Goal: Task Accomplishment & Management: Manage account settings

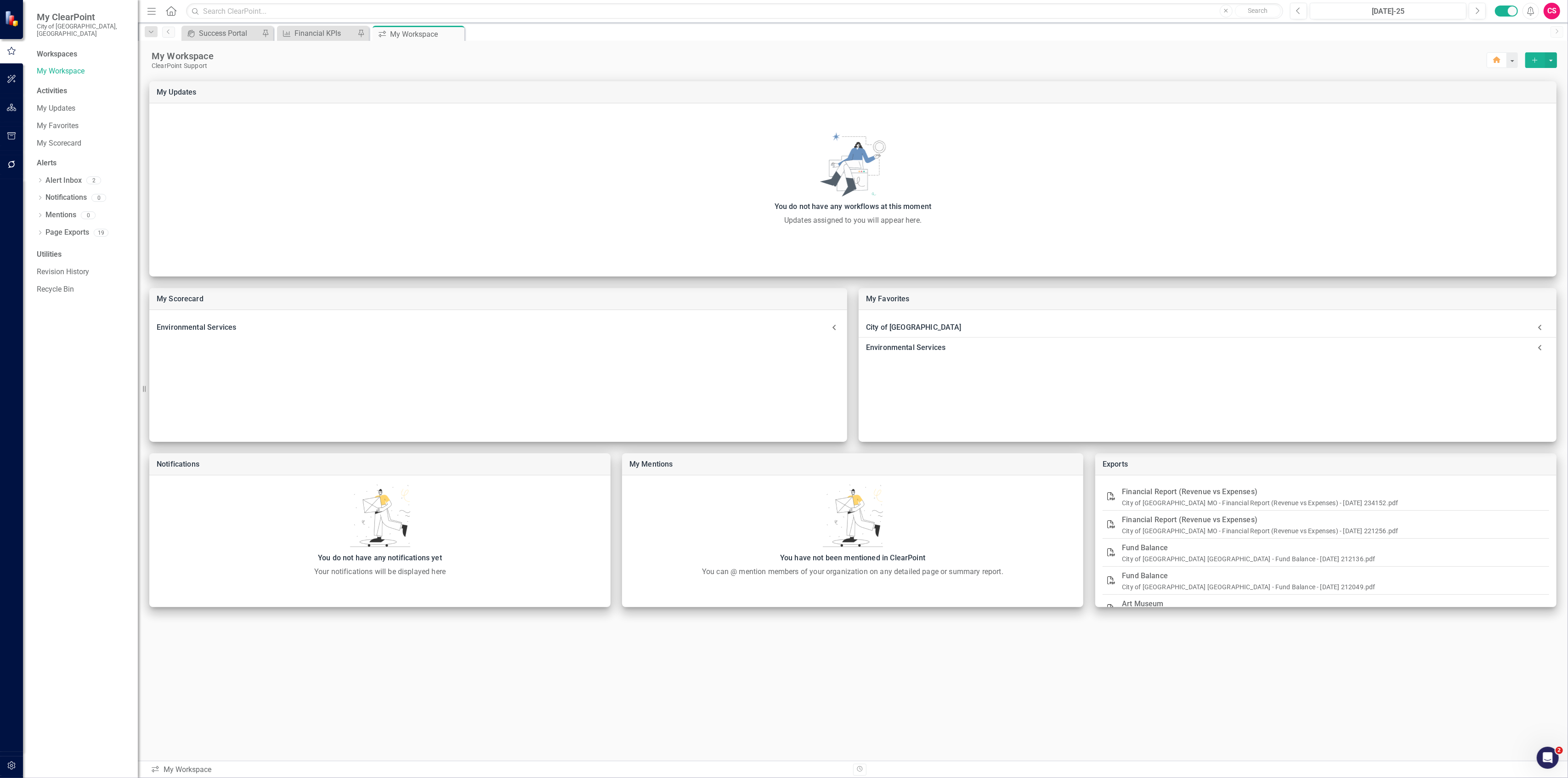
click at [13, 762] on icon "button" at bounding box center [11, 765] width 9 height 8
click at [63, 66] on link "Manage Users" at bounding box center [83, 72] width 92 height 10
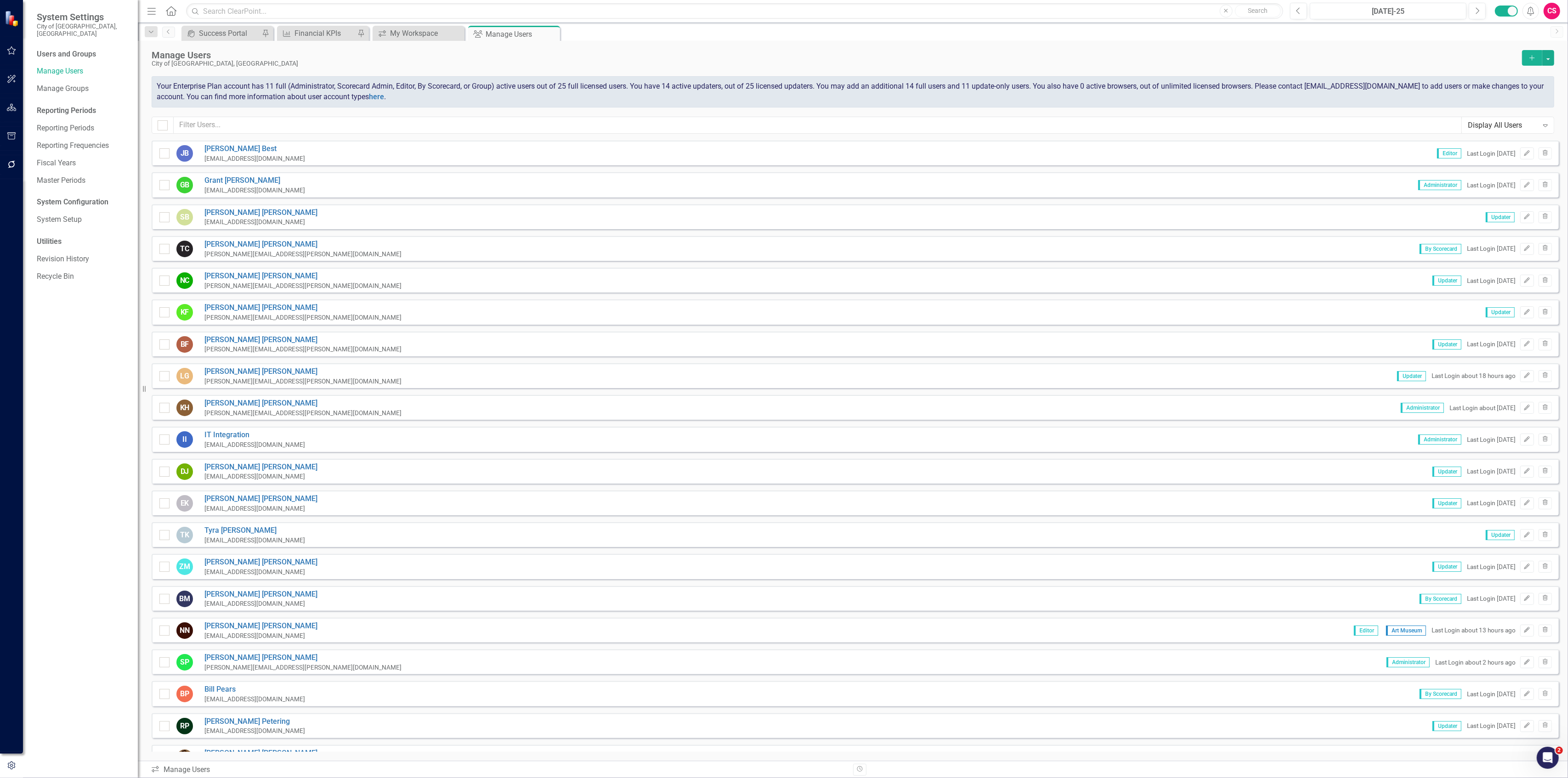
click at [368, 112] on div "Manage Users City of Springfield, MO Add Your Enterprise Plan account has 11 fu…" at bounding box center [853, 90] width 1430 height 100
click at [347, 125] on input "text" at bounding box center [818, 125] width 1288 height 17
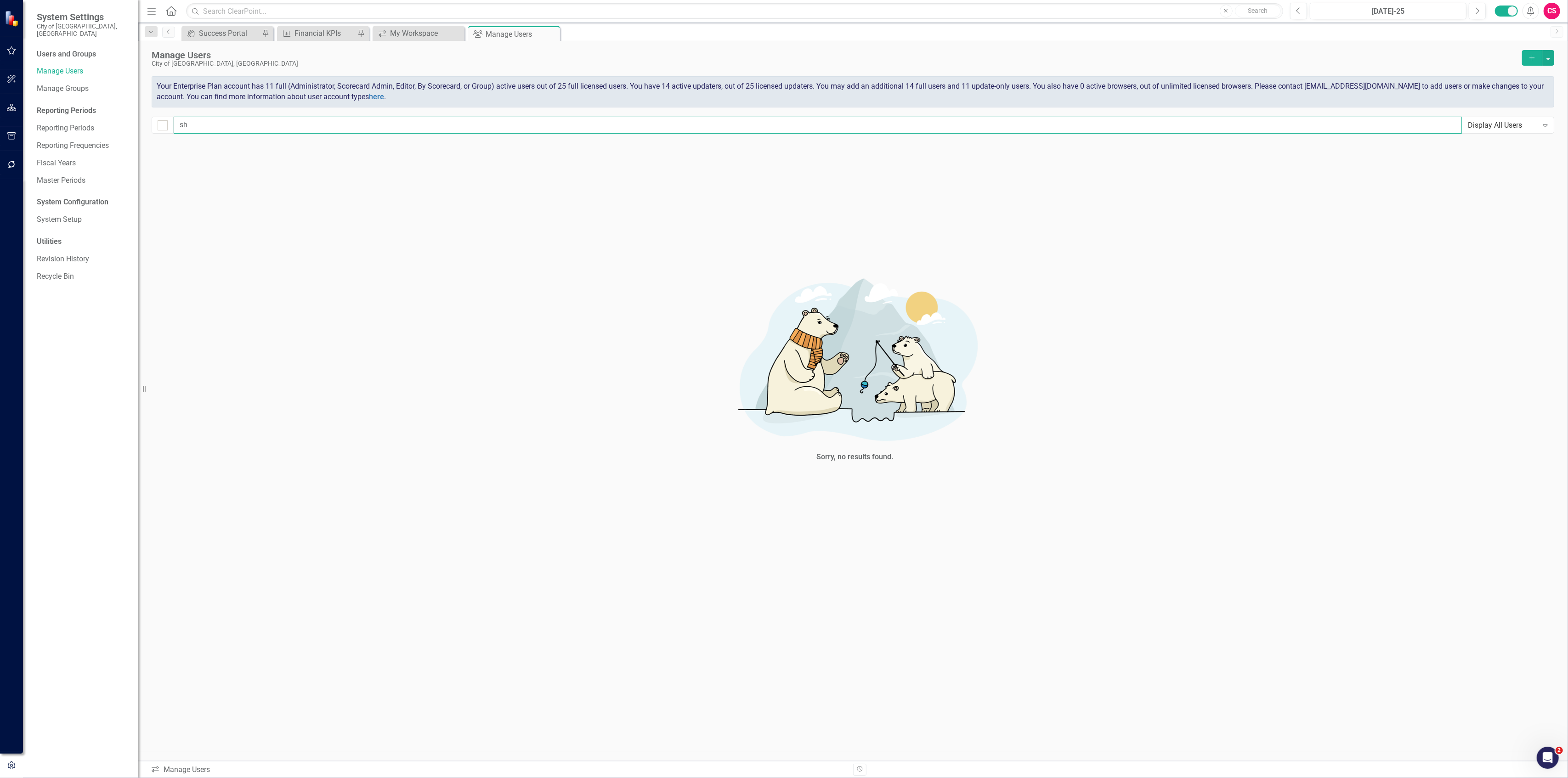
type input "s"
checkbox input "false"
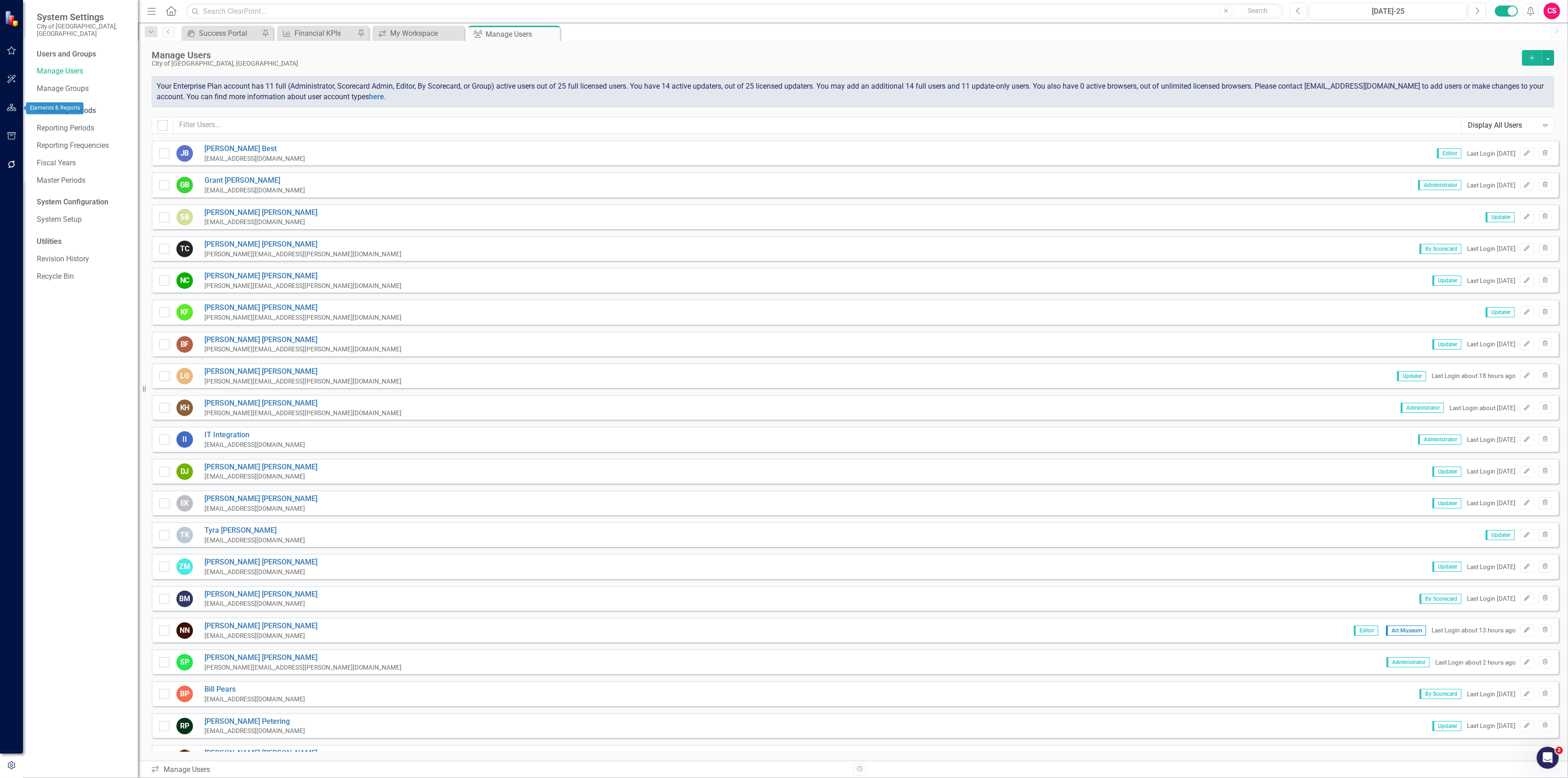
click at [9, 101] on button "button" at bounding box center [12, 107] width 20 height 20
click at [56, 98] on link "Scorecards" at bounding box center [64, 103] width 37 height 10
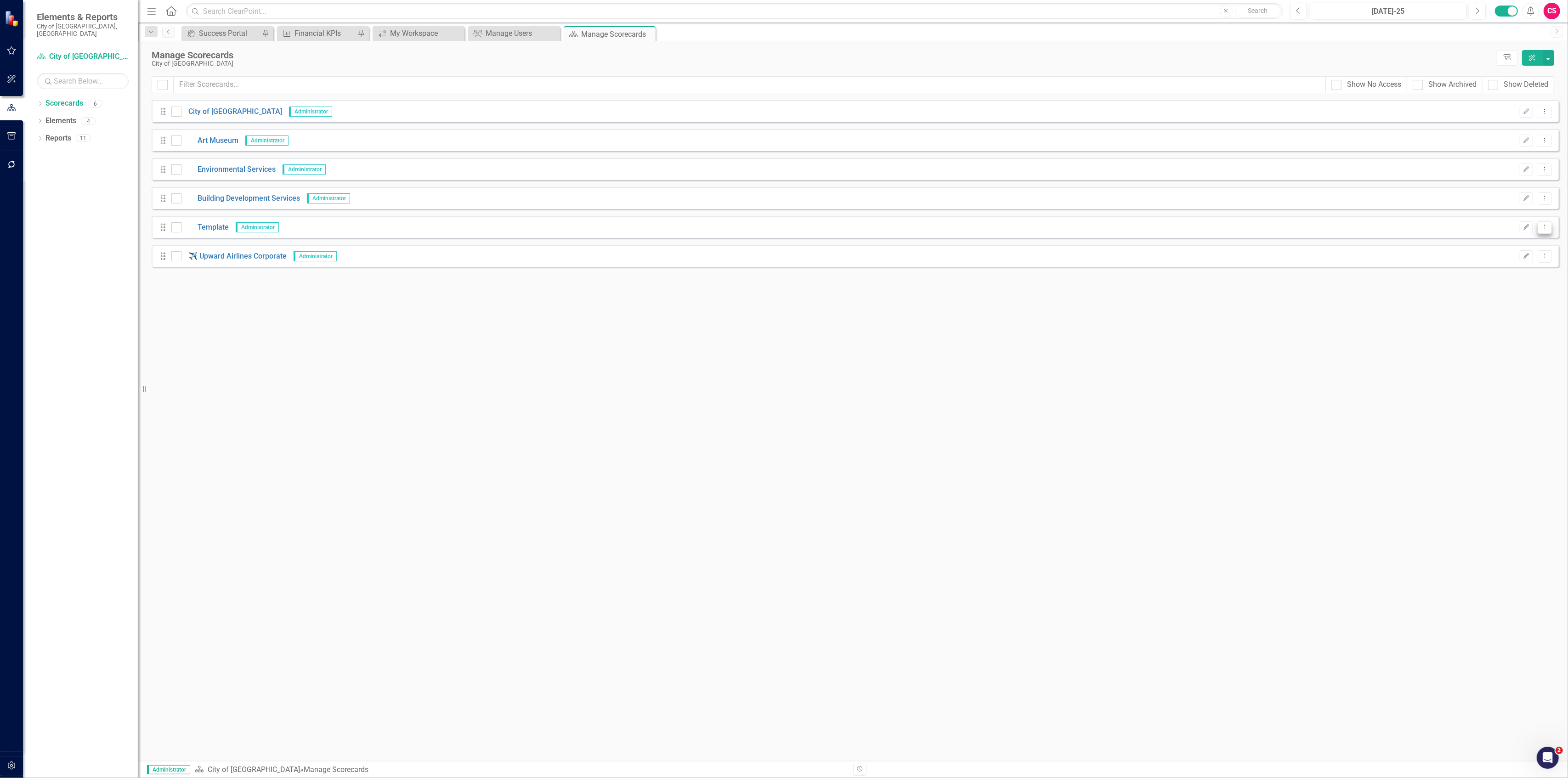
click at [1546, 225] on icon "Dropdown Menu" at bounding box center [1544, 226] width 8 height 6
click at [1499, 264] on link "Copy Duplicate Scorecard" at bounding box center [1500, 260] width 101 height 17
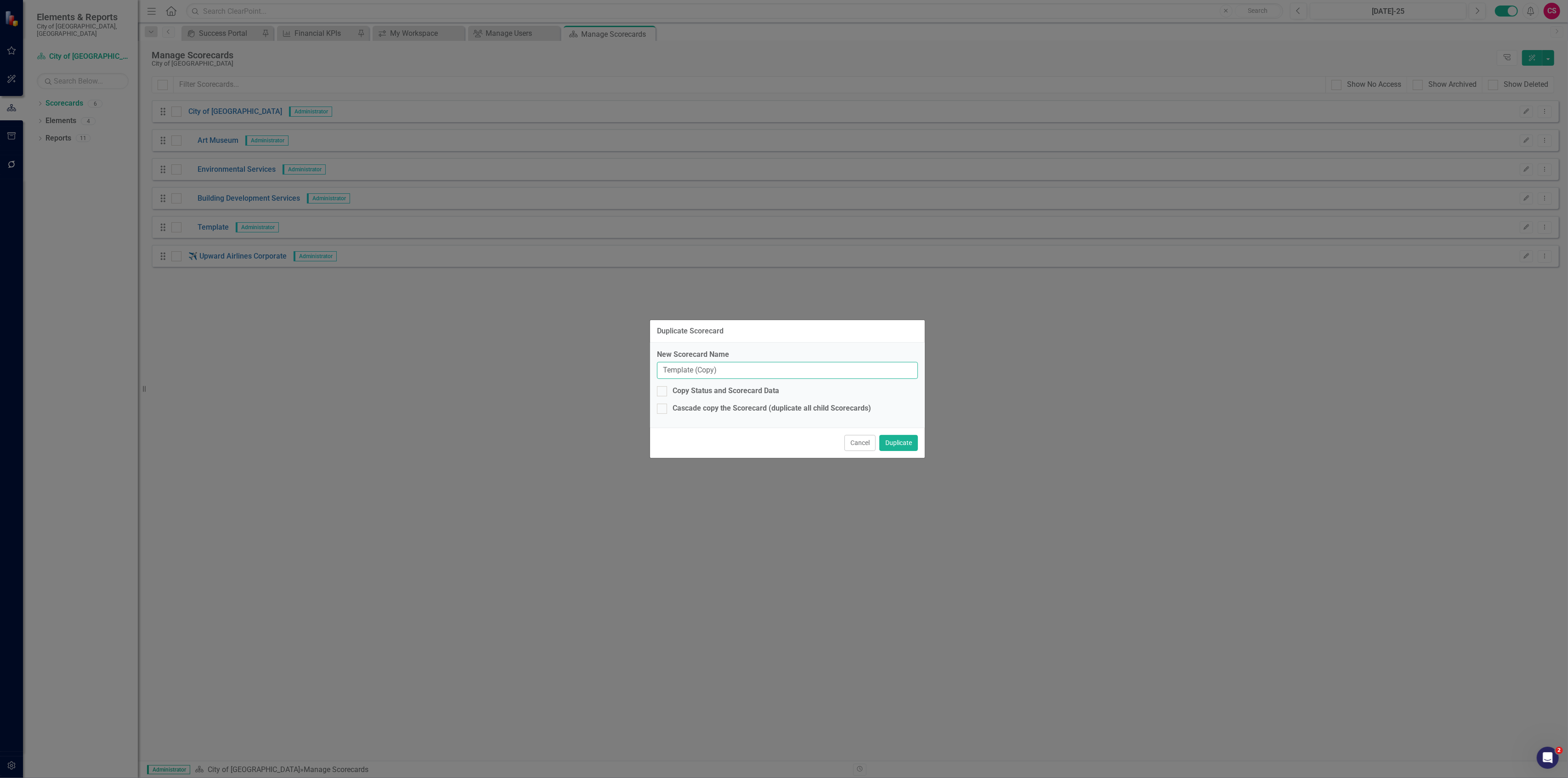
drag, startPoint x: 741, startPoint y: 368, endPoint x: 543, endPoint y: 358, distance: 198.3
click at [543, 358] on div "Duplicate Scorecard New Scorecard Name Template (Copy) Copy Status and Scorecar…" at bounding box center [784, 389] width 1568 height 778
type input "Public Works"
click at [879, 435] on button "Duplicate" at bounding box center [898, 443] width 38 height 16
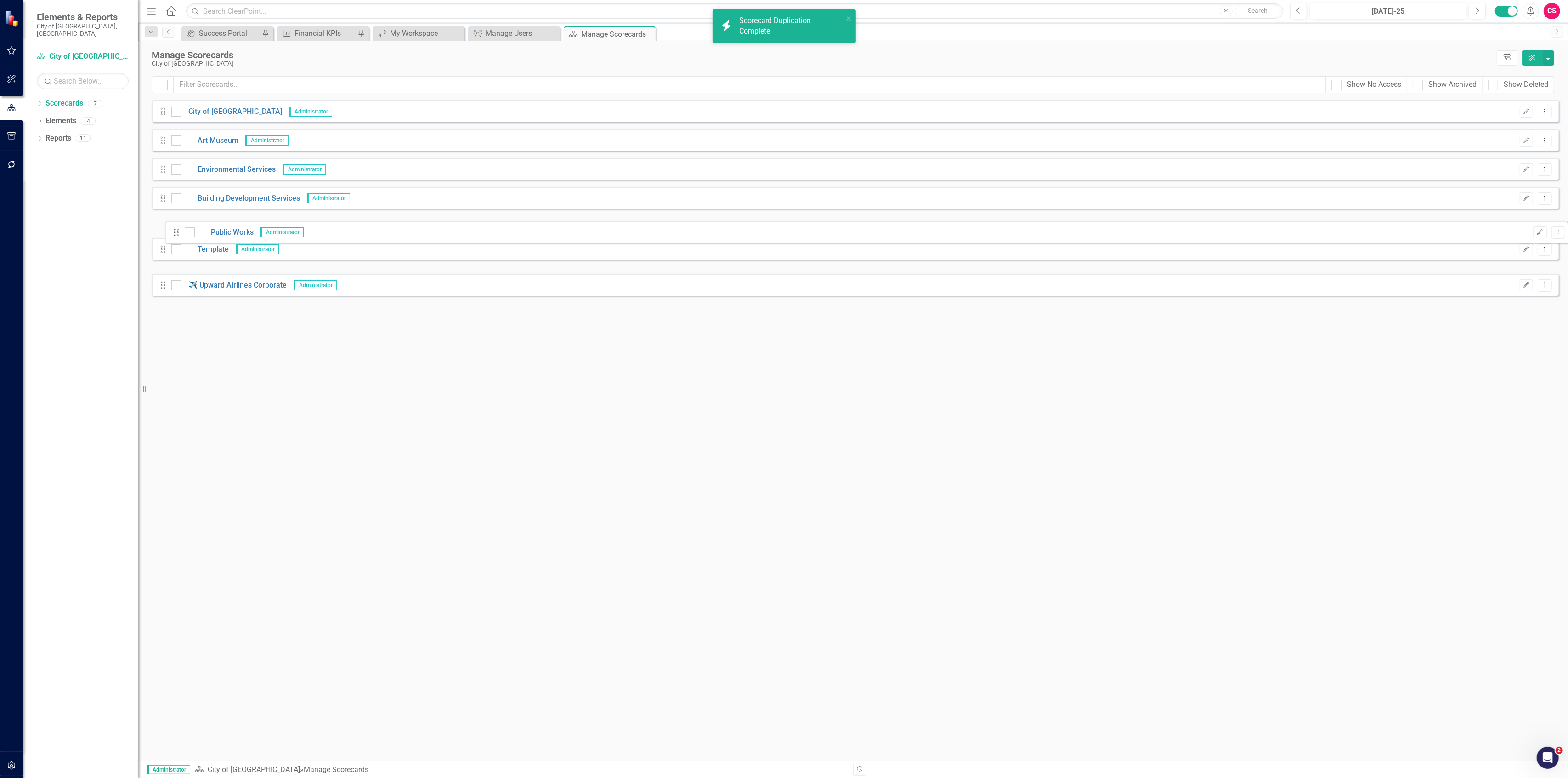
drag, startPoint x: 168, startPoint y: 255, endPoint x: 174, endPoint y: 230, distance: 25.7
click at [174, 230] on div "Drag City of Springfield Administrator Edit Dropdown Menu Drag Art Museum Admin…" at bounding box center [855, 198] width 1407 height 196
click at [232, 225] on link "Public Works" at bounding box center [210, 227] width 59 height 10
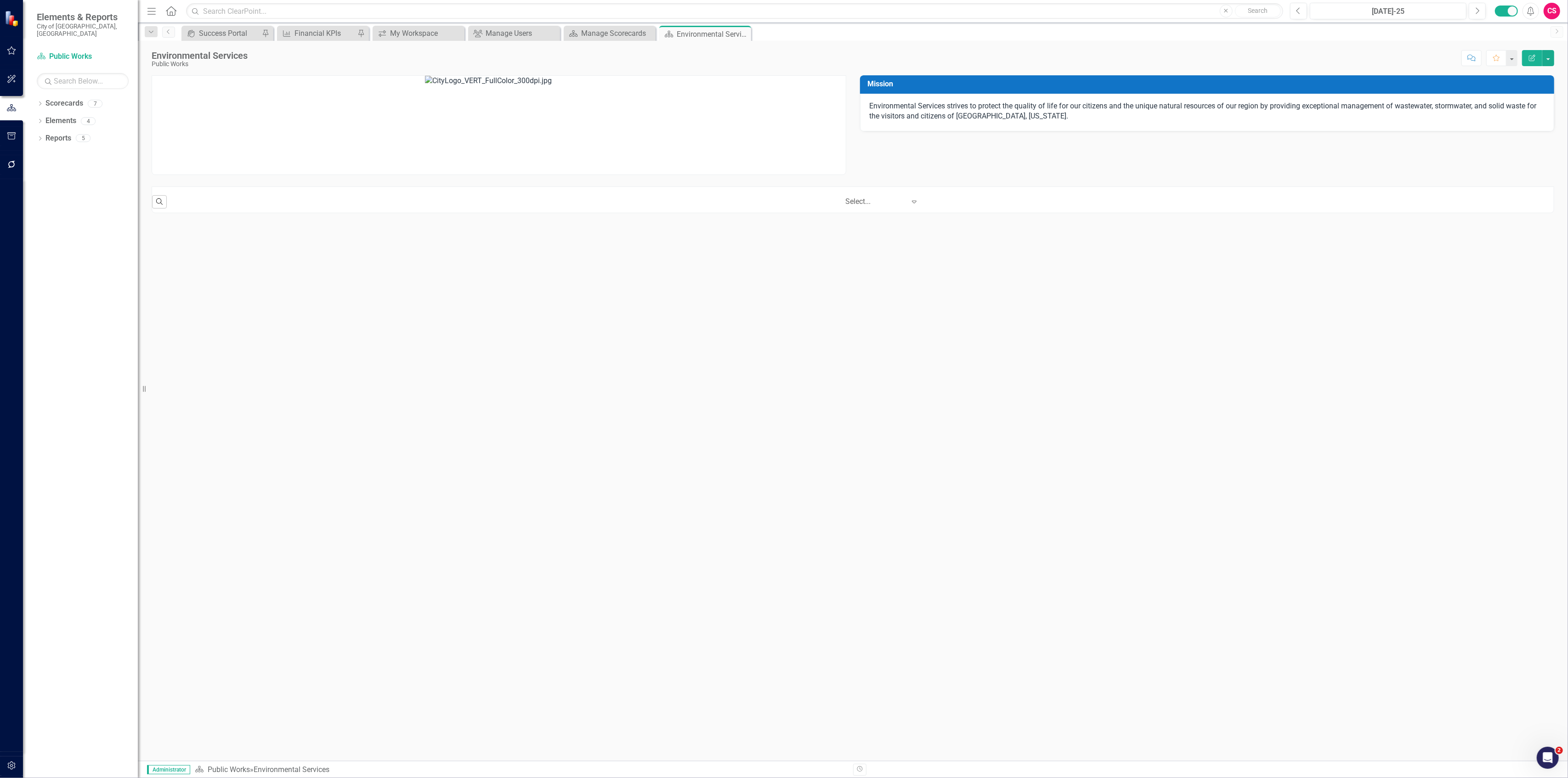
click at [1022, 118] on p "Environmental Services strives to protect the quality of life for our citizens …" at bounding box center [1207, 112] width 675 height 21
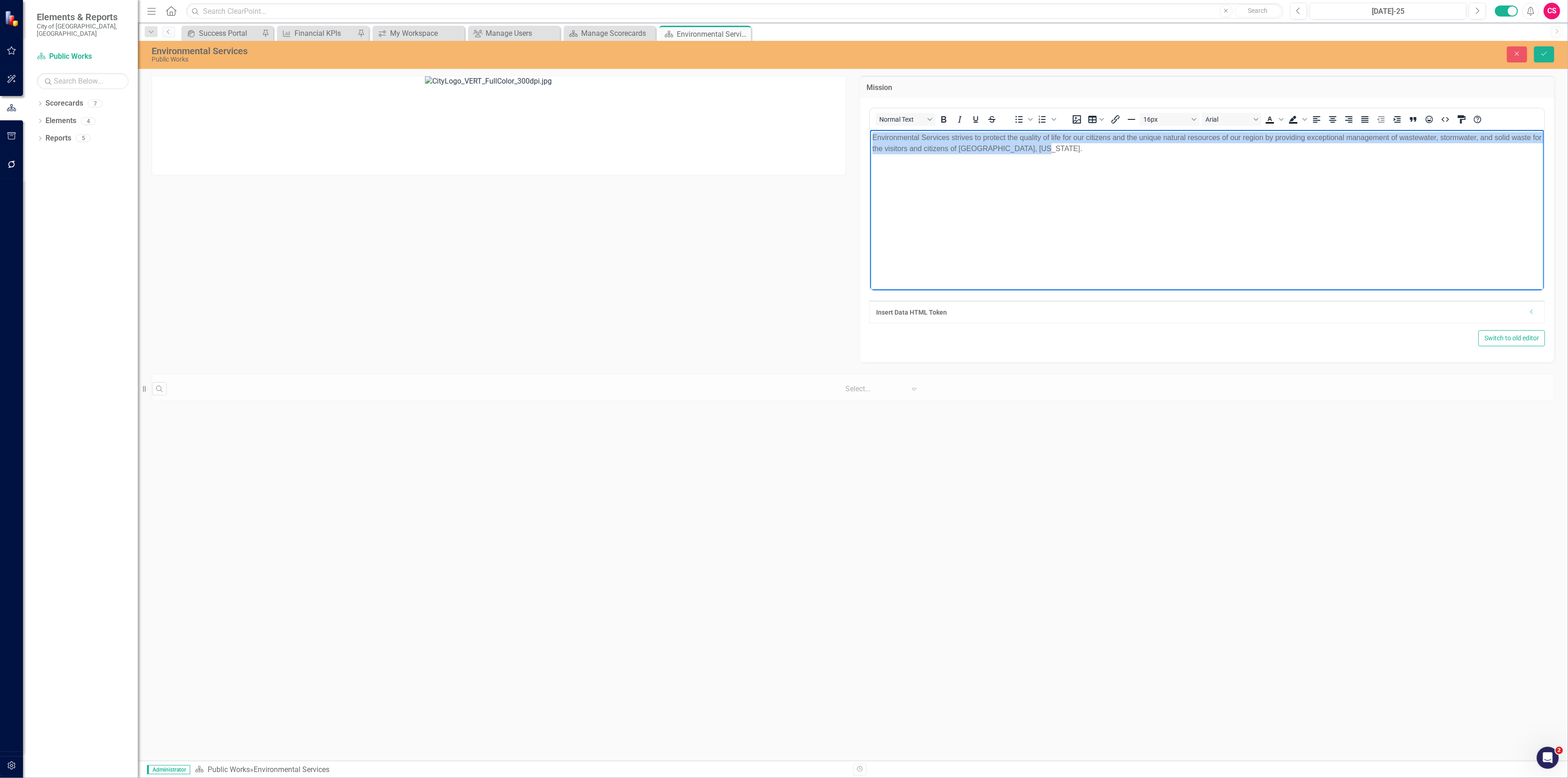
drag, startPoint x: 1110, startPoint y: 152, endPoint x: 803, endPoint y: 85, distance: 314.2
click at [870, 129] on html "Environmental Services strives to protect the quality of life for our citizens …" at bounding box center [1207, 198] width 675 height 138
click at [1554, 45] on div "Environmental Services Public Works Close Save" at bounding box center [853, 54] width 1430 height 17
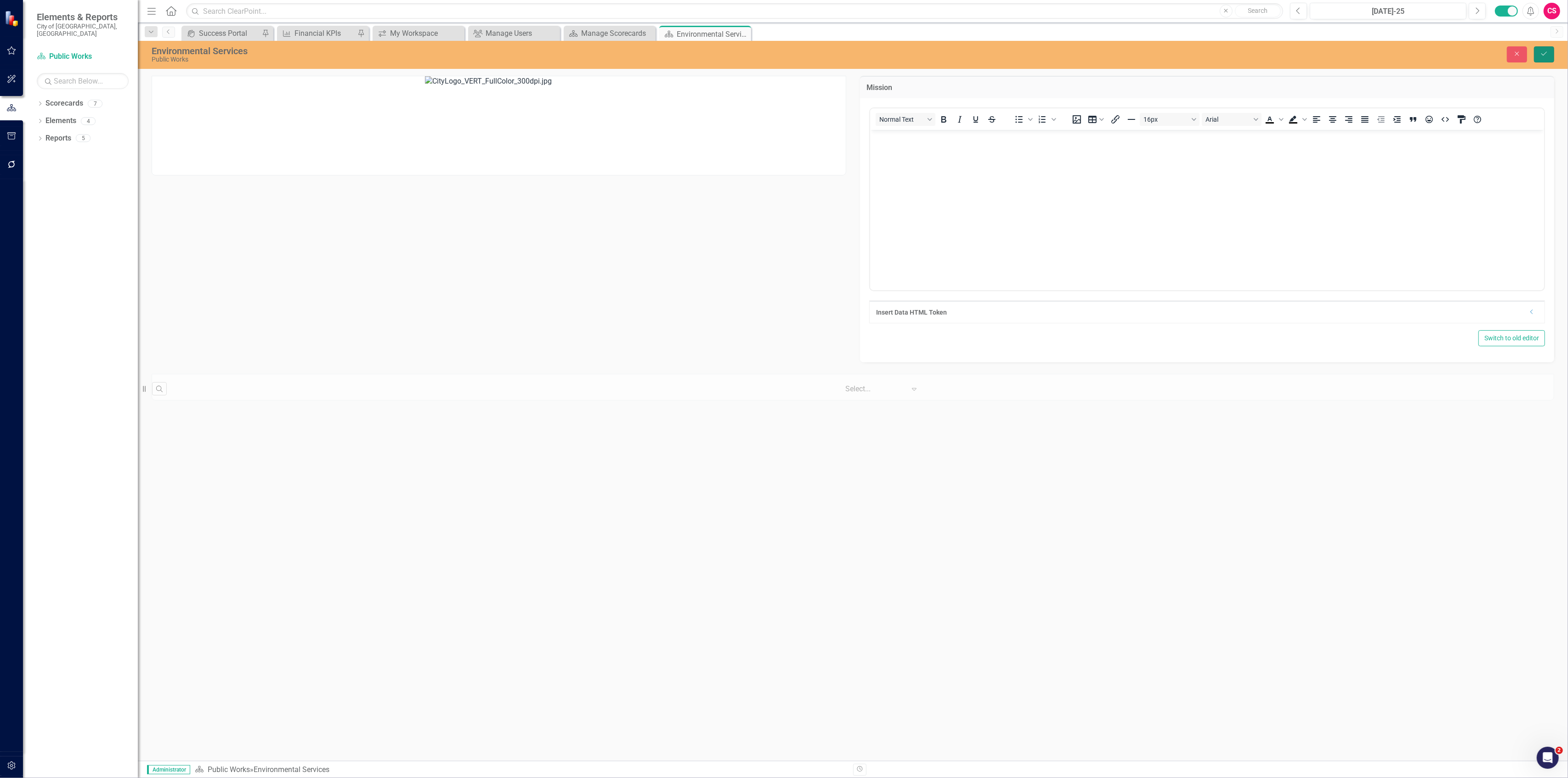
click at [1551, 55] on button "Save" at bounding box center [1544, 54] width 20 height 16
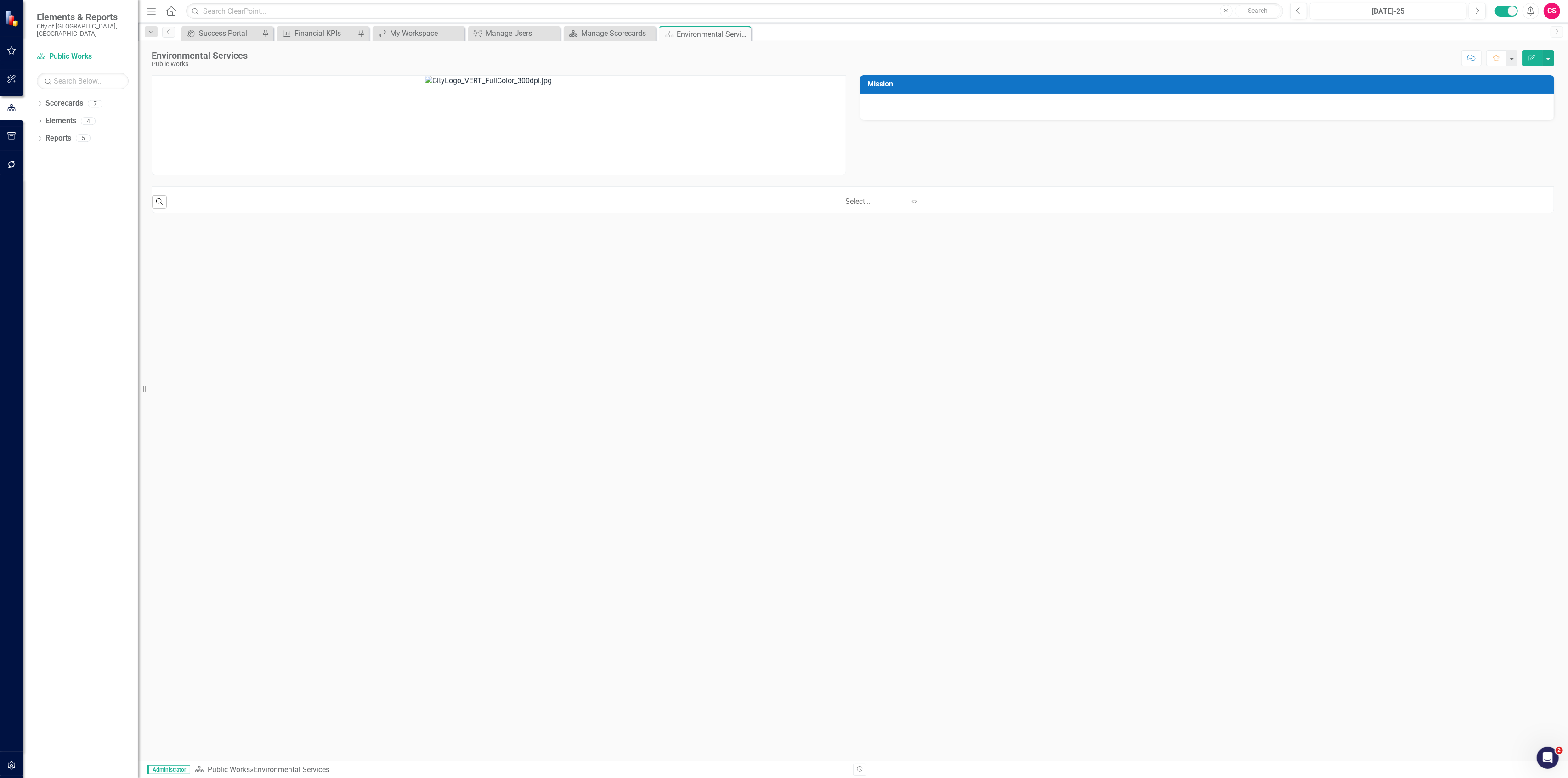
click at [736, 196] on div "‹ Previous 1 (current) › Next Select... Expand" at bounding box center [862, 202] width 1382 height 15
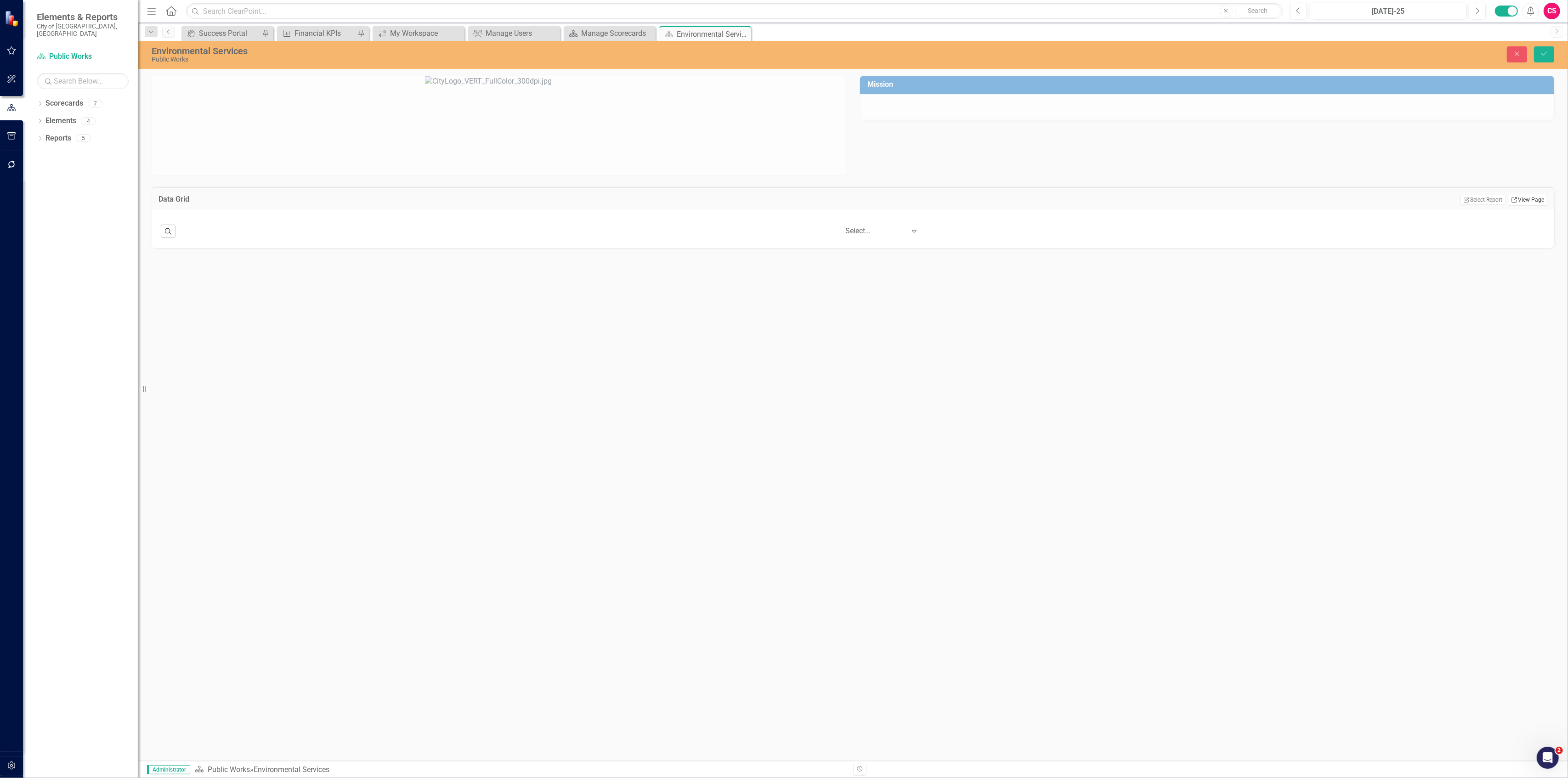
click at [1523, 199] on link "Link View Page" at bounding box center [1527, 200] width 39 height 12
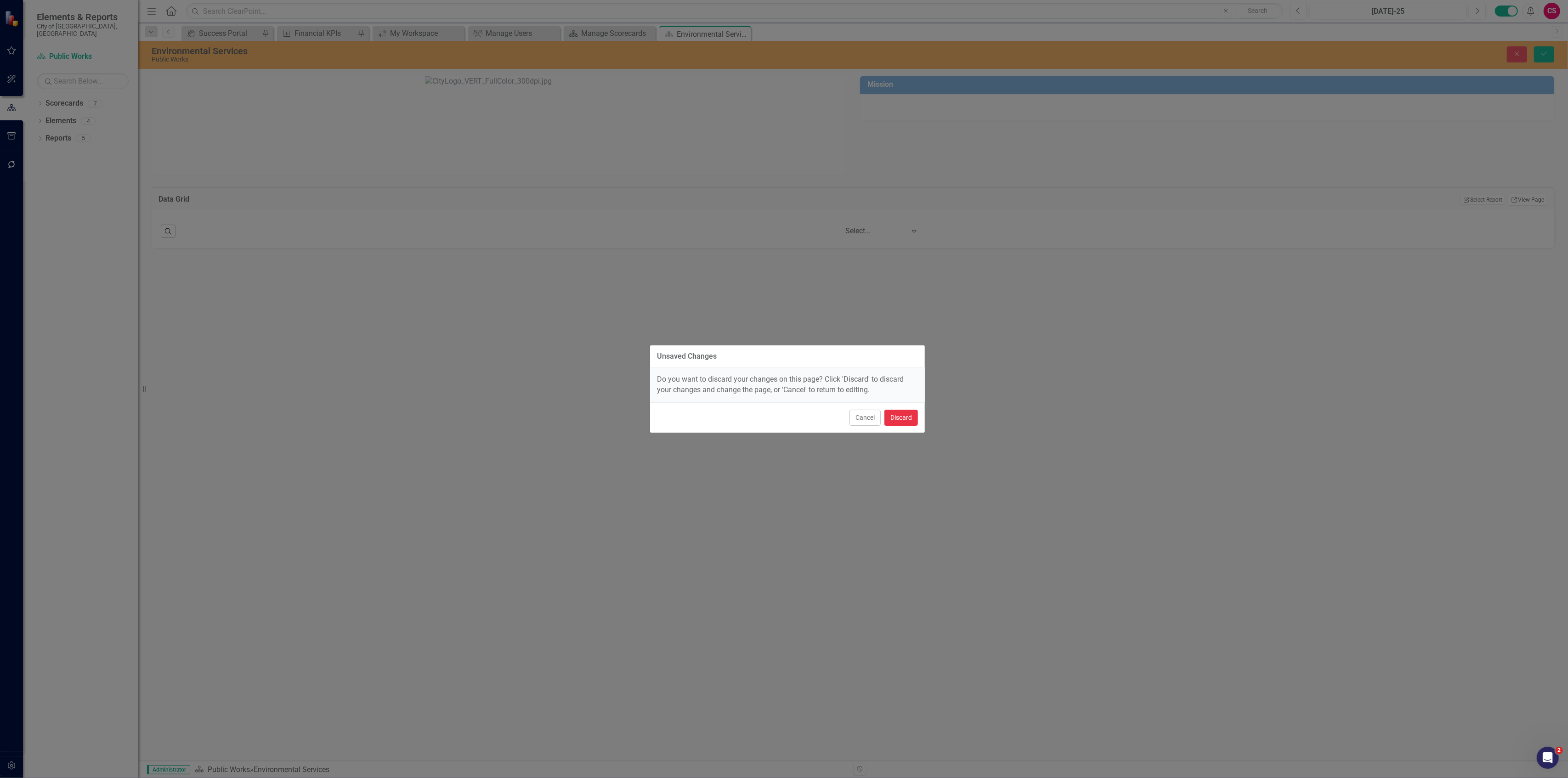
click at [905, 419] on button "Discard" at bounding box center [900, 417] width 33 height 16
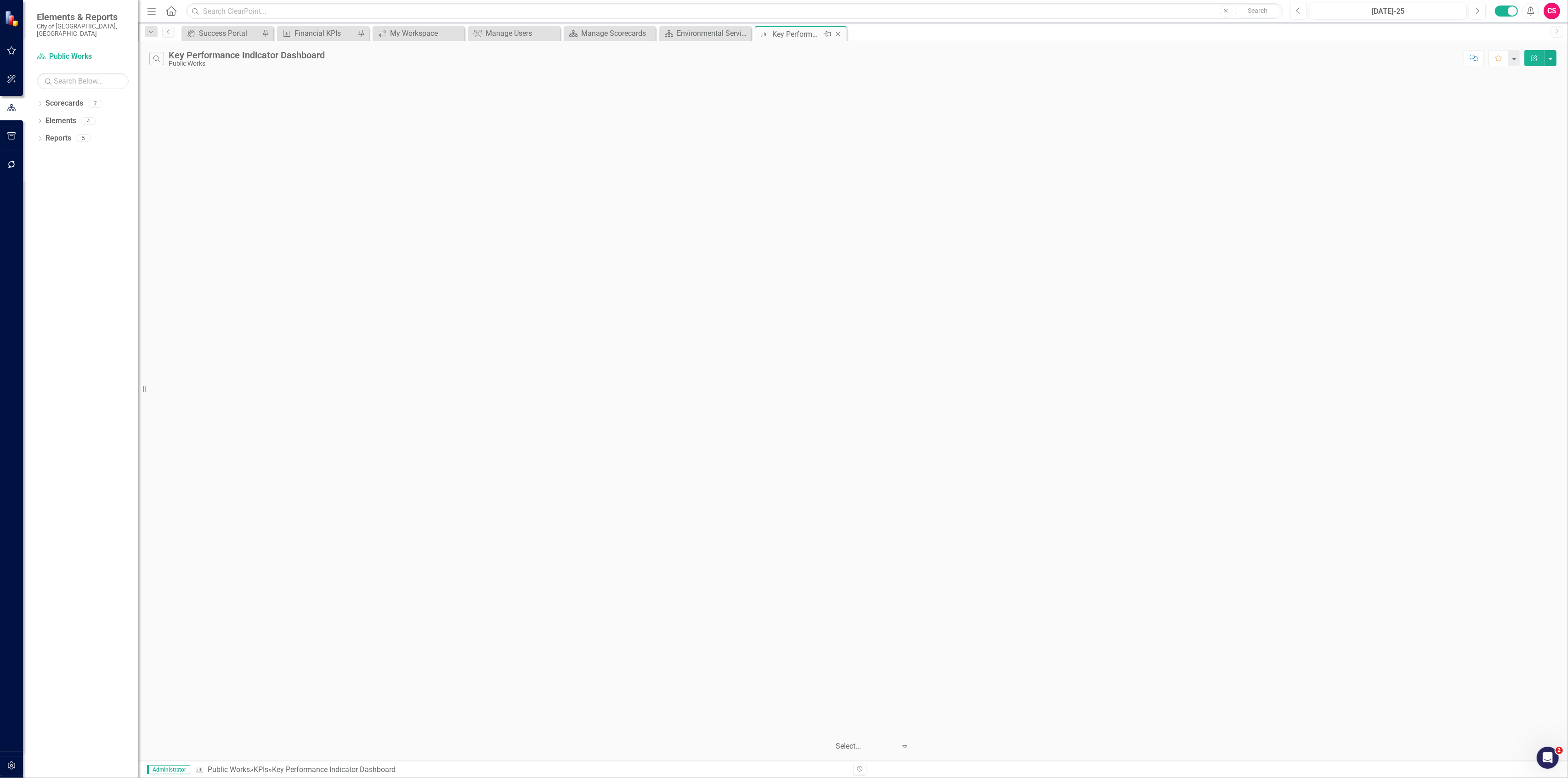
click at [840, 31] on icon "Close" at bounding box center [837, 34] width 9 height 8
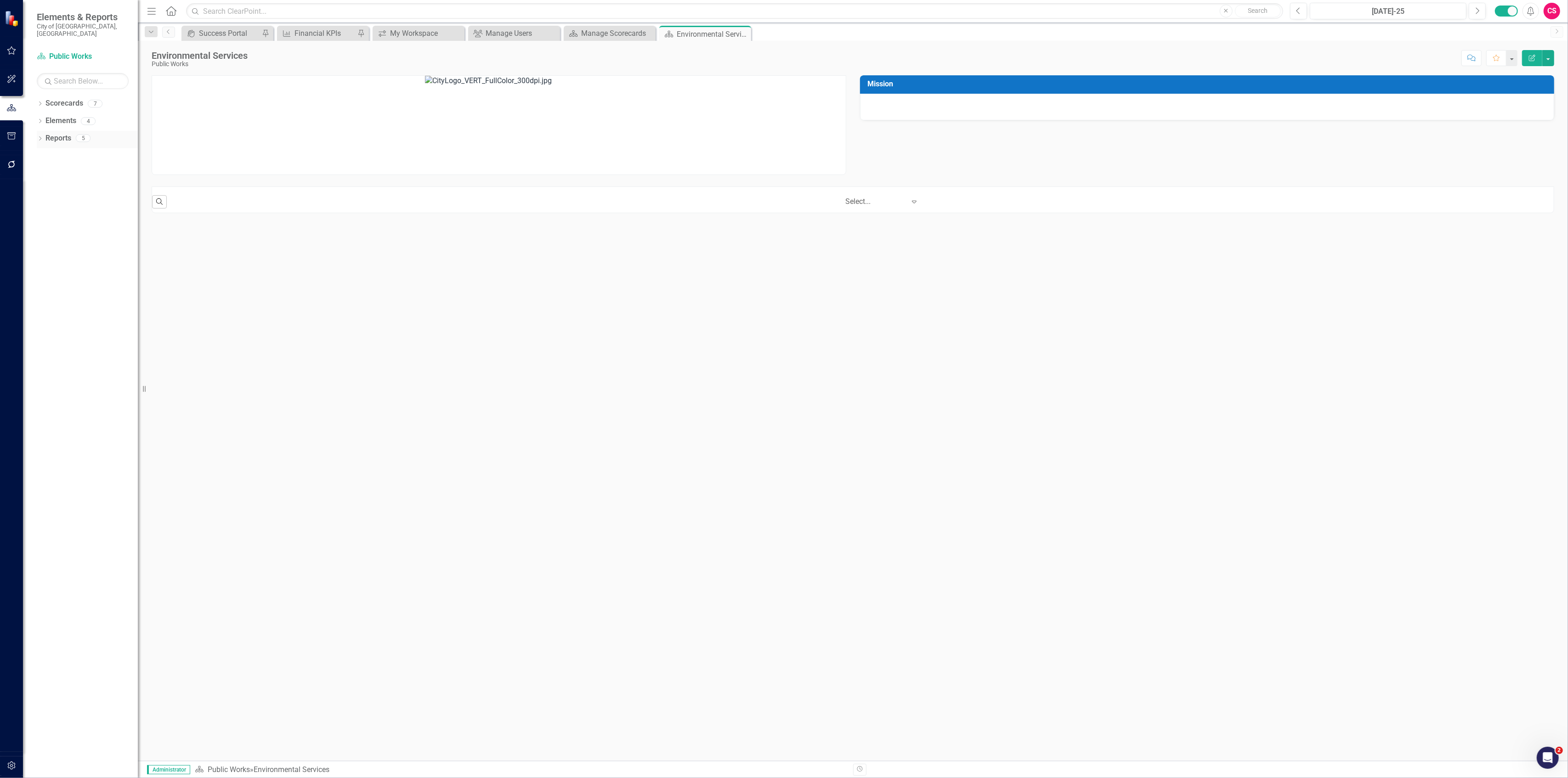
click at [37, 137] on icon "Dropdown" at bounding box center [40, 140] width 7 height 5
click at [45, 288] on icon "Dropdown" at bounding box center [44, 290] width 7 height 5
click at [55, 116] on link "Elements" at bounding box center [60, 121] width 31 height 10
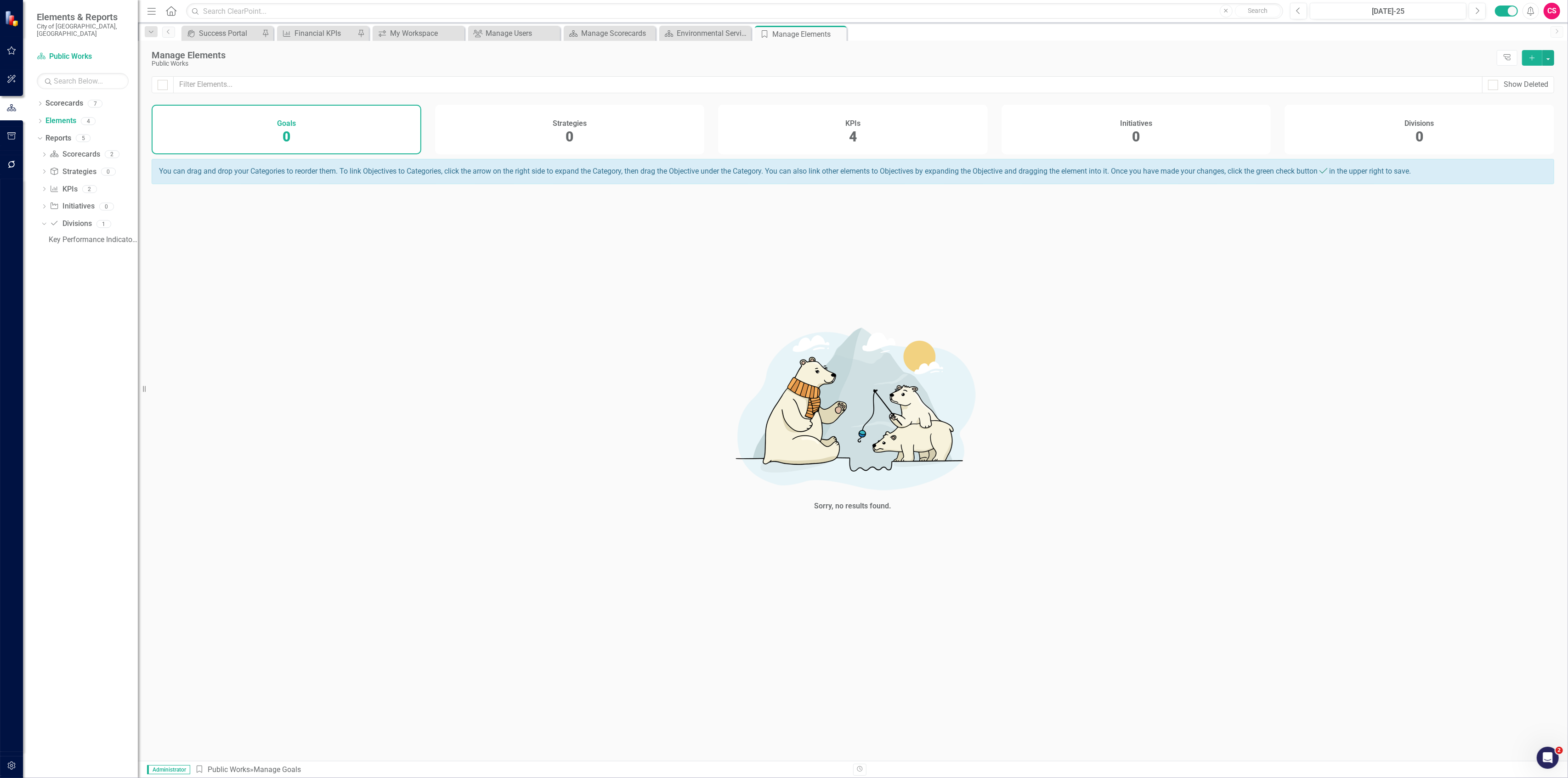
click at [838, 145] on div "KPIs 4" at bounding box center [853, 129] width 270 height 49
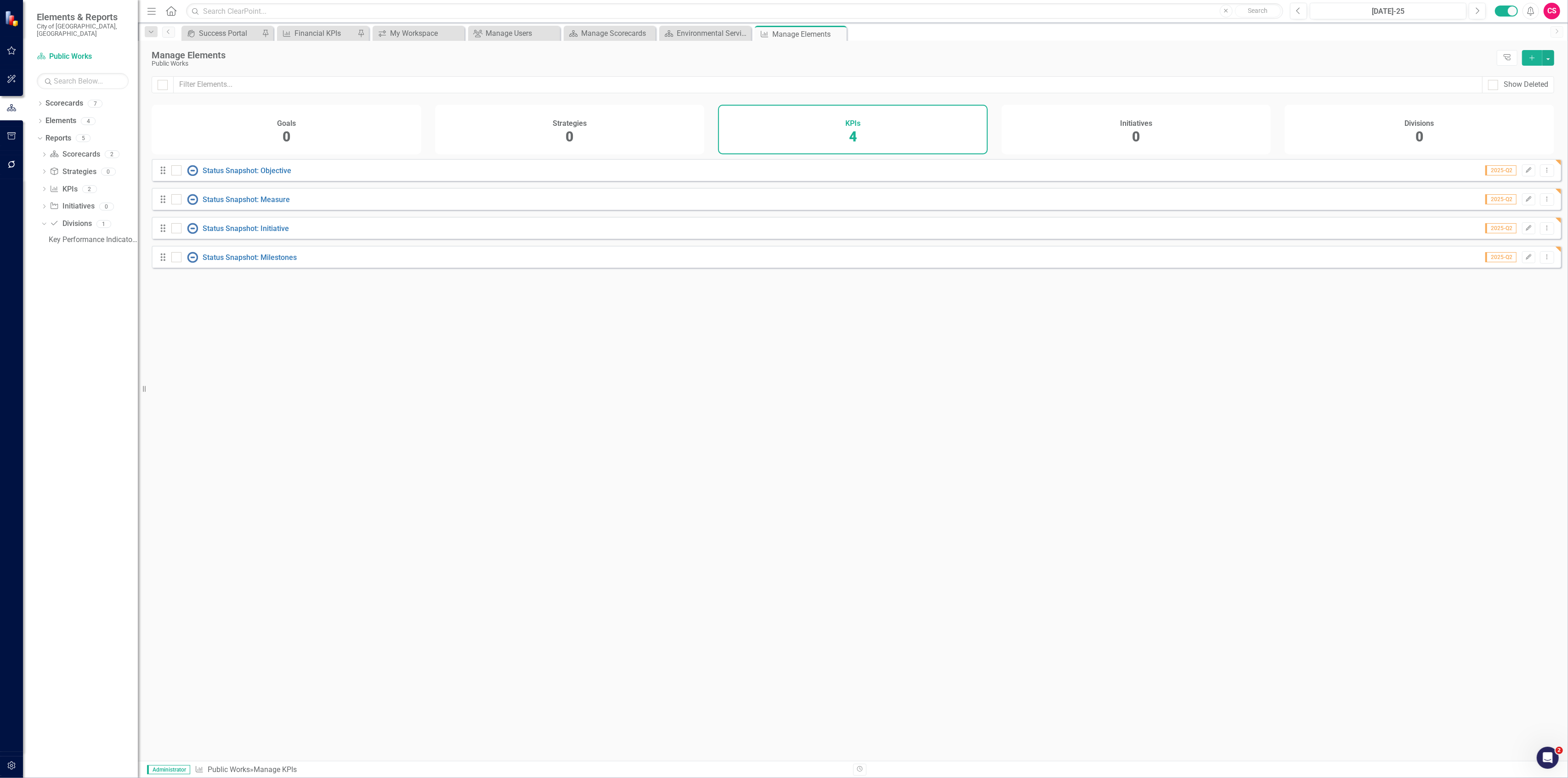
click at [37, 214] on div "Dropdown Scorecard Scorecards 2 Environmental Services Key Performance Indicato…" at bounding box center [87, 198] width 101 height 102
click at [46, 223] on icon at bounding box center [43, 224] width 4 height 3
click at [10, 769] on button "button" at bounding box center [12, 765] width 20 height 20
click at [46, 215] on link "System Setup" at bounding box center [83, 220] width 92 height 10
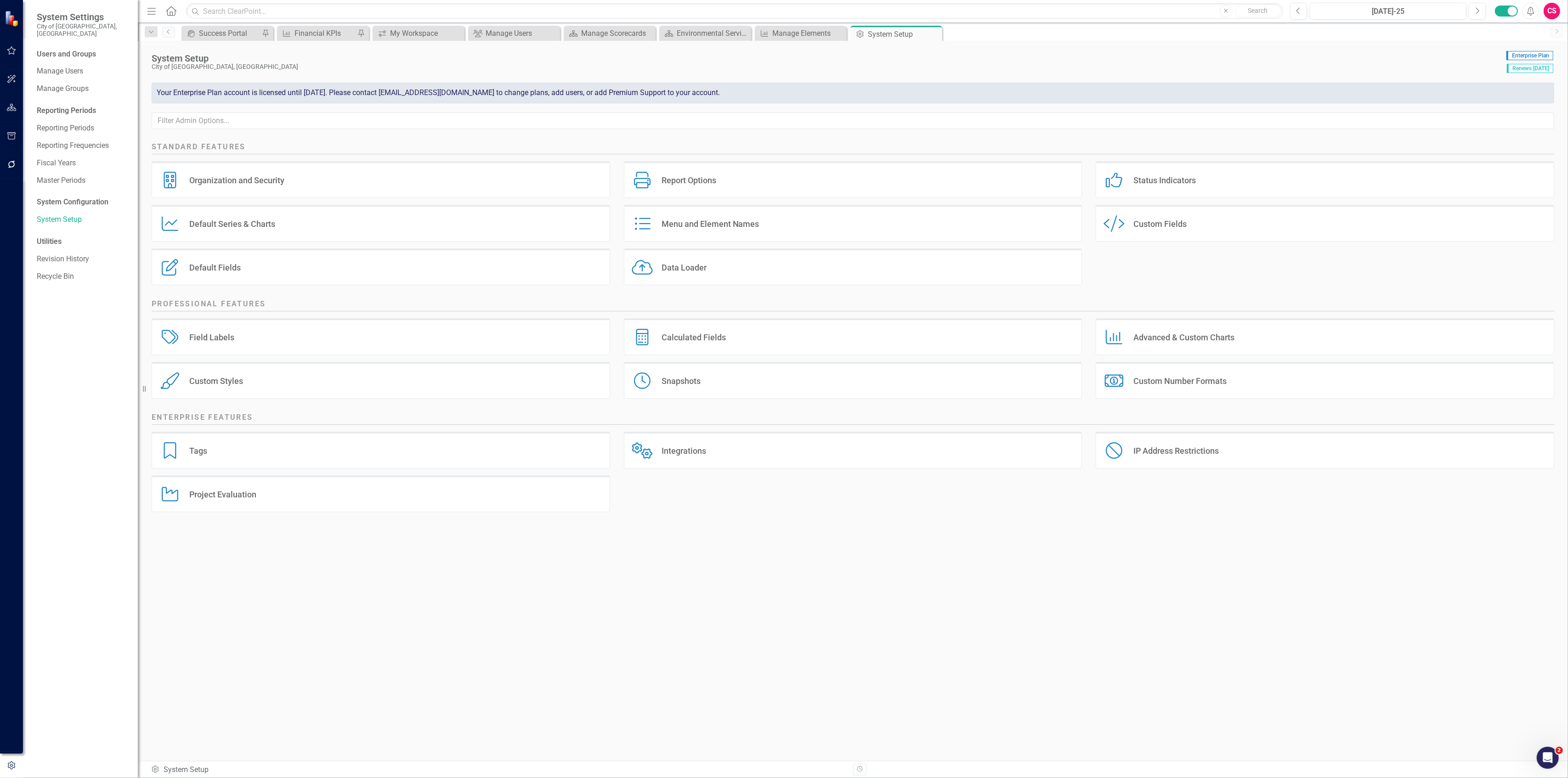
click at [434, 223] on div "Default Series Default Series & Charts" at bounding box center [381, 223] width 458 height 37
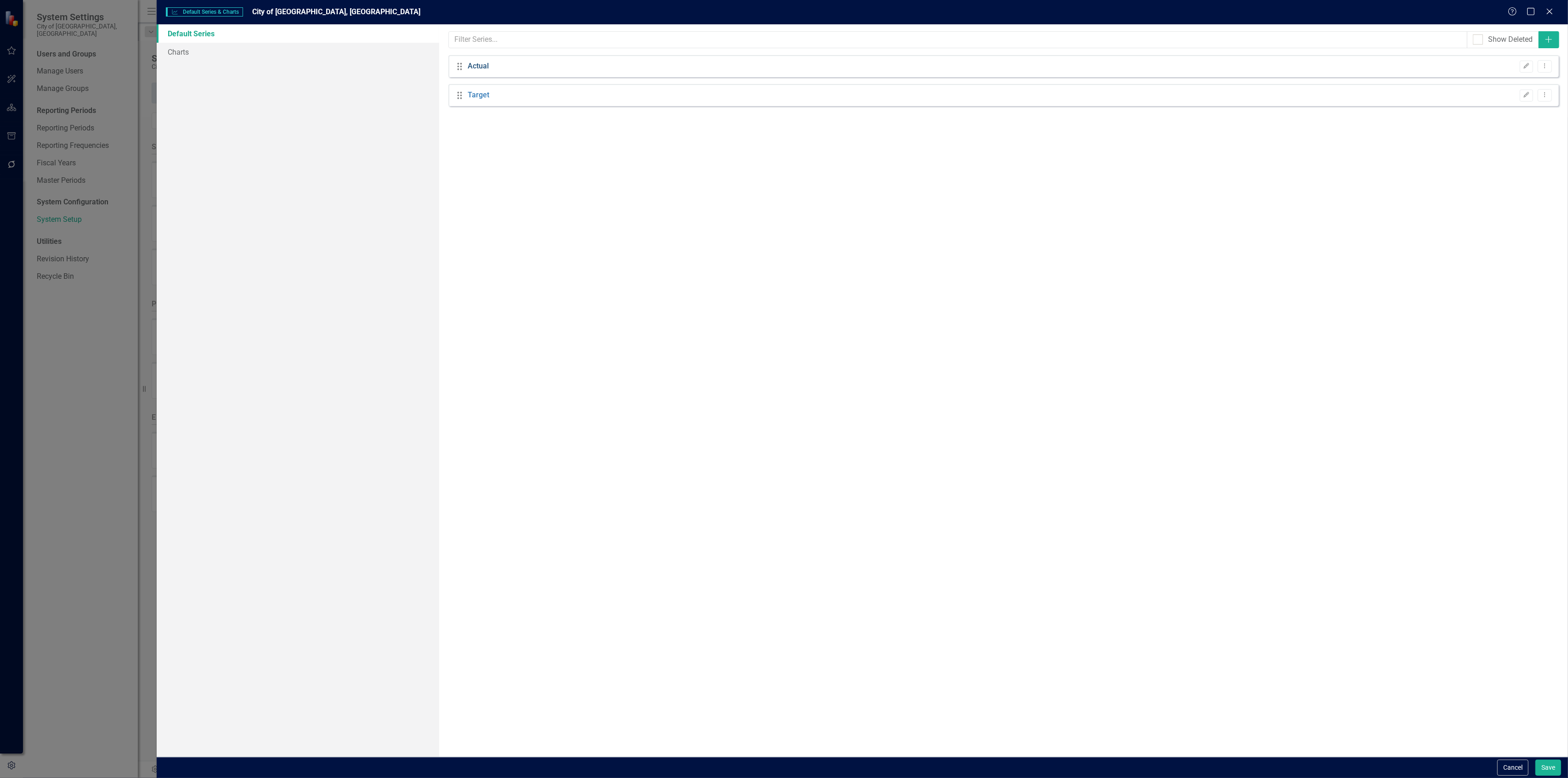
click at [479, 64] on link "Actual" at bounding box center [478, 66] width 21 height 10
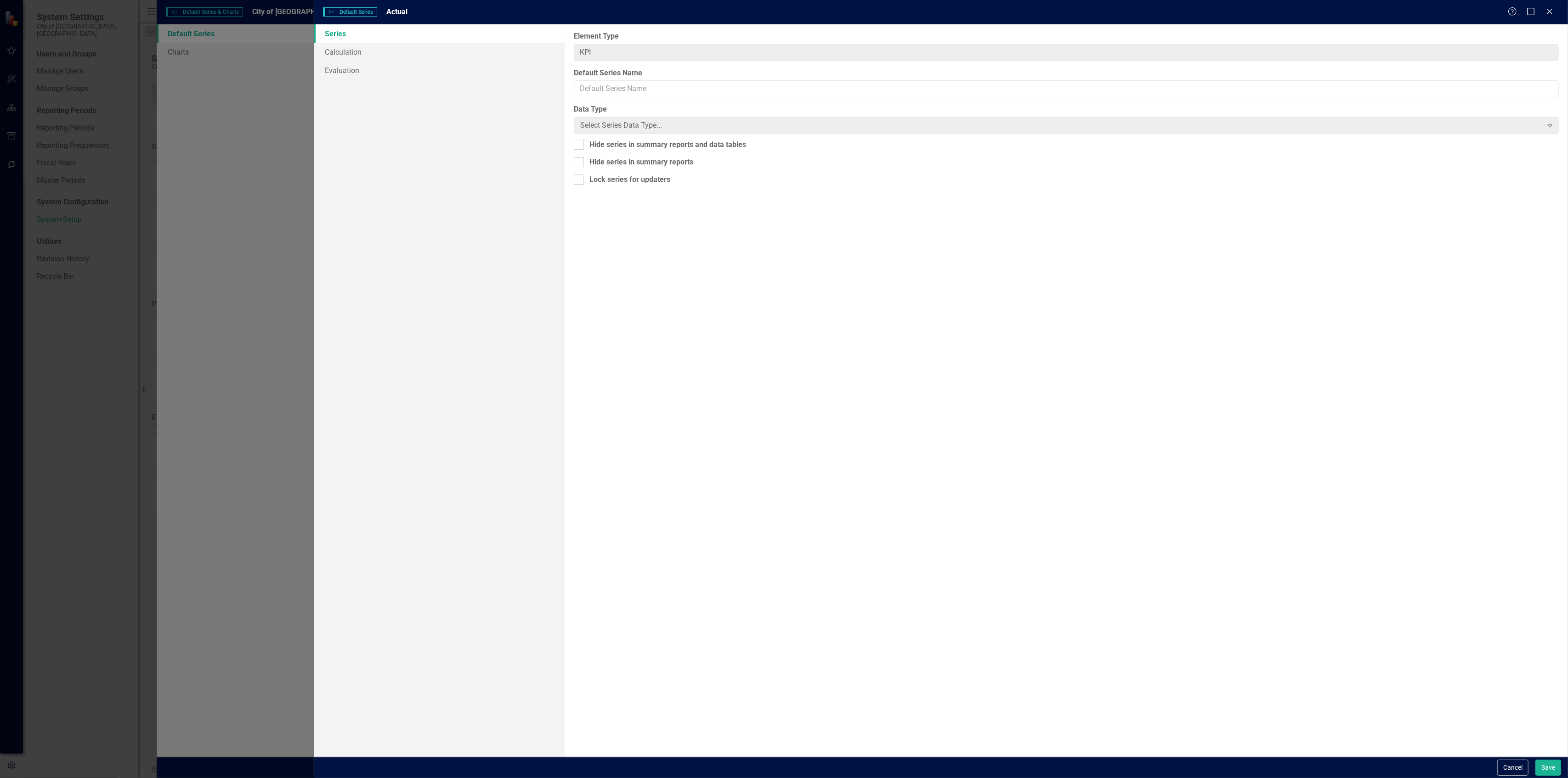
type input "Actual"
click at [596, 129] on div "Integer" at bounding box center [1061, 125] width 962 height 10
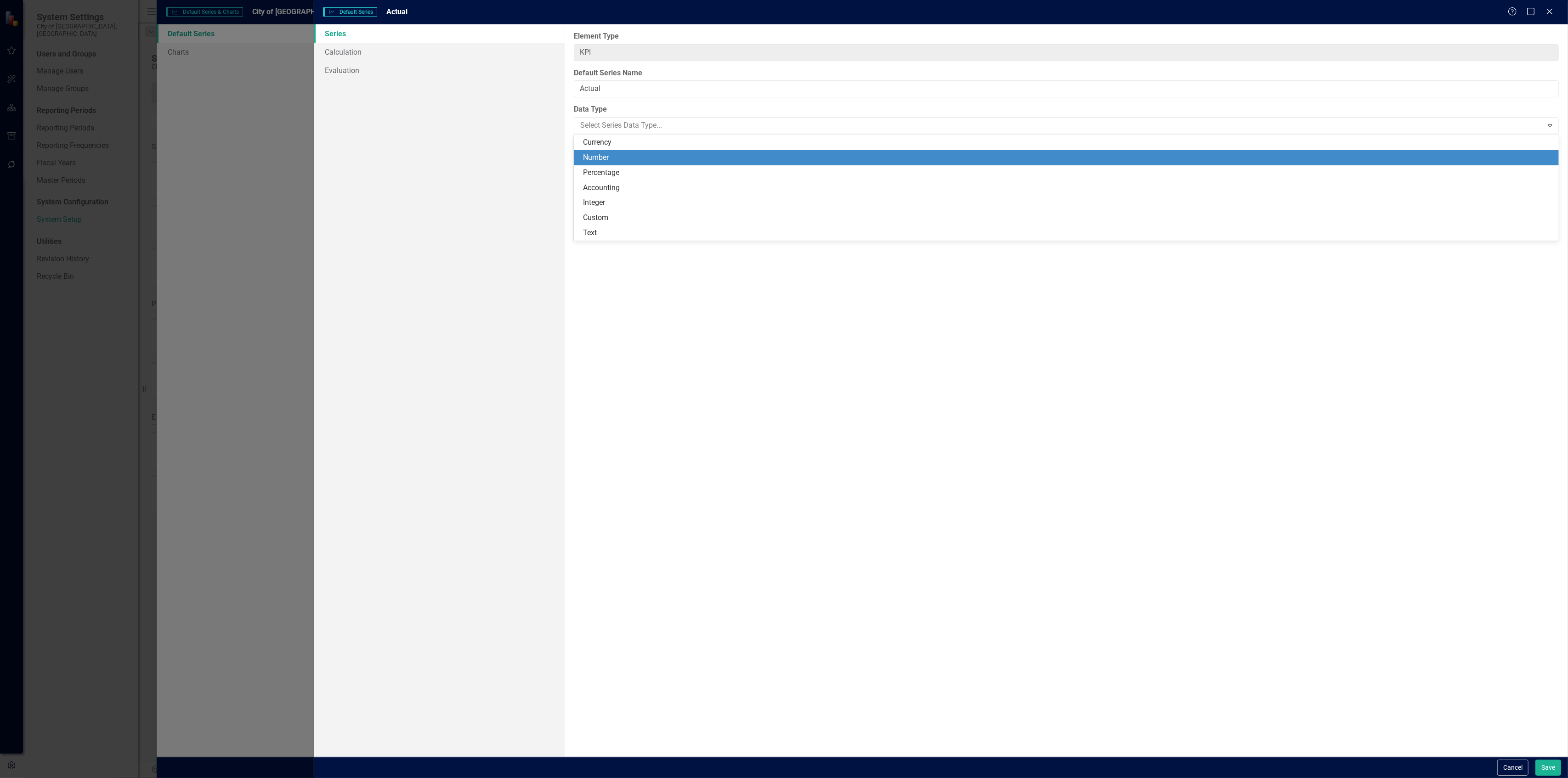
click at [611, 161] on div "Number" at bounding box center [1067, 157] width 970 height 10
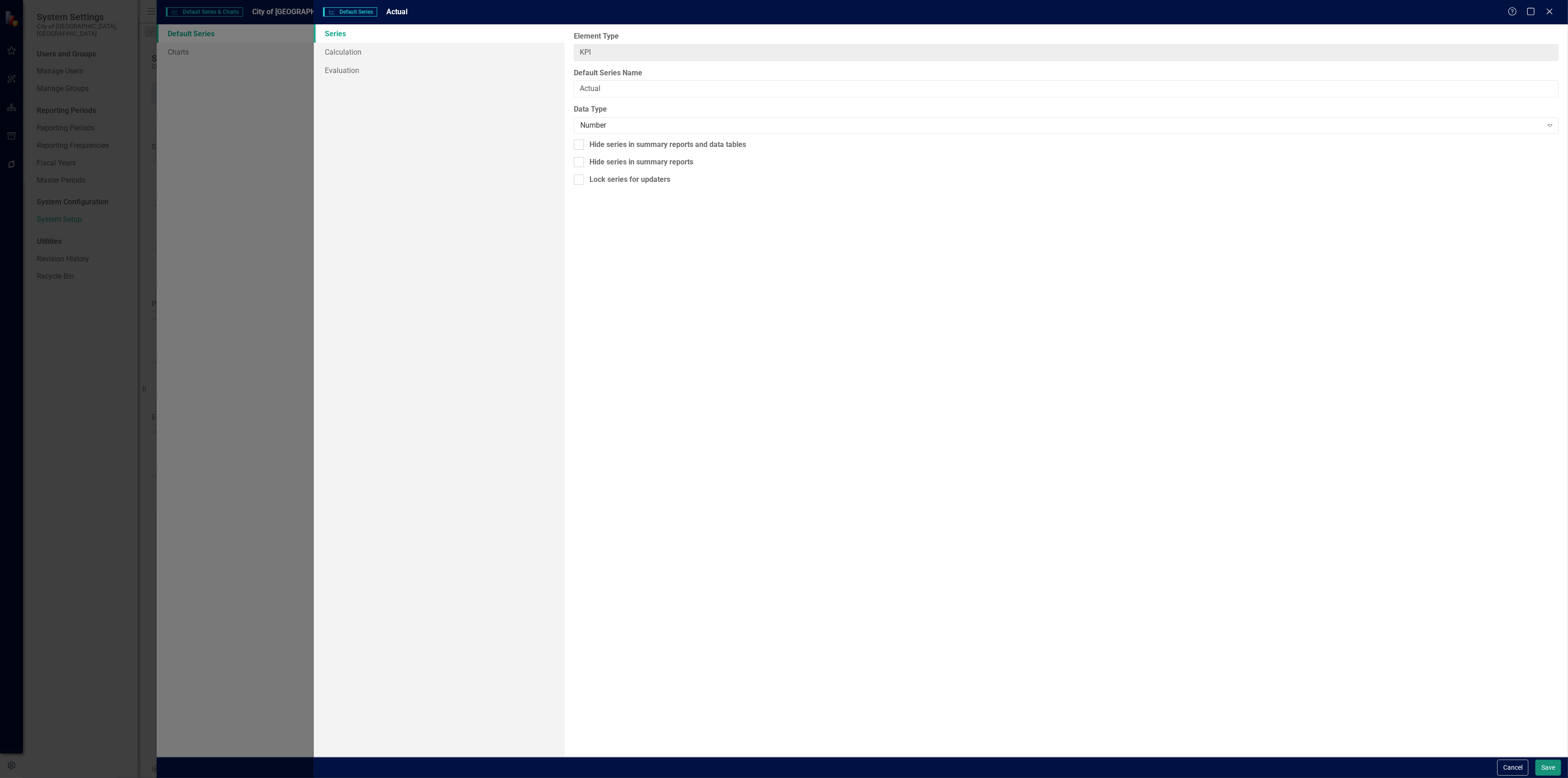
click at [1542, 760] on button "Save" at bounding box center [1548, 767] width 26 height 16
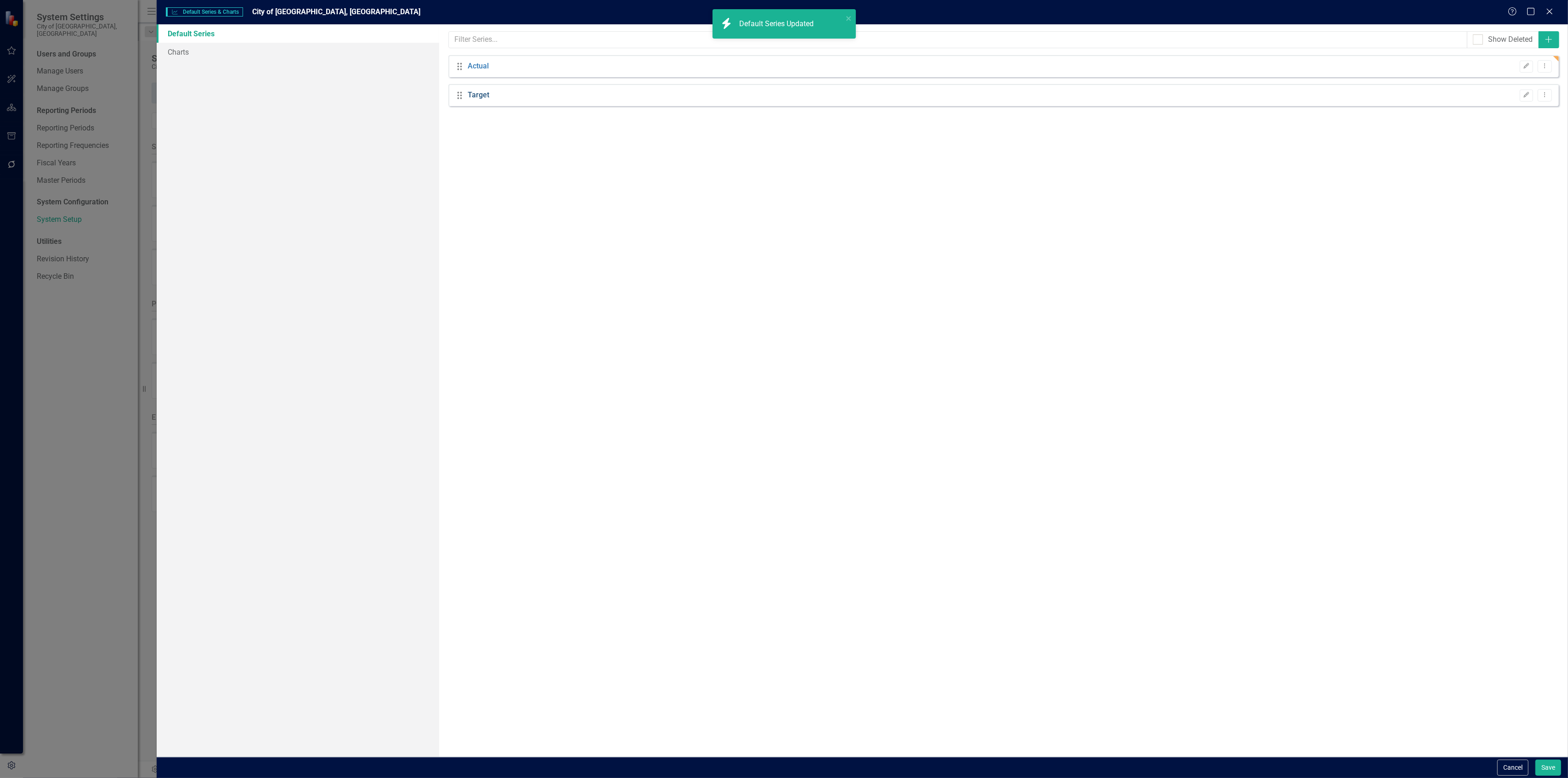
click at [484, 94] on link "Target" at bounding box center [478, 95] width 21 height 10
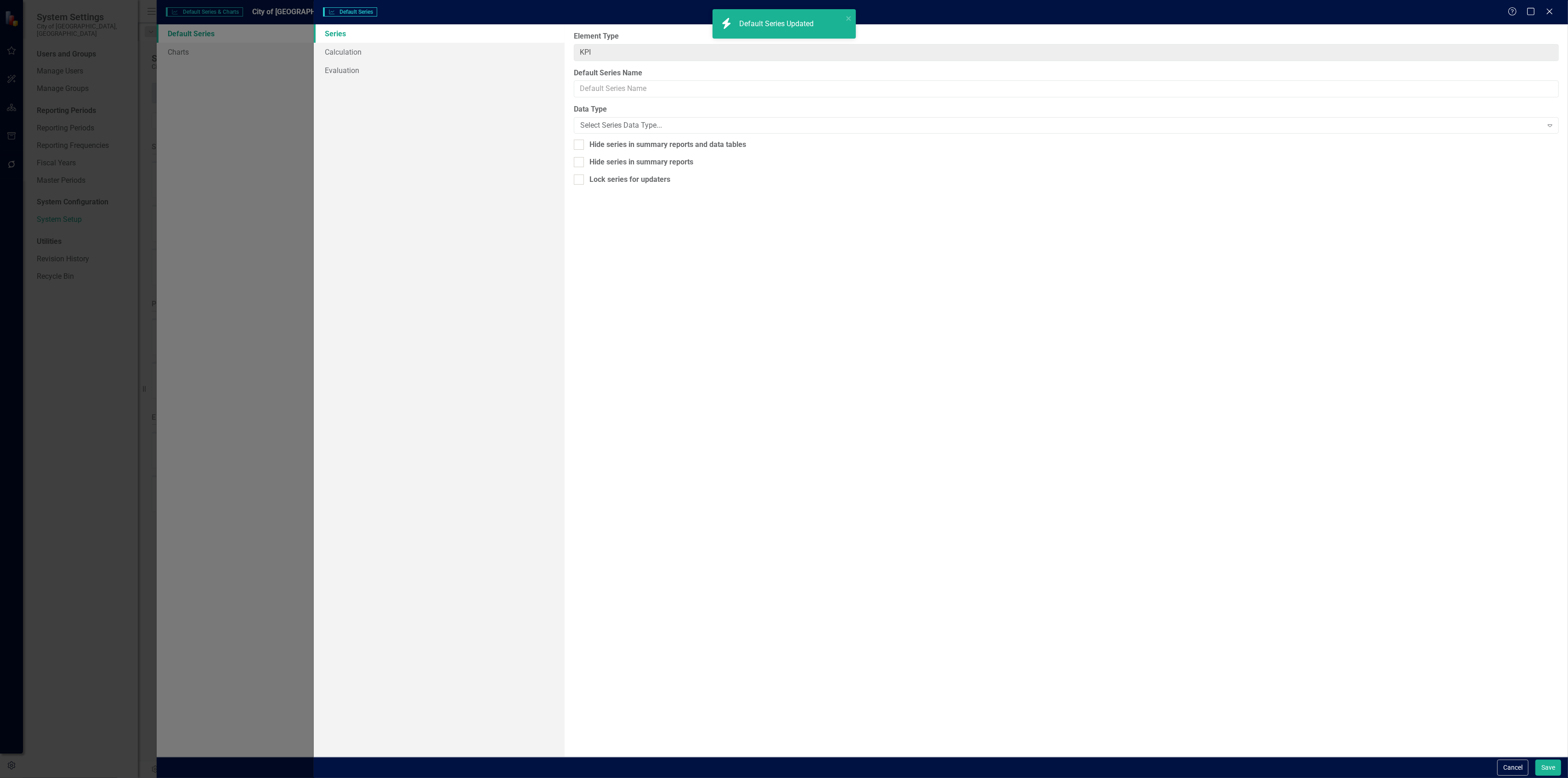
type input "Target"
click at [609, 126] on div "Integer" at bounding box center [1061, 125] width 962 height 10
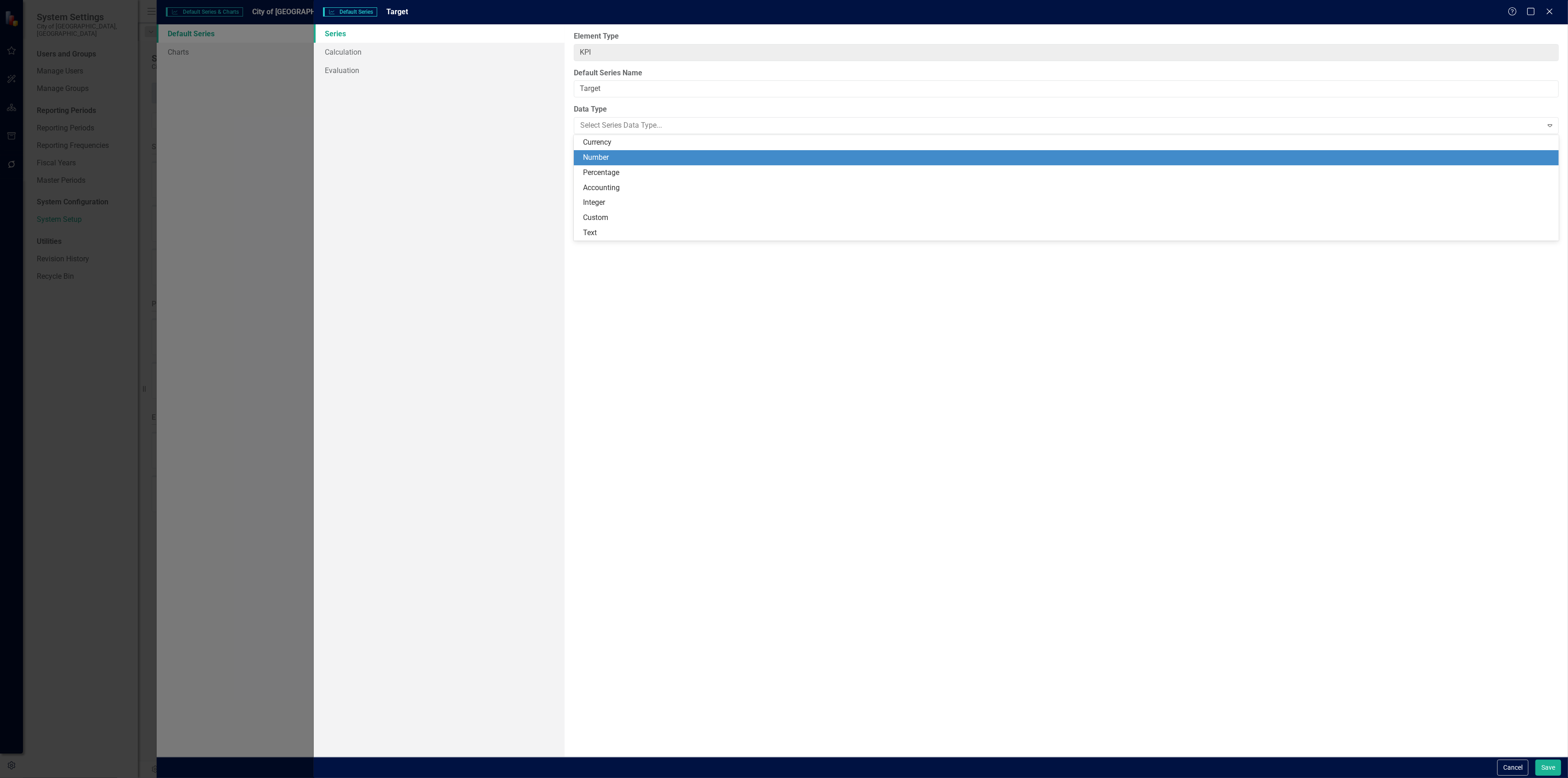
click at [589, 151] on div "Number" at bounding box center [1066, 157] width 985 height 15
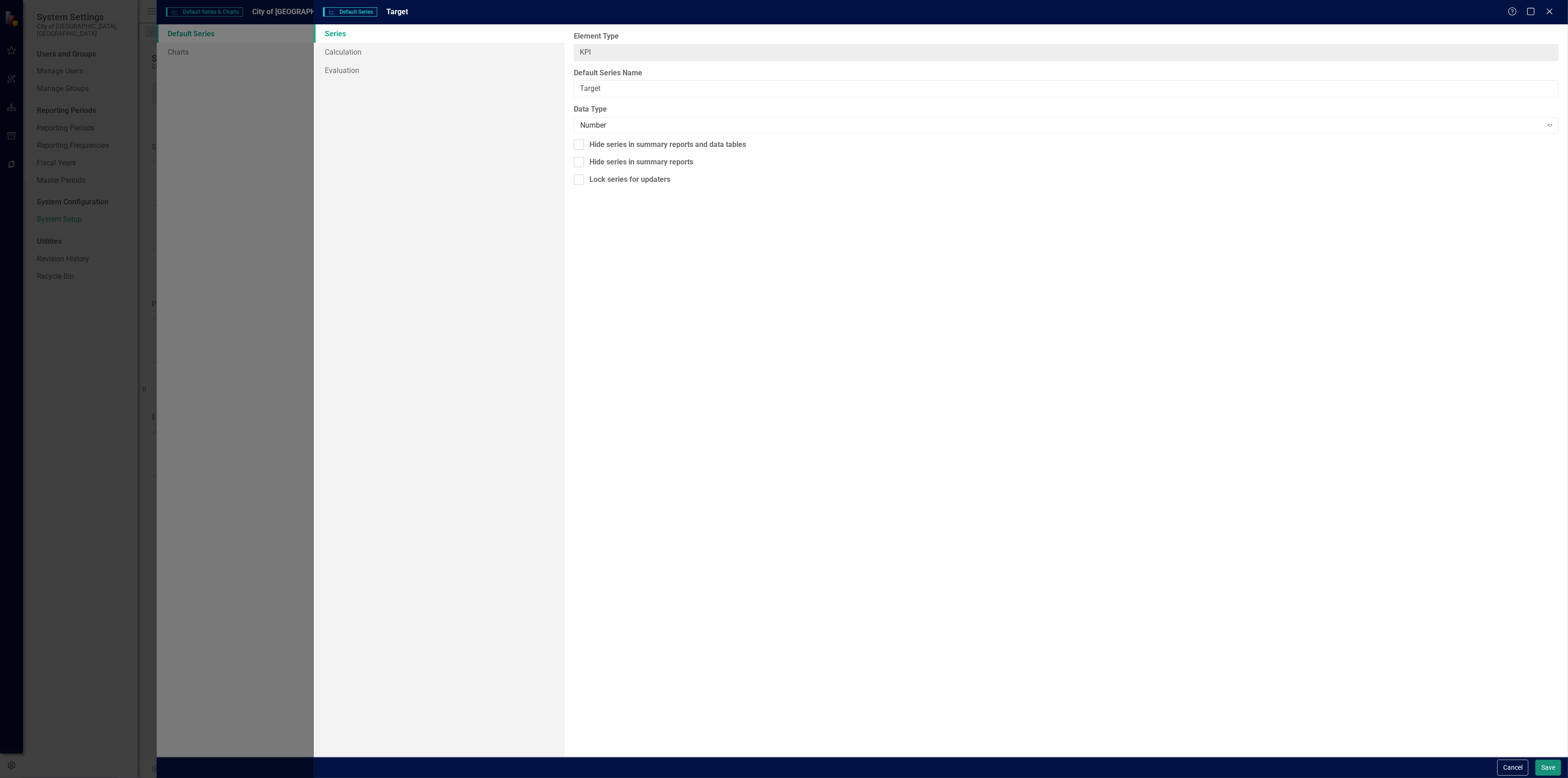
click at [1540, 766] on button "Save" at bounding box center [1548, 767] width 26 height 16
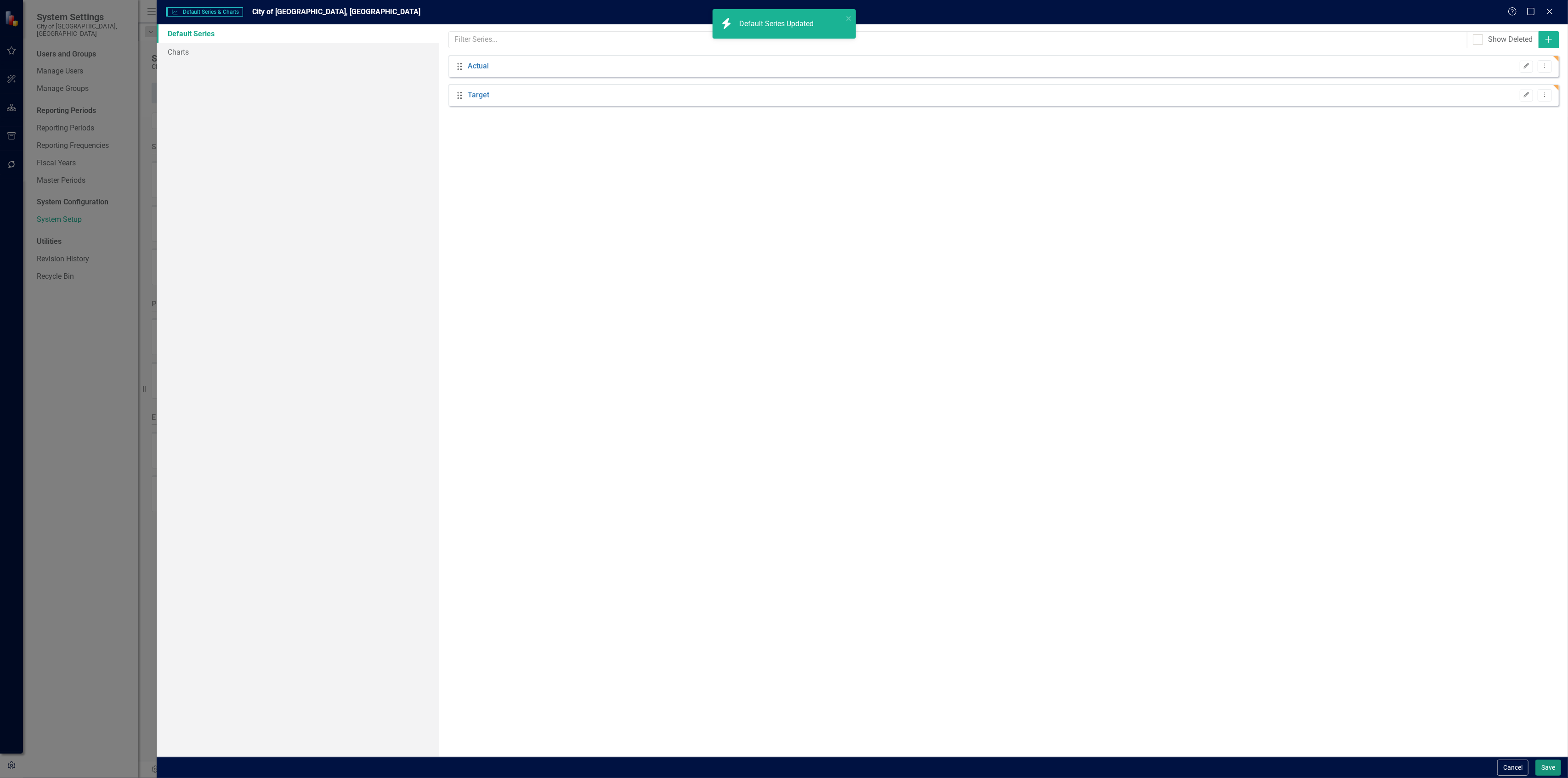
click at [1548, 763] on button "Save" at bounding box center [1548, 767] width 26 height 16
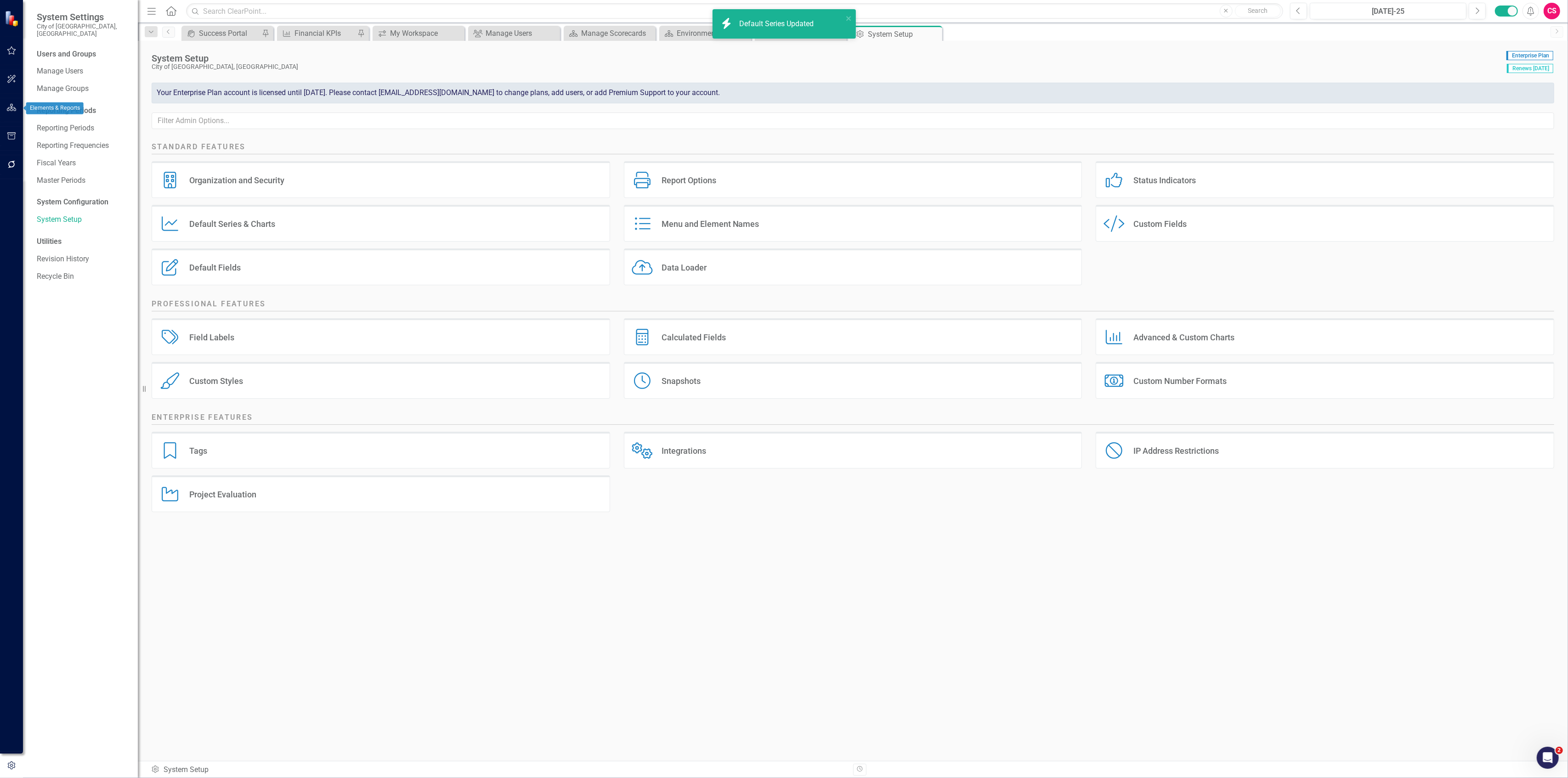
click at [8, 111] on icon "button" at bounding box center [11, 107] width 9 height 8
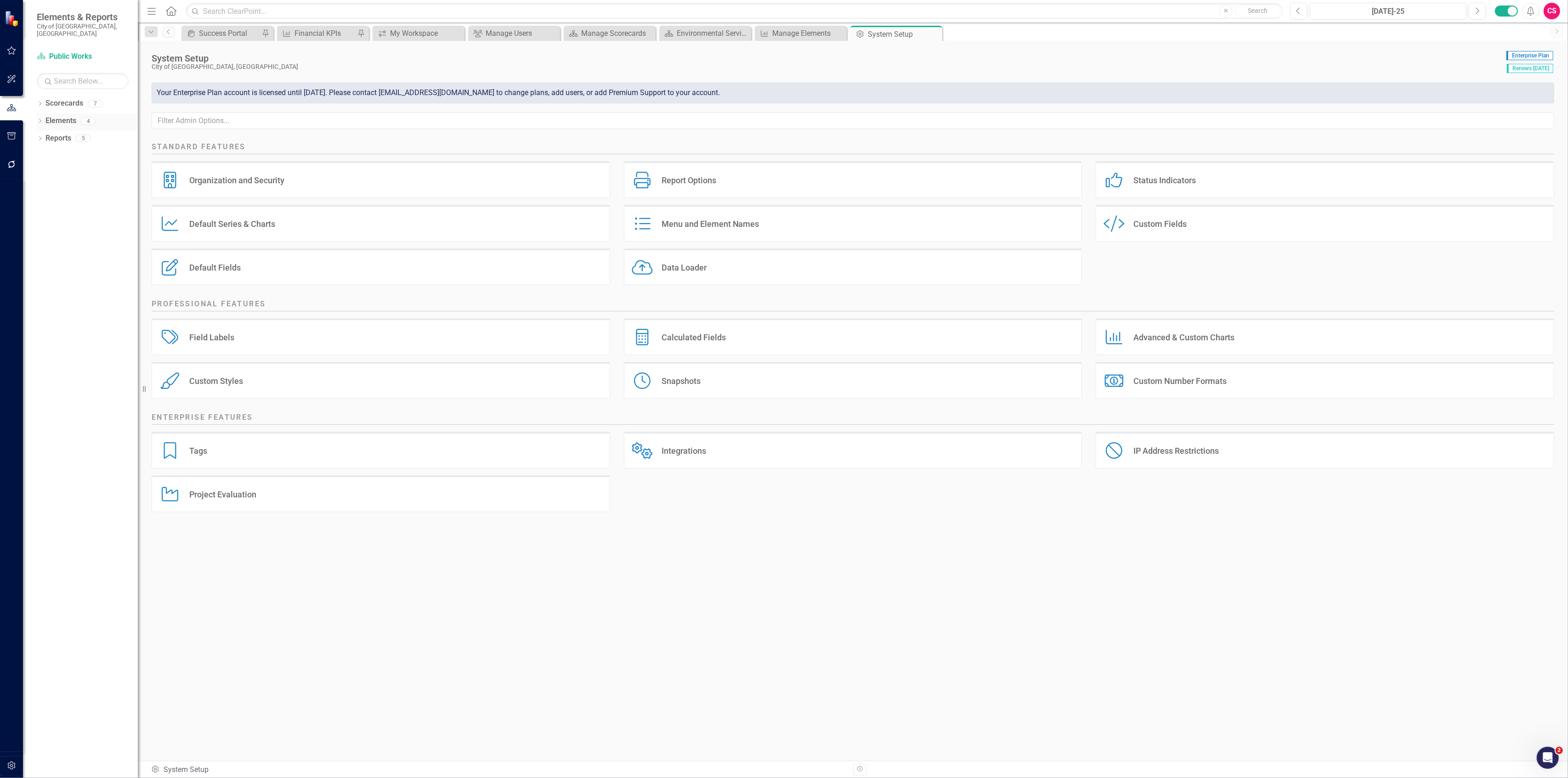
click at [57, 116] on link "Elements" at bounding box center [60, 121] width 31 height 10
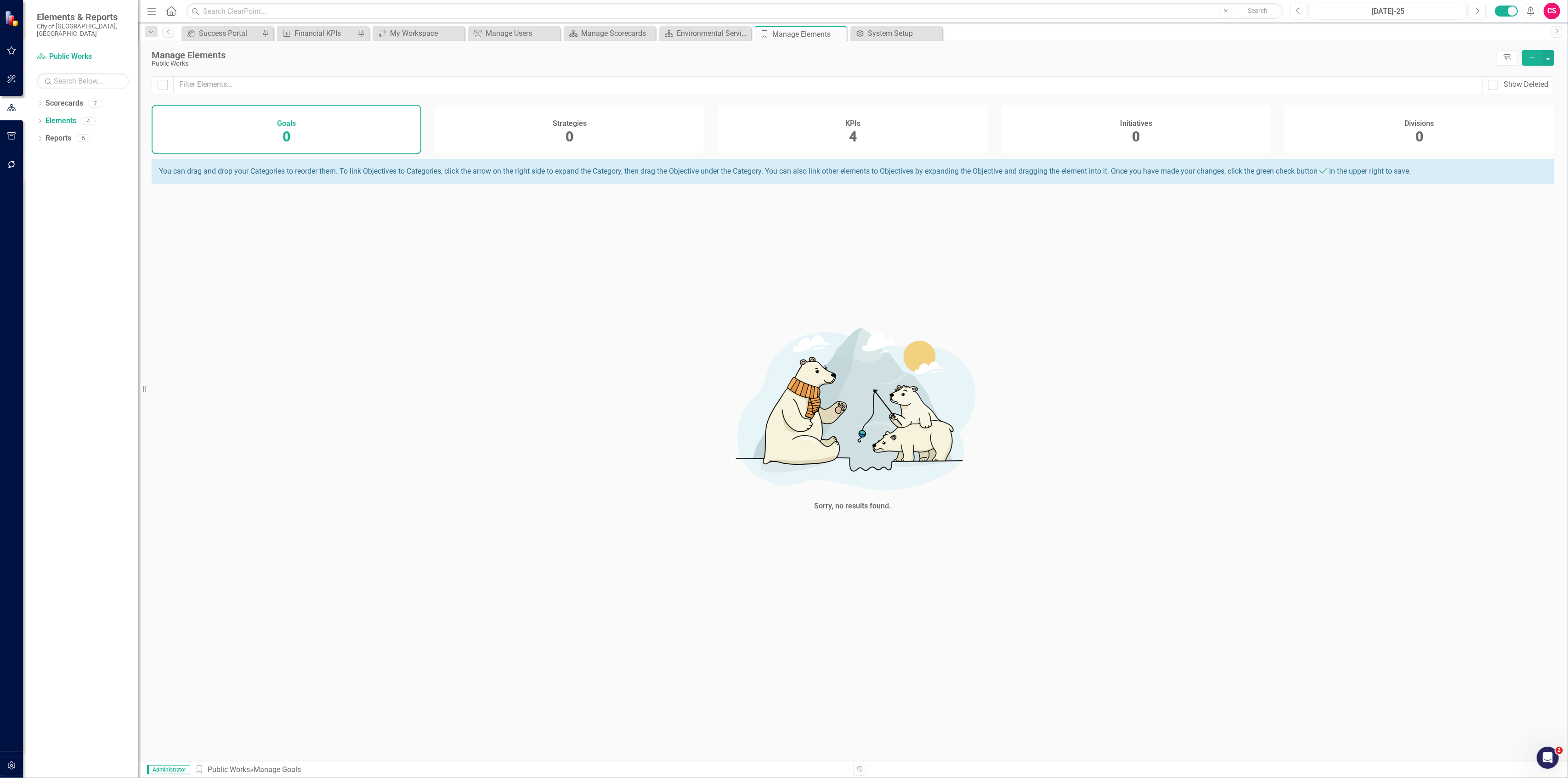
click at [1410, 151] on div "Divisions 0" at bounding box center [1419, 129] width 270 height 49
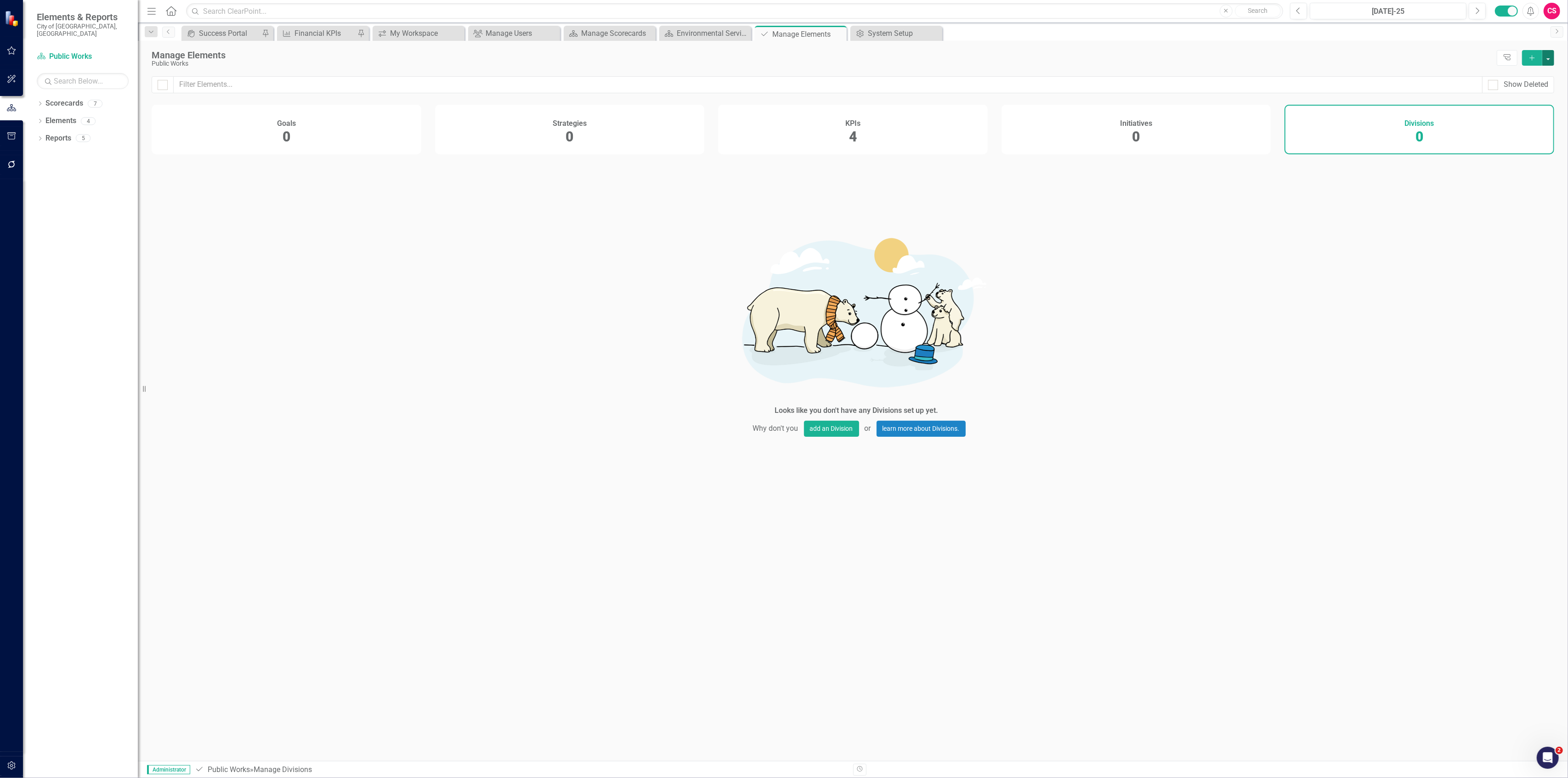
click at [1553, 56] on button "button" at bounding box center [1548, 58] width 12 height 15
click at [1531, 90] on link "Add Multiple Add Multiple" at bounding box center [1517, 92] width 72 height 17
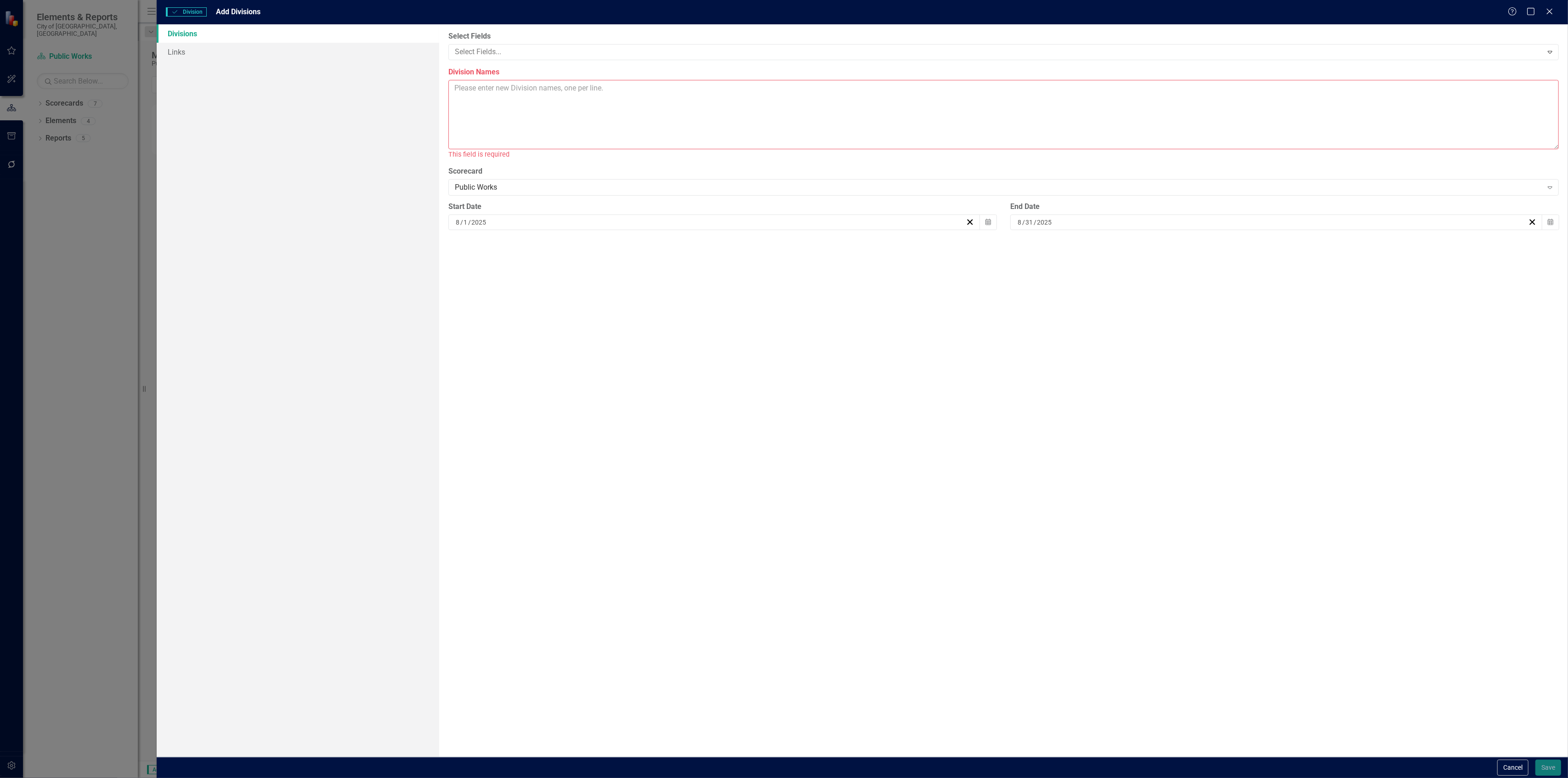
click at [605, 96] on textarea "Division Names" at bounding box center [1002, 114] width 1110 height 69
paste textarea "Transportation Management Traffic Engineering Transportation Engineering Stormw…"
type textarea "Transportation Management Traffic Engineering Transportation Engineering Stormw…"
click at [1558, 769] on button "Save" at bounding box center [1548, 767] width 26 height 16
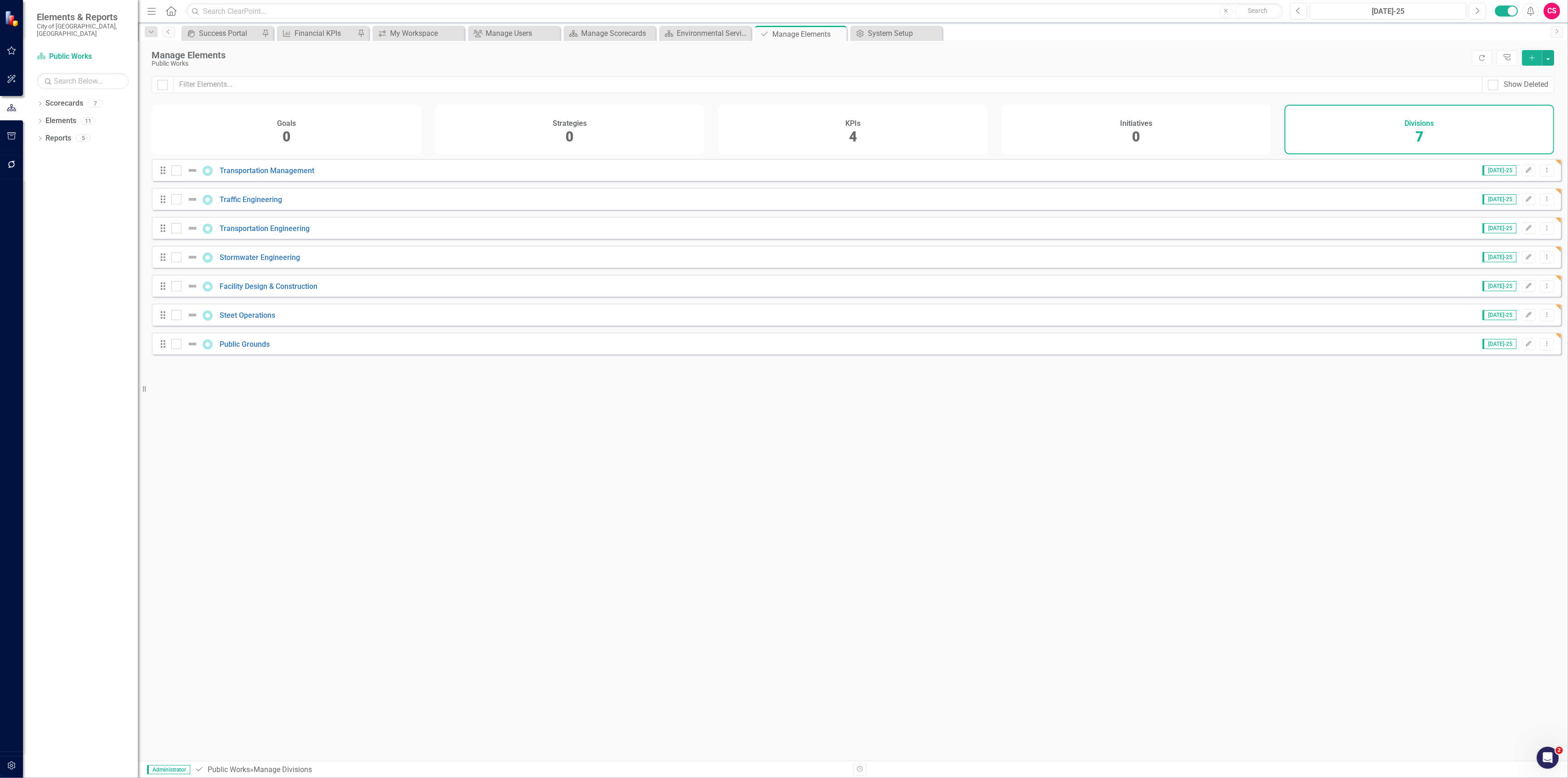
click at [863, 121] on div "KPIs 4" at bounding box center [853, 129] width 270 height 49
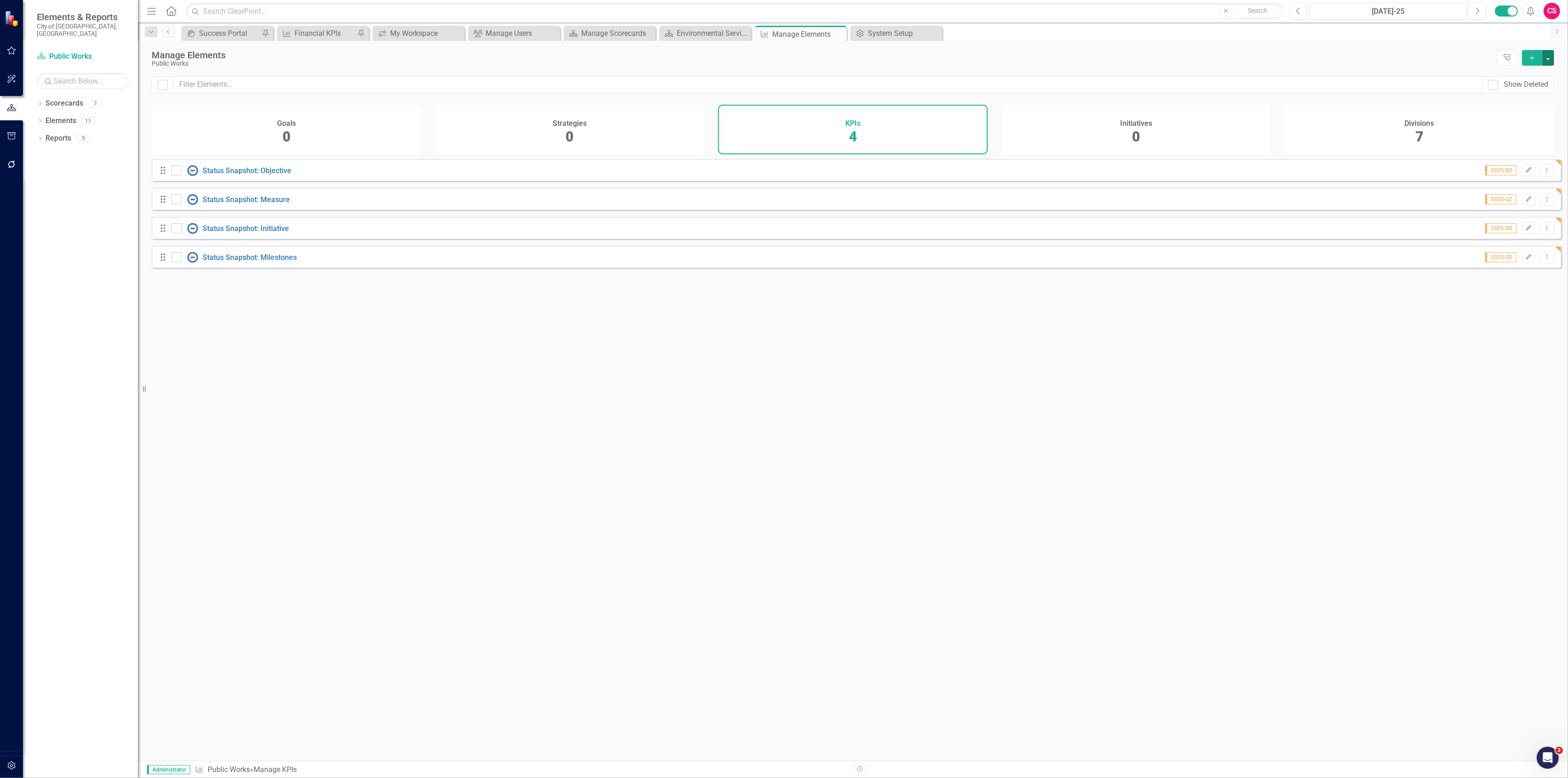
click at [1551, 60] on button "button" at bounding box center [1548, 58] width 12 height 15
click at [1521, 90] on link "Add Multiple Add Multiple" at bounding box center [1517, 92] width 72 height 17
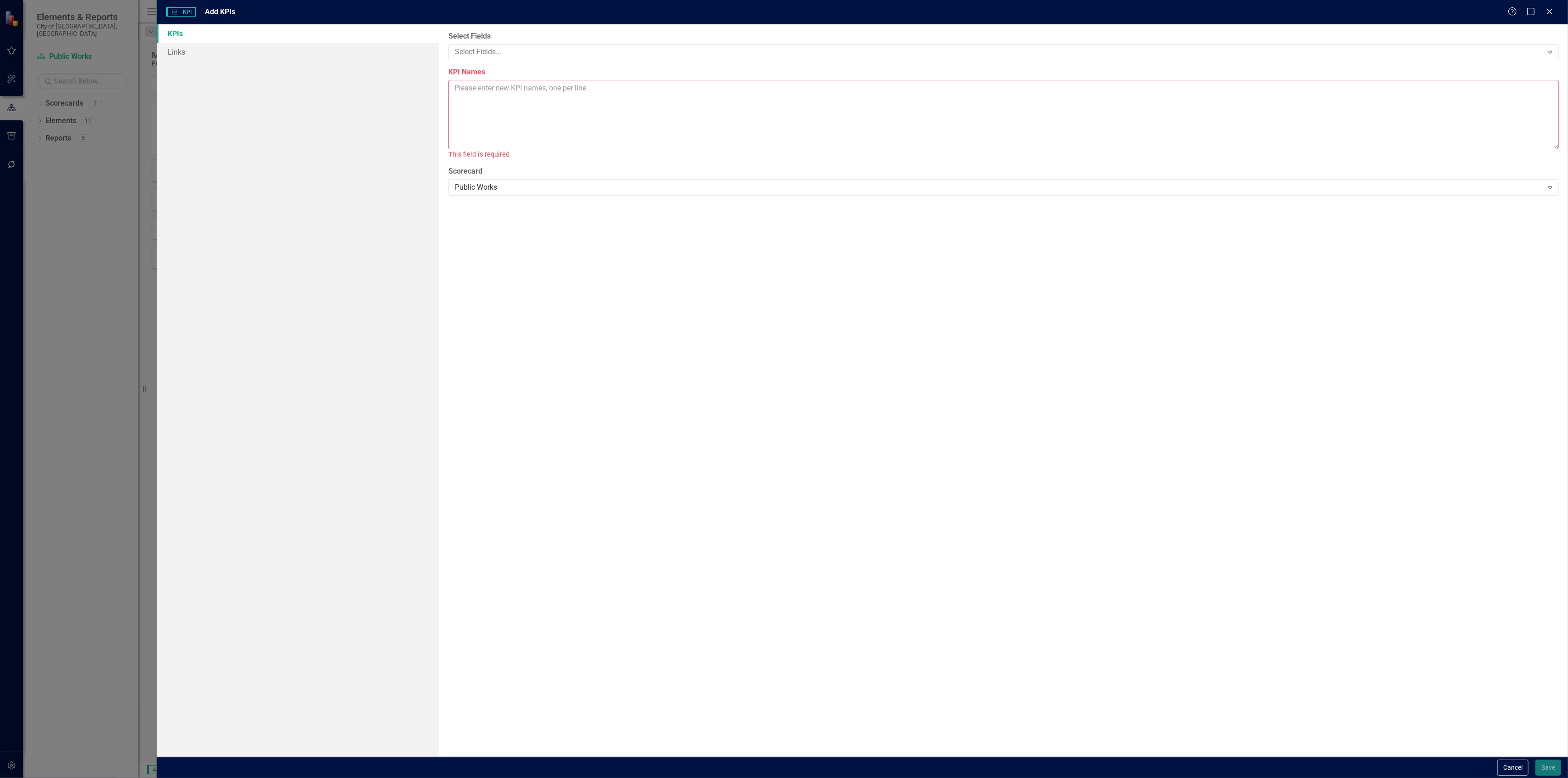
click at [531, 97] on textarea "KPI Names" at bounding box center [1002, 114] width 1110 height 69
paste textarea "Travel Time Index Traffic Incident Confirmation Signal Control % Uptime Crosswa…"
type textarea "Travel Time Index Traffic Incident Confirmation Signal Control % Uptime Crosswa…"
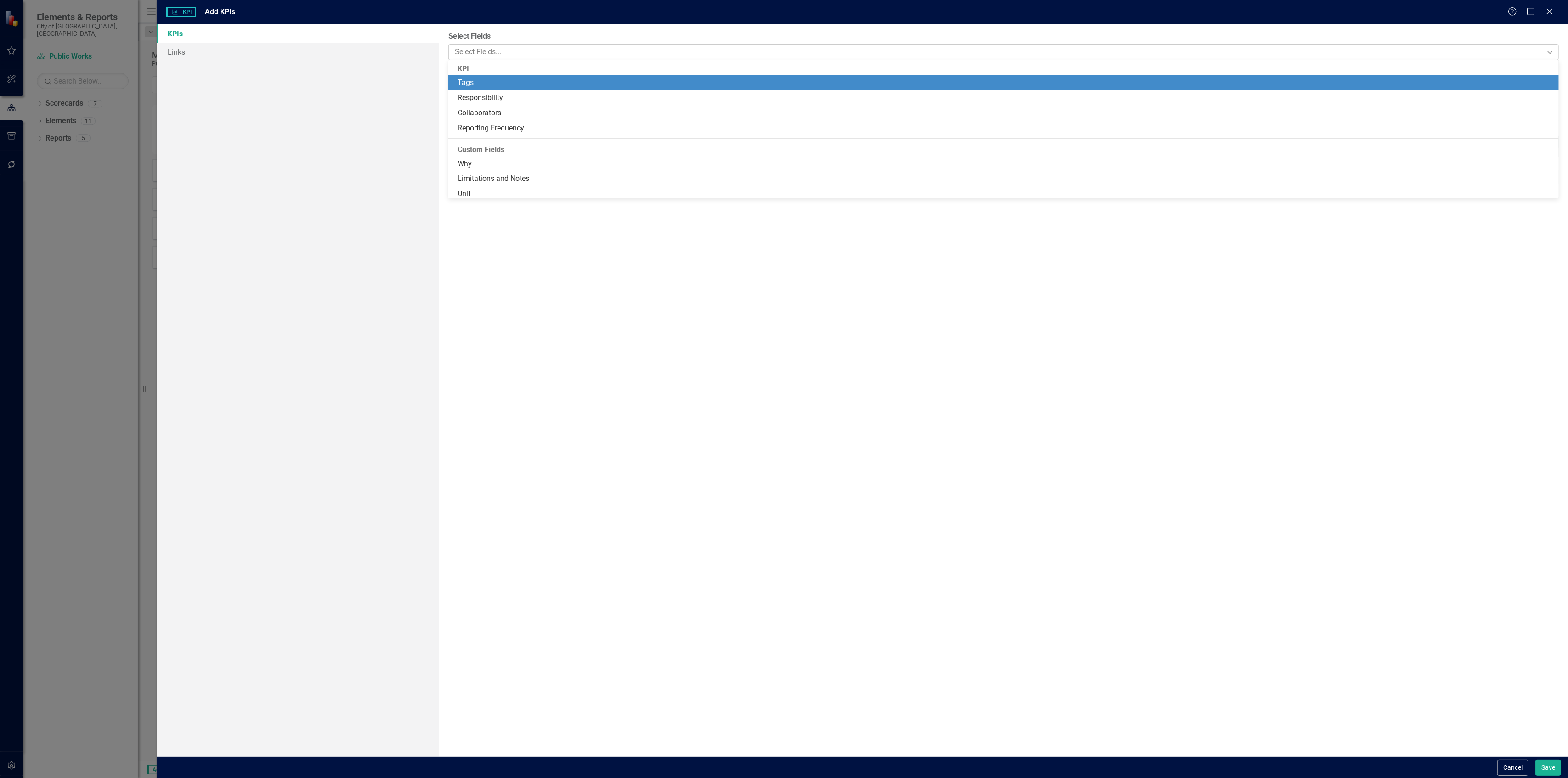
click at [563, 57] on div at bounding box center [997, 52] width 1091 height 13
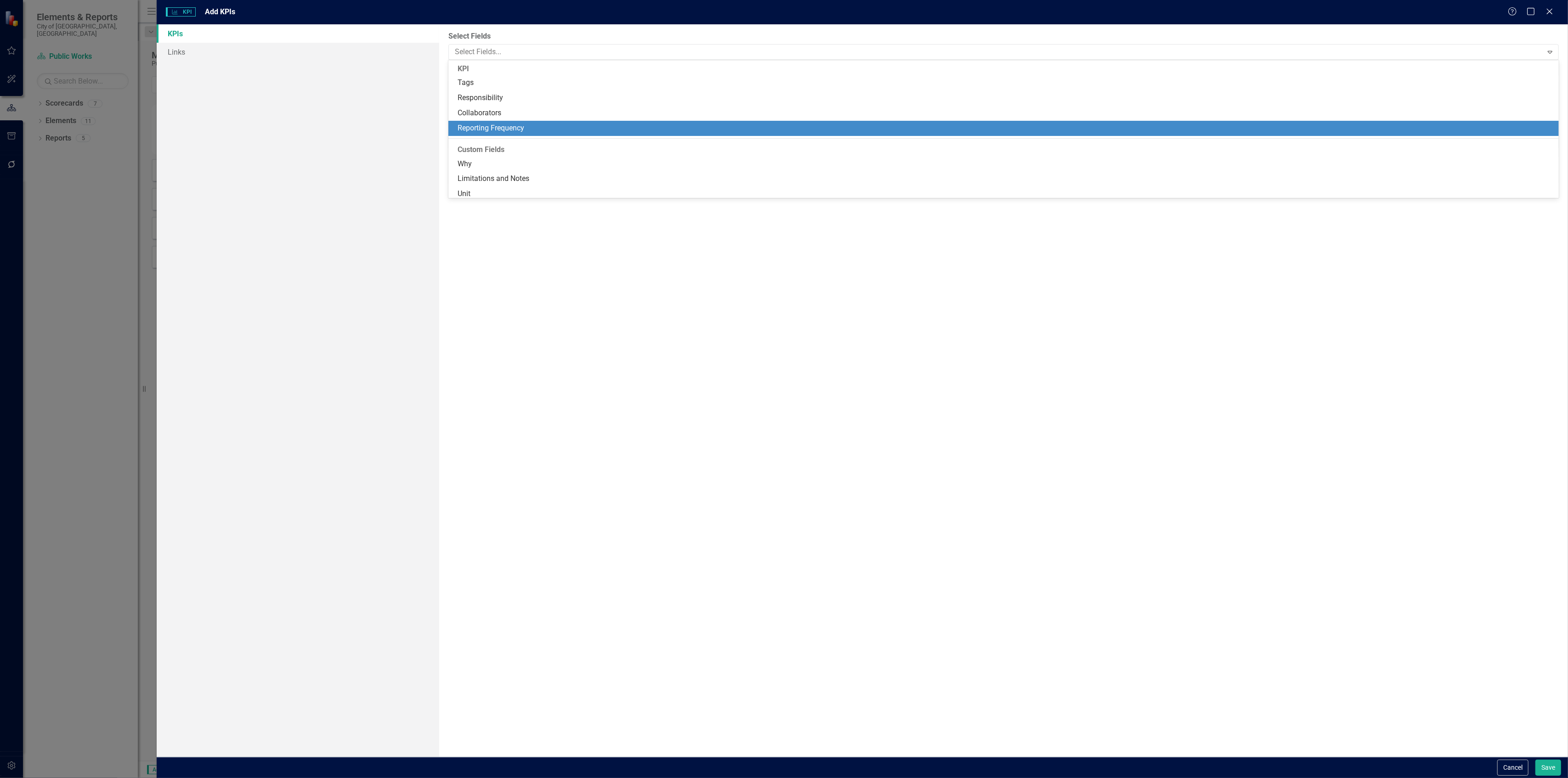
click at [505, 131] on div "Reporting Frequency" at bounding box center [1005, 129] width 1096 height 10
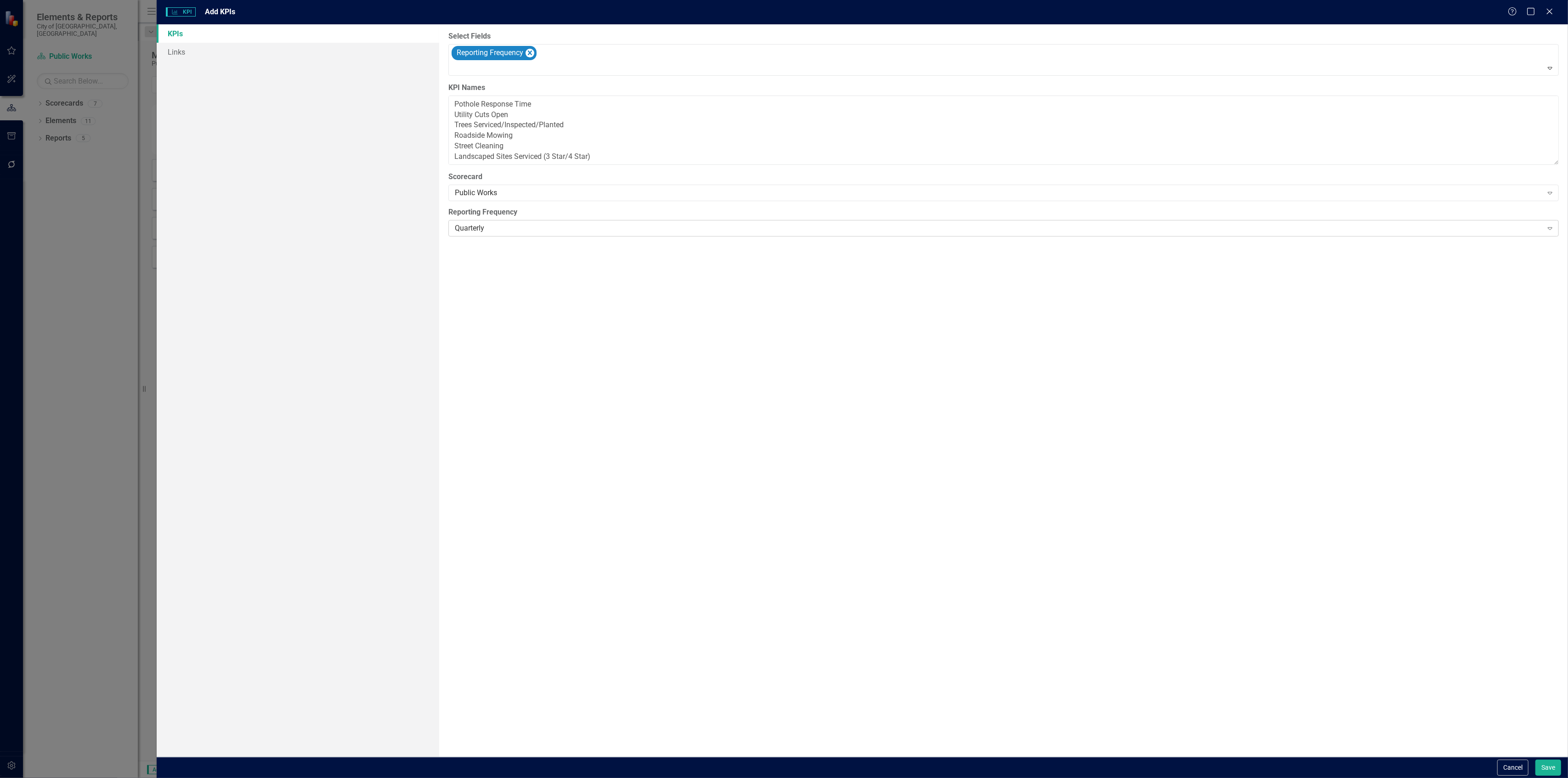
click at [486, 232] on div "Quarterly" at bounding box center [998, 228] width 1088 height 10
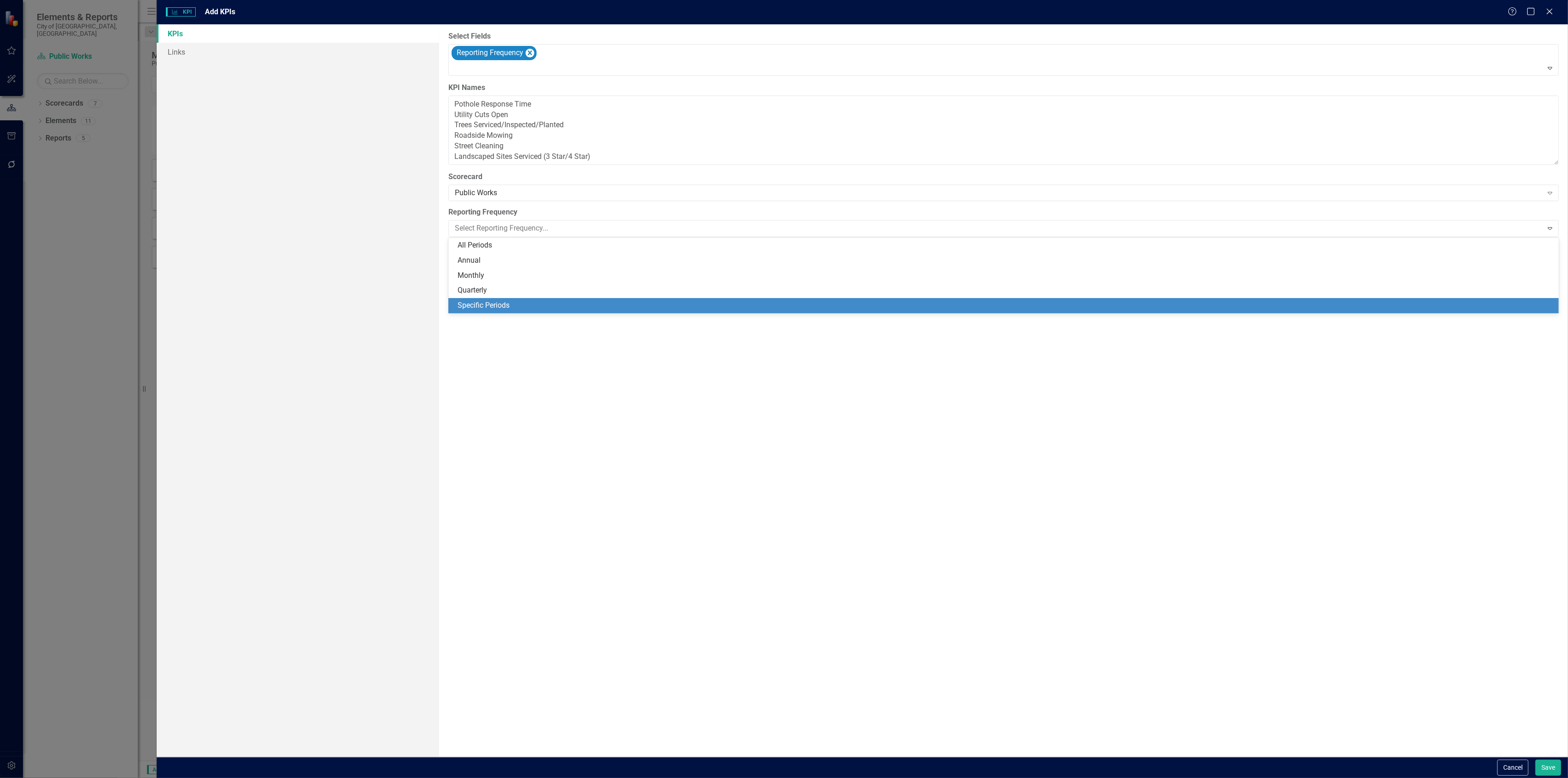
click at [485, 452] on div "Select Fields Reporting Frequency Expand KPI Names Travel Time Index Traffic In…" at bounding box center [1003, 391] width 1129 height 732
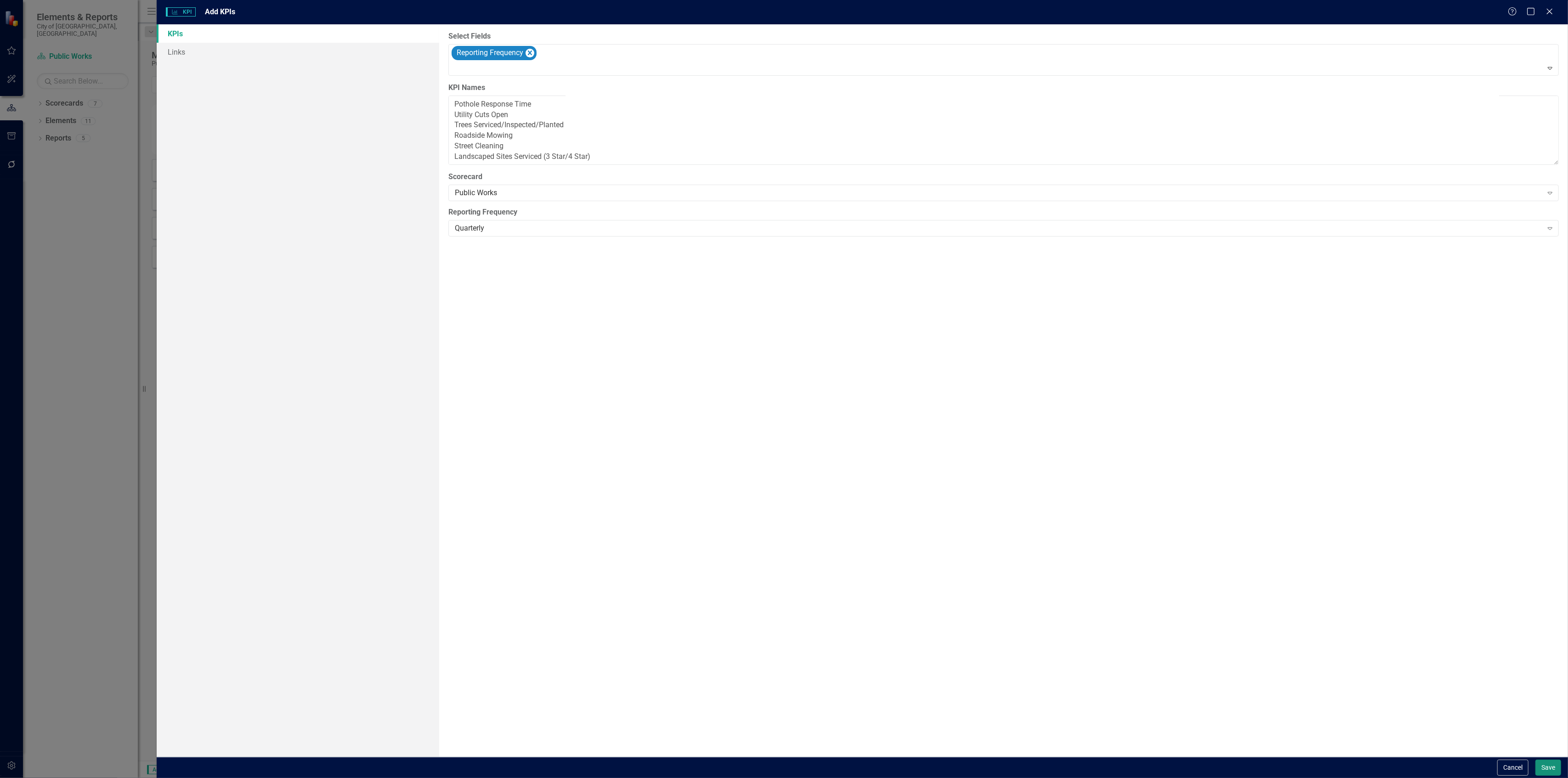
click at [1551, 772] on button "Save" at bounding box center [1548, 767] width 26 height 16
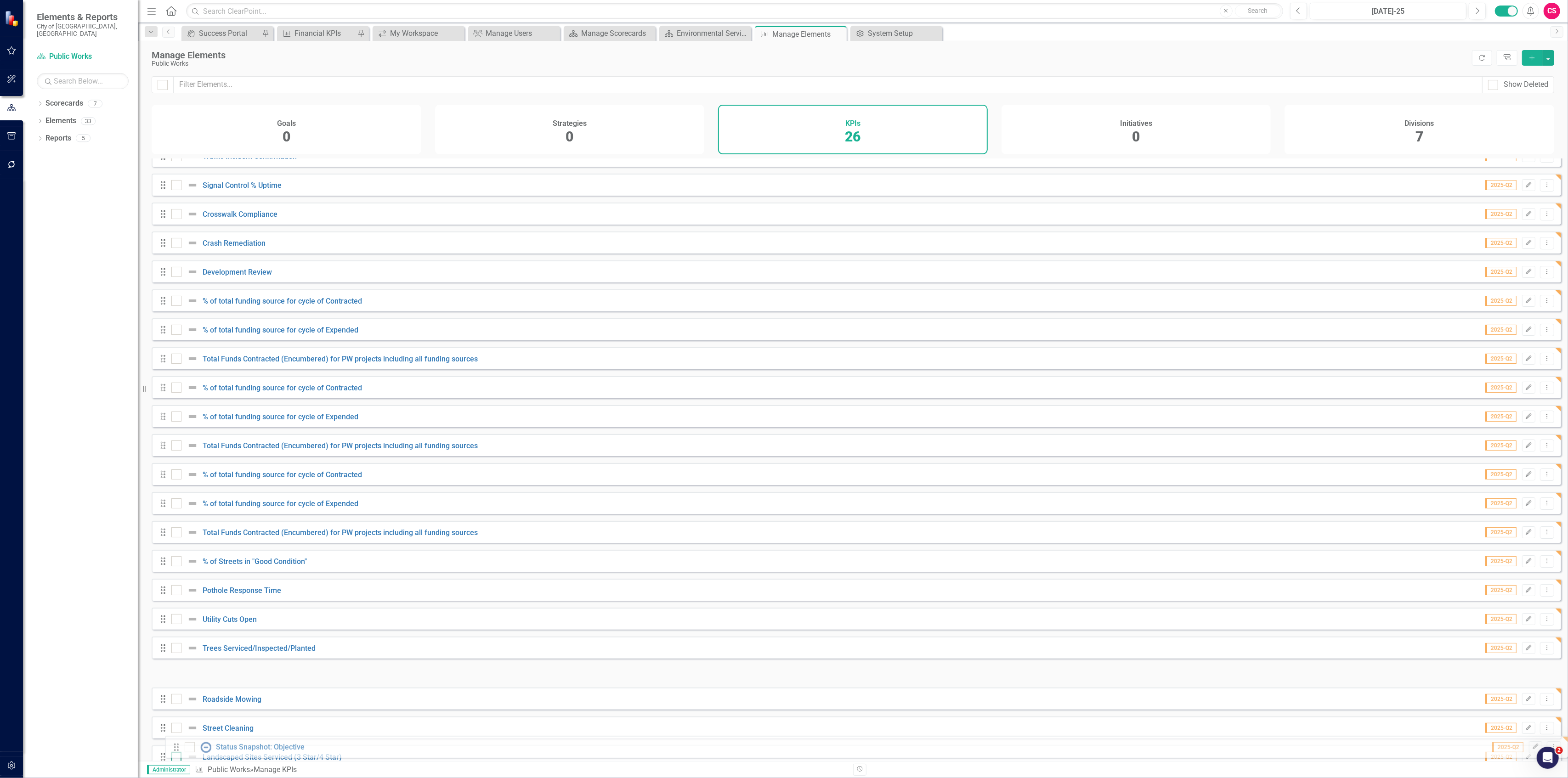
scroll to position [158, 0]
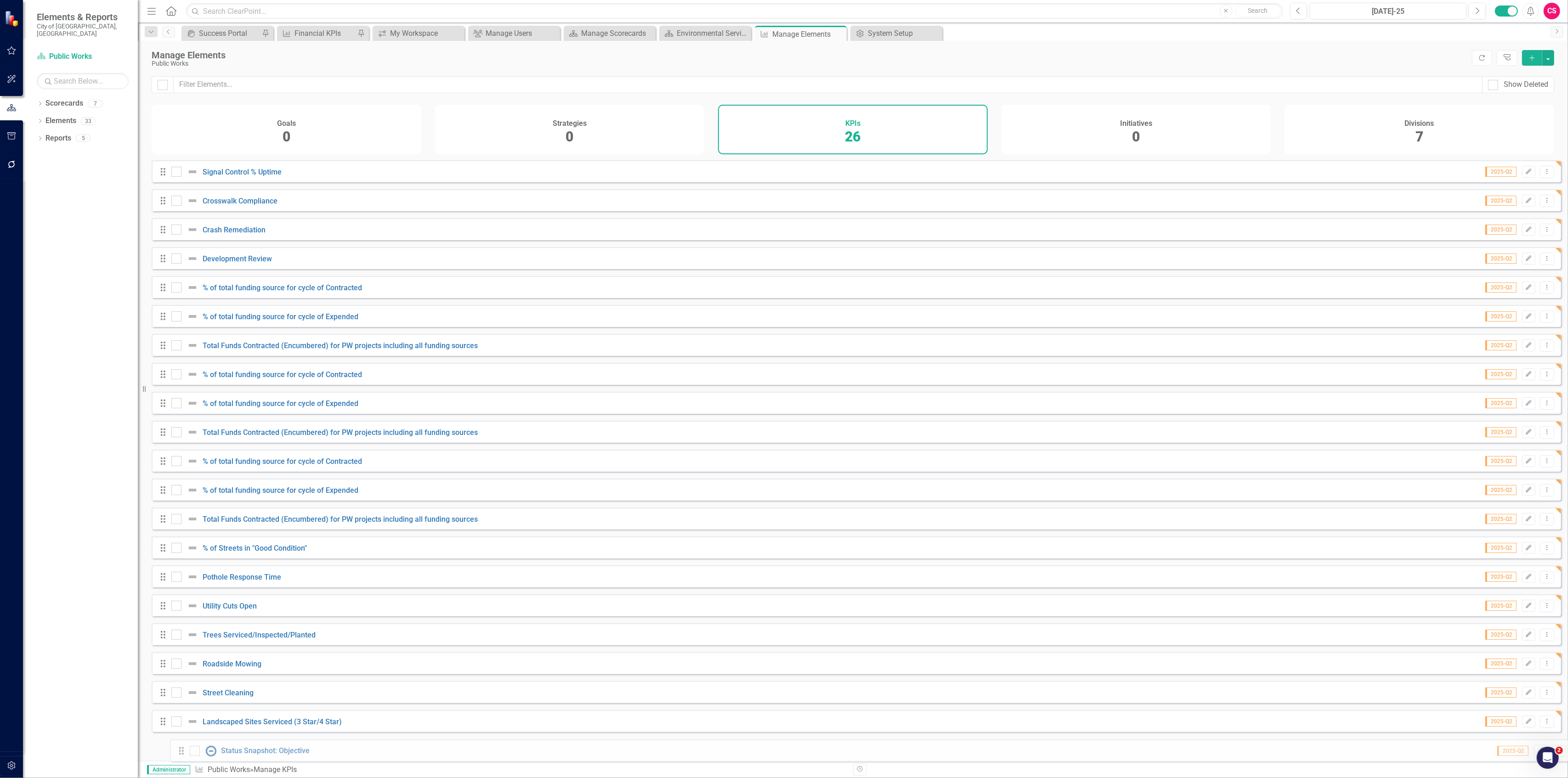
drag, startPoint x: 168, startPoint y: 217, endPoint x: 182, endPoint y: 750, distance: 533.2
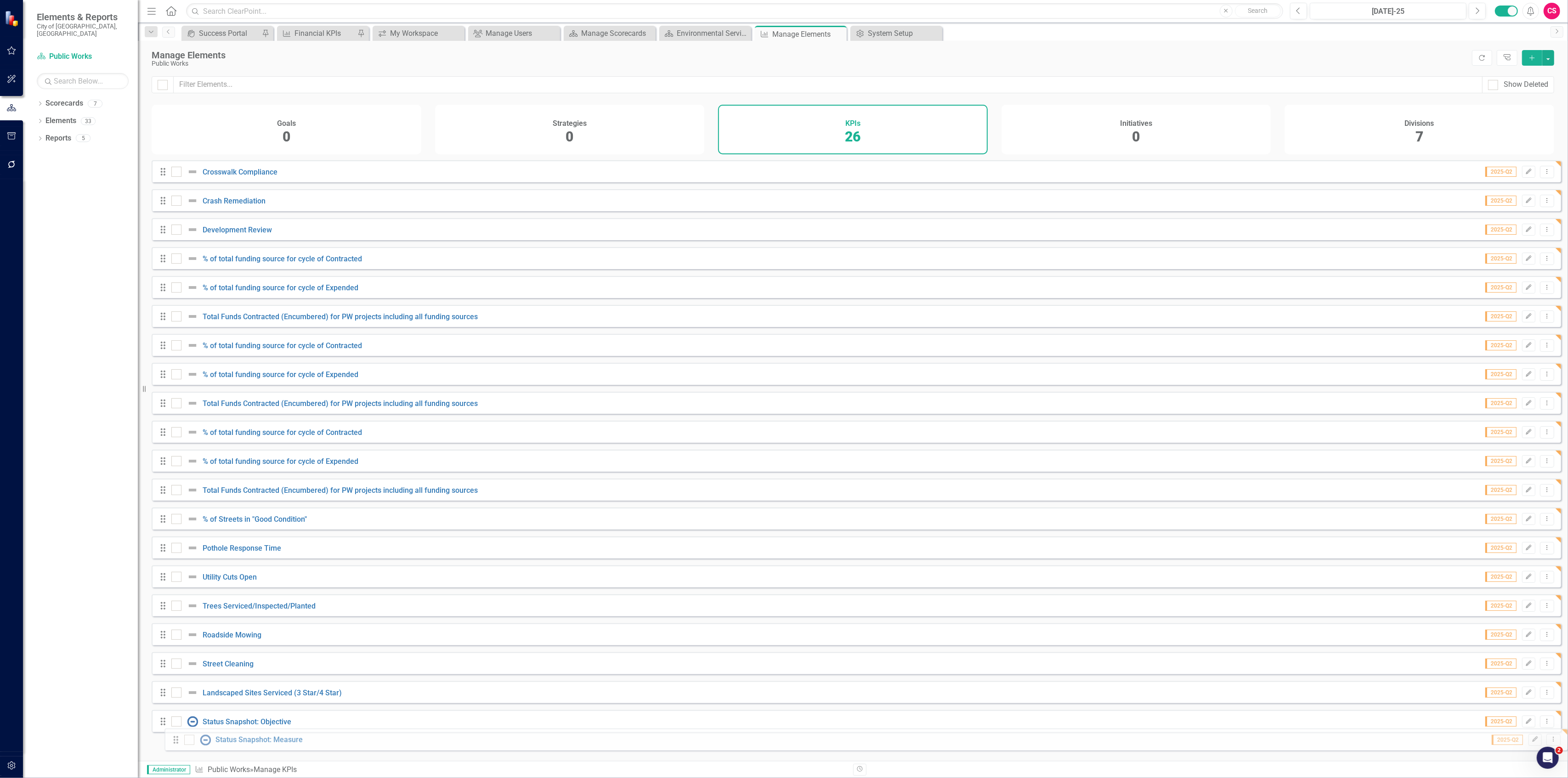
drag, startPoint x: 163, startPoint y: 203, endPoint x: 175, endPoint y: 737, distance: 534.1
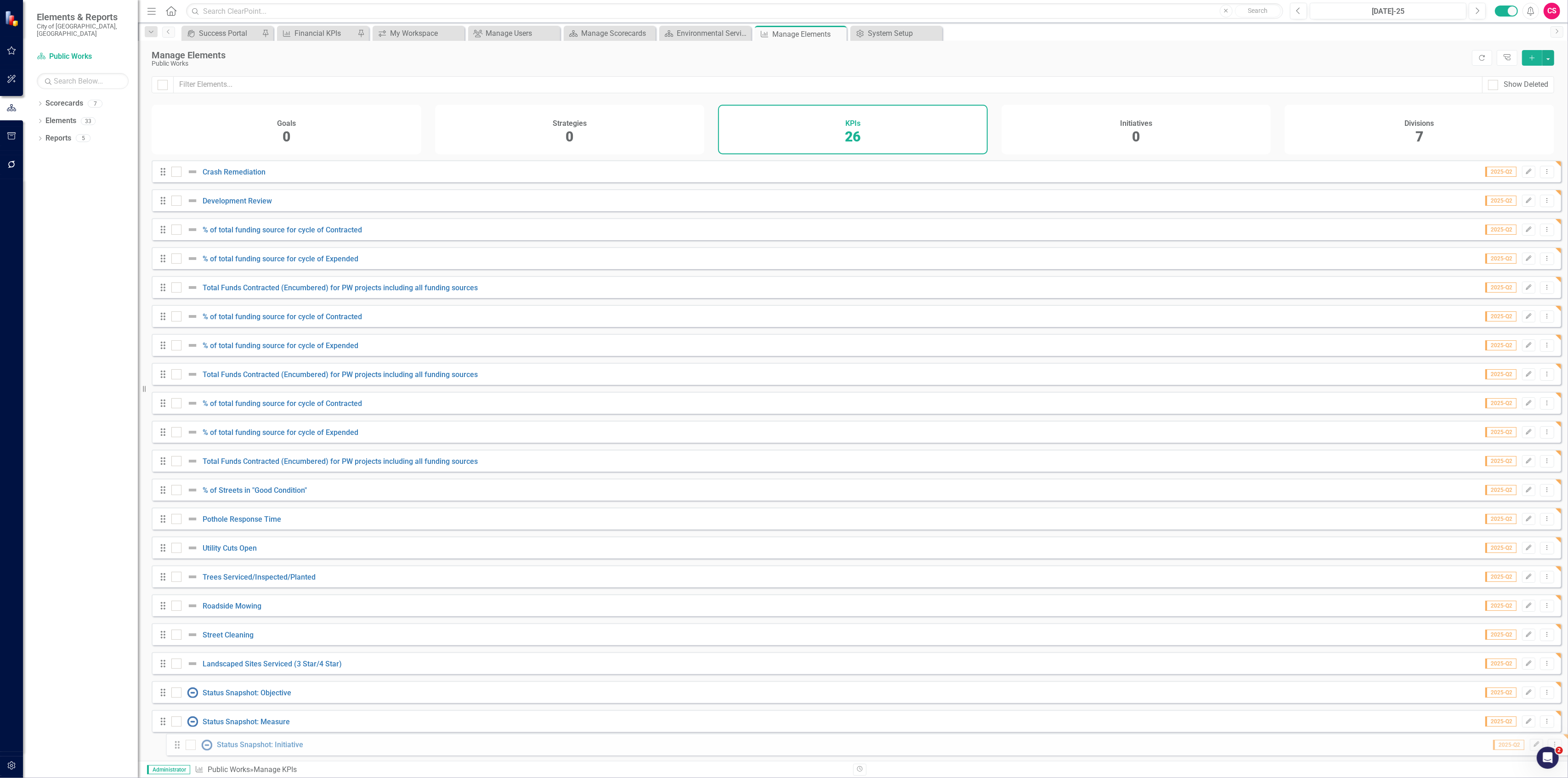
drag, startPoint x: 162, startPoint y: 207, endPoint x: 176, endPoint y: 745, distance: 538.2
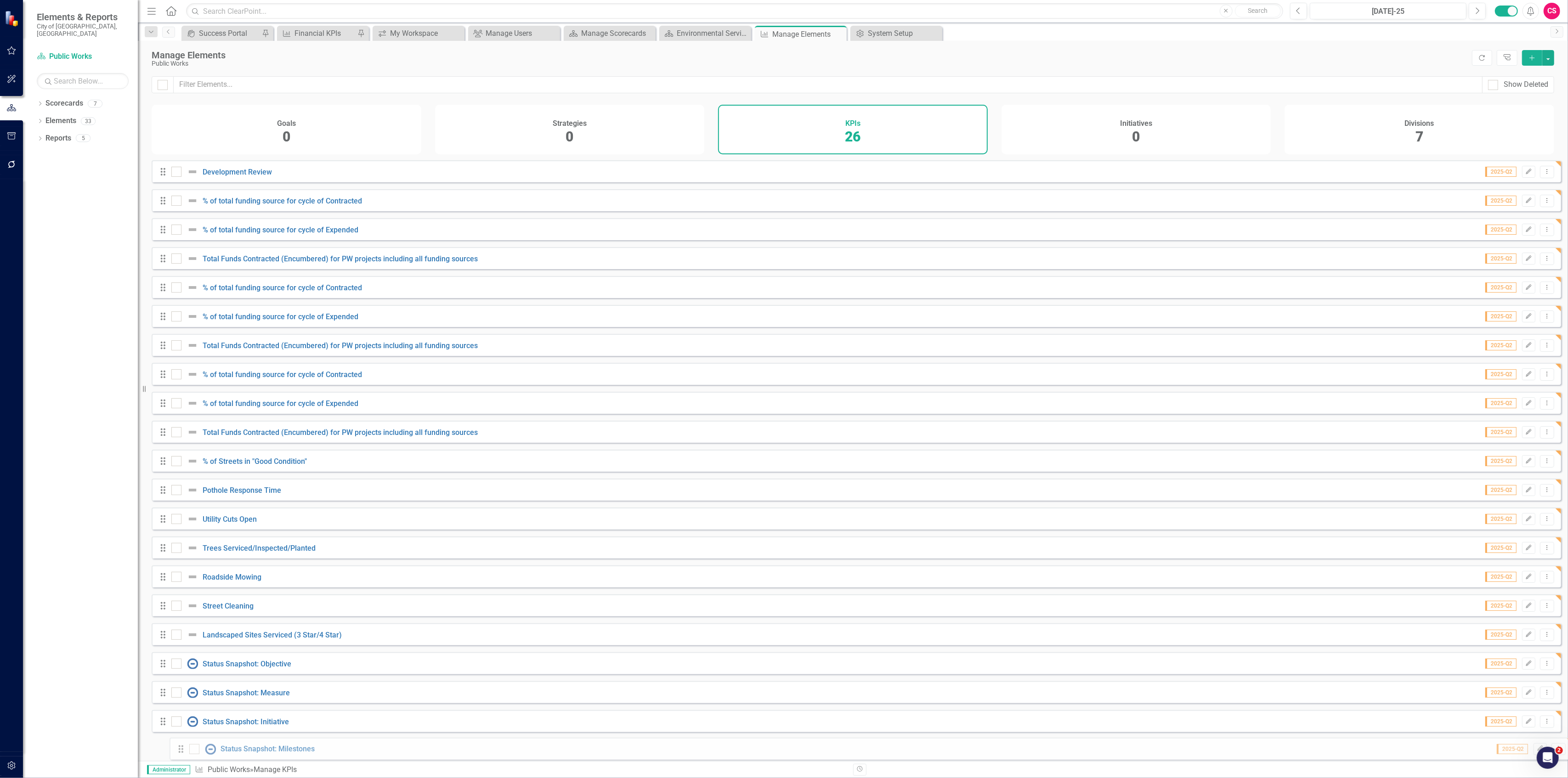
drag, startPoint x: 161, startPoint y: 206, endPoint x: 179, endPoint y: 748, distance: 542.3
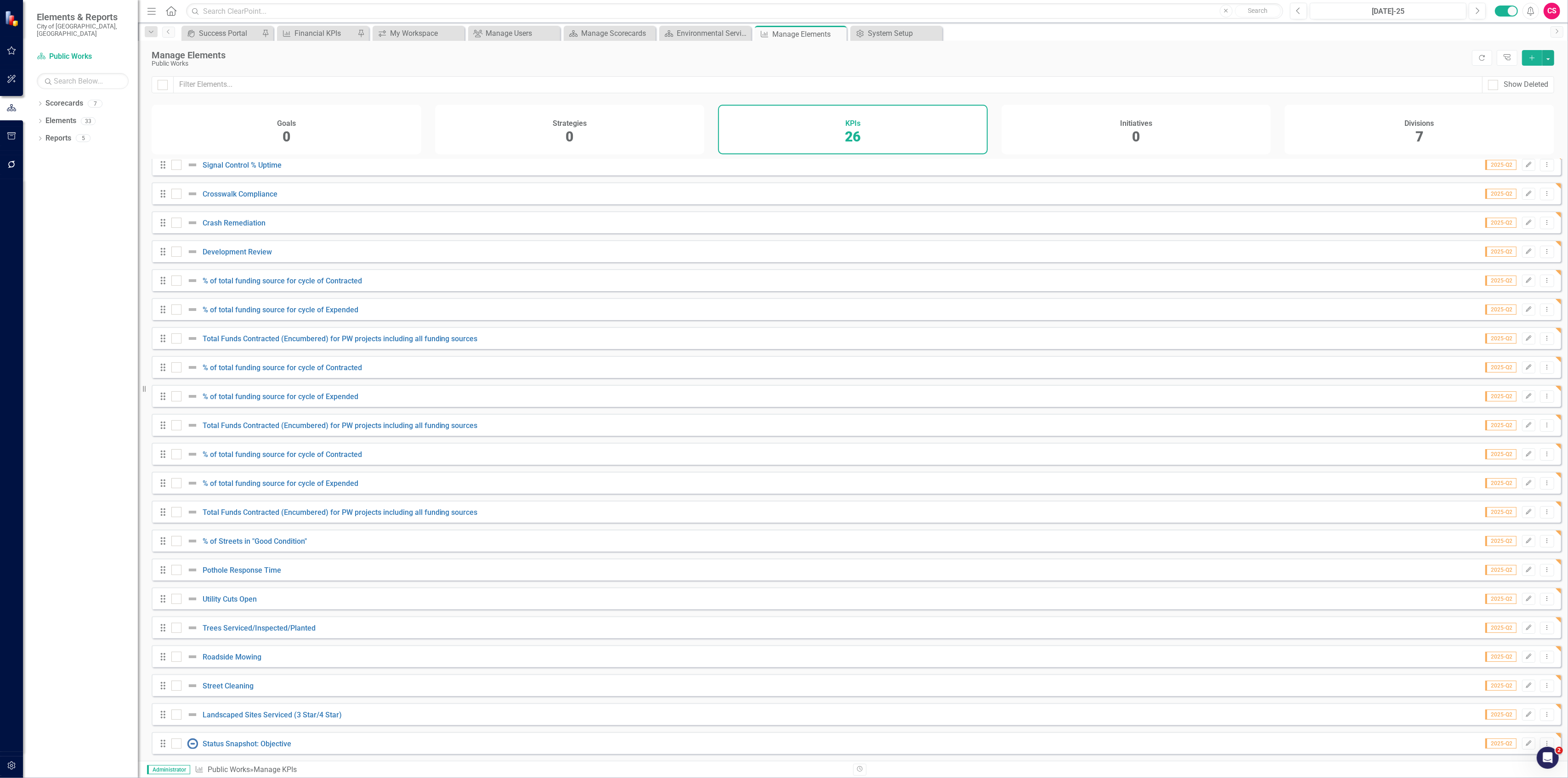
scroll to position [0, 0]
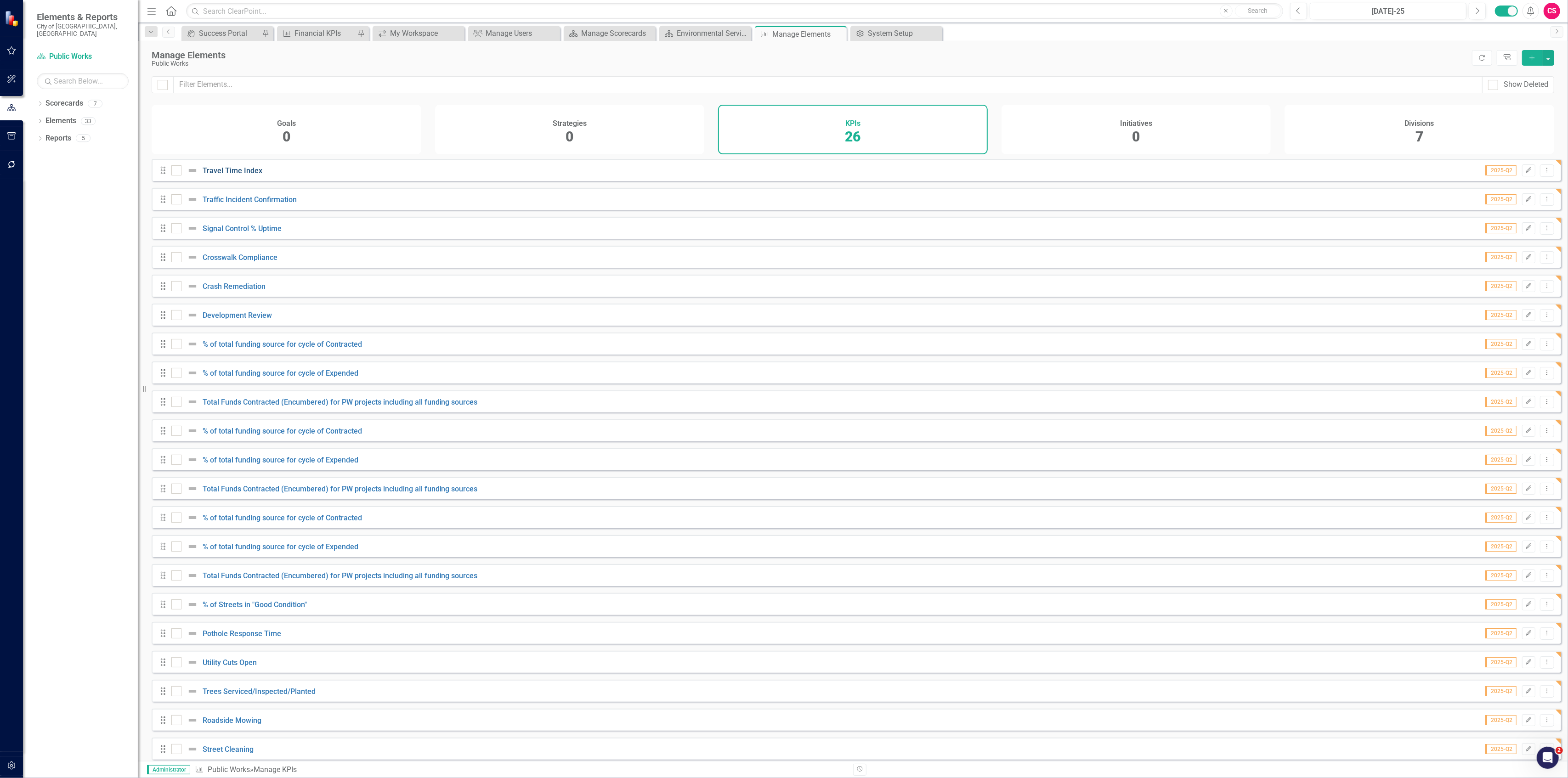
click at [241, 174] on link "Travel Time Index" at bounding box center [233, 170] width 60 height 9
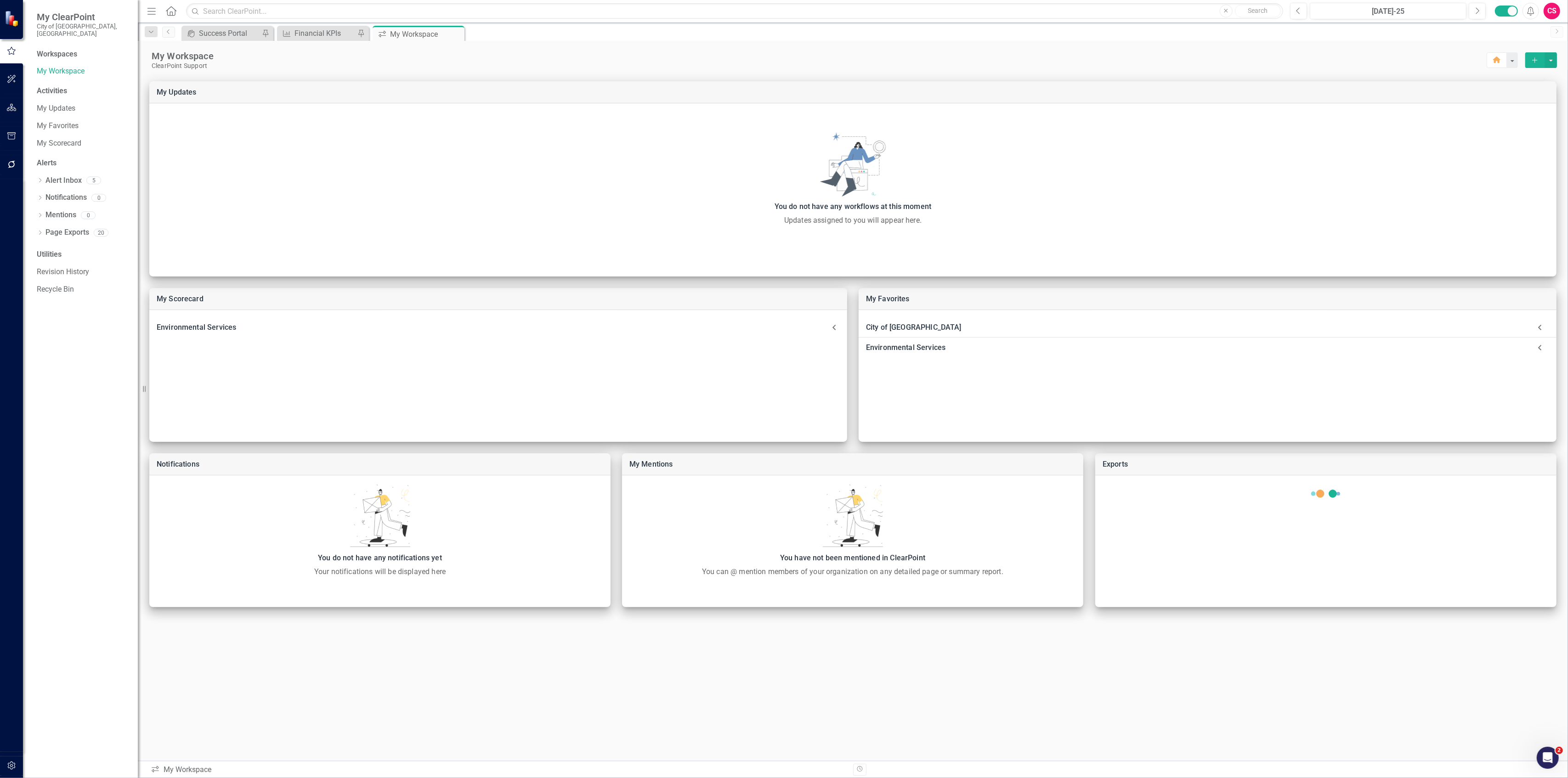
click at [15, 758] on button "button" at bounding box center [12, 765] width 20 height 20
click at [83, 66] on link "Manage Users" at bounding box center [83, 72] width 92 height 10
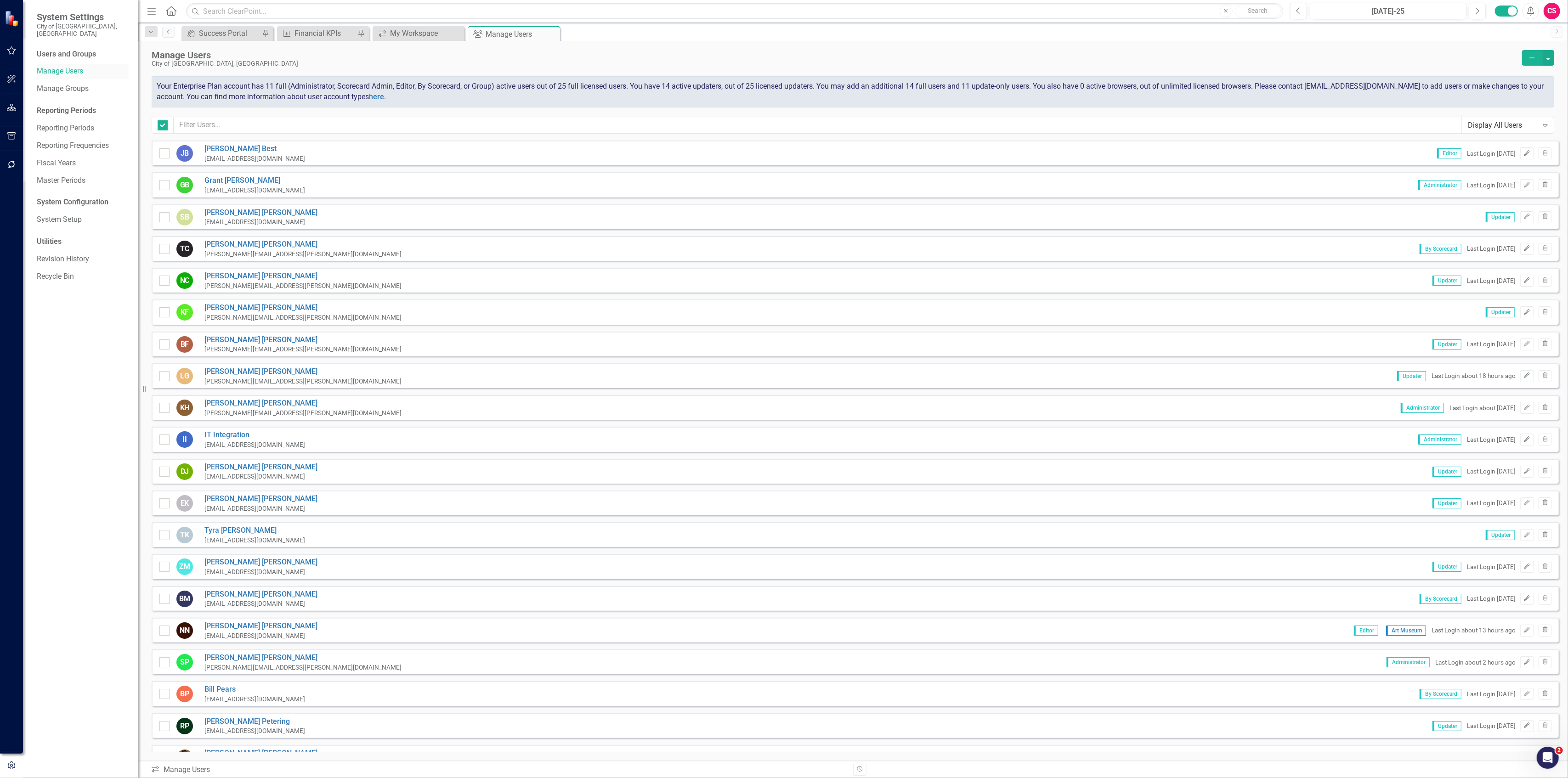
checkbox input "false"
click at [232, 129] on input "text" at bounding box center [818, 125] width 1288 height 17
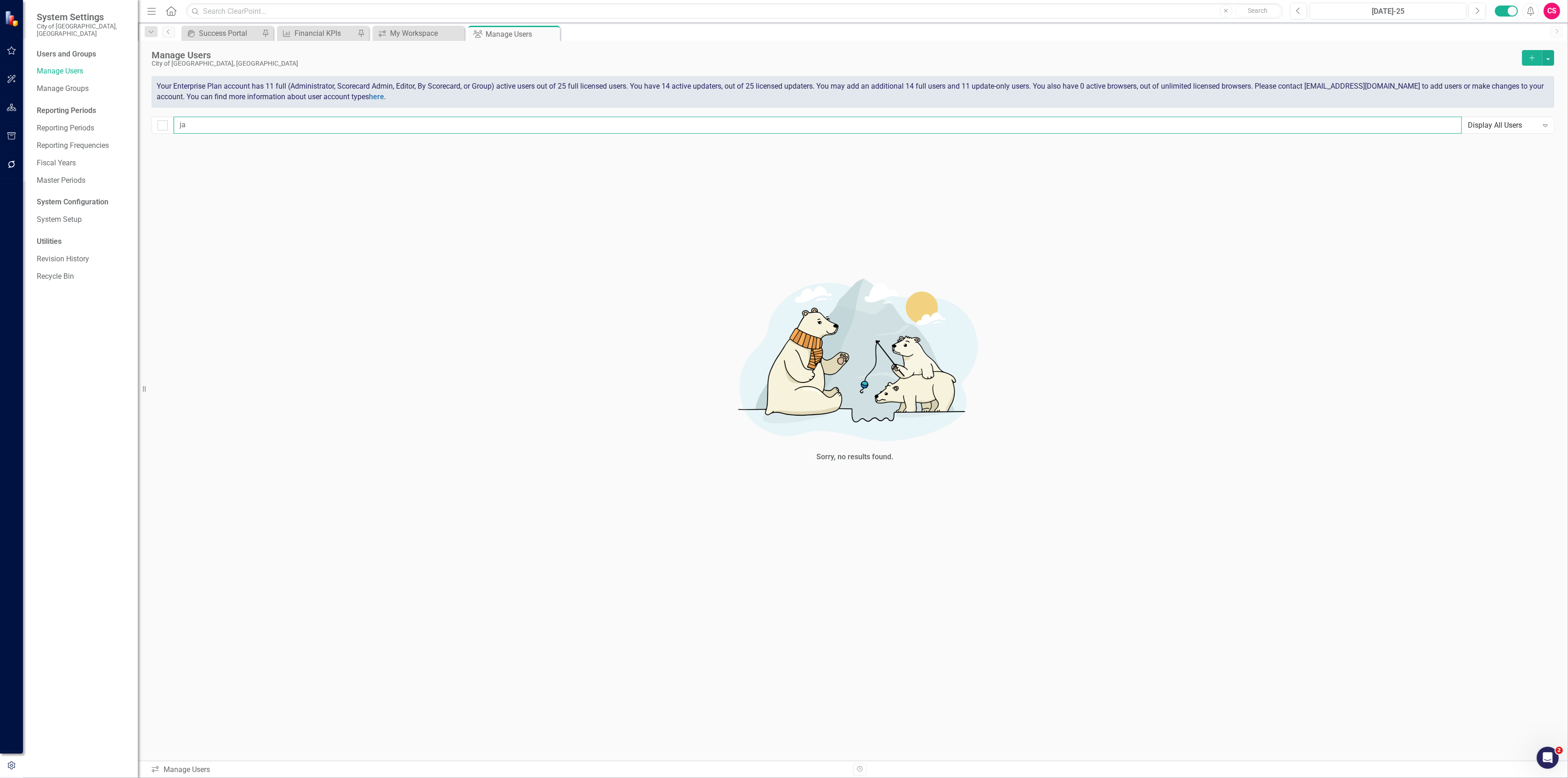
type input "j"
checkbox input "false"
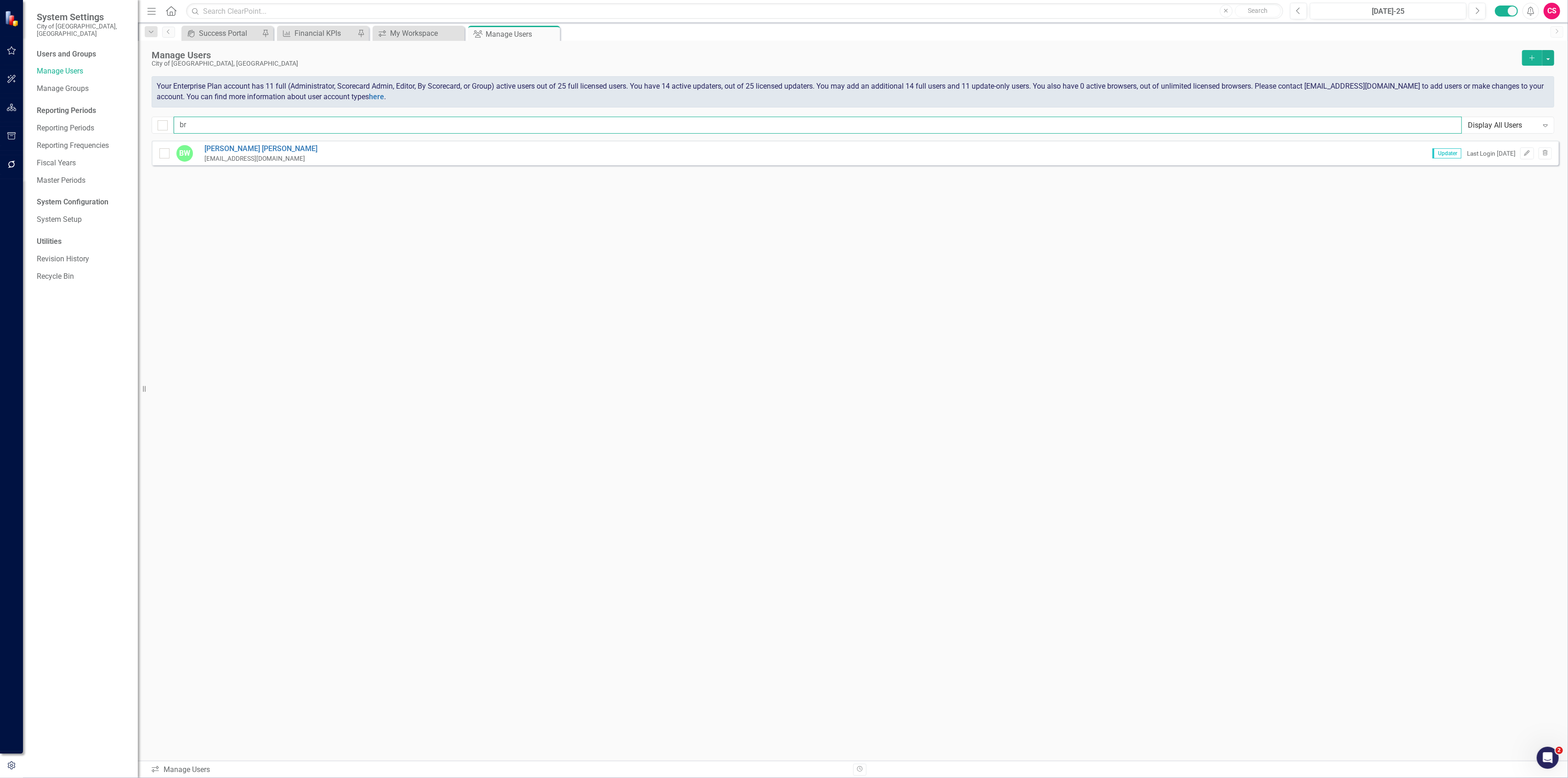
type input "b"
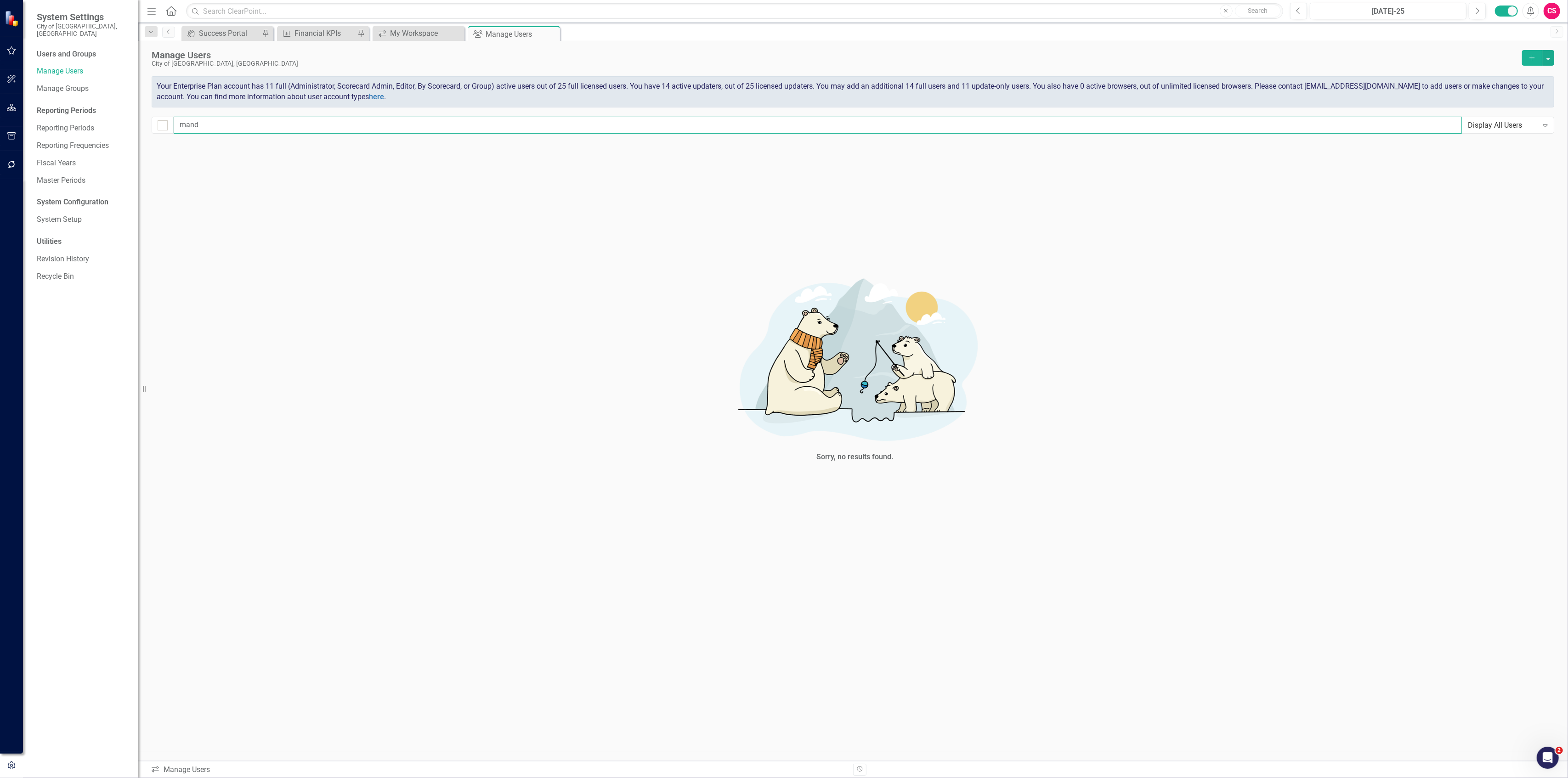
type input "man"
checkbox input "false"
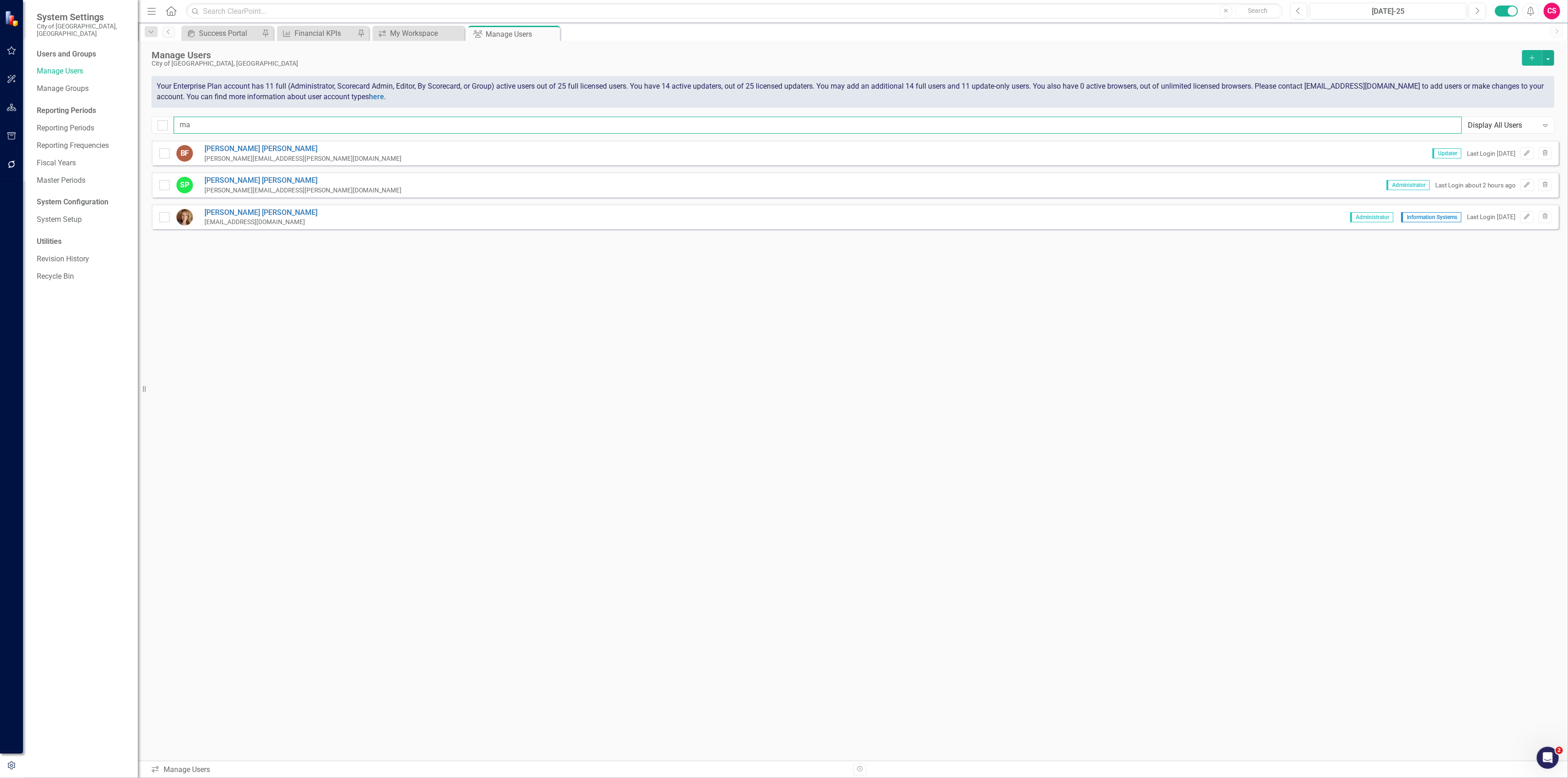
type input "m"
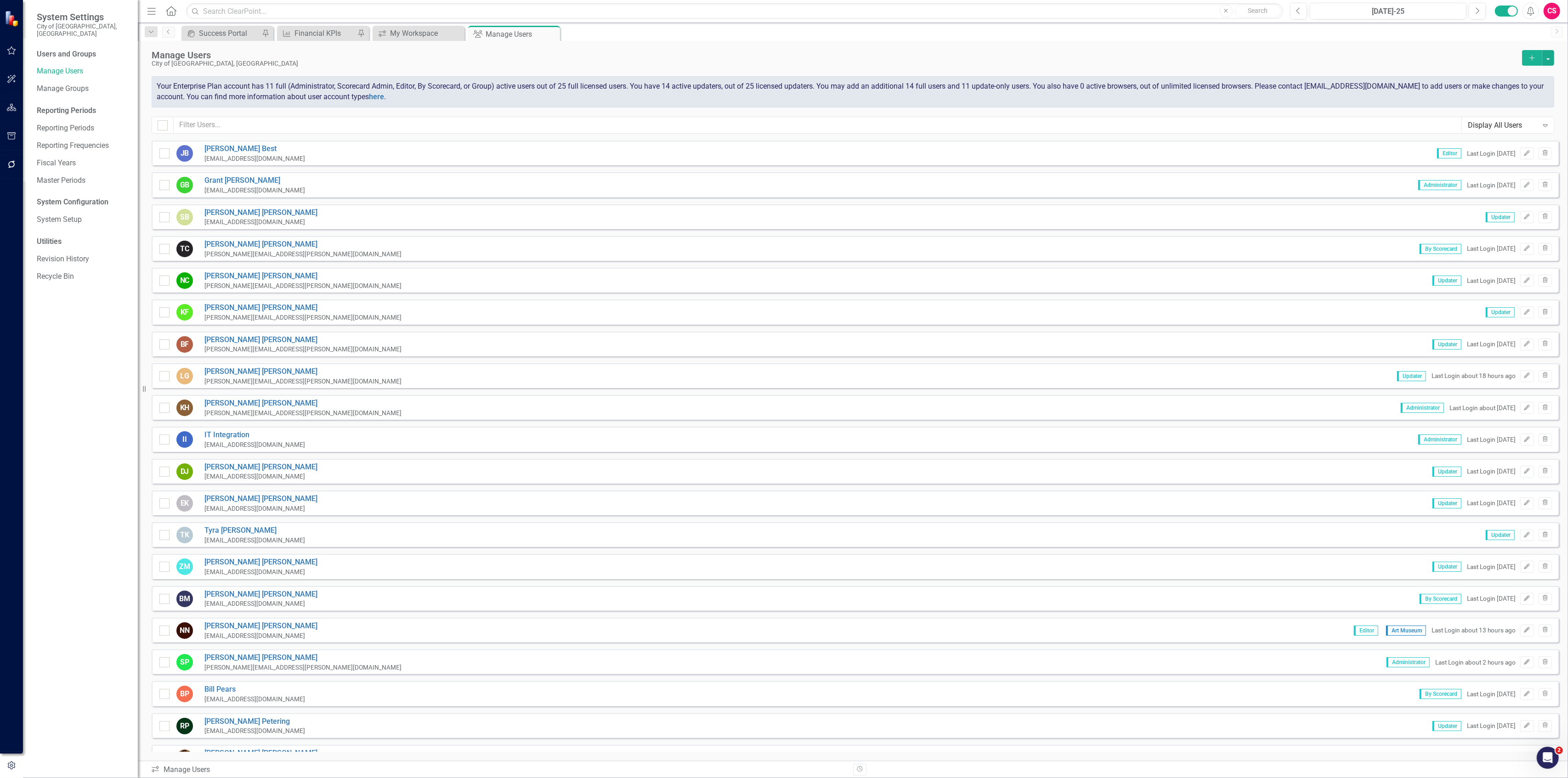
click at [1531, 54] on button "Add" at bounding box center [1532, 58] width 20 height 15
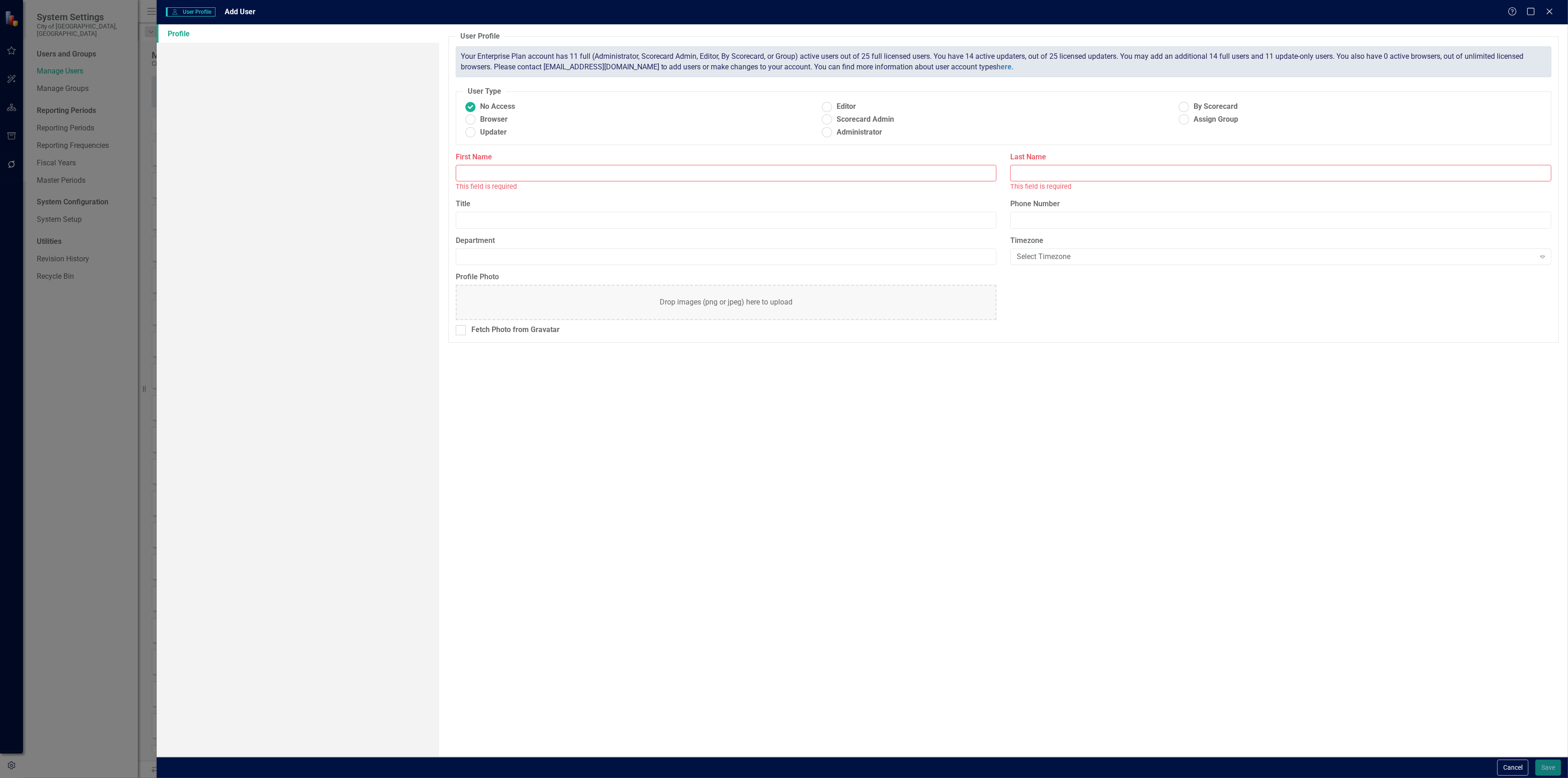
click at [644, 184] on div "This field is required" at bounding box center [726, 186] width 541 height 10
click at [635, 177] on input "First Name" at bounding box center [726, 174] width 541 height 17
type input "[PERSON_NAME]"
click at [1535, 759] on button "Save" at bounding box center [1548, 767] width 26 height 16
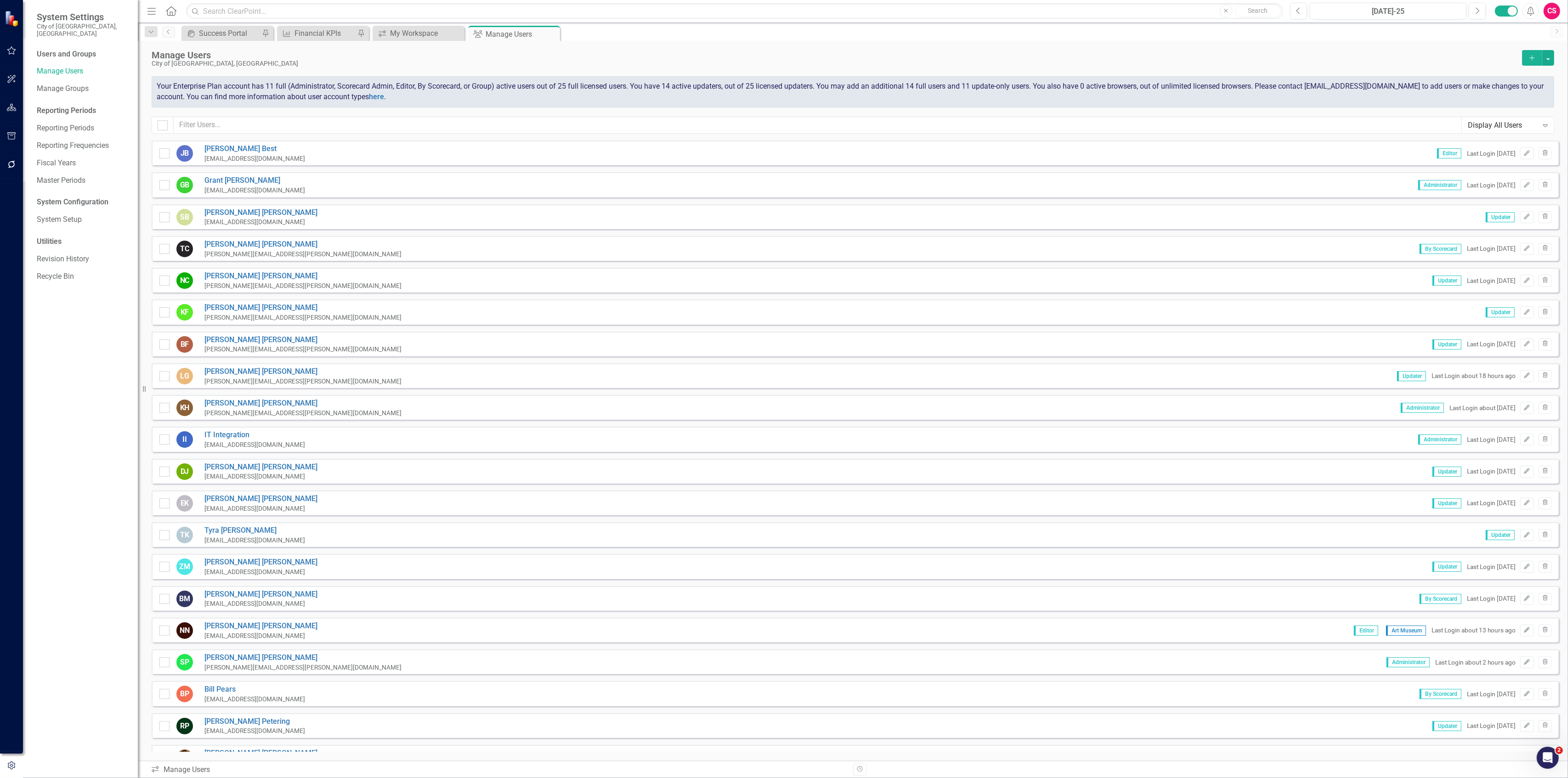
click at [1522, 52] on button "Add" at bounding box center [1532, 58] width 20 height 15
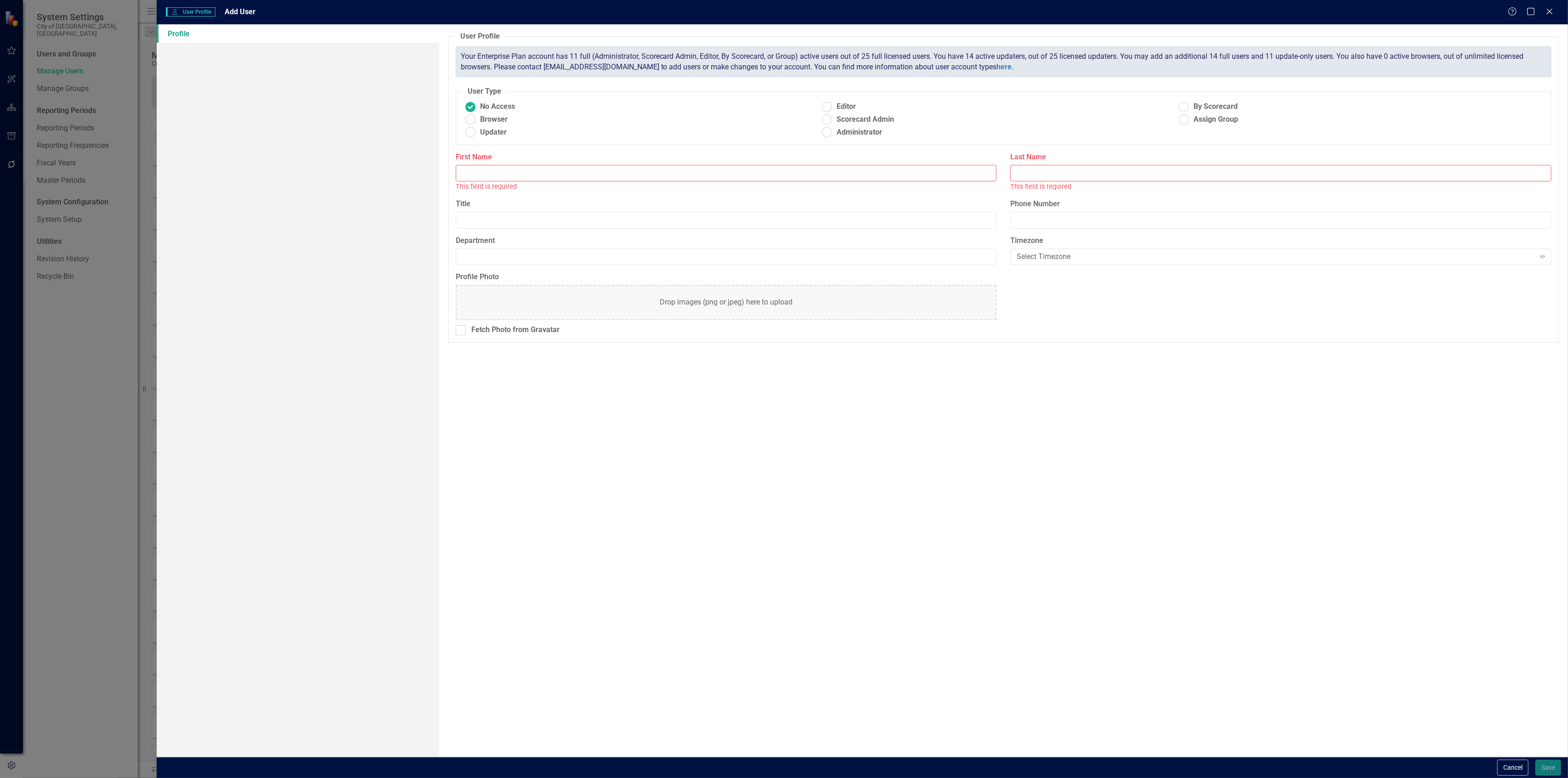
click at [658, 177] on input "First Name" at bounding box center [726, 174] width 541 height 17
type input "[PERSON_NAME]"
paste input "[PERSON_NAME]"
type input "[PERSON_NAME]"
drag, startPoint x: 1542, startPoint y: 762, endPoint x: 1531, endPoint y: 763, distance: 11.0
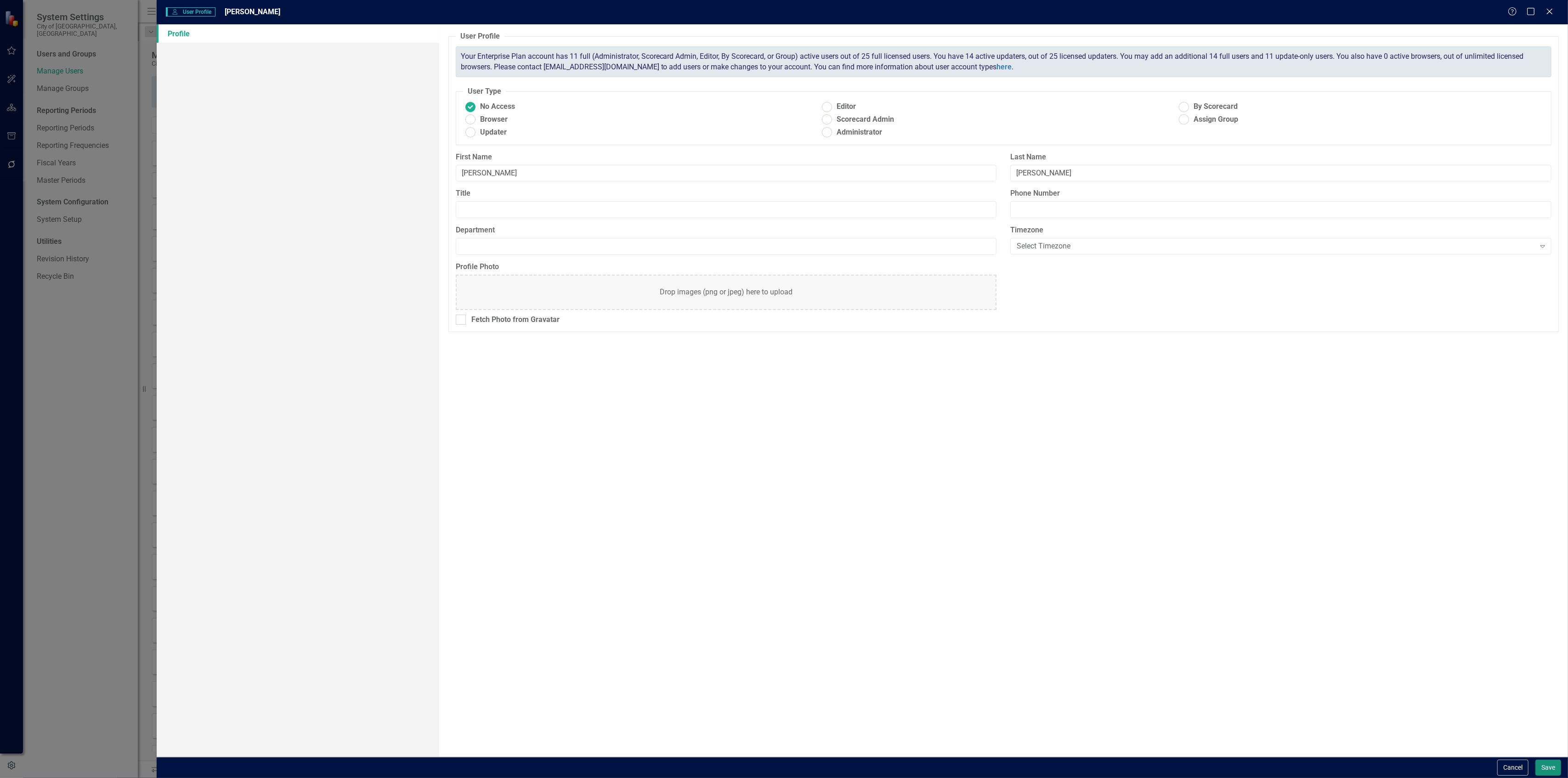
click at [1539, 762] on button "Save" at bounding box center [1548, 767] width 26 height 16
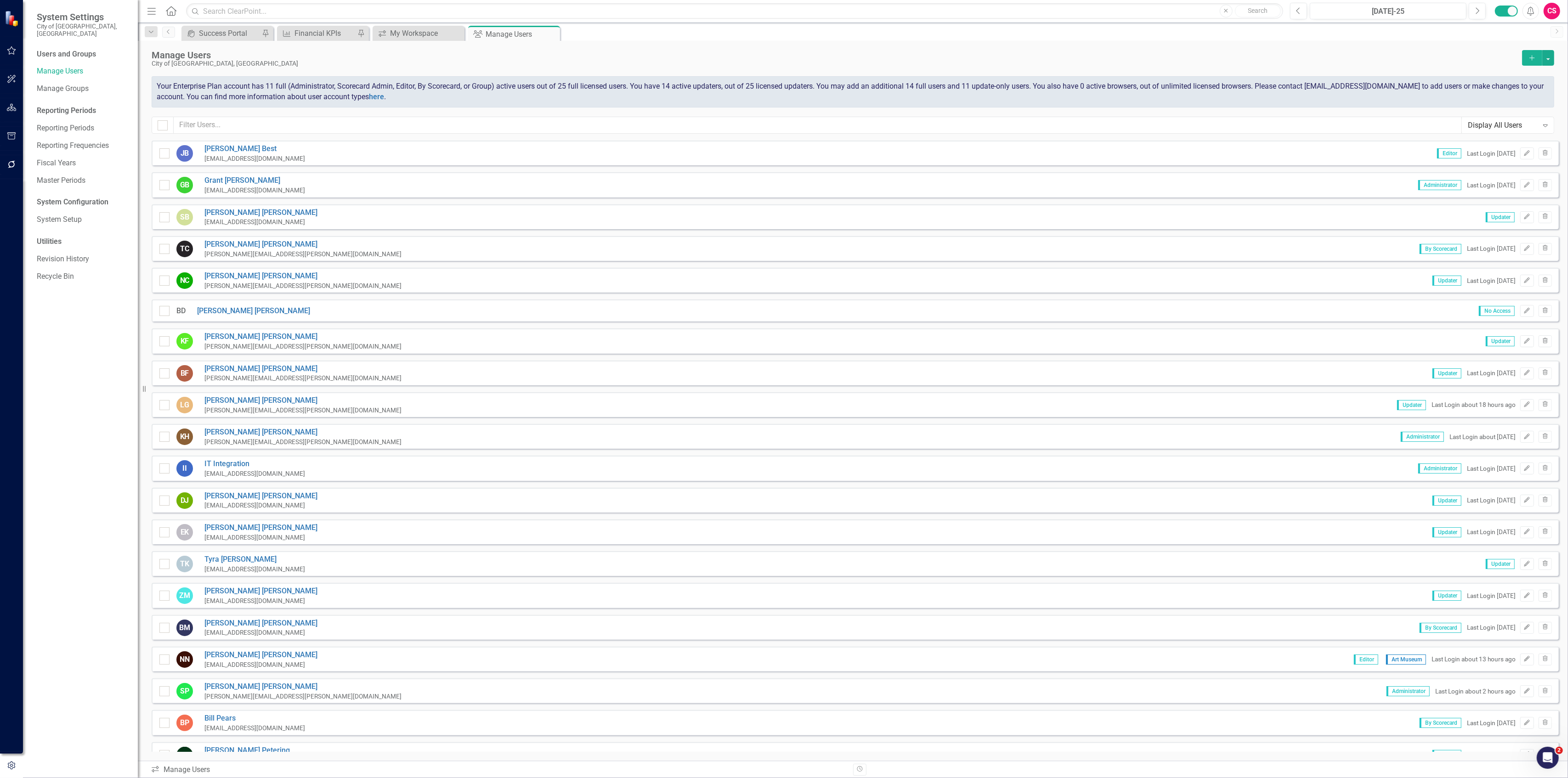
click at [1523, 55] on button "Add" at bounding box center [1532, 58] width 20 height 15
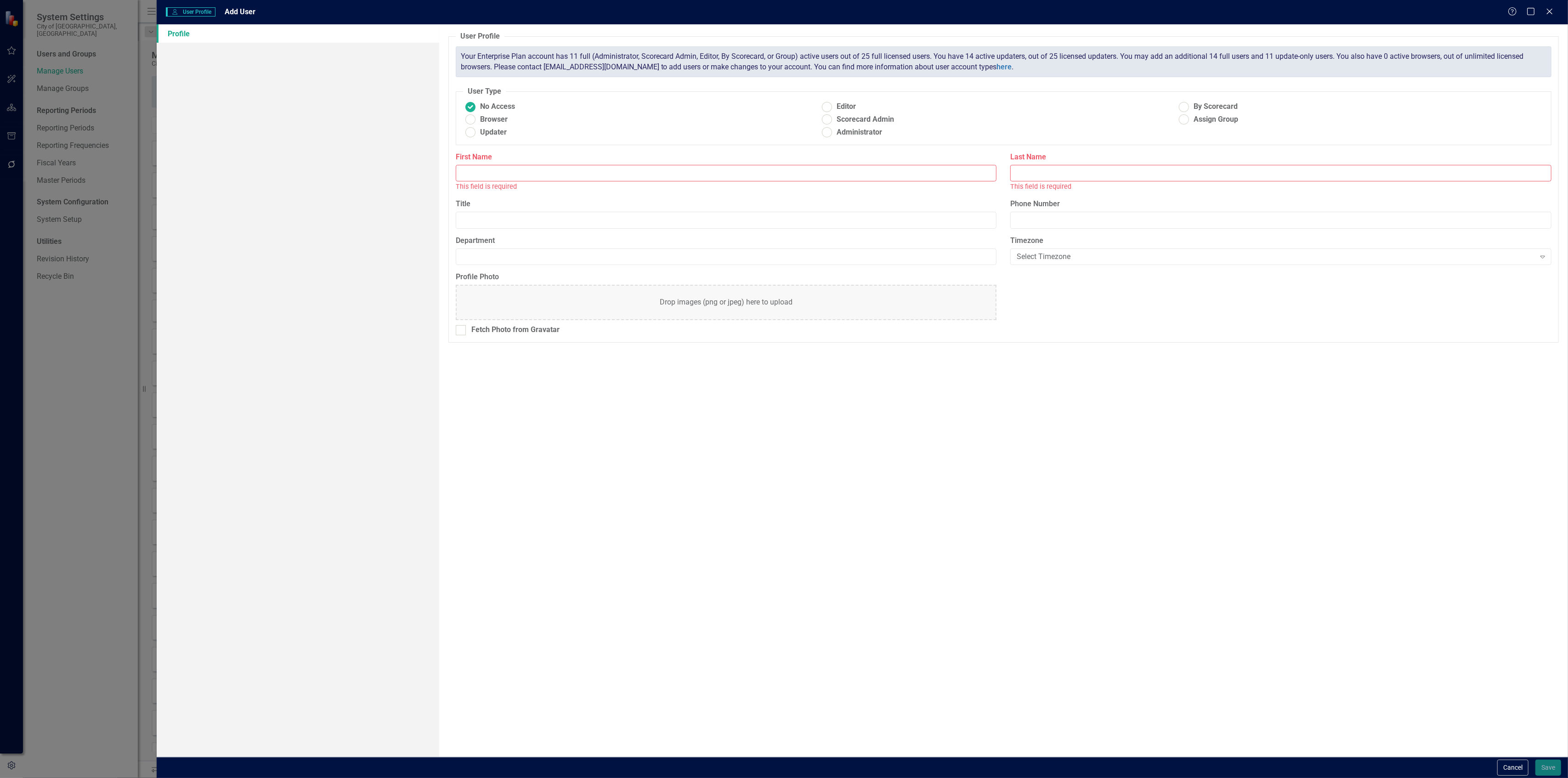
click at [617, 174] on input "First Name" at bounding box center [726, 174] width 541 height 17
type input "Mandy"
paste input "[PERSON_NAME]"
type input "[PERSON_NAME]"
click at [1538, 764] on button "Save" at bounding box center [1548, 767] width 26 height 16
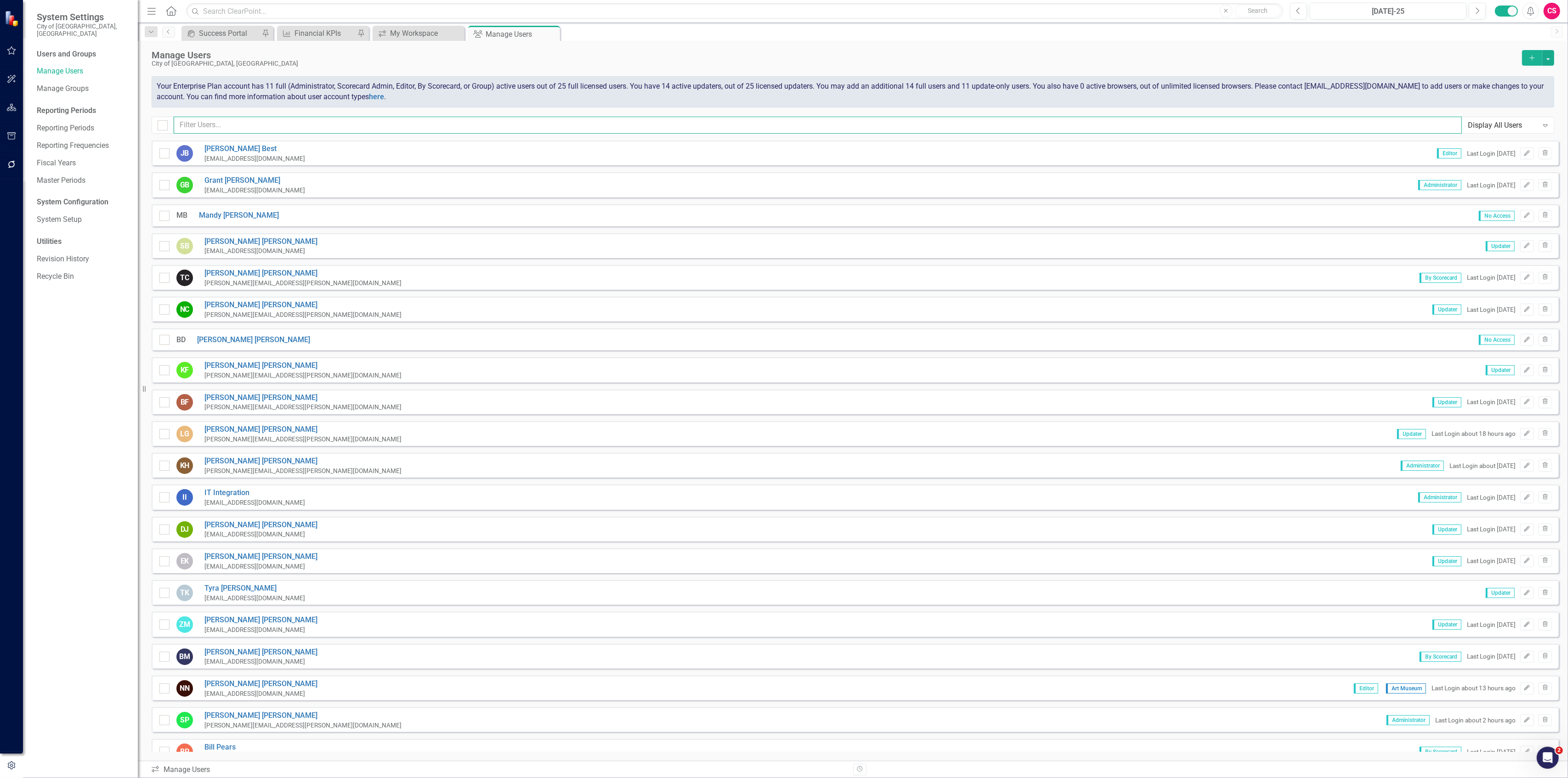
click at [1054, 120] on input "text" at bounding box center [818, 125] width 1288 height 17
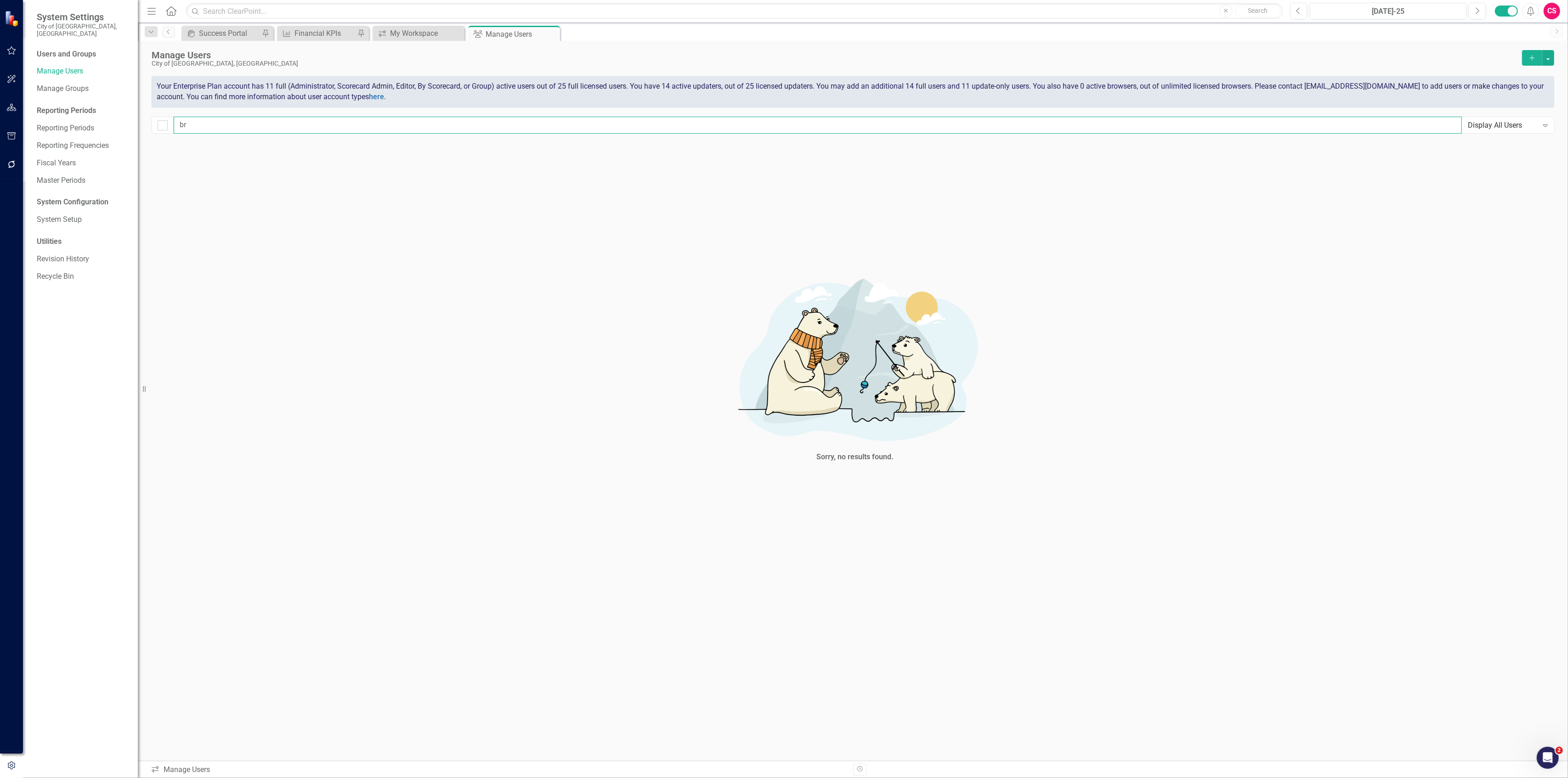
type input "b"
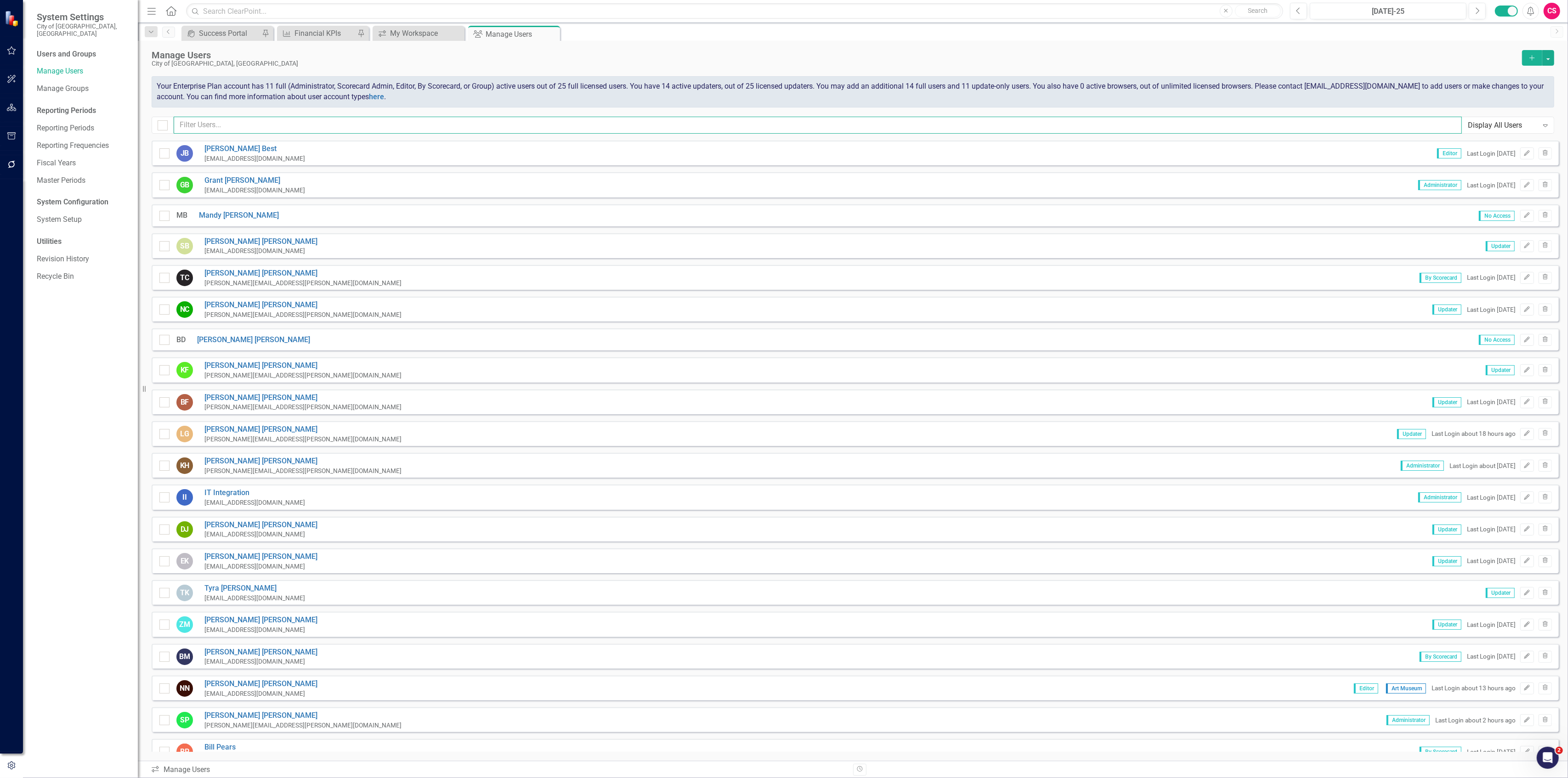
checkbox input "false"
click at [1531, 51] on button "Add" at bounding box center [1532, 58] width 20 height 15
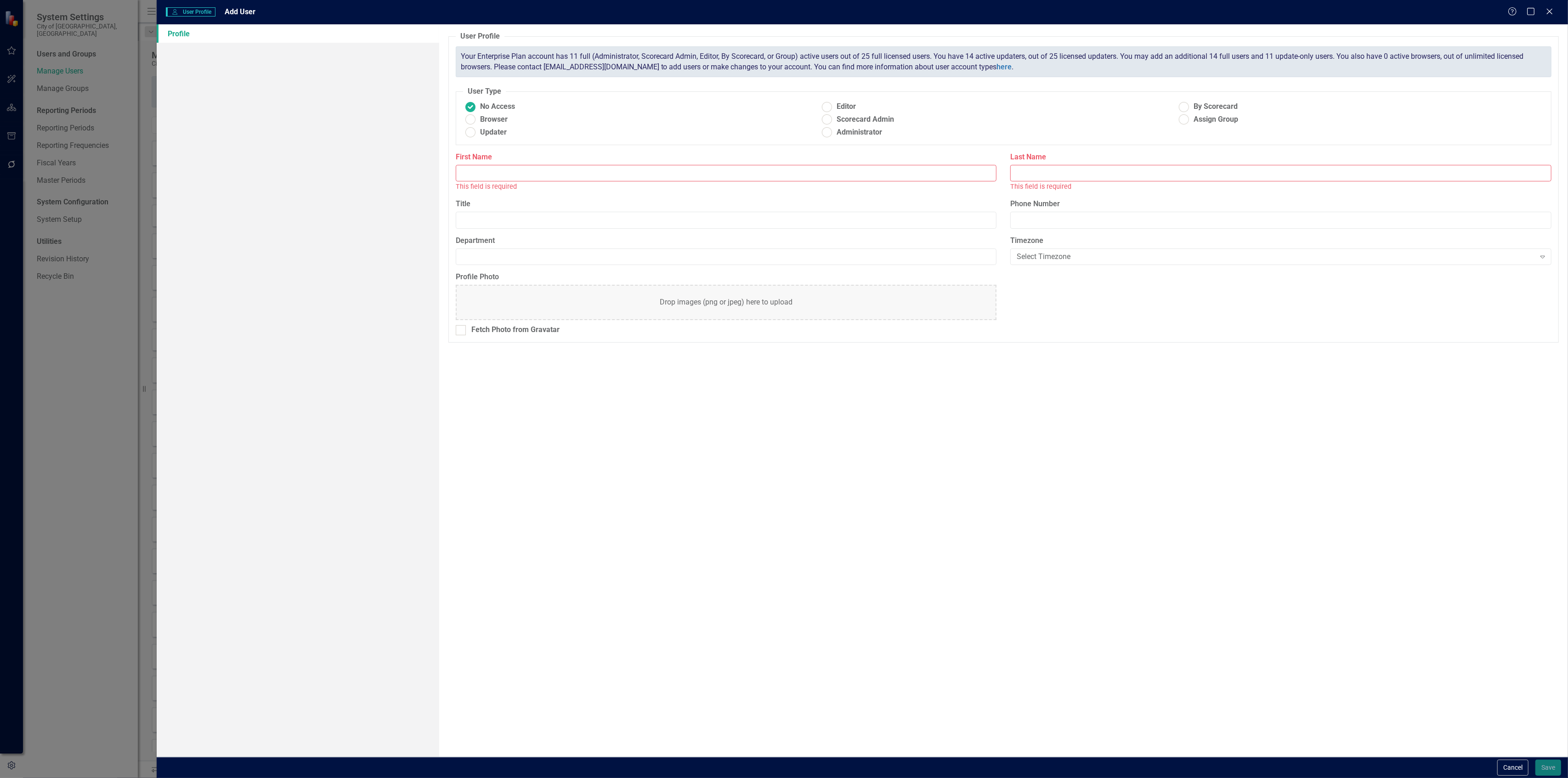
click at [589, 173] on input "First Name" at bounding box center [726, 174] width 541 height 17
type input "[PERSON_NAME]"
paste input "[PERSON_NAME]"
type input "[PERSON_NAME]"
click at [1552, 766] on button "Save" at bounding box center [1548, 767] width 26 height 16
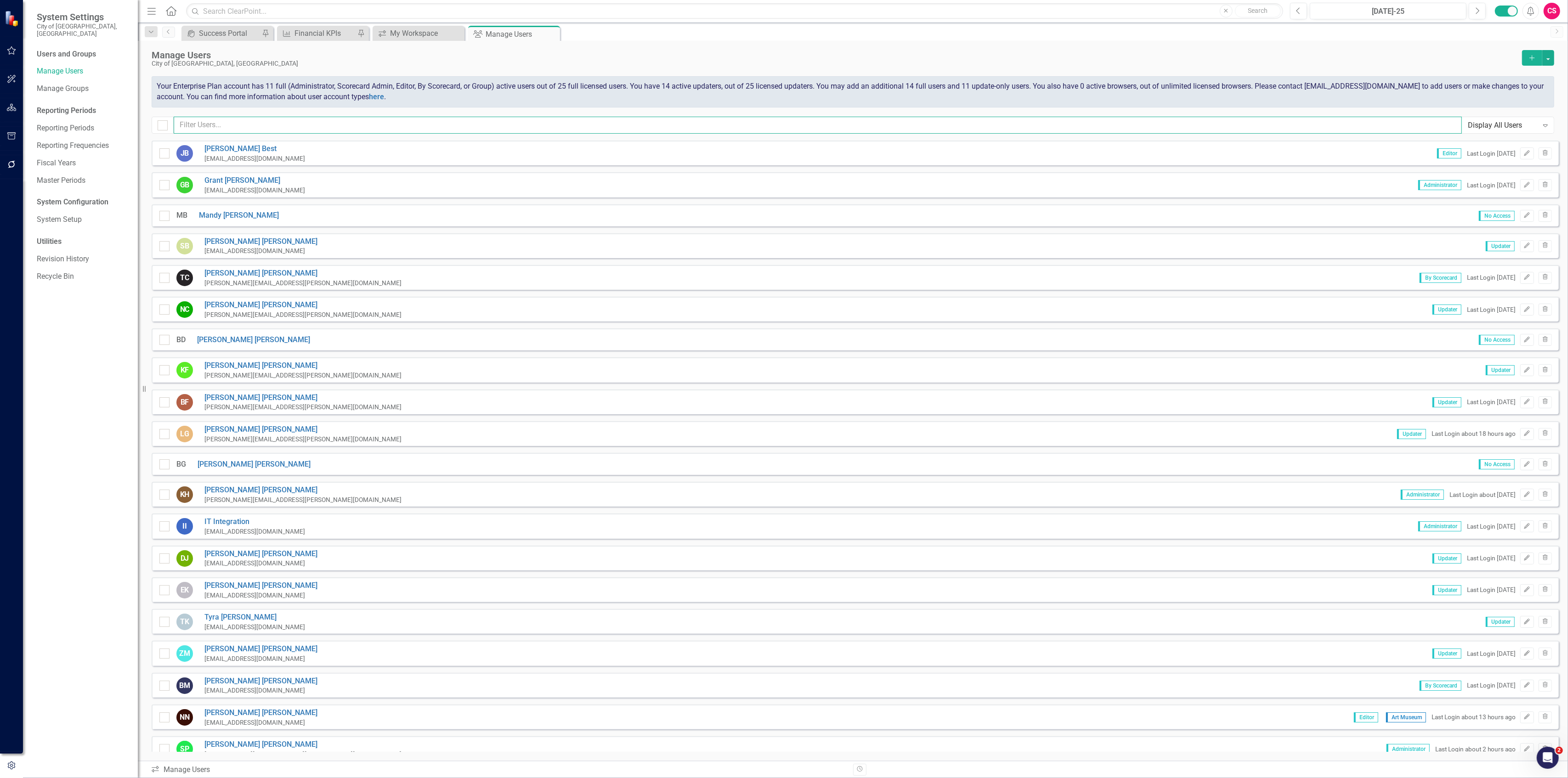
click at [274, 120] on input "text" at bounding box center [818, 125] width 1288 height 17
paste input "[PERSON_NAME]"
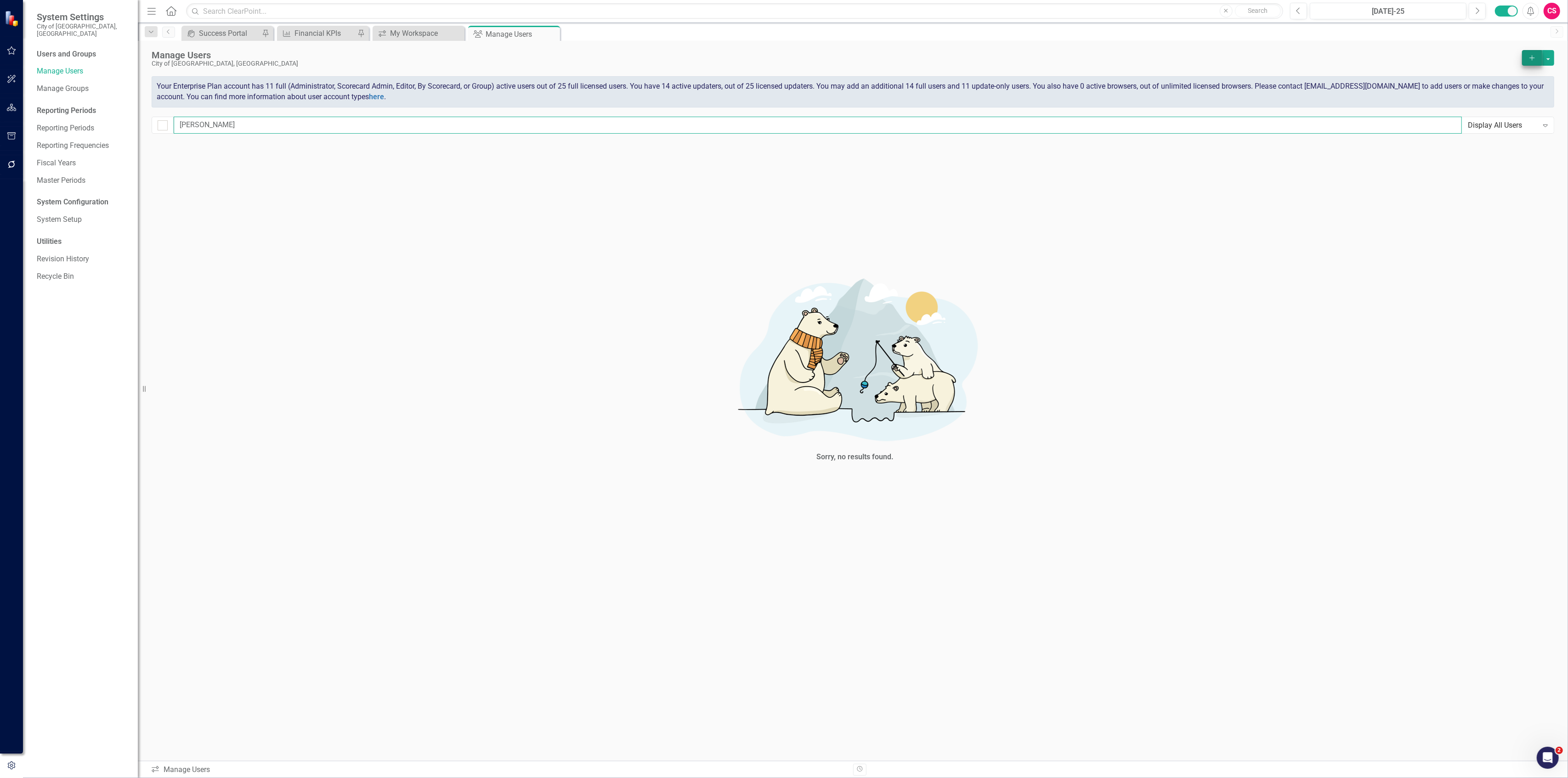
type input "[PERSON_NAME]"
click at [1523, 57] on button "Add" at bounding box center [1532, 58] width 20 height 15
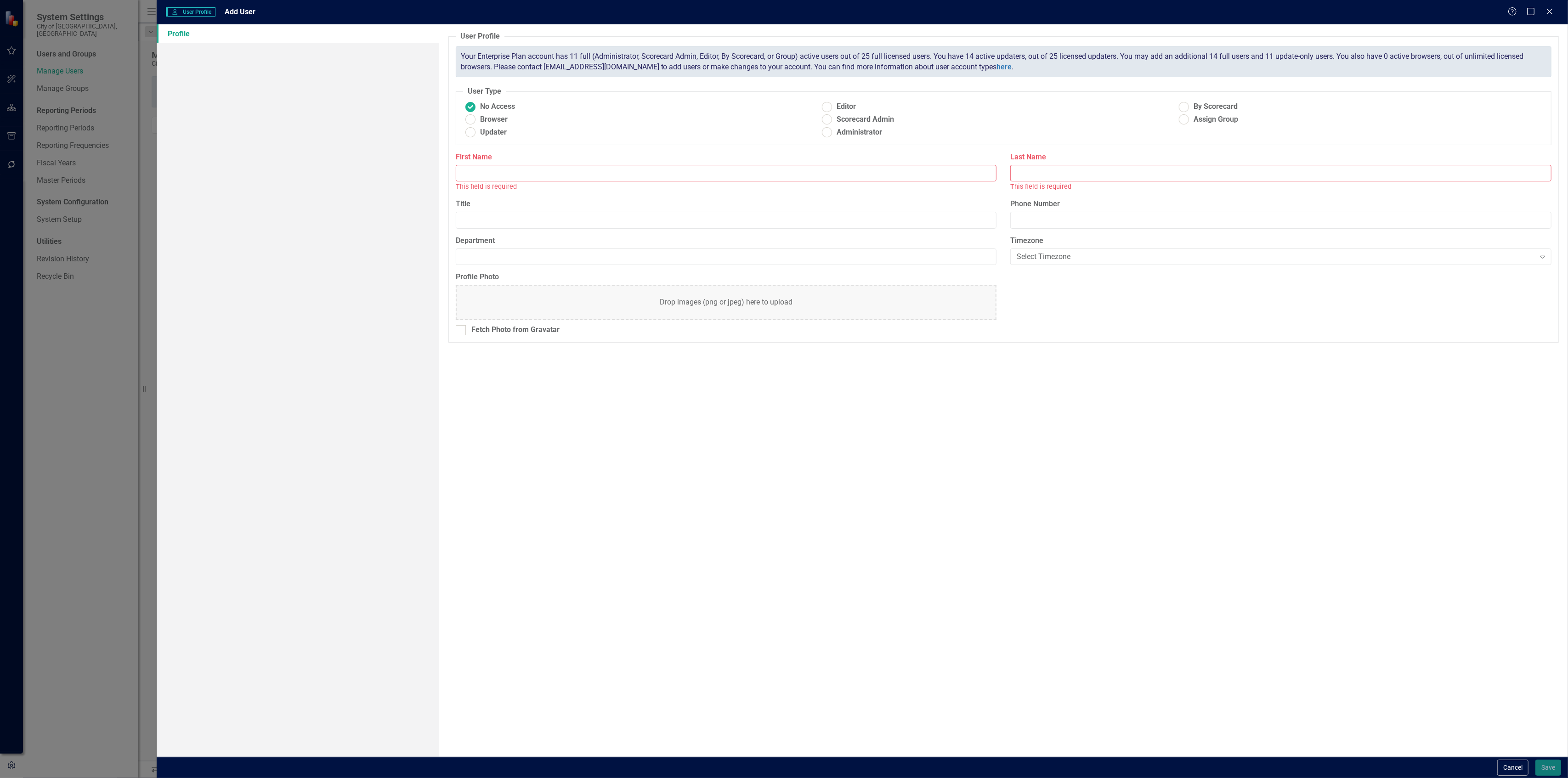
click at [638, 177] on input "First Name" at bounding box center [726, 174] width 541 height 17
type input "[PERSON_NAME]"
type input "B"
paste input "[PERSON_NAME]"
type input "[PERSON_NAME]"
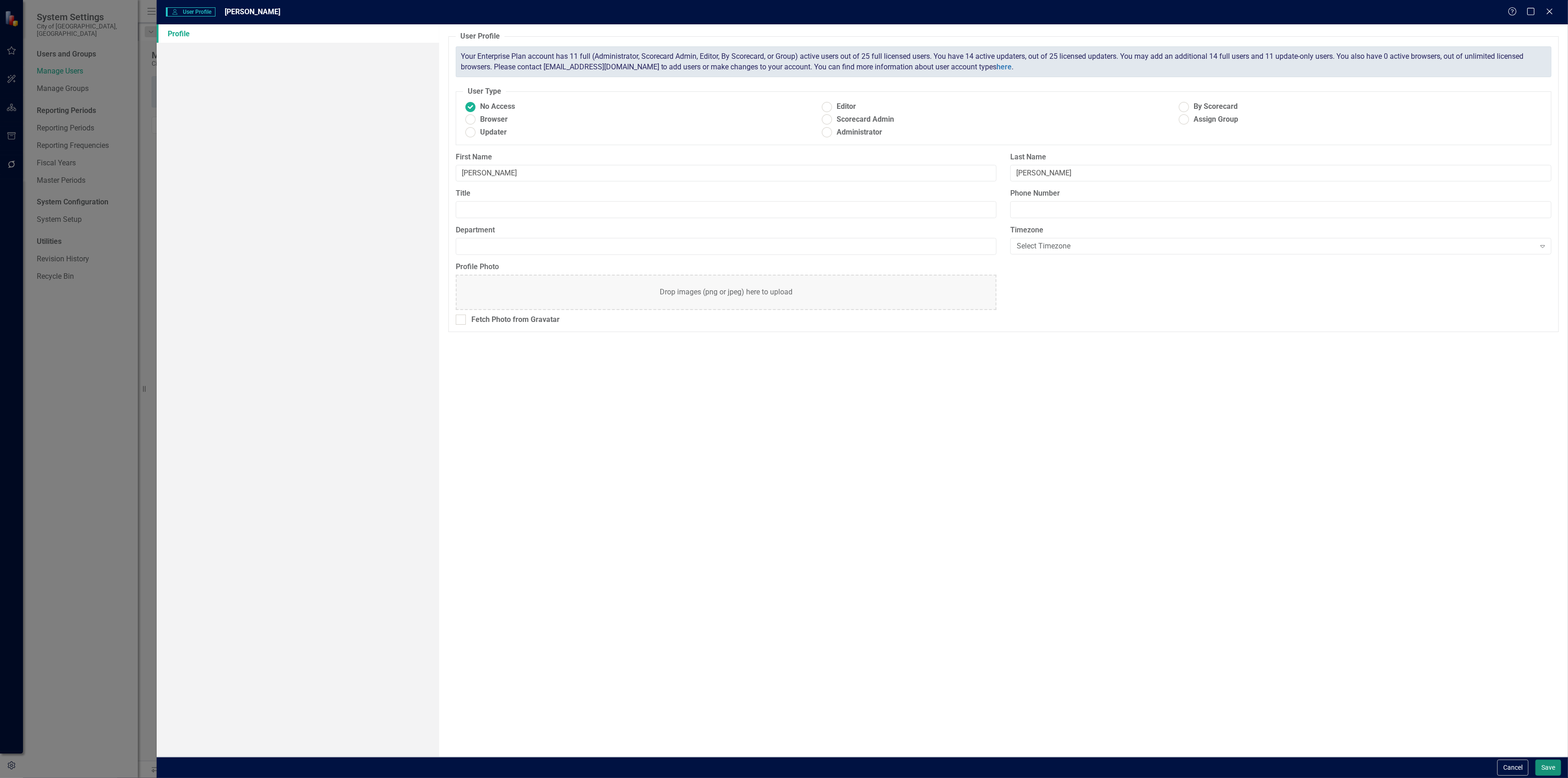
click at [1551, 766] on button "Save" at bounding box center [1548, 767] width 26 height 16
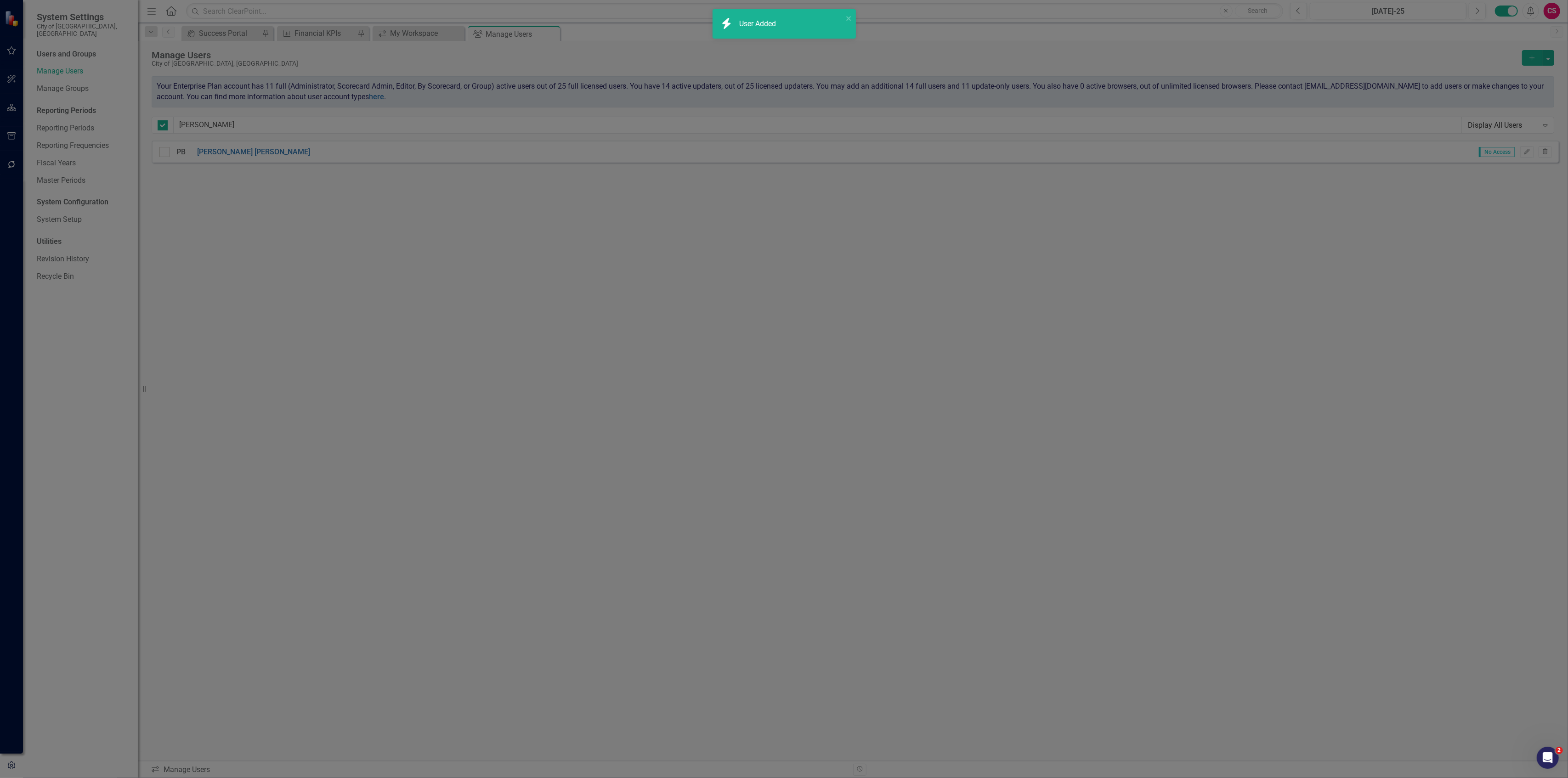
checkbox input "false"
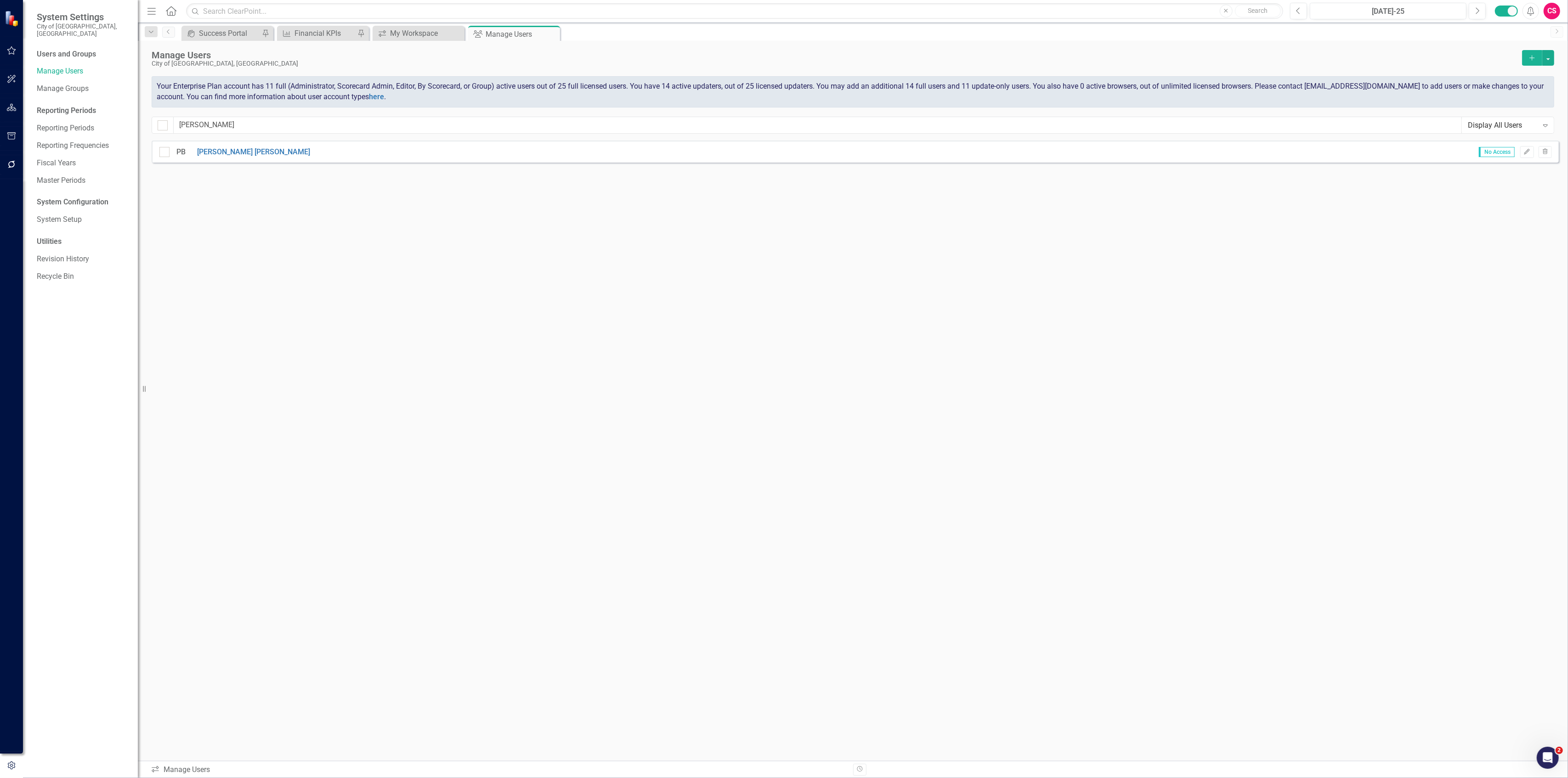
click at [1535, 54] on button "Add" at bounding box center [1532, 58] width 20 height 15
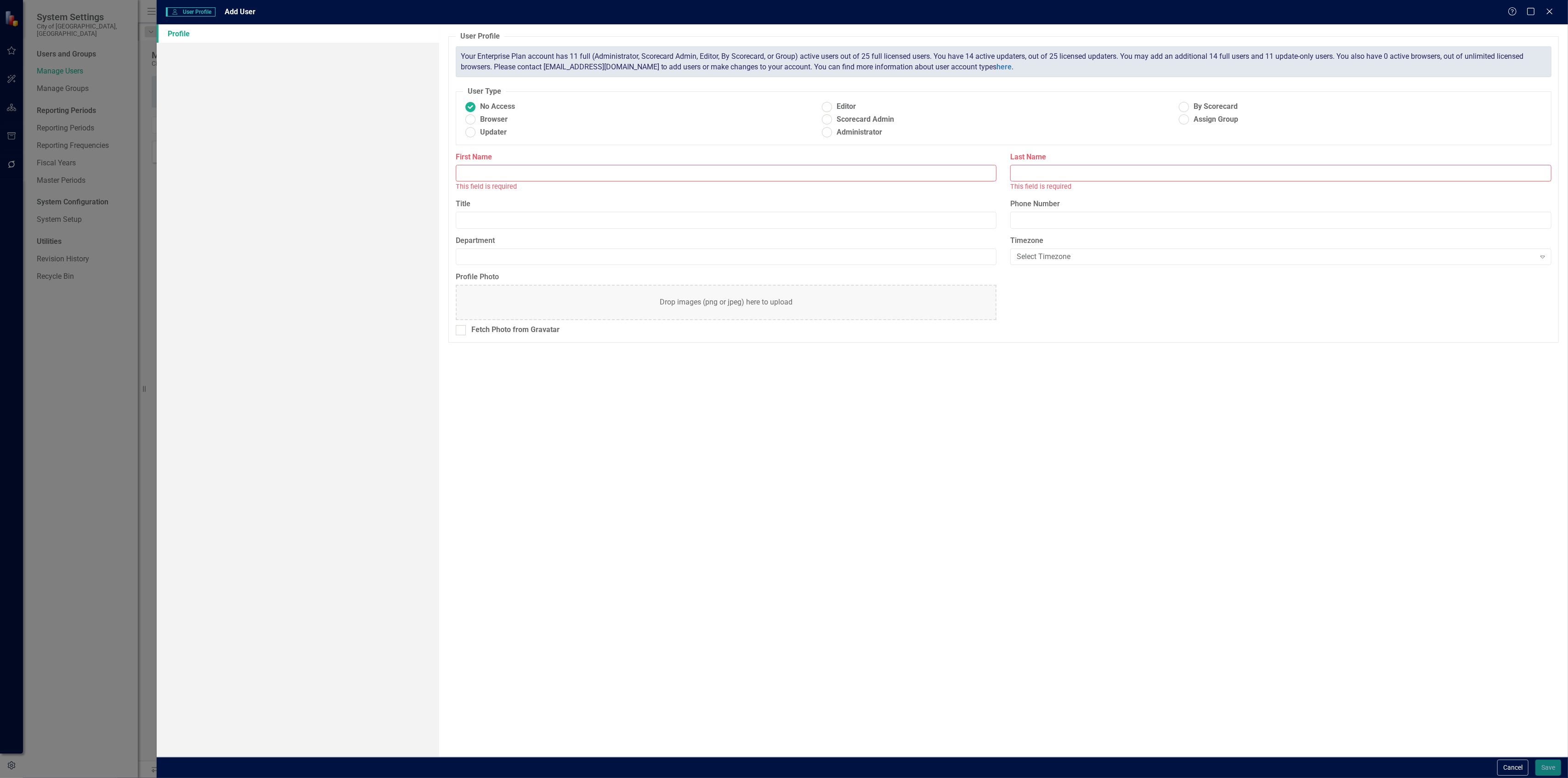
click at [589, 172] on input "First Name" at bounding box center [726, 174] width 541 height 17
type input "[PERSON_NAME]"
paste input "[PERSON_NAME]"
type input "[PERSON_NAME]"
click at [1535, 759] on button "Save" at bounding box center [1548, 767] width 26 height 16
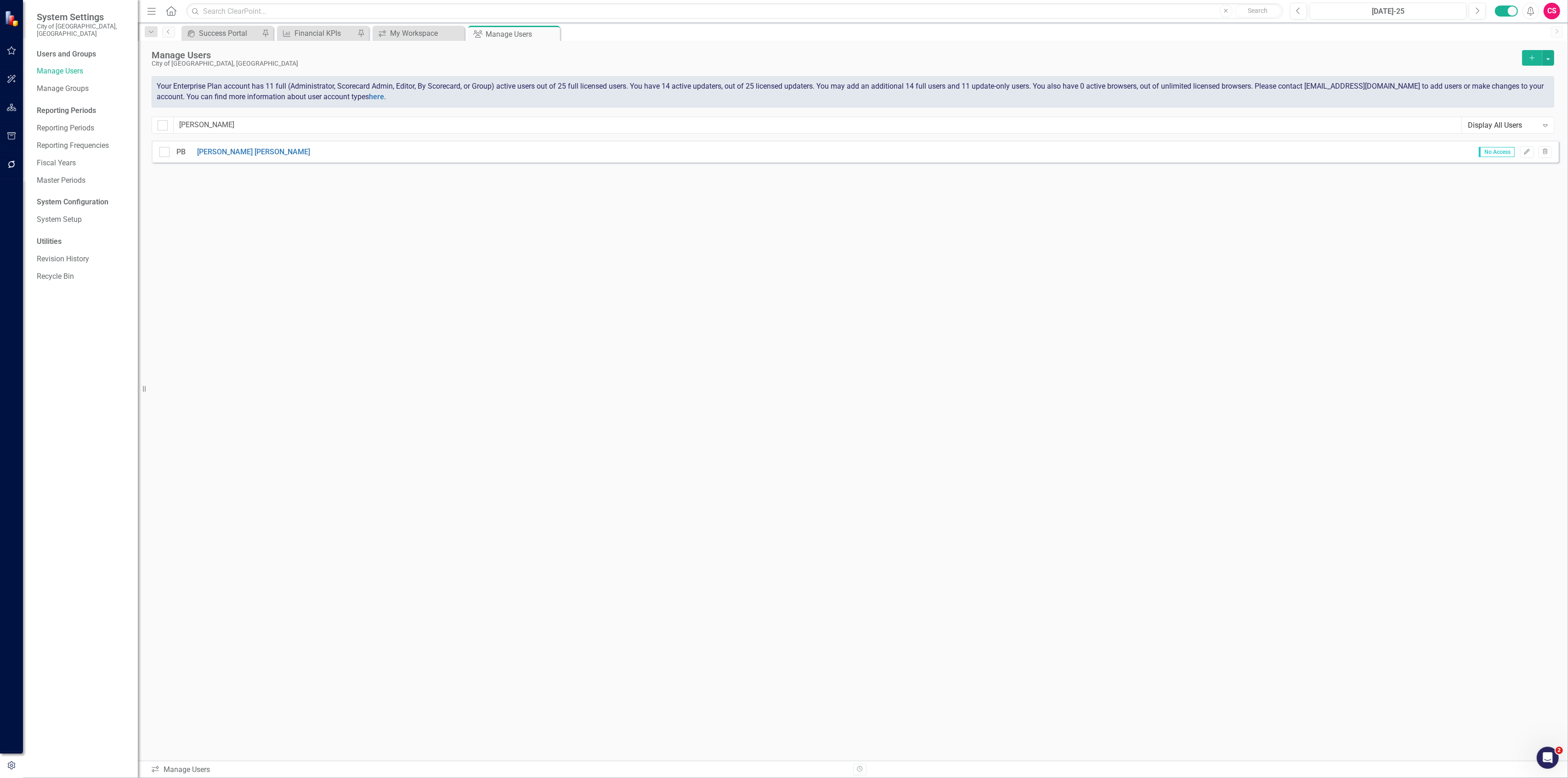
click at [1528, 60] on icon "Add" at bounding box center [1532, 58] width 9 height 7
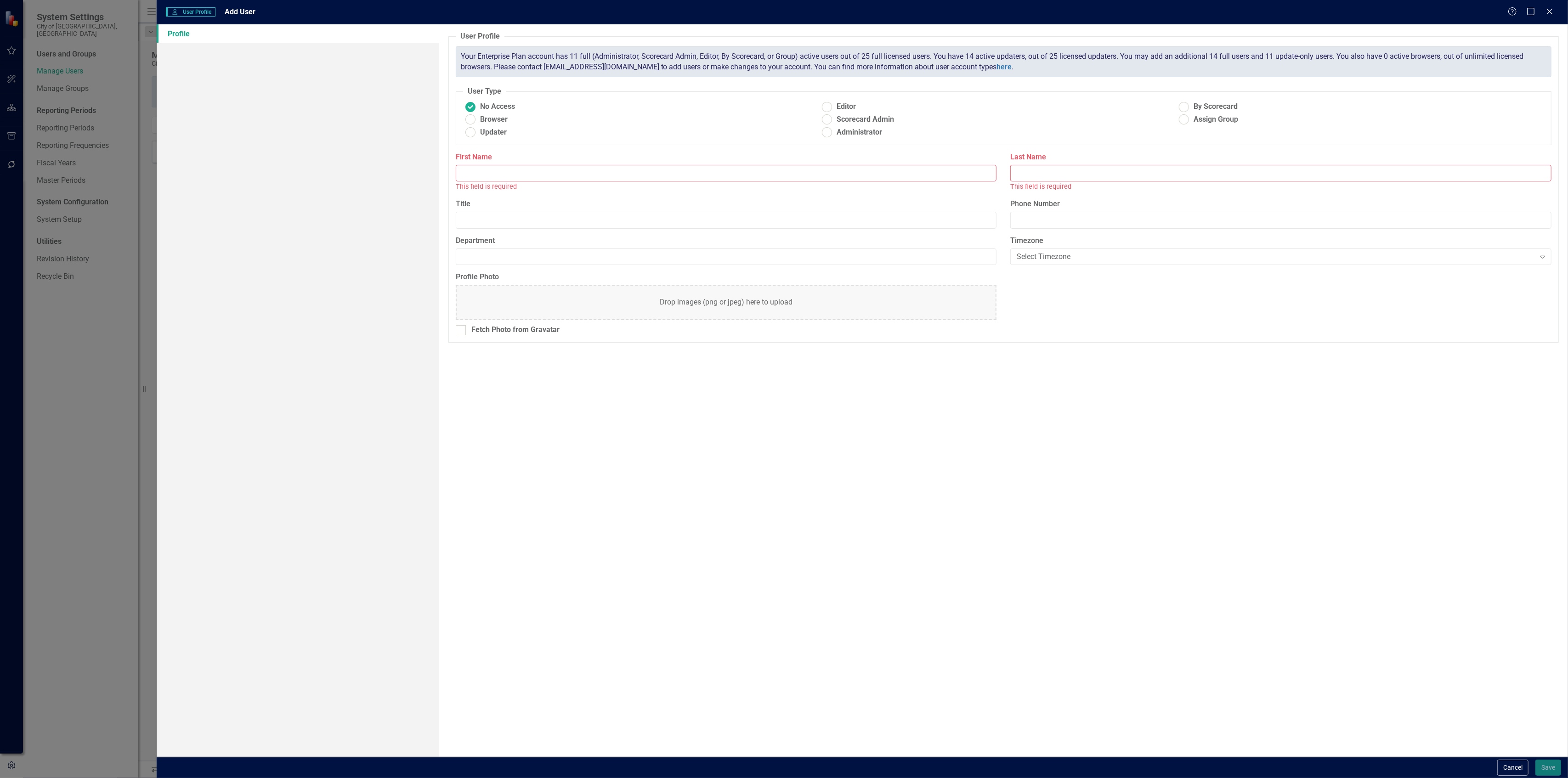
click at [675, 173] on input "First Name" at bounding box center [726, 174] width 541 height 17
type input "[PERSON_NAME]"
paste input "Dancey"
type input "Dancey"
click at [1535, 759] on button "Save" at bounding box center [1548, 767] width 26 height 16
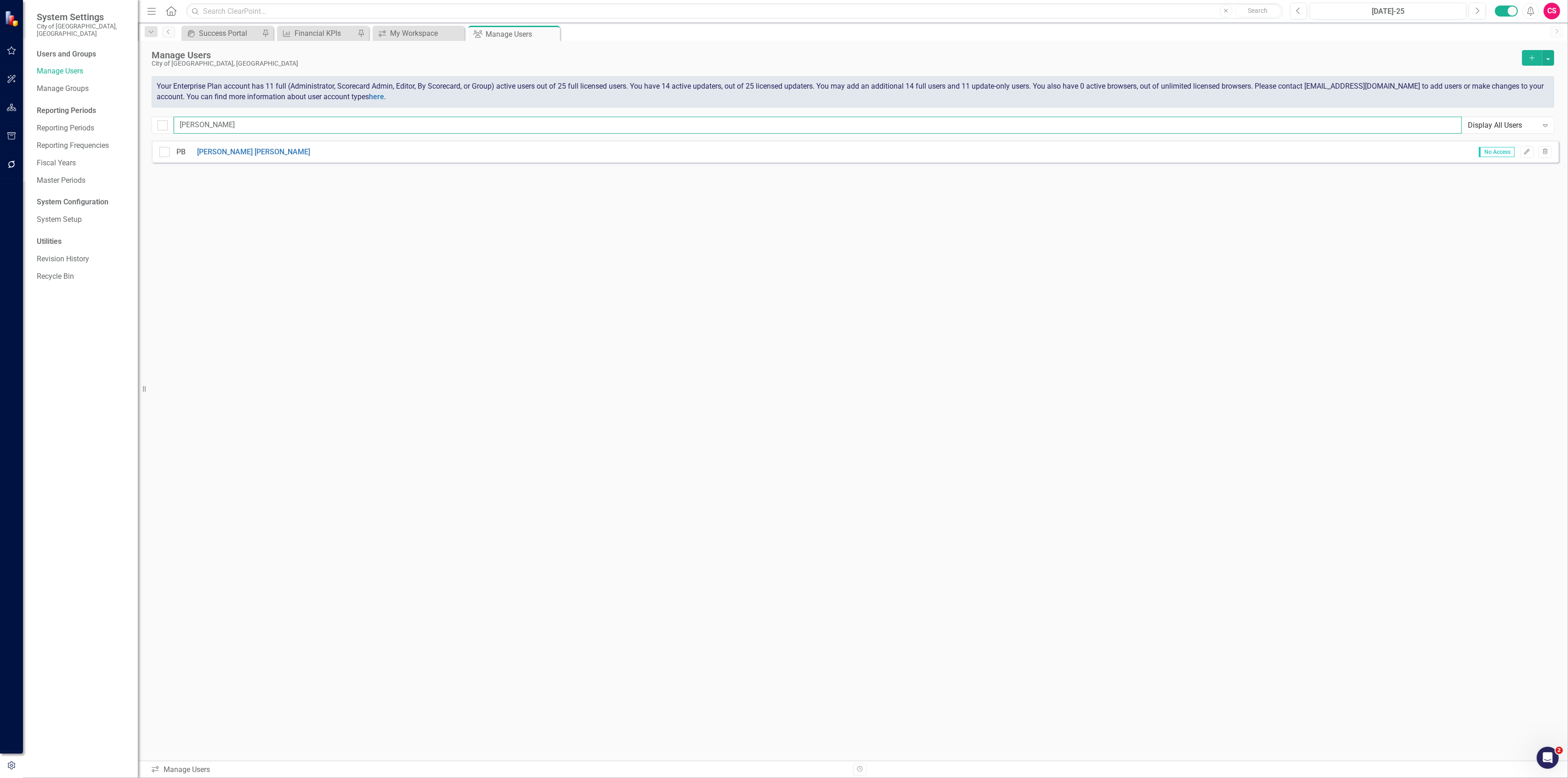
click at [331, 123] on input "[PERSON_NAME]" at bounding box center [818, 125] width 1288 height 17
paste input "[PERSON_NAME]"
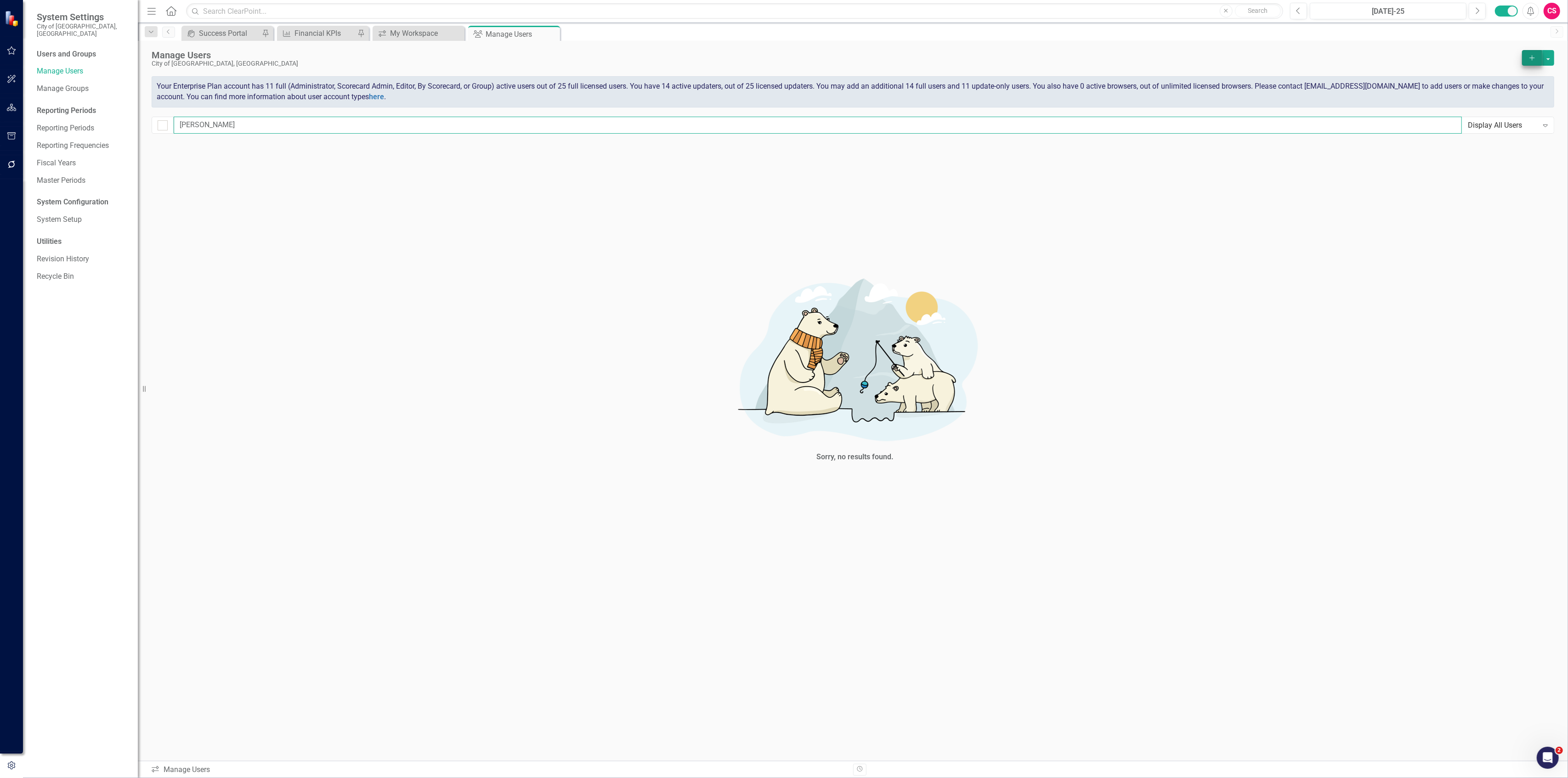
type input "[PERSON_NAME]"
click at [1535, 62] on button "Add" at bounding box center [1532, 58] width 20 height 15
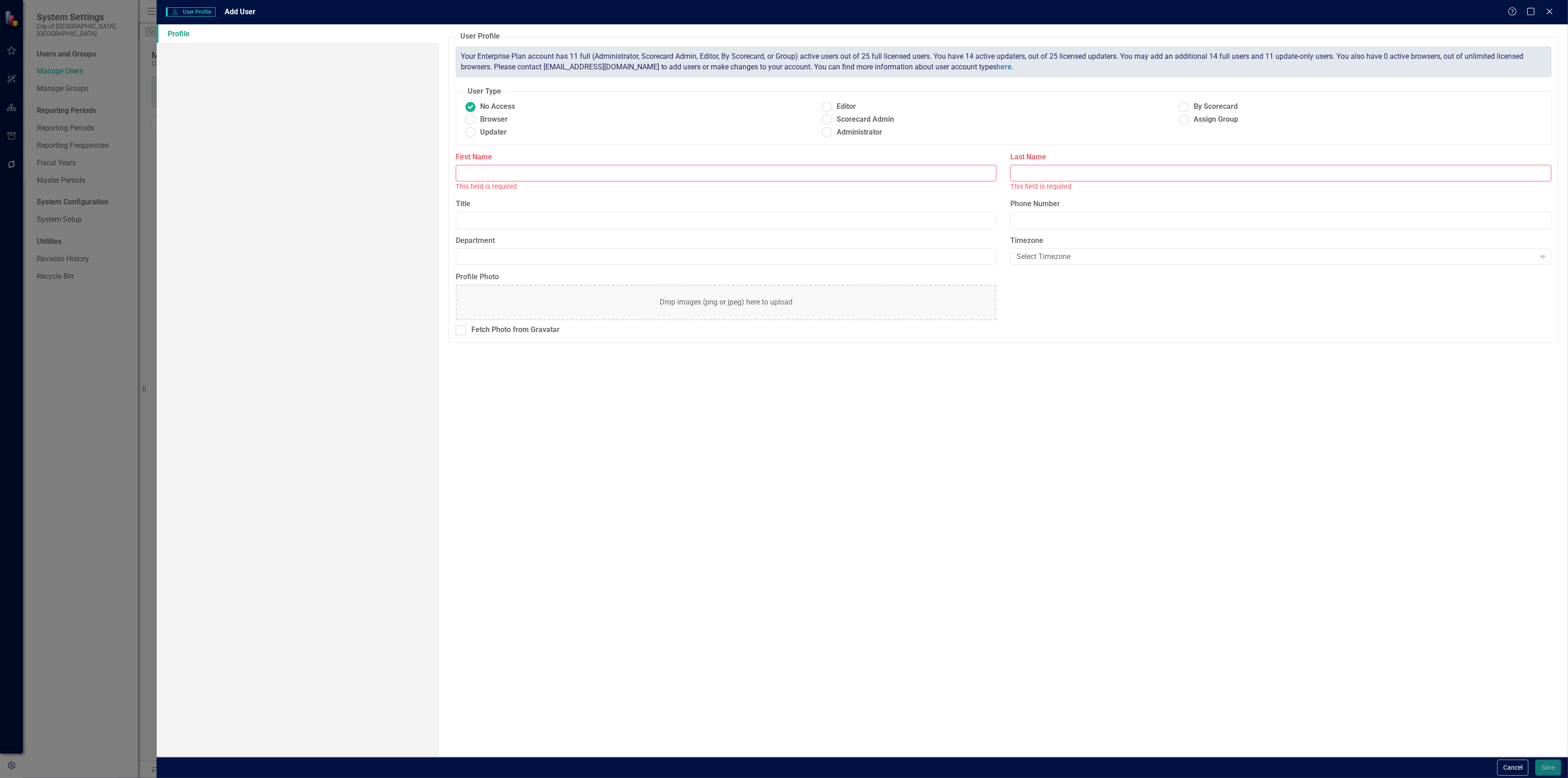
click at [644, 174] on input "First Name" at bounding box center [726, 174] width 541 height 17
type input "[PERSON_NAME]"
paste input "[PERSON_NAME]"
type input "[PERSON_NAME]"
click at [1535, 759] on button "Save" at bounding box center [1548, 767] width 26 height 16
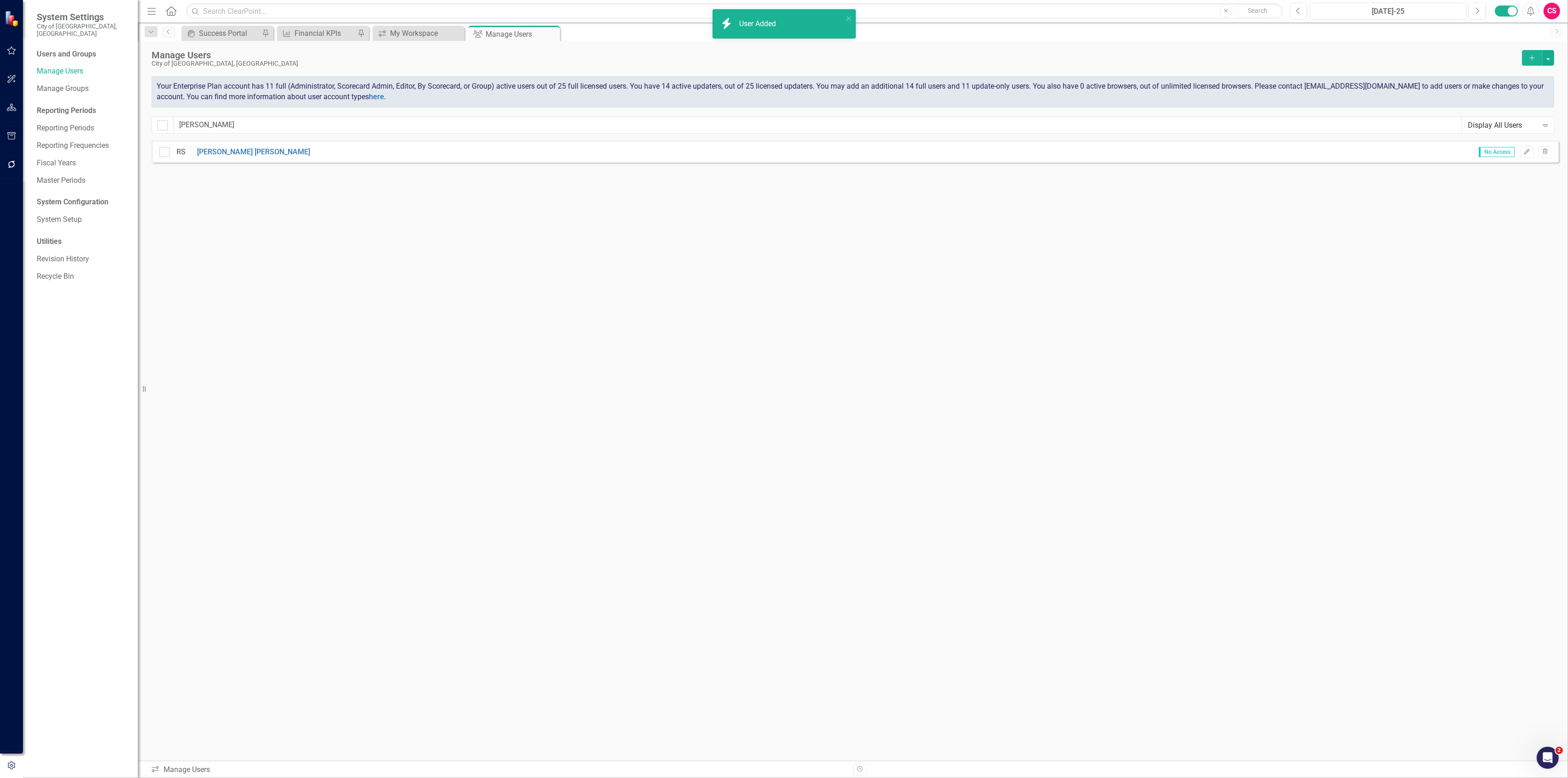
checkbox input "false"
click at [1532, 63] on button "Add" at bounding box center [1532, 58] width 20 height 15
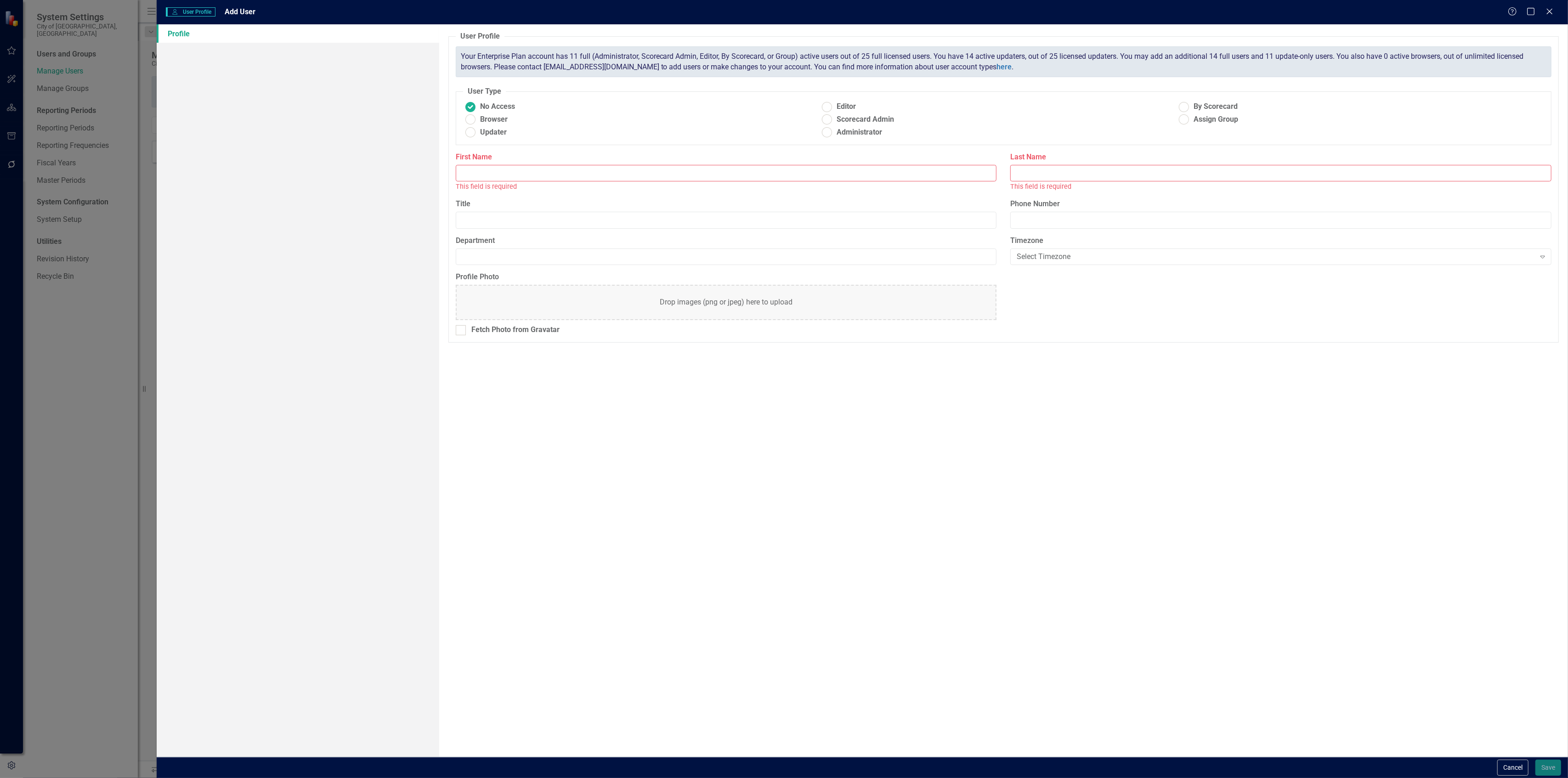
click at [729, 172] on input "First Name" at bounding box center [726, 174] width 541 height 17
type input "[PERSON_NAME]"
paste input "[PERSON_NAME]"
type input "[PERSON_NAME]"
click at [1535, 759] on button "Save" at bounding box center [1548, 767] width 26 height 16
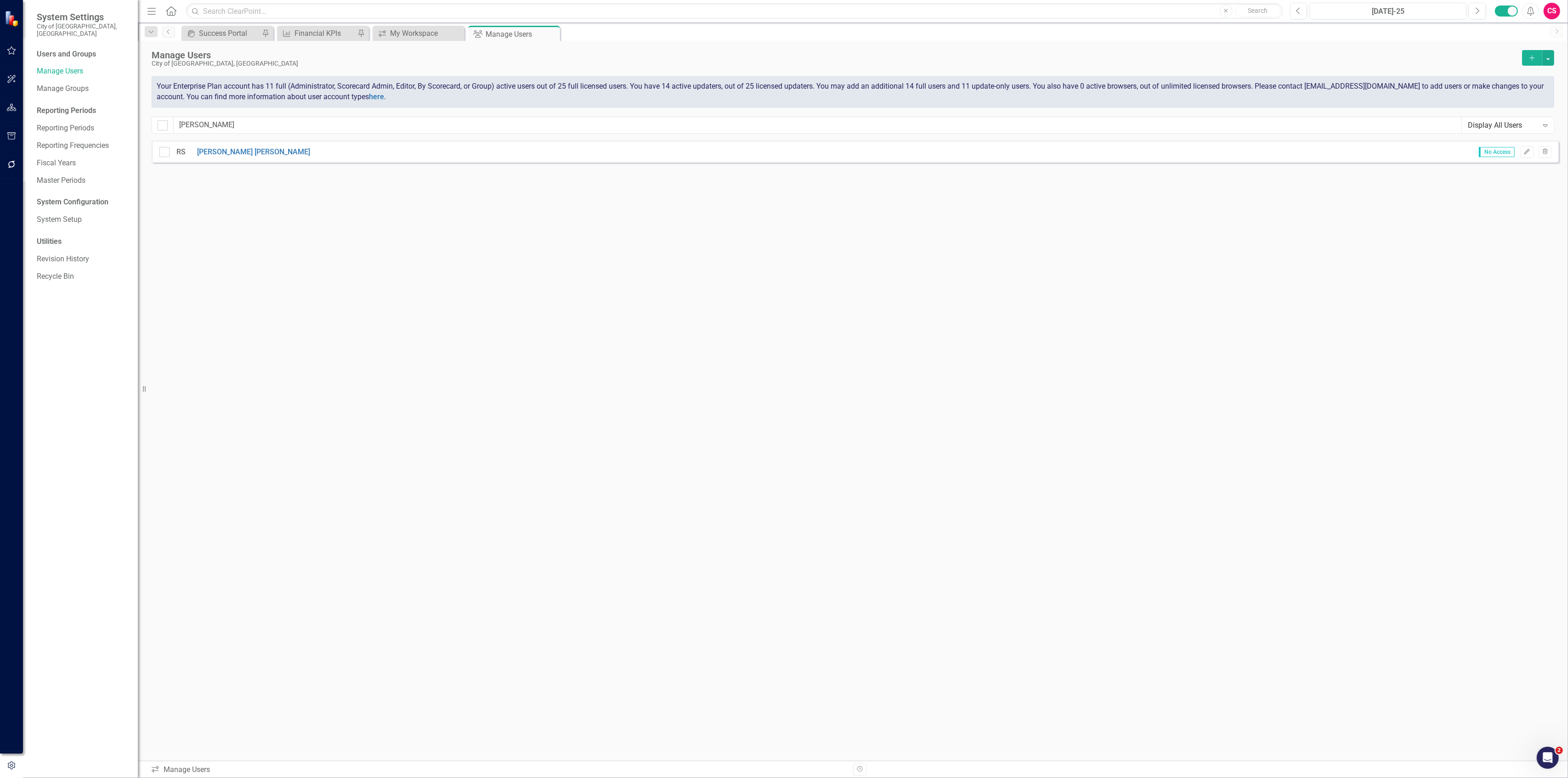
click at [1528, 59] on icon "Add" at bounding box center [1532, 58] width 9 height 7
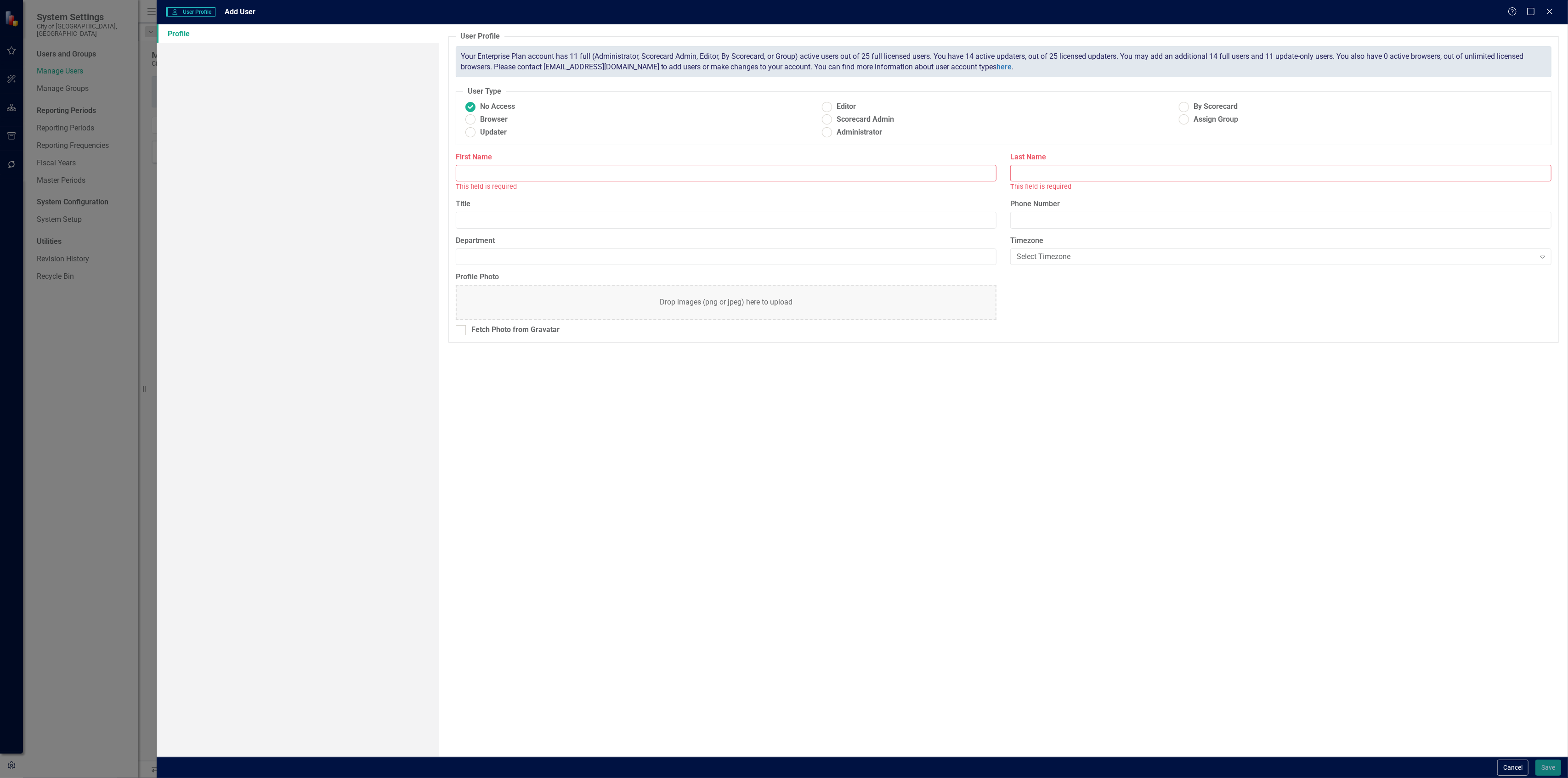
drag, startPoint x: 578, startPoint y: 179, endPoint x: 583, endPoint y: 180, distance: 5.1
click at [583, 180] on input "First Name" at bounding box center [726, 174] width 541 height 17
paste input "[PERSON_NAME]"
type input "[PERSON_NAME]"
paste input "[PERSON_NAME]"
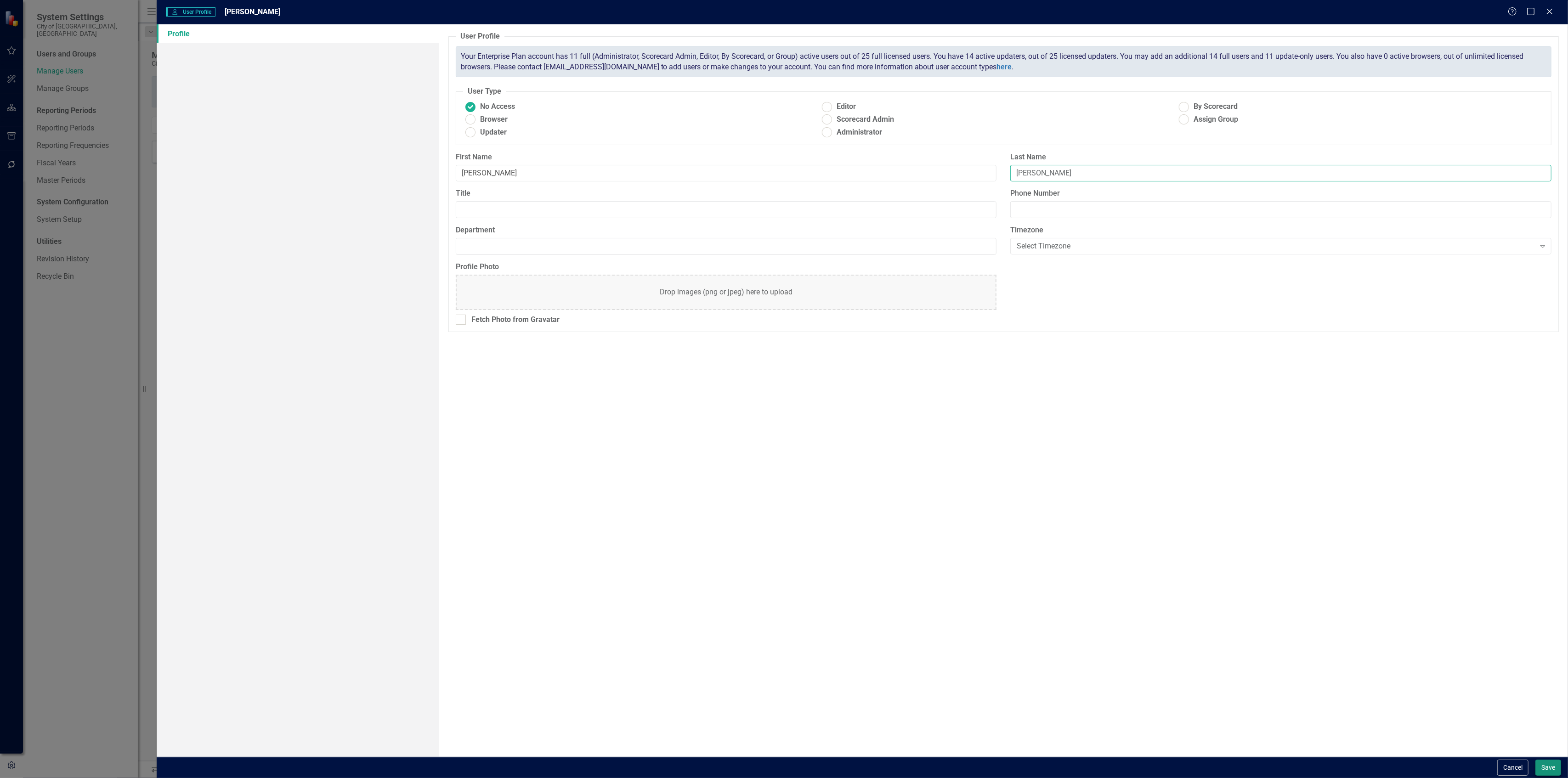
type input "[PERSON_NAME]"
drag, startPoint x: 1546, startPoint y: 761, endPoint x: 1531, endPoint y: 757, distance: 15.5
click at [1541, 761] on button "Save" at bounding box center [1548, 767] width 26 height 16
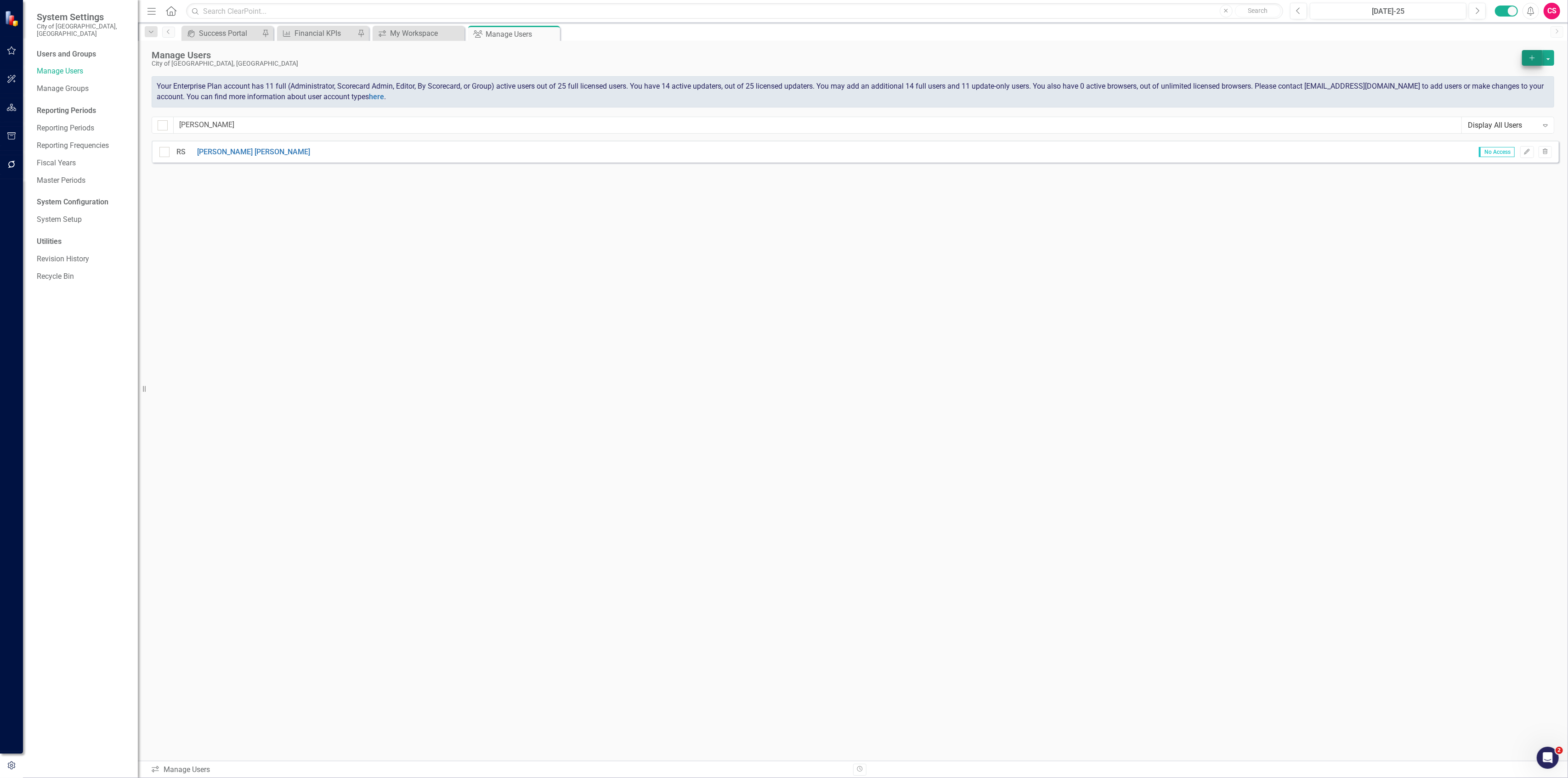
click at [1525, 50] on div "Manage Users City of Springfield, MO Add Your Enterprise Plan account has 11 fu…" at bounding box center [853, 90] width 1430 height 100
click at [1529, 55] on icon "Add" at bounding box center [1532, 58] width 9 height 7
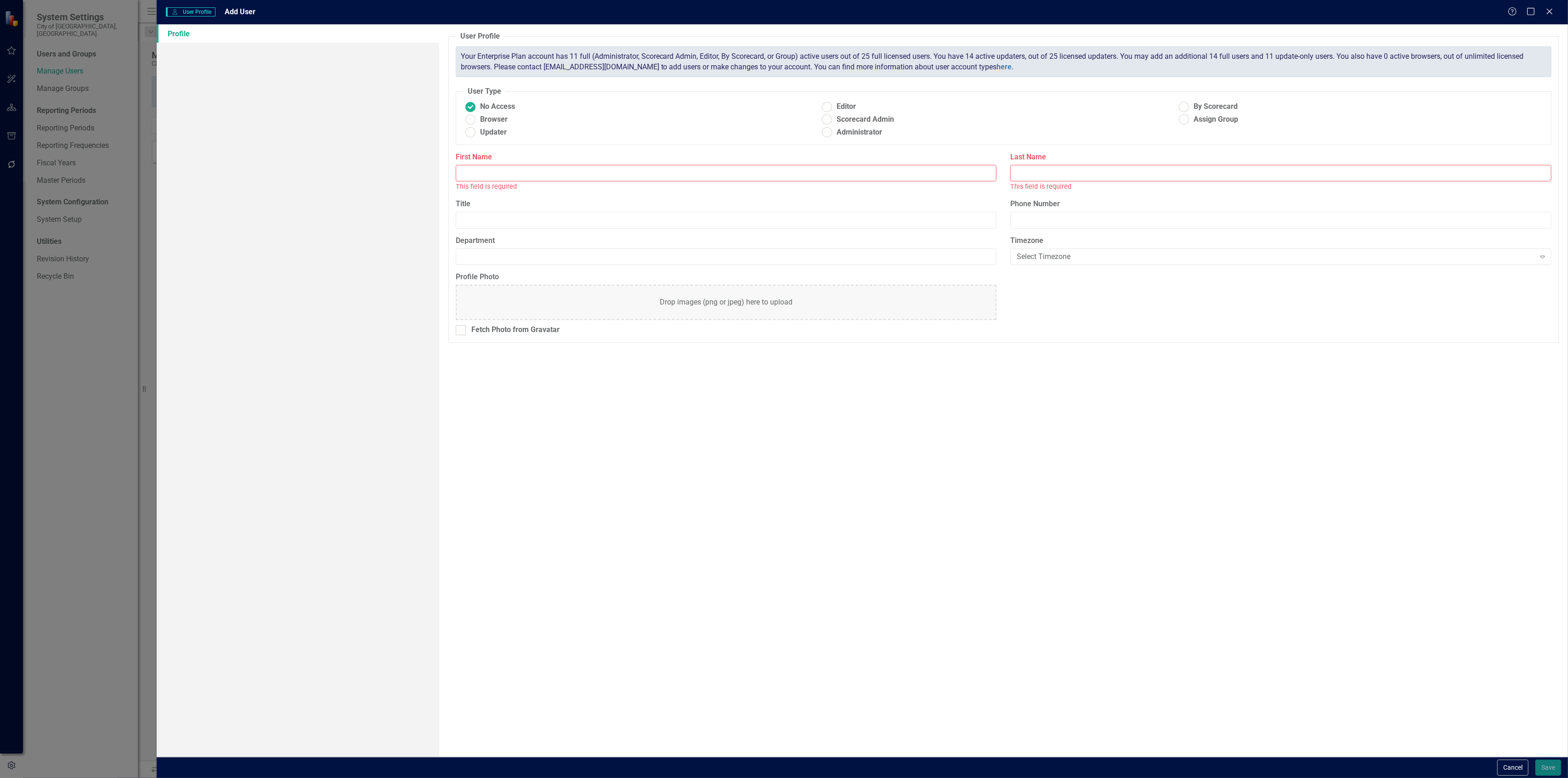
click at [537, 174] on input "First Name" at bounding box center [726, 174] width 541 height 17
type input "[PERSON_NAME]"
paste input "[PERSON_NAME]"
type input "[PERSON_NAME]"
click at [1541, 770] on button "Save" at bounding box center [1548, 767] width 26 height 16
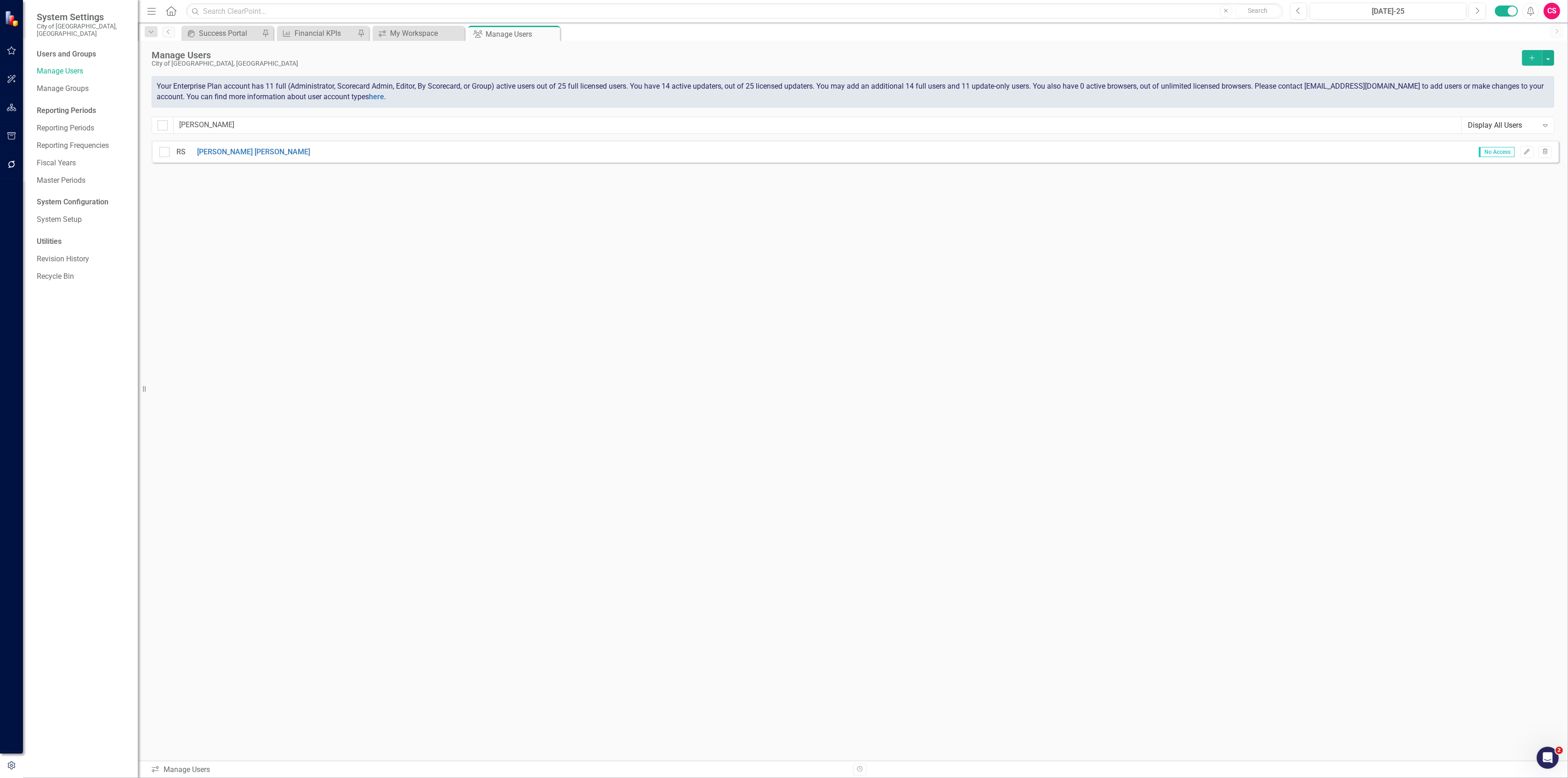
click at [437, 320] on div "Sorry, no results found. RS Randall Stevens No Access Edit Trash" at bounding box center [853, 446] width 1430 height 611
drag, startPoint x: 231, startPoint y: 122, endPoint x: 58, endPoint y: 125, distance: 173.0
click at [58, 125] on div "System Settings City of Springfield, MO Users and Groups Manage Users Manage Gr…" at bounding box center [784, 389] width 1568 height 778
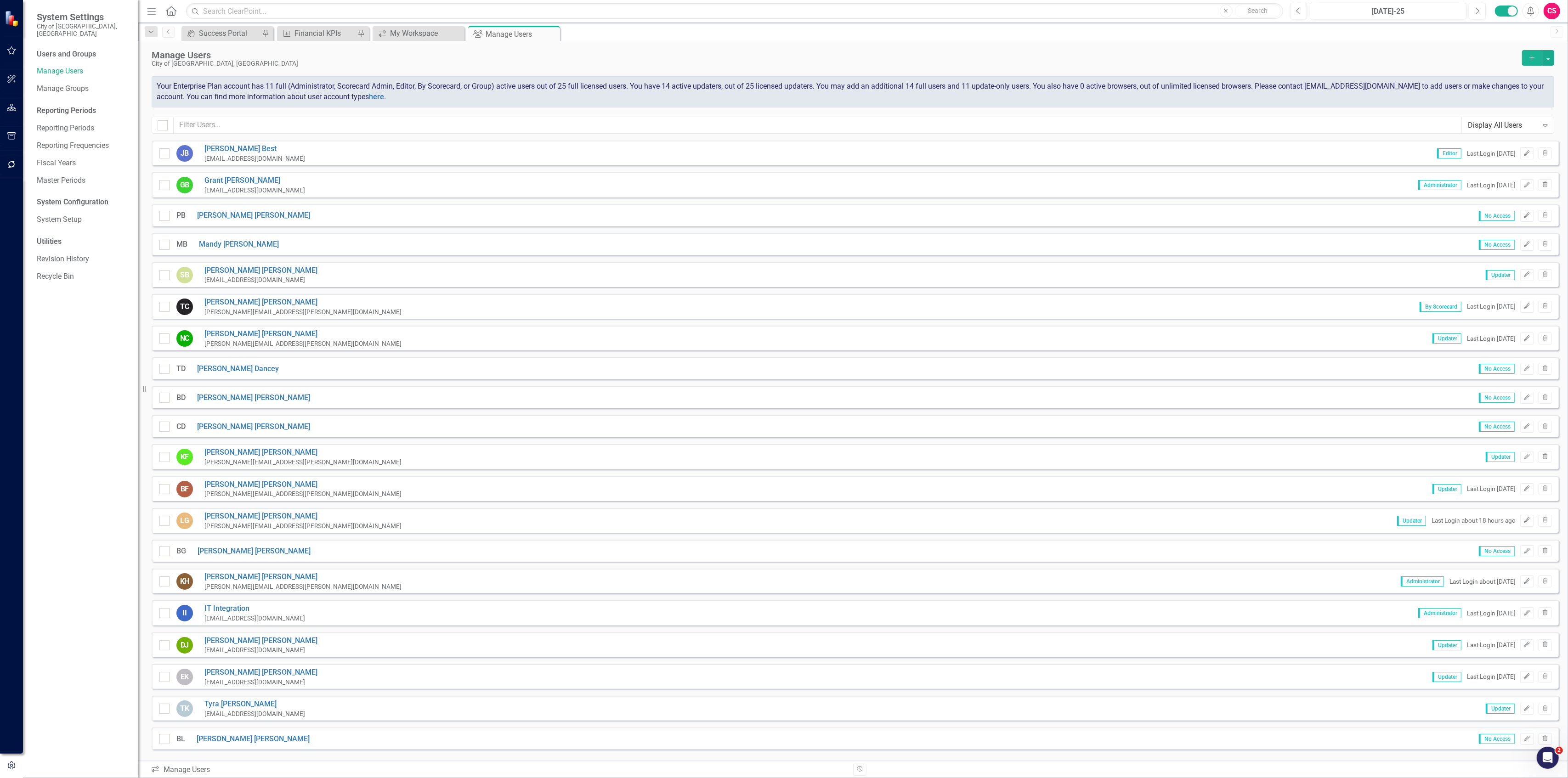
click at [355, 74] on div "Manage Users City of Springfield, MO Add" at bounding box center [853, 63] width 1402 height 26
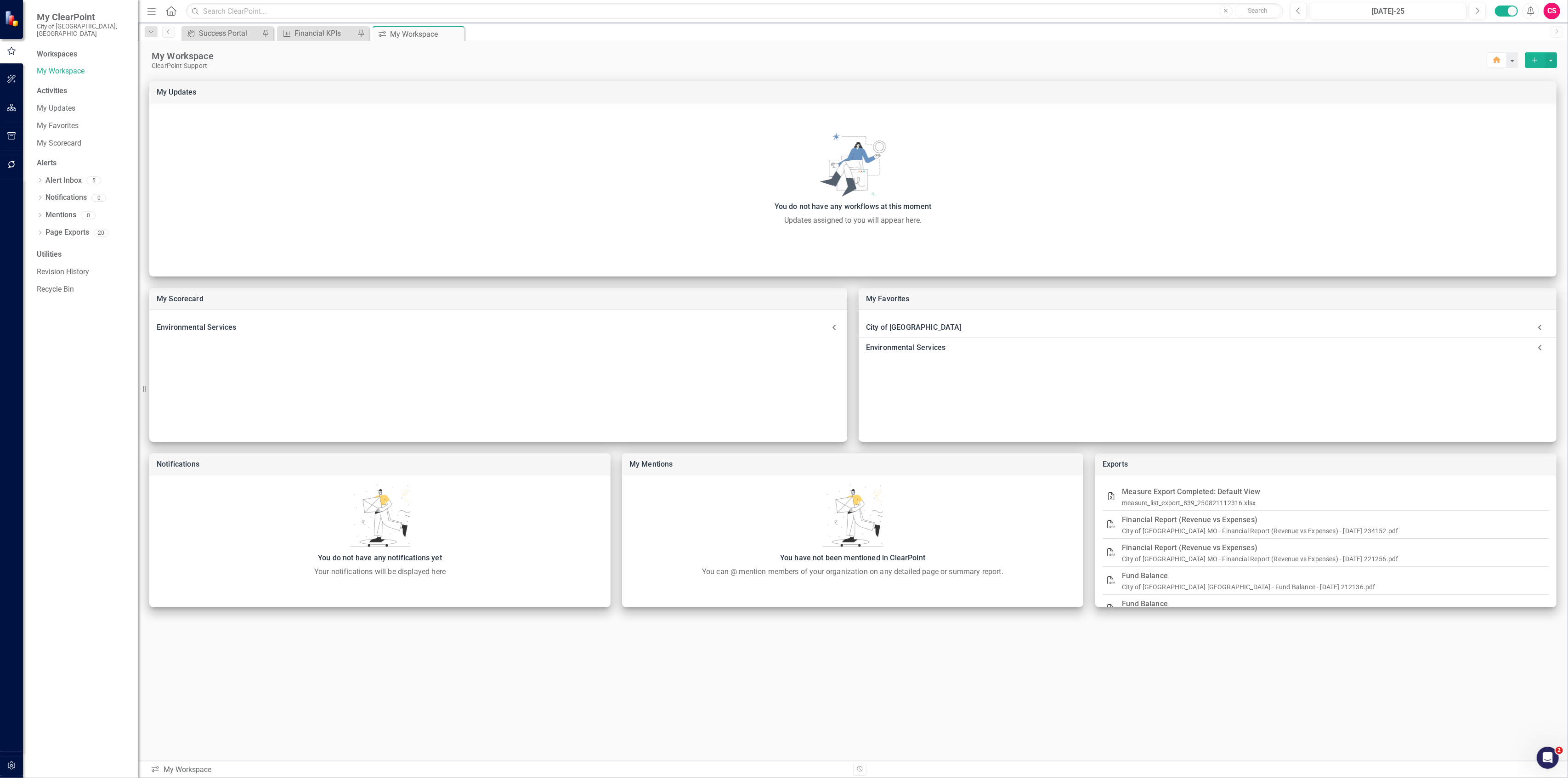
click at [15, 111] on icon "button" at bounding box center [11, 107] width 9 height 8
click at [57, 116] on link "Elements" at bounding box center [60, 121] width 31 height 10
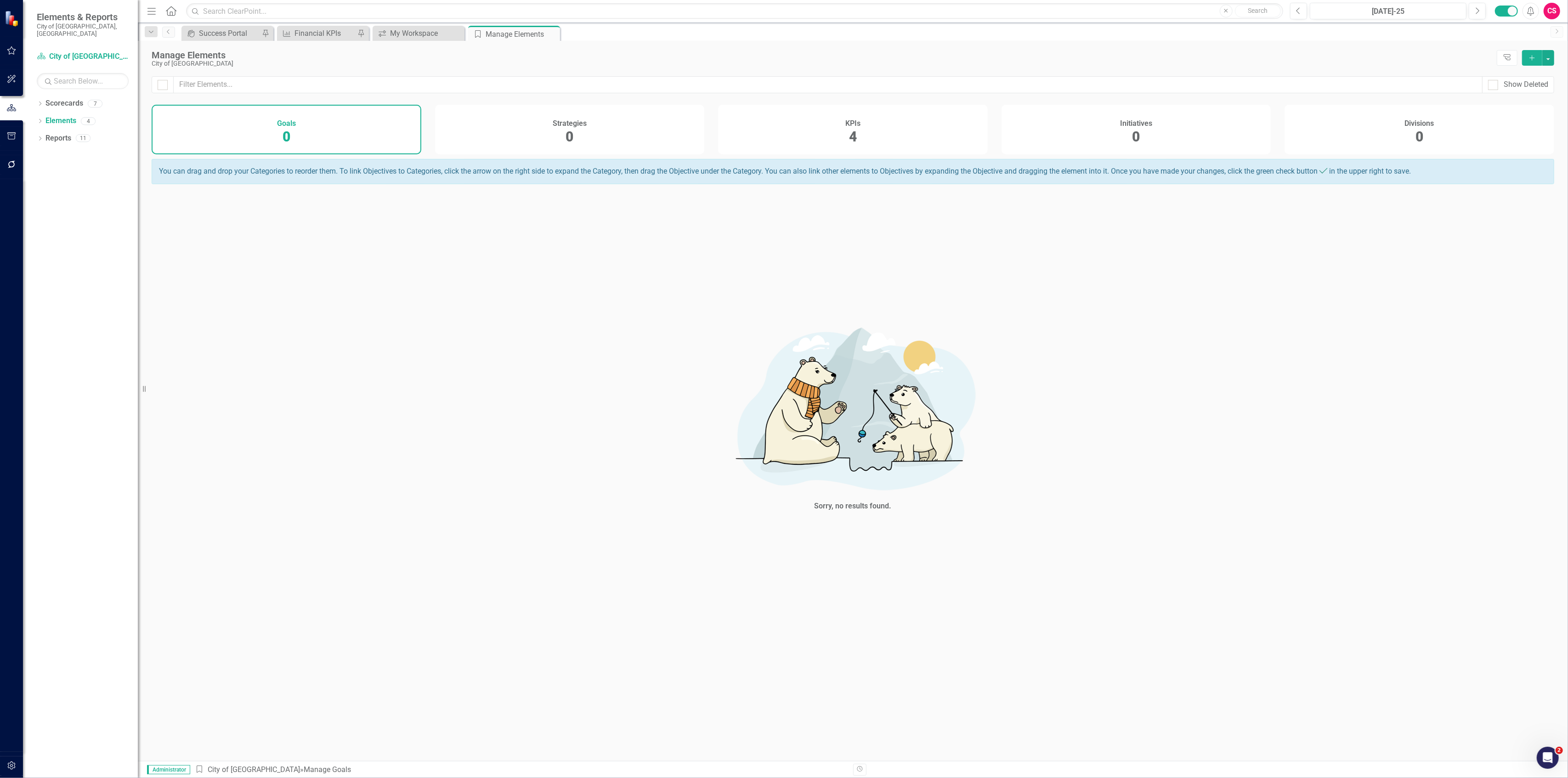
click at [892, 137] on div "KPIs 4" at bounding box center [853, 129] width 270 height 49
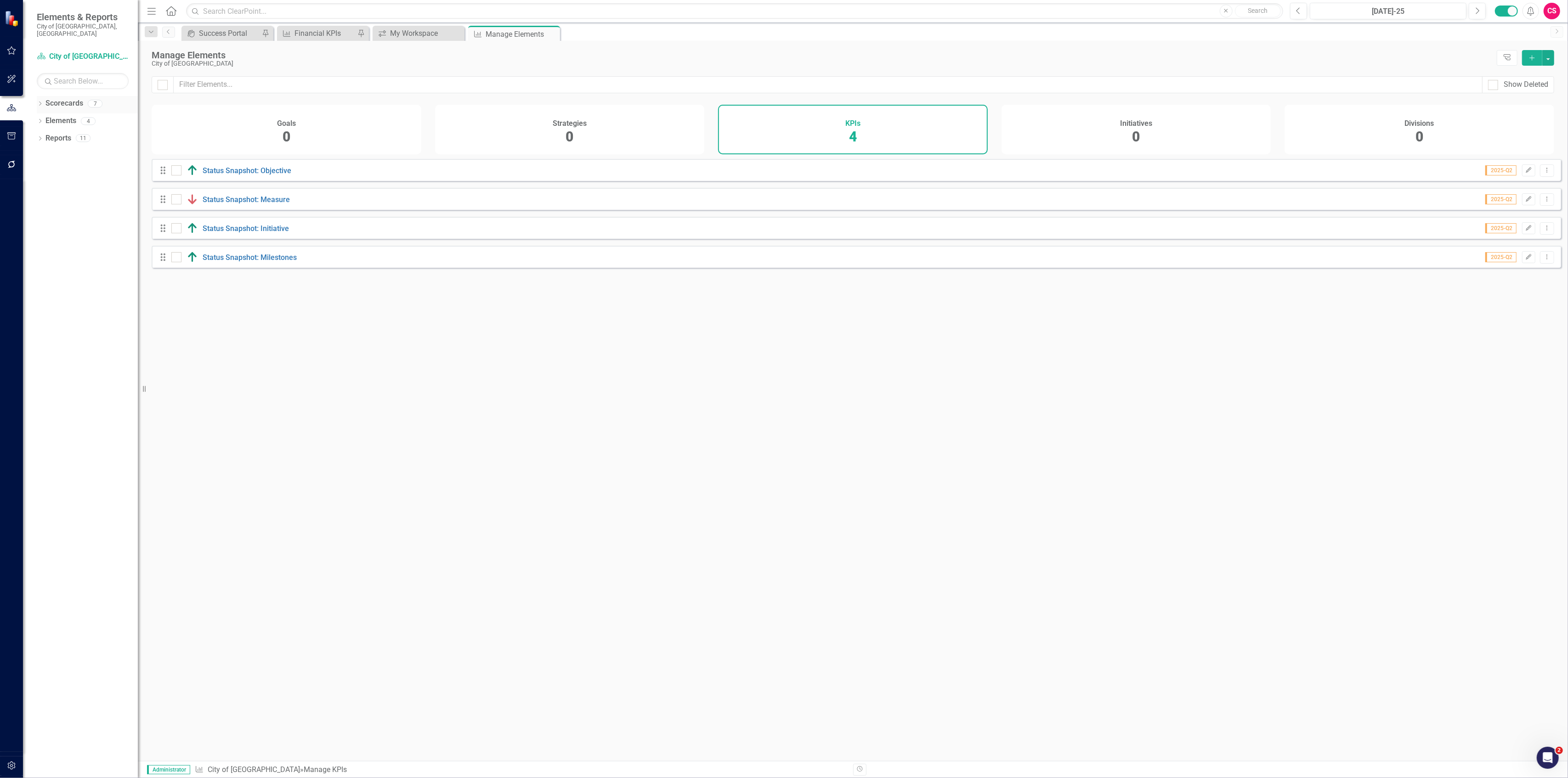
click at [37, 101] on div "Dropdown" at bounding box center [40, 105] width 7 height 8
click at [46, 118] on icon "Dropdown" at bounding box center [45, 121] width 7 height 5
click at [85, 187] on link "Public Works" at bounding box center [99, 191] width 78 height 10
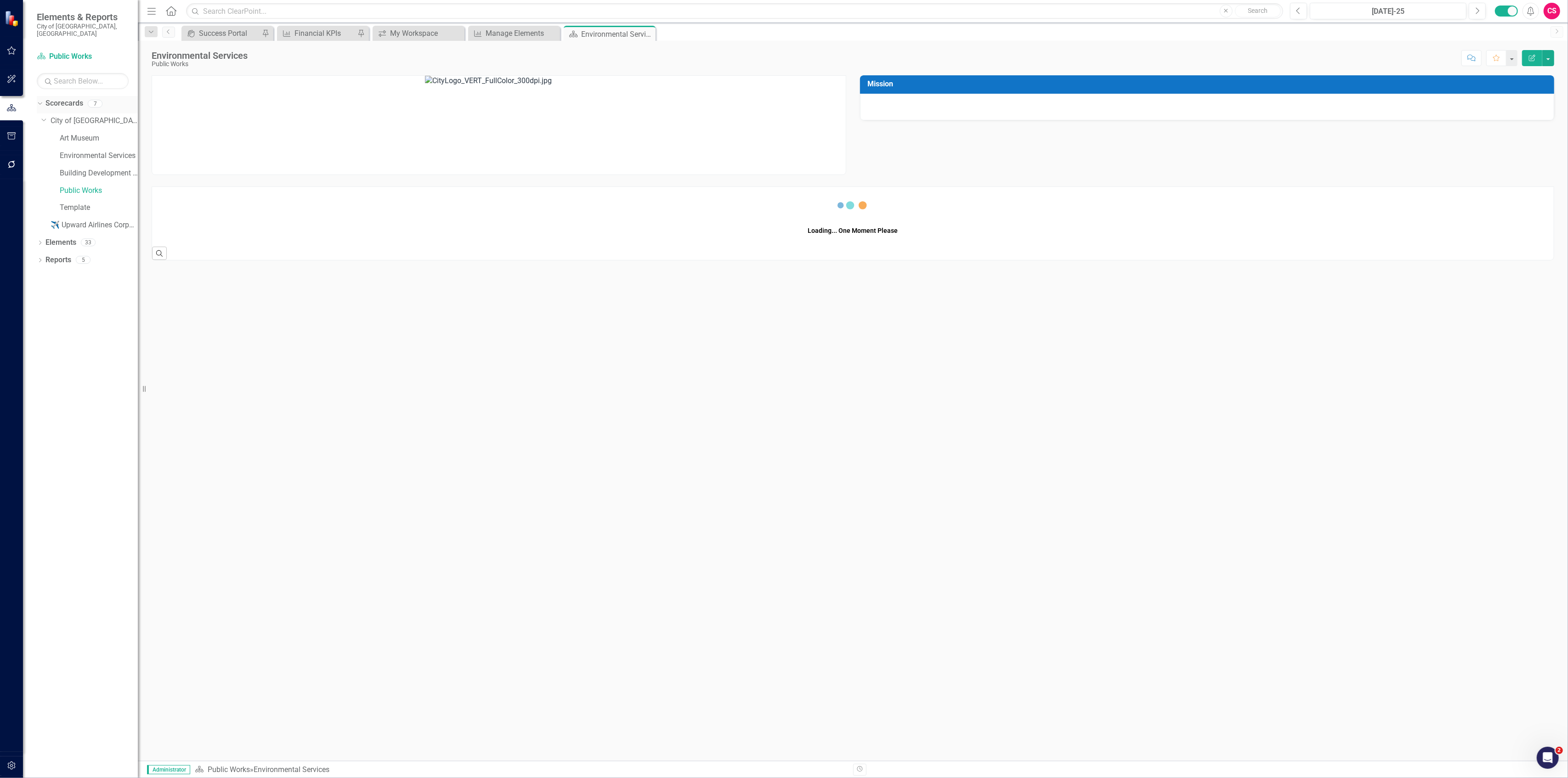
click at [39, 102] on div "Dropdown" at bounding box center [40, 104] width 7 height 4
click at [57, 116] on link "Elements" at bounding box center [60, 121] width 31 height 10
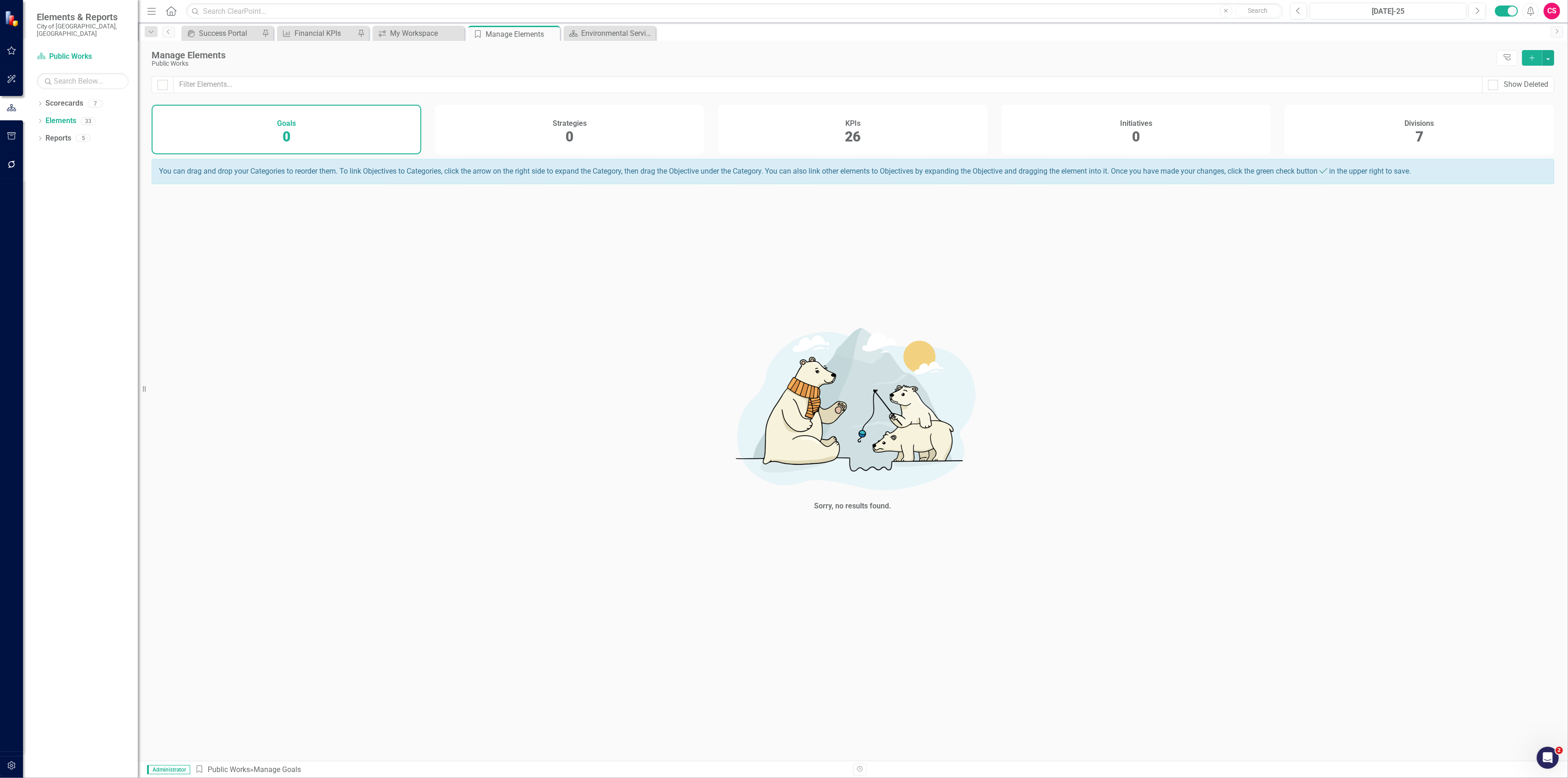
click at [854, 140] on span "26" at bounding box center [853, 136] width 15 height 16
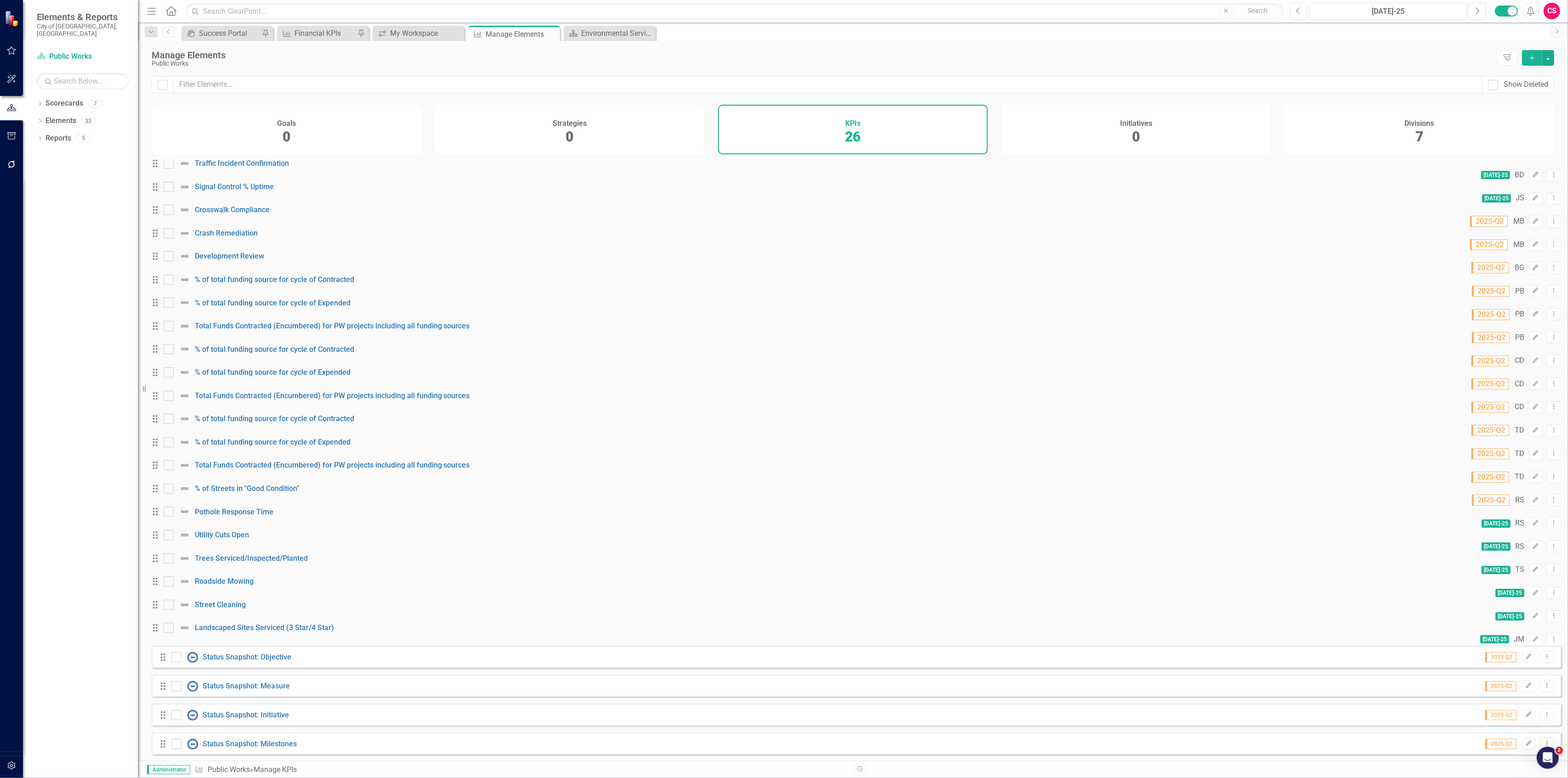
scroll to position [158, 0]
click at [182, 575] on div at bounding box center [179, 581] width 32 height 11
click at [169, 576] on input "checkbox" at bounding box center [166, 579] width 6 height 6
checkbox input "true"
click at [181, 601] on div at bounding box center [179, 604] width 32 height 11
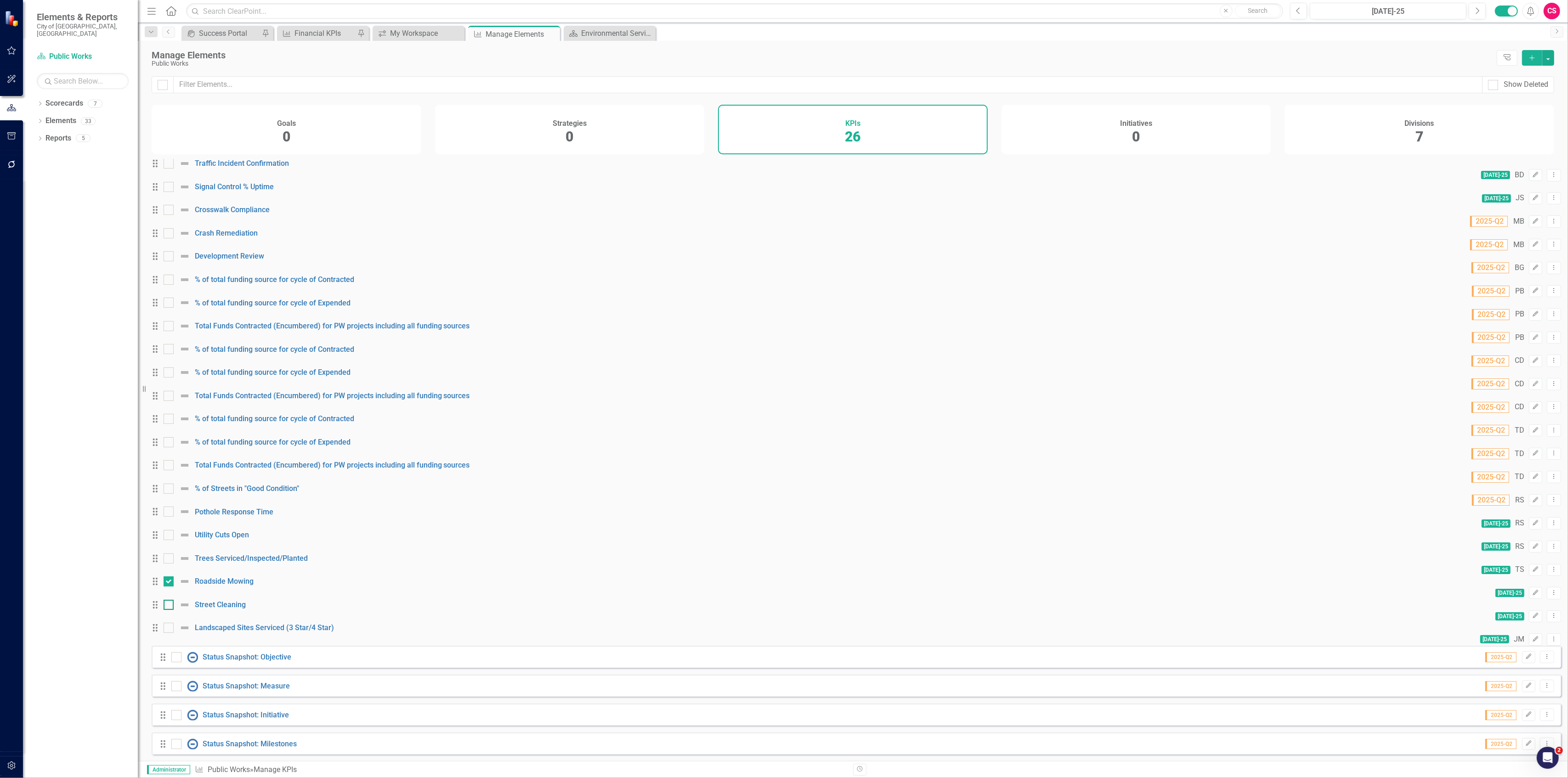
click at [169, 601] on input "checkbox" at bounding box center [166, 602] width 6 height 6
checkbox input "true"
click at [1558, 60] on div "Manage Elements Public Works Tree Explorer Add" at bounding box center [853, 59] width 1430 height 36
click at [1551, 60] on button "button" at bounding box center [1548, 58] width 12 height 15
click at [1529, 103] on link "Edit Multiple Edit Multiple" at bounding box center [1517, 109] width 72 height 17
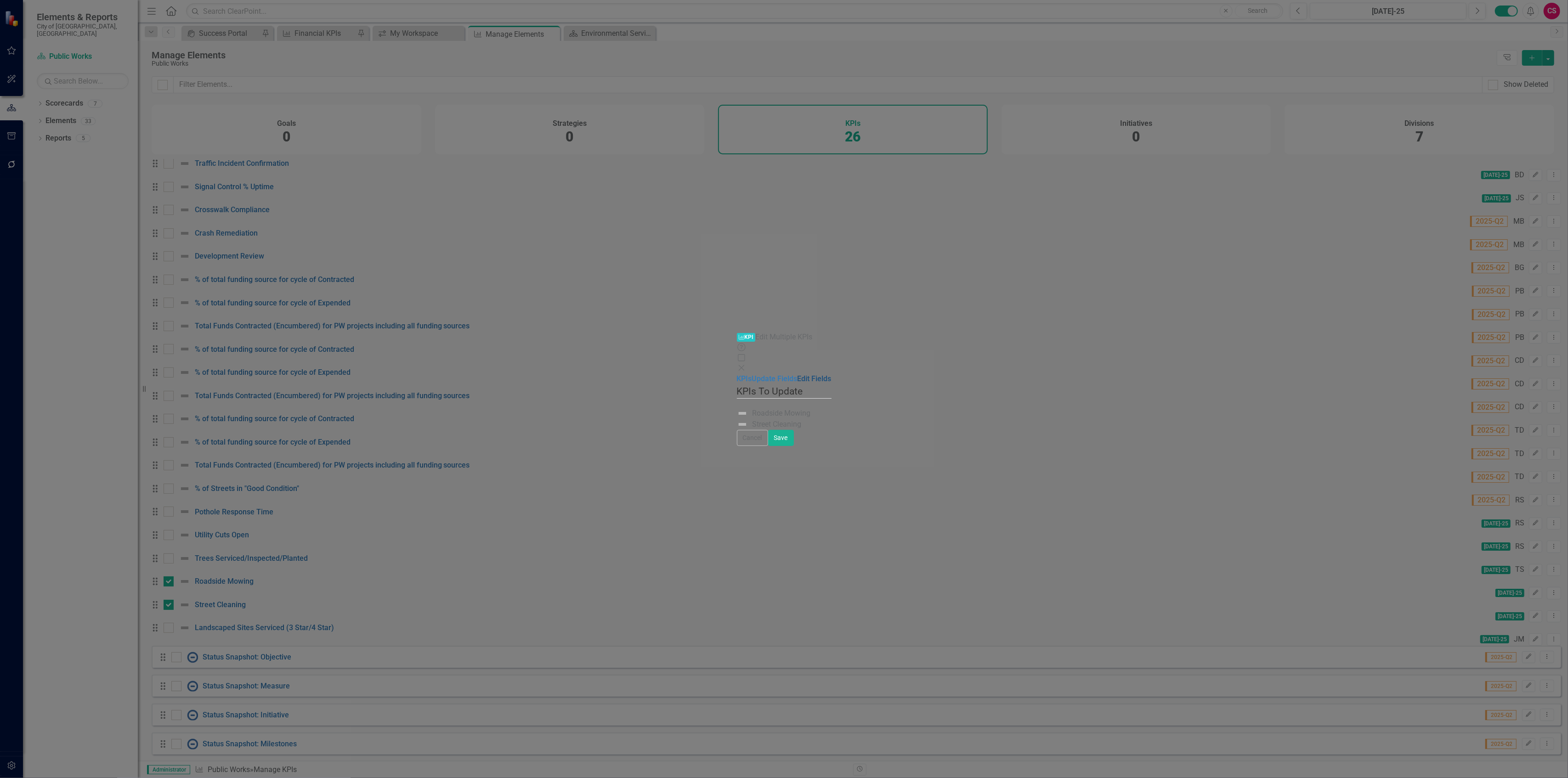
click at [797, 375] on link "Edit Fields" at bounding box center [814, 379] width 34 height 9
click at [743, 415] on div "Select Fields..." at bounding box center [784, 426] width 83 height 22
click at [742, 461] on div "Select User..." at bounding box center [762, 466] width 41 height 10
type input "bri"
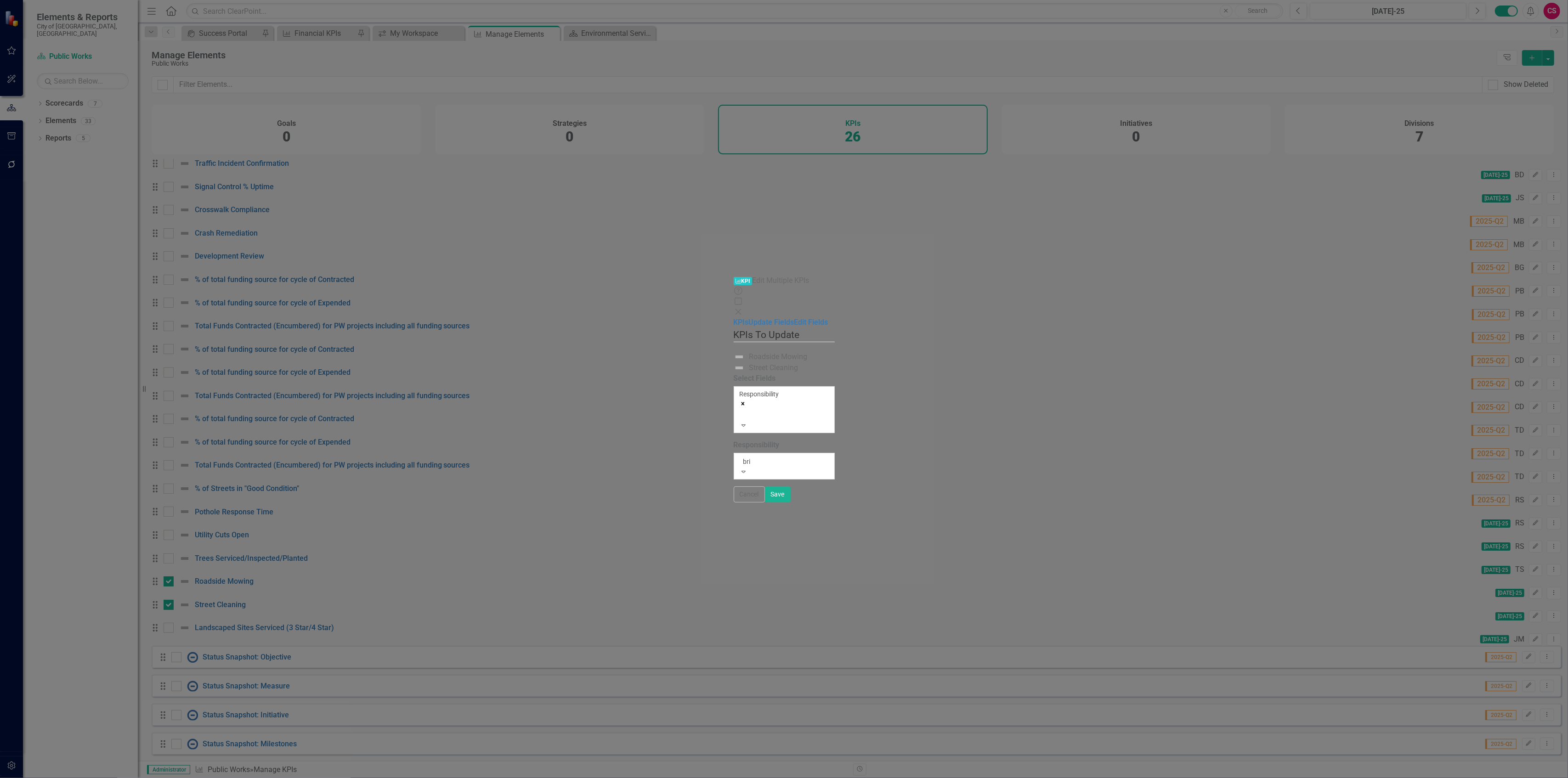
click at [74, 777] on span "Bri an Loughrige" at bounding box center [37, 792] width 74 height 9
click at [794, 496] on button "Save" at bounding box center [781, 489] width 26 height 16
checkbox input "false"
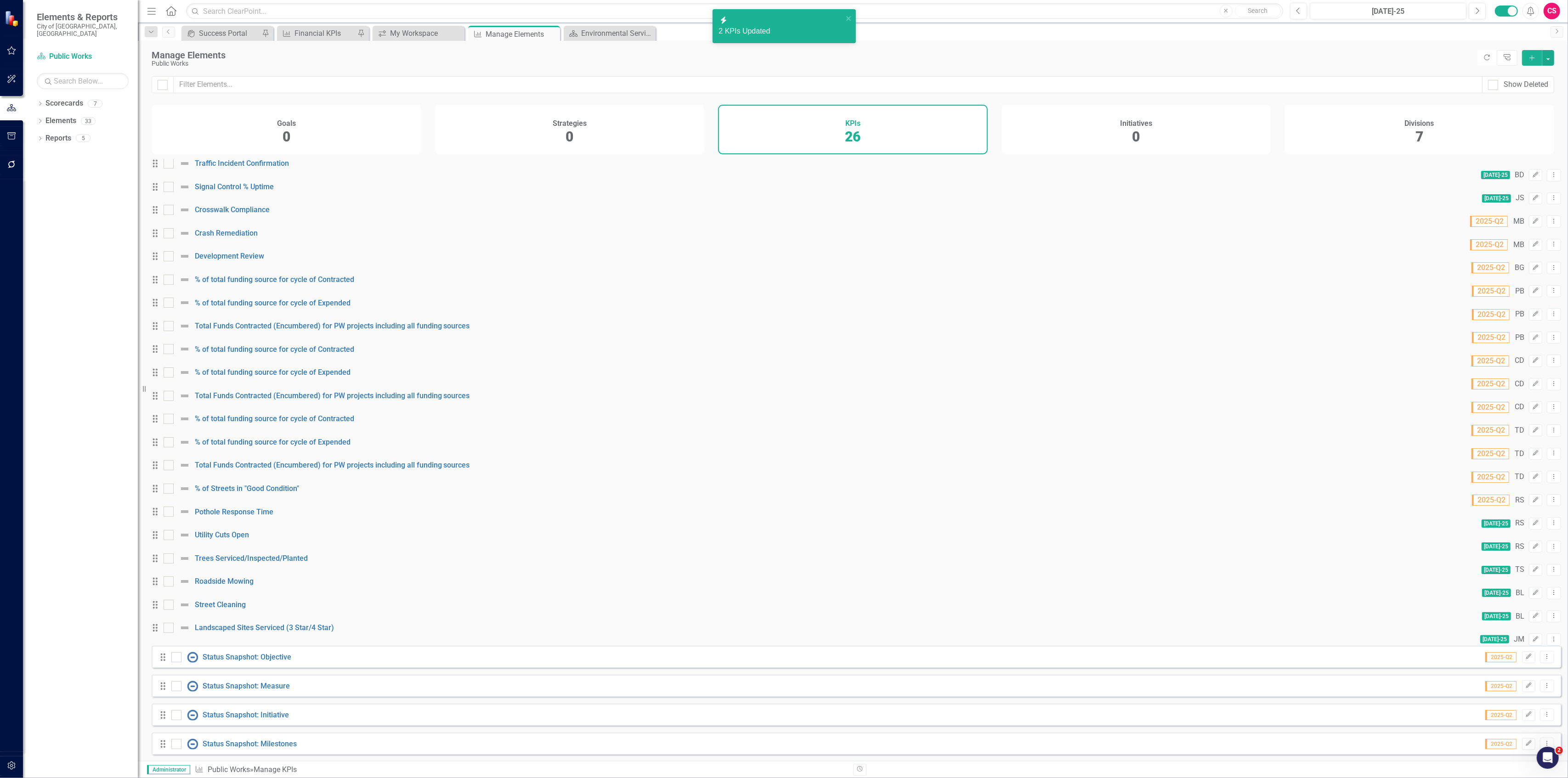
click at [16, 759] on button "button" at bounding box center [12, 765] width 20 height 20
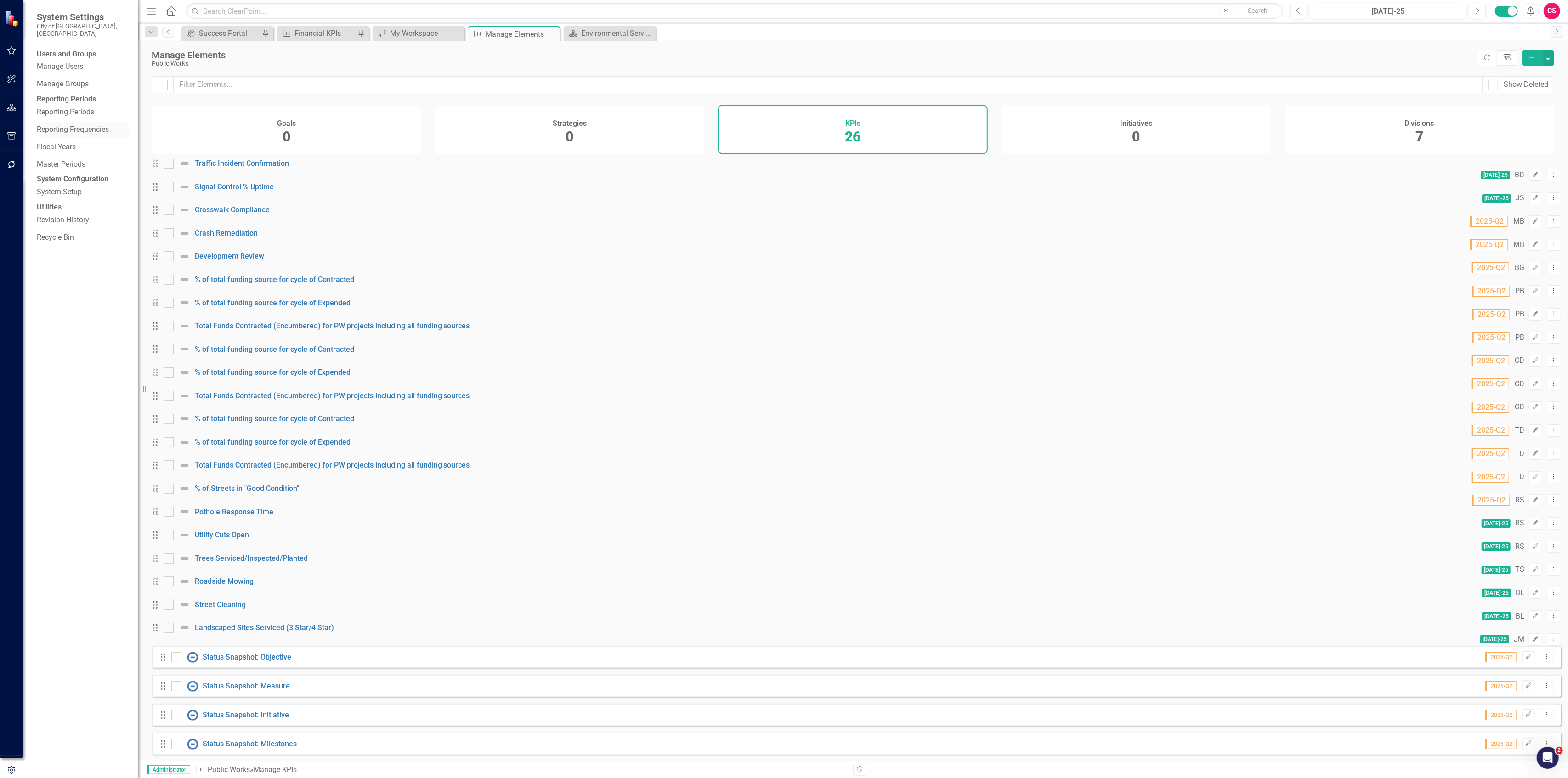
click at [71, 131] on div "Reporting Frequencies" at bounding box center [83, 129] width 92 height 15
click at [66, 135] on link "Reporting Frequencies" at bounding box center [83, 129] width 92 height 10
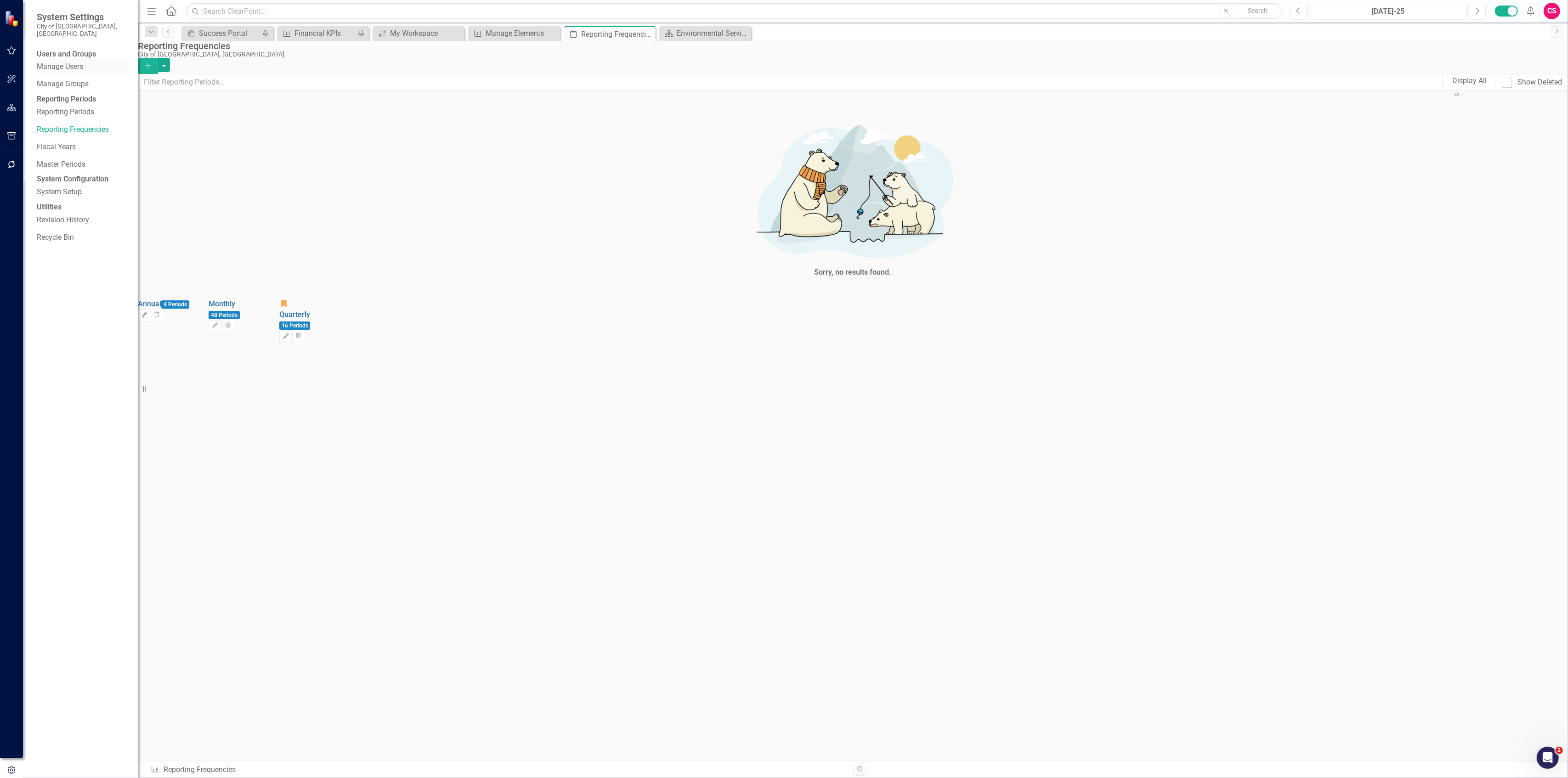
click at [43, 61] on link "Manage Users" at bounding box center [83, 66] width 92 height 10
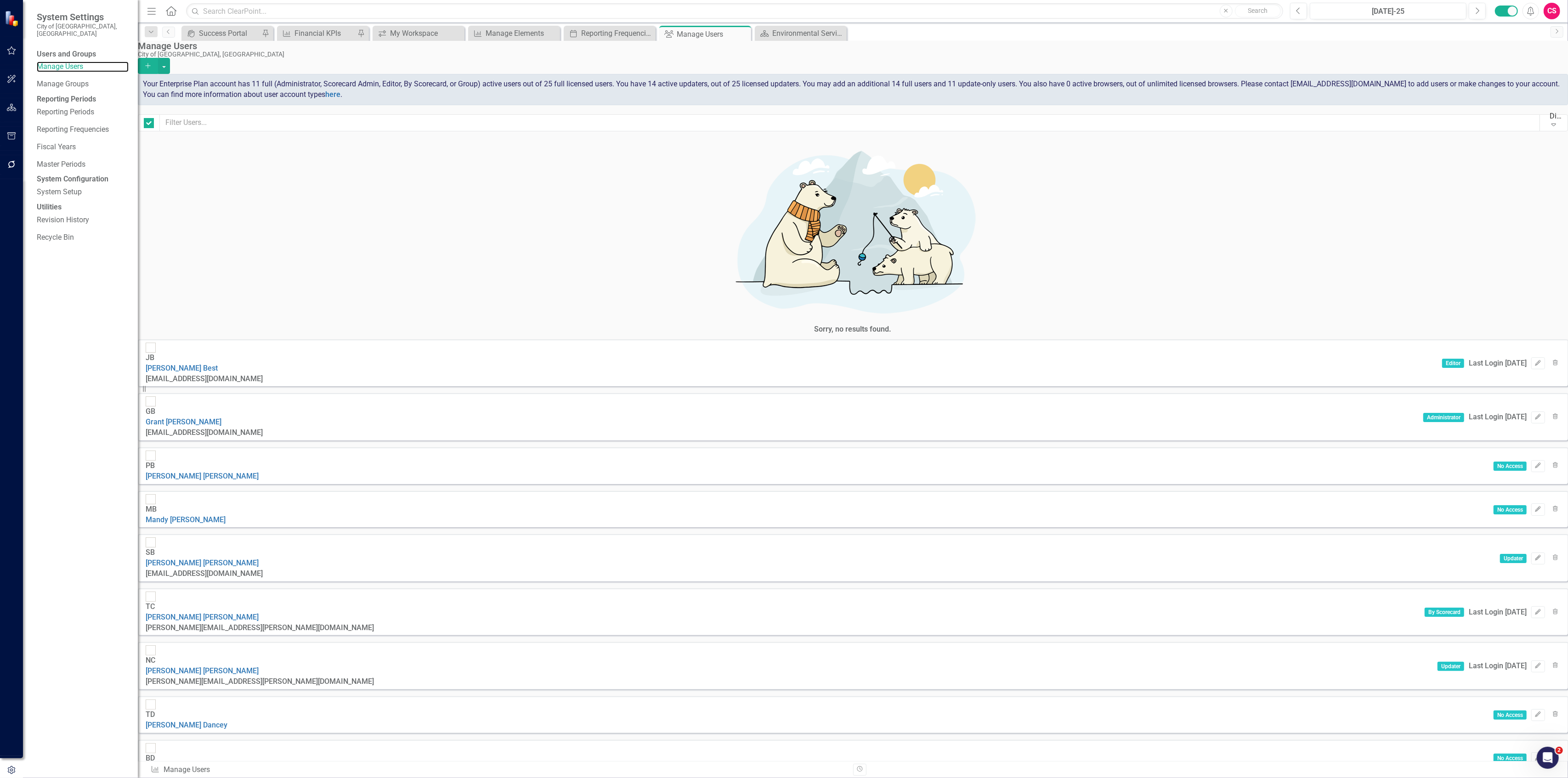
checkbox input "false"
click at [230, 120] on input "text" at bounding box center [850, 123] width 1380 height 17
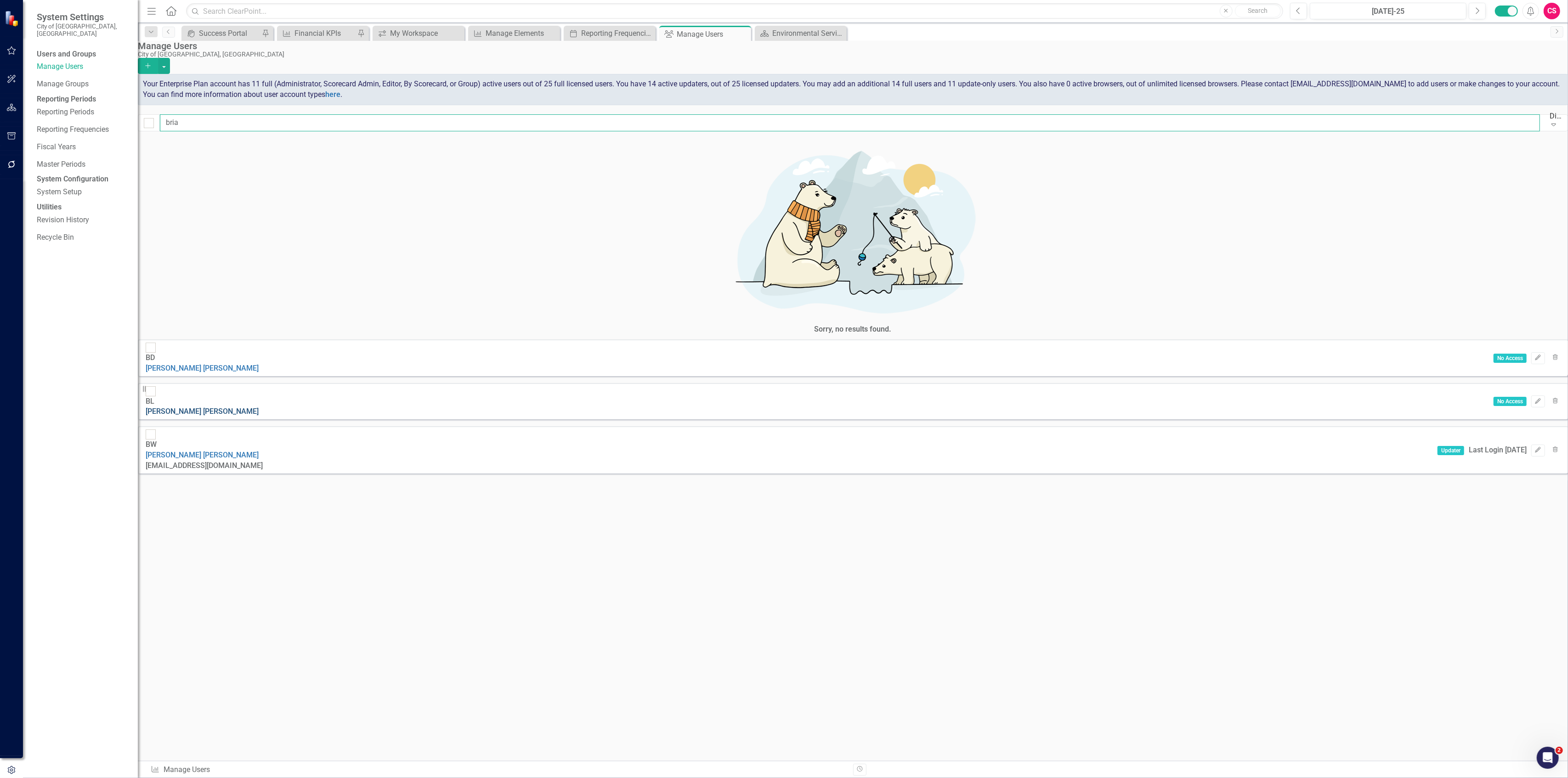
type input "bria"
click at [244, 407] on link "Brian Loughrige" at bounding box center [202, 411] width 113 height 9
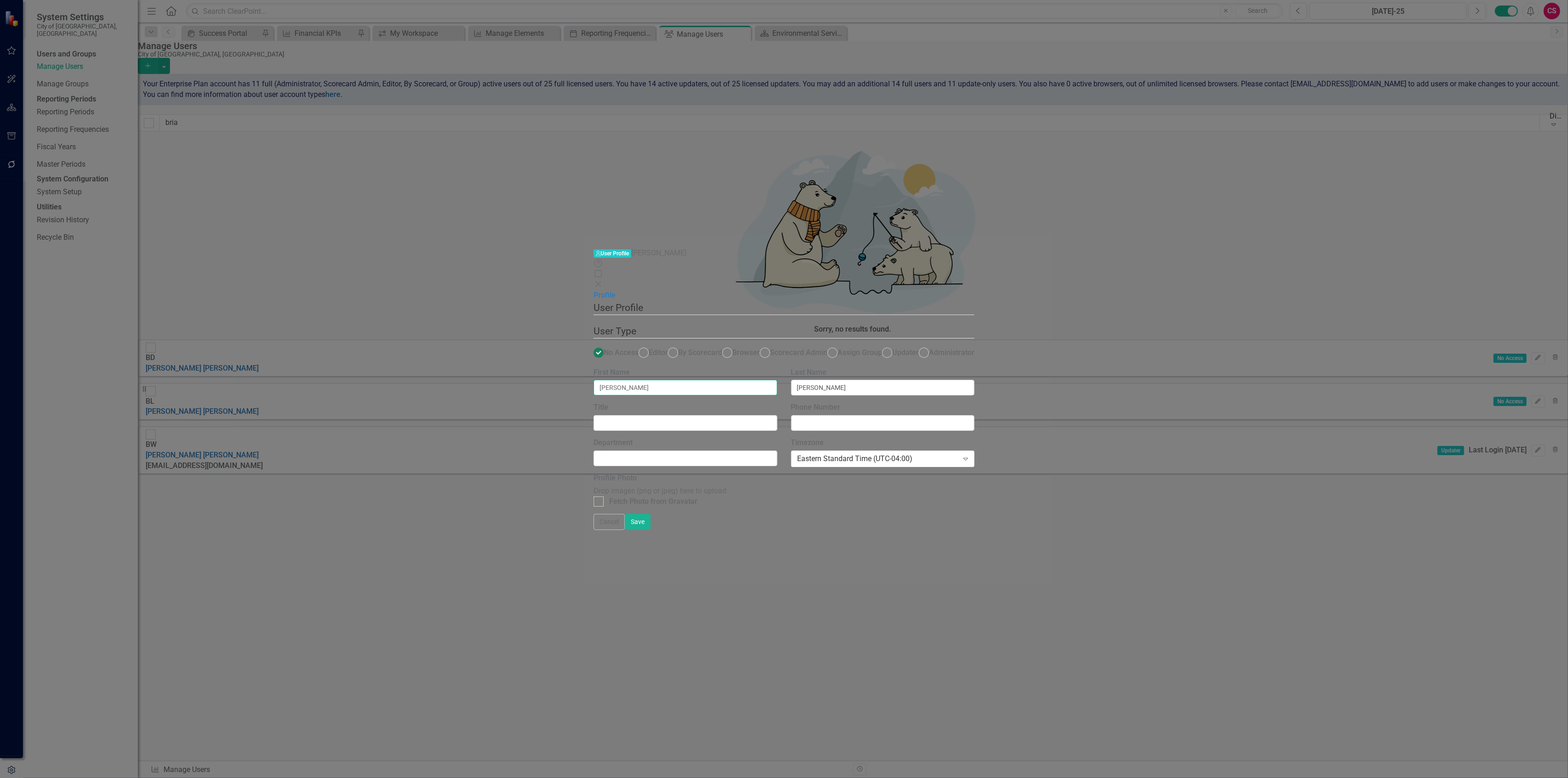
click at [594, 380] on input "[PERSON_NAME]" at bounding box center [686, 387] width 184 height 15
type input "[PERSON_NAME]"
click at [624, 513] on button "Save" at bounding box center [637, 521] width 26 height 16
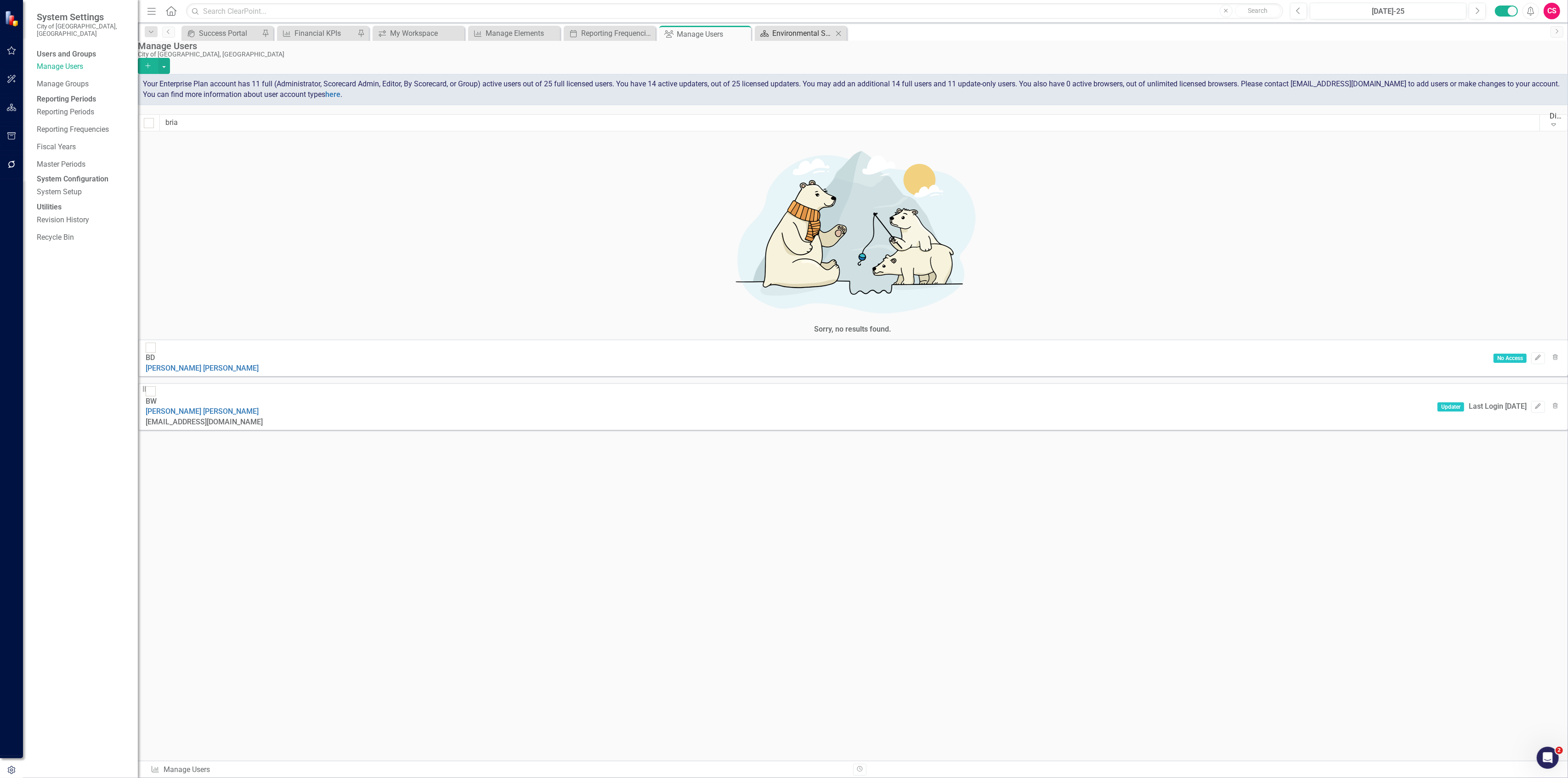
click at [795, 33] on div "Environmental Services" at bounding box center [802, 32] width 60 height 11
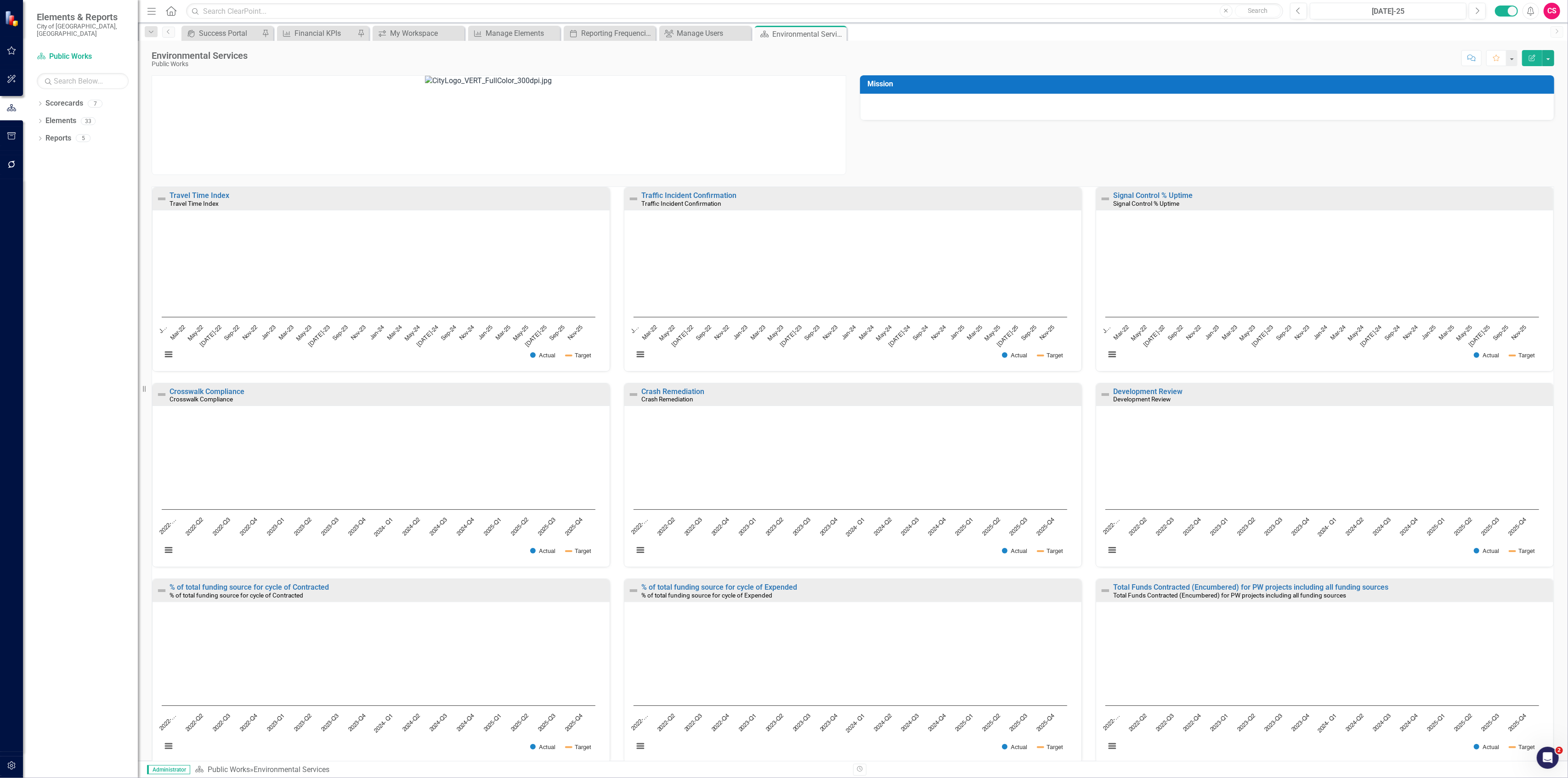
click at [11, 163] on icon "button" at bounding box center [11, 164] width 9 height 8
click at [61, 291] on link "Bulk Changes" at bounding box center [83, 296] width 92 height 10
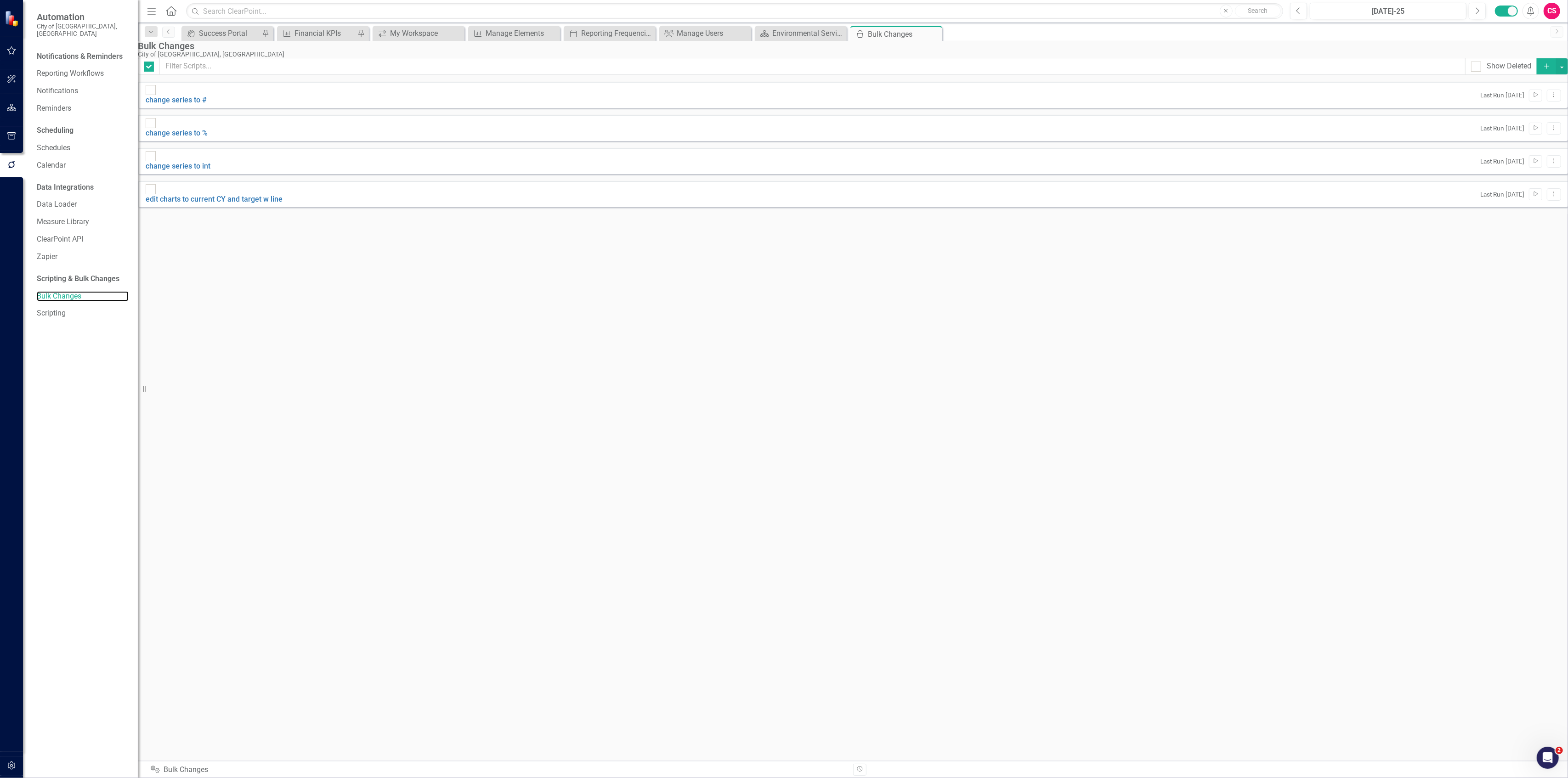
checkbox input "false"
click at [1547, 201] on button "Dropdown Menu" at bounding box center [1554, 194] width 14 height 13
click at [1513, 240] on link "Edit Edit Script" at bounding box center [1510, 236] width 73 height 17
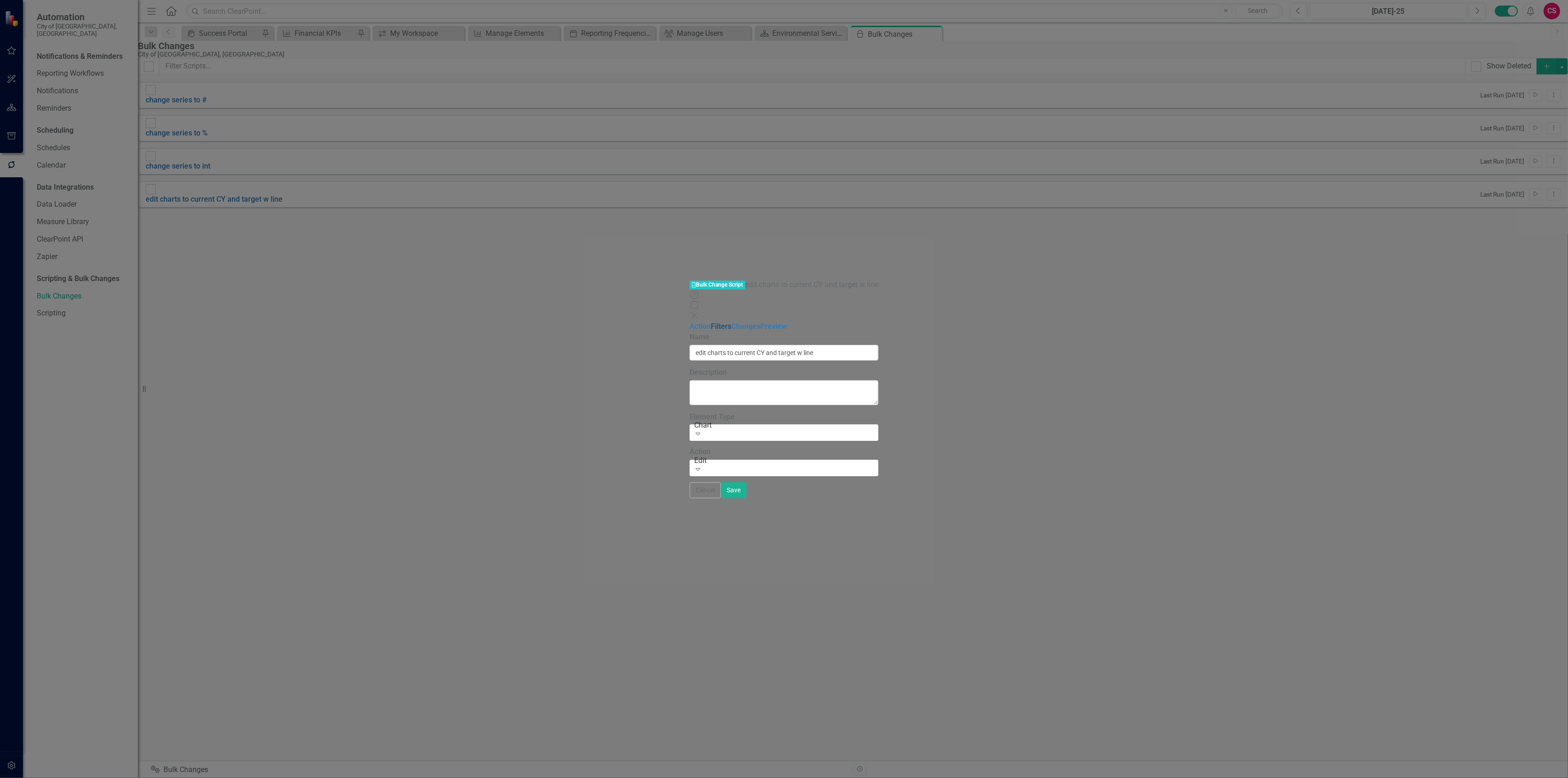
click at [710, 322] on link "Filters" at bounding box center [721, 326] width 20 height 9
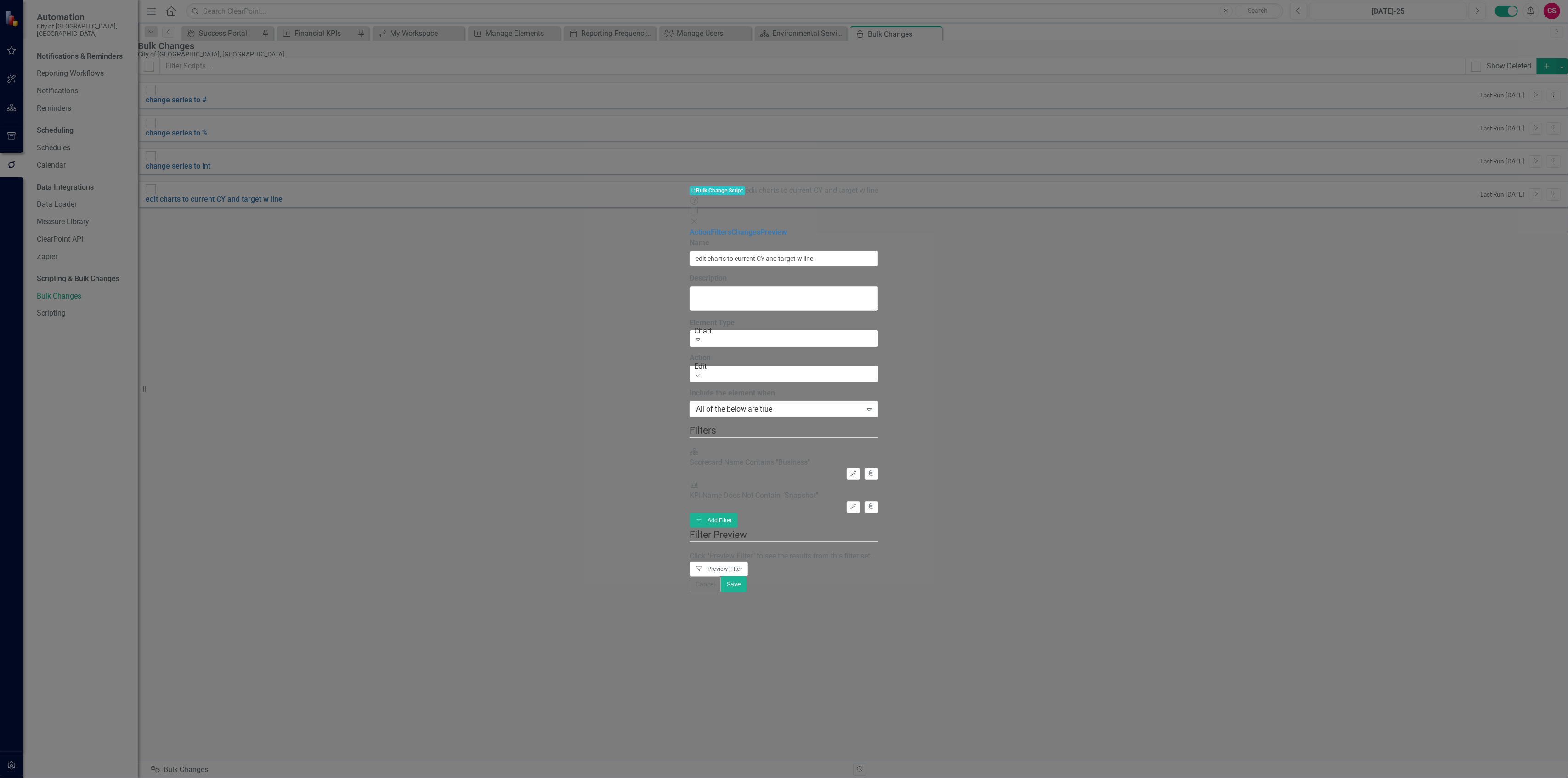
click at [860, 468] on button "Edit" at bounding box center [853, 474] width 14 height 12
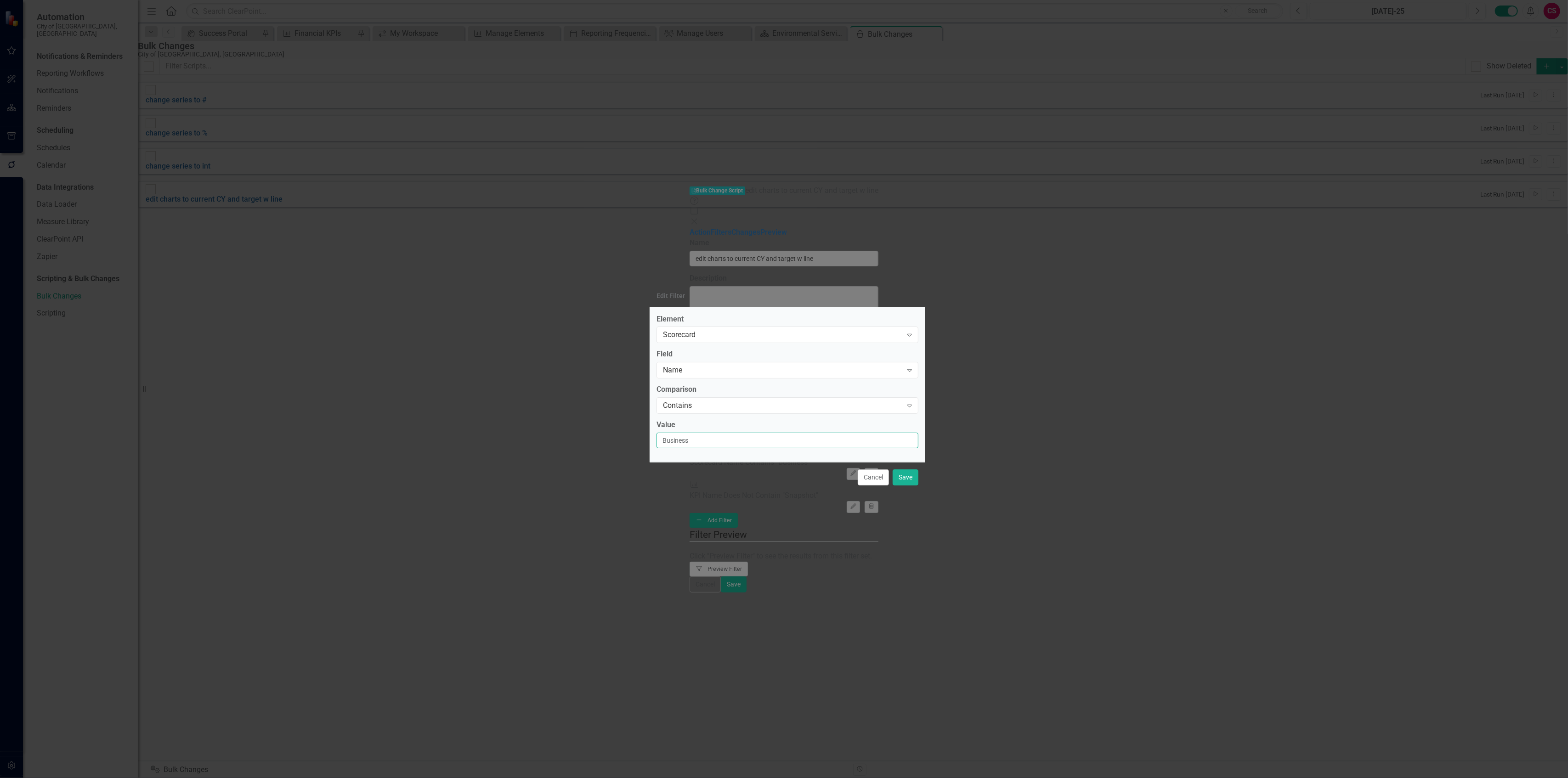
drag, startPoint x: 681, startPoint y: 428, endPoint x: 617, endPoint y: 428, distance: 64.0
click at [617, 428] on div "Edit Filter Element Scorecard Expand Field Name Expand Comparison Contains Expa…" at bounding box center [784, 389] width 1568 height 778
type input "Public Works"
click at [884, 474] on button "Cancel" at bounding box center [873, 477] width 32 height 16
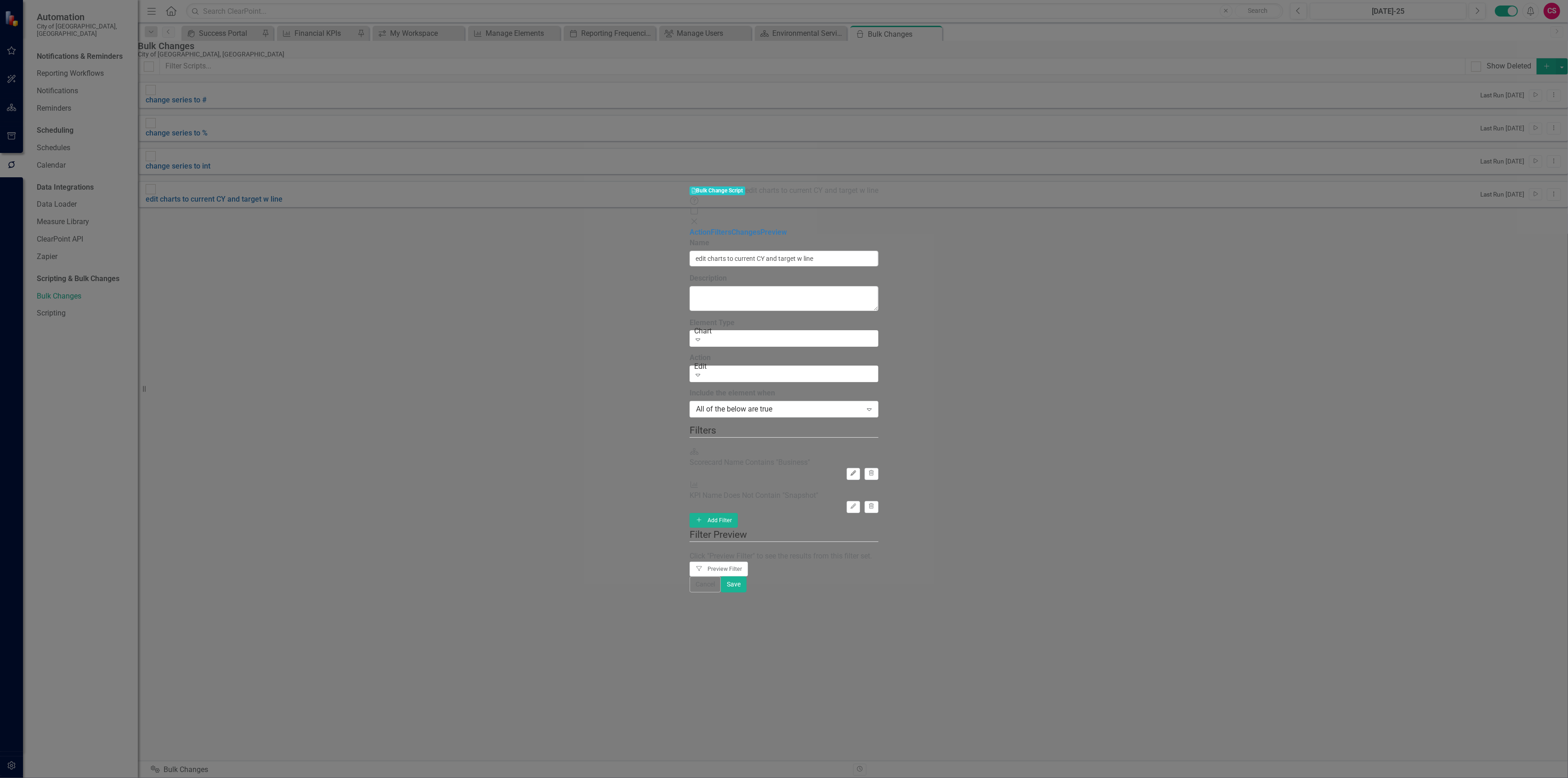
click at [860, 468] on button "Edit" at bounding box center [853, 474] width 14 height 12
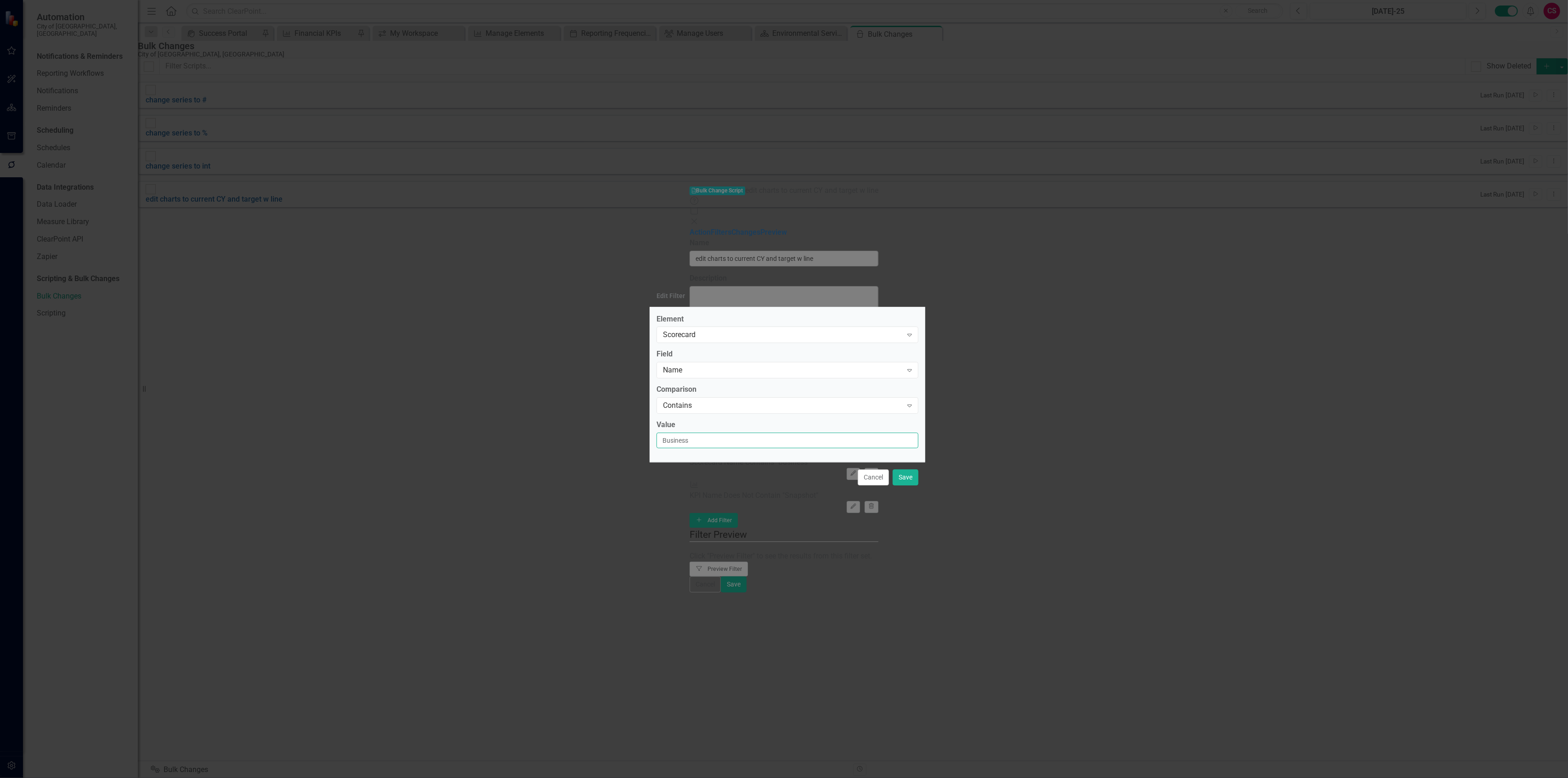
drag, startPoint x: 716, startPoint y: 441, endPoint x: 551, endPoint y: 439, distance: 165.0
click at [551, 439] on div "Edit Filter Element Scorecard Expand Field Name Expand Comparison Contains Expa…" at bounding box center [784, 389] width 1568 height 778
type input "Public Works"
click at [910, 485] on button "Save" at bounding box center [905, 477] width 26 height 16
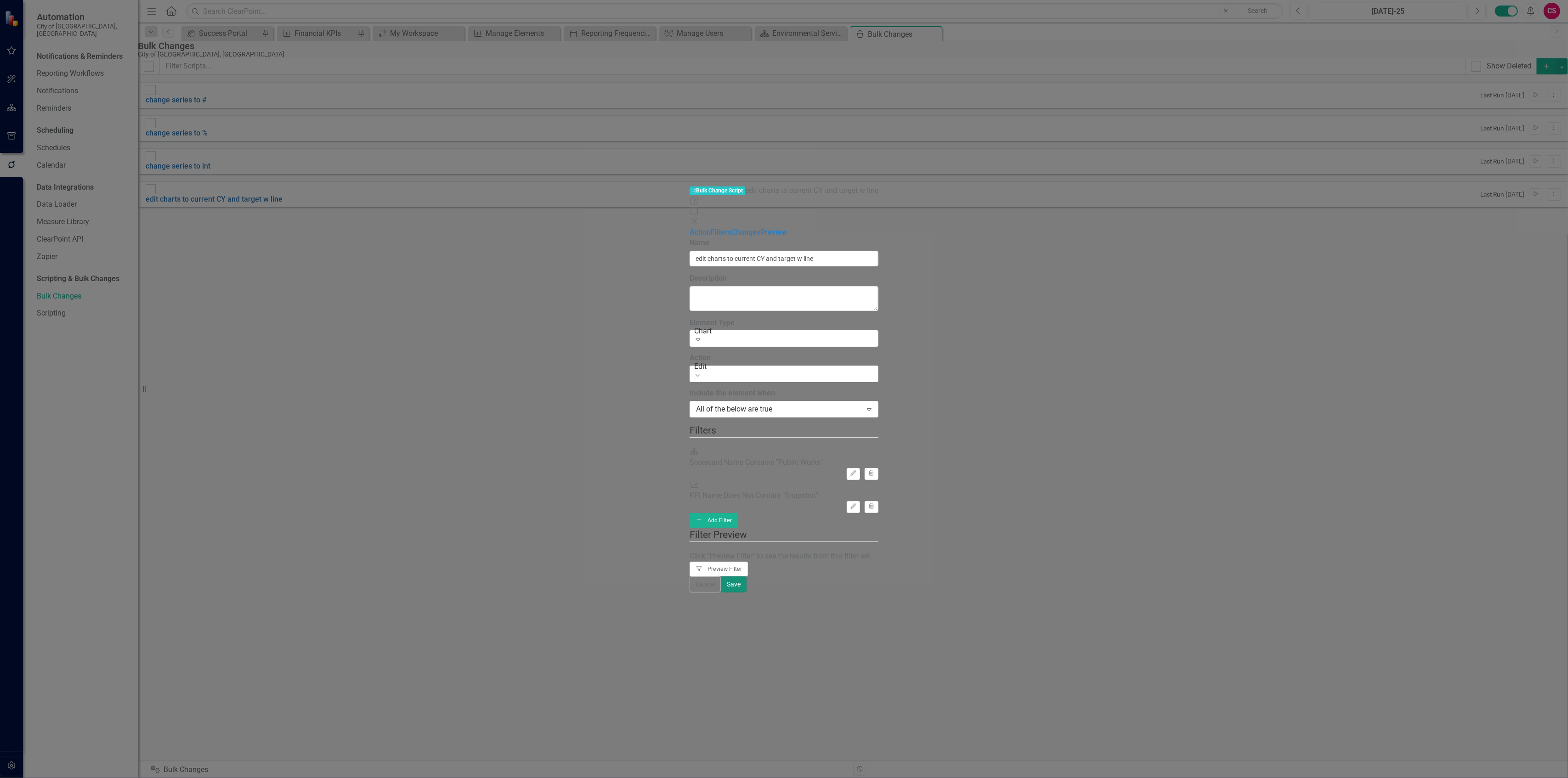
click at [746, 592] on button "Save" at bounding box center [733, 584] width 26 height 16
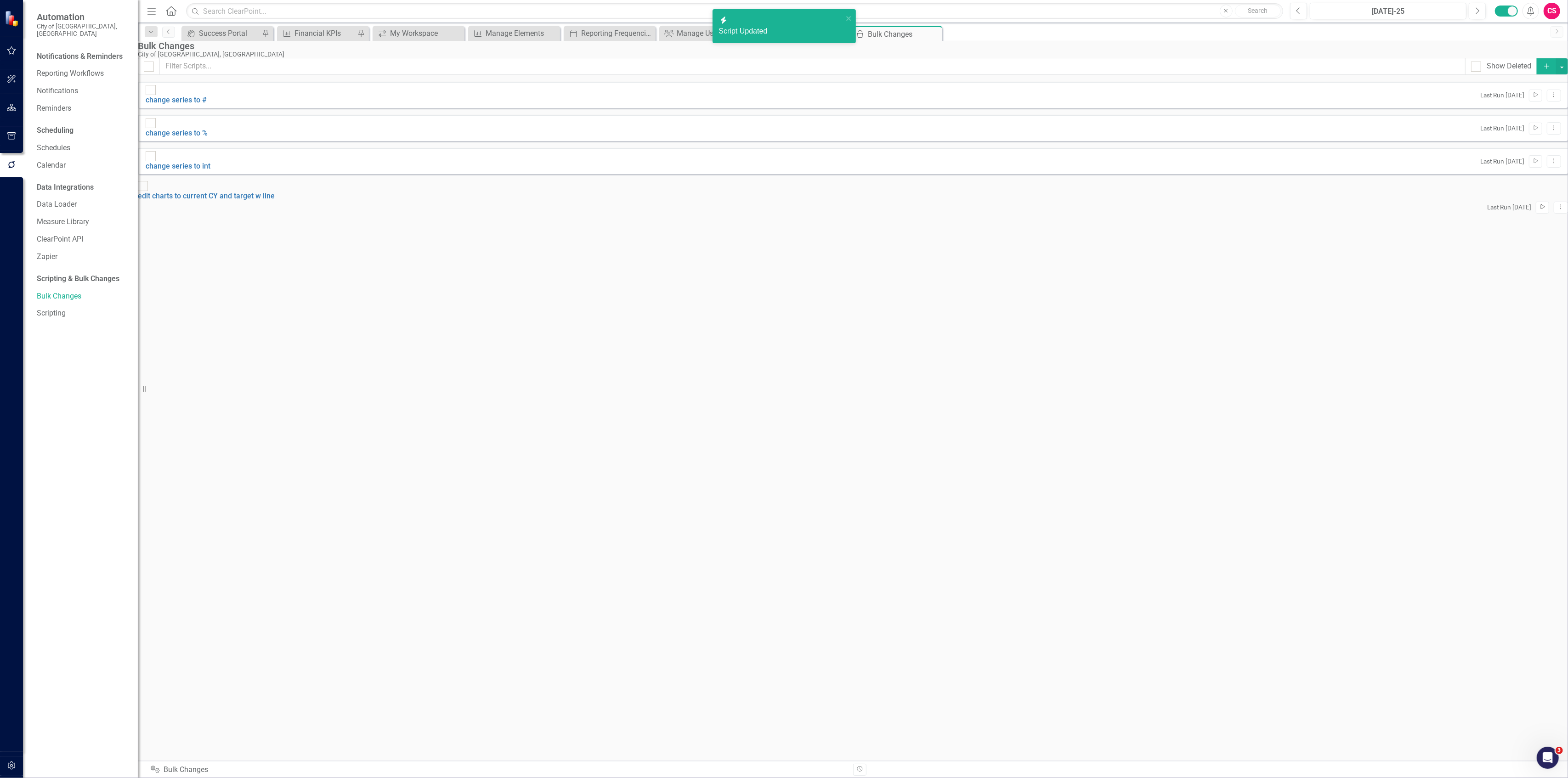
click at [1539, 204] on icon "Run Script" at bounding box center [1542, 207] width 7 height 5
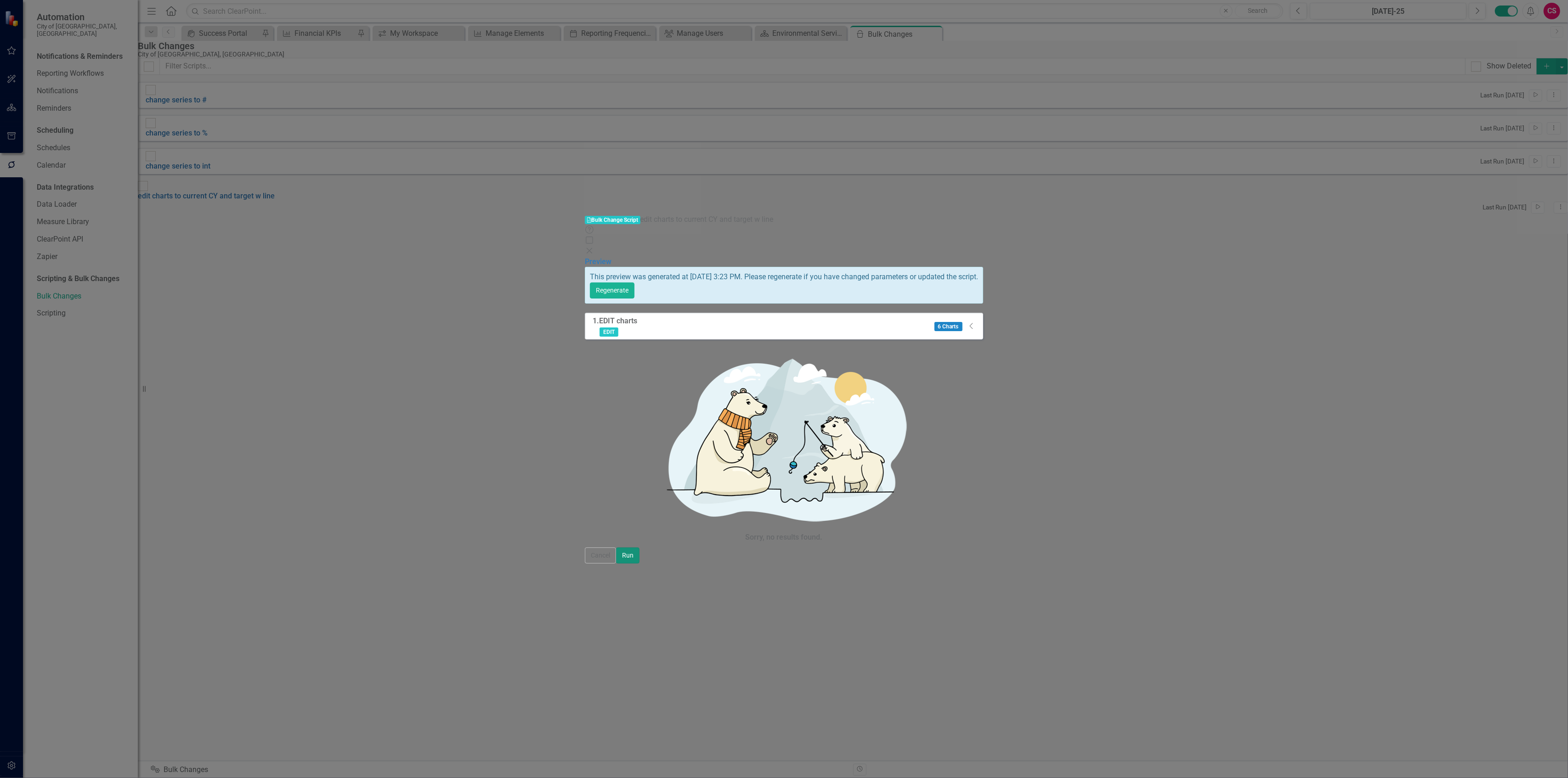
click at [640, 563] on button "Run" at bounding box center [628, 555] width 24 height 16
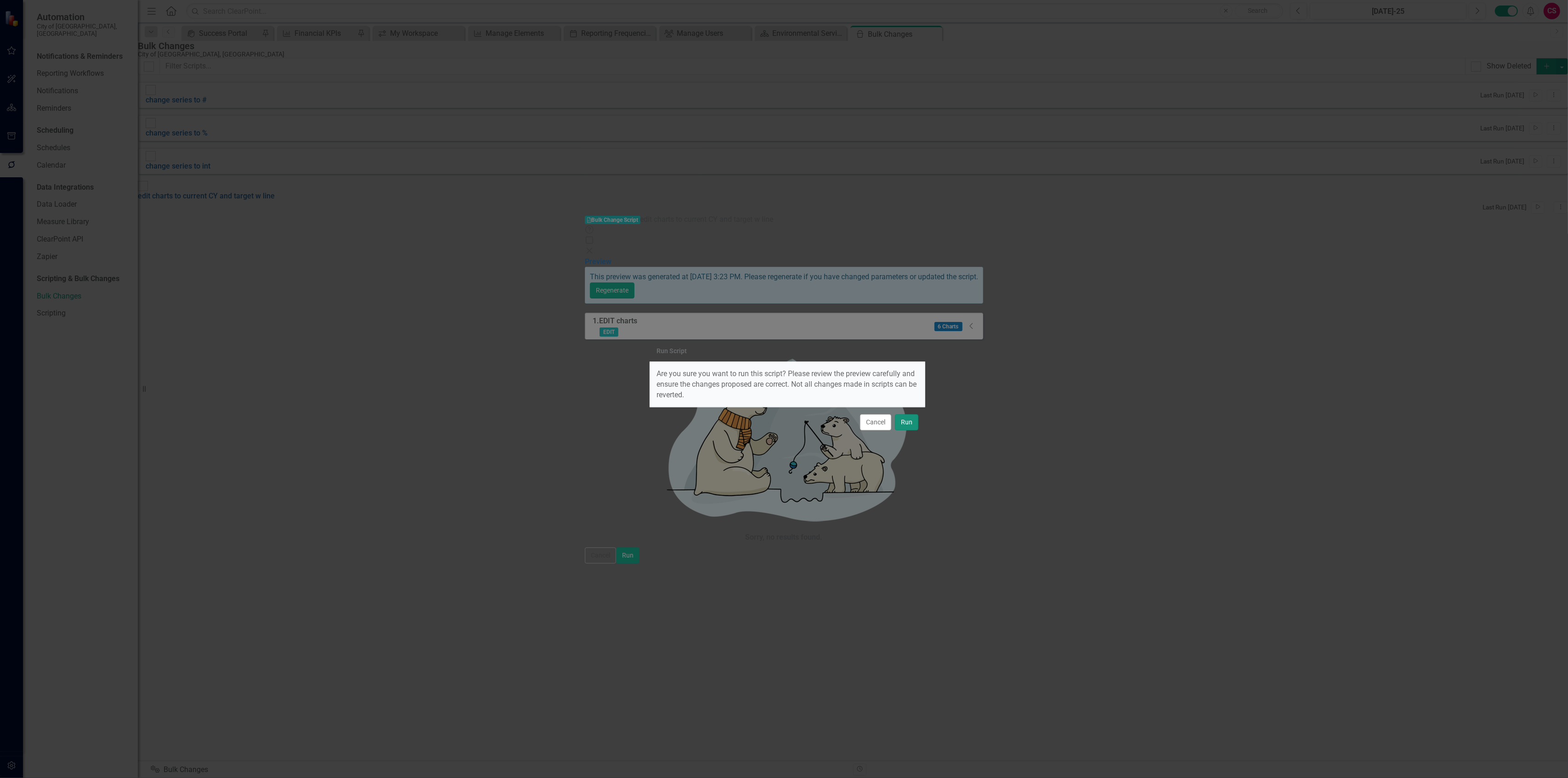
click at [905, 421] on button "Run" at bounding box center [907, 421] width 24 height 16
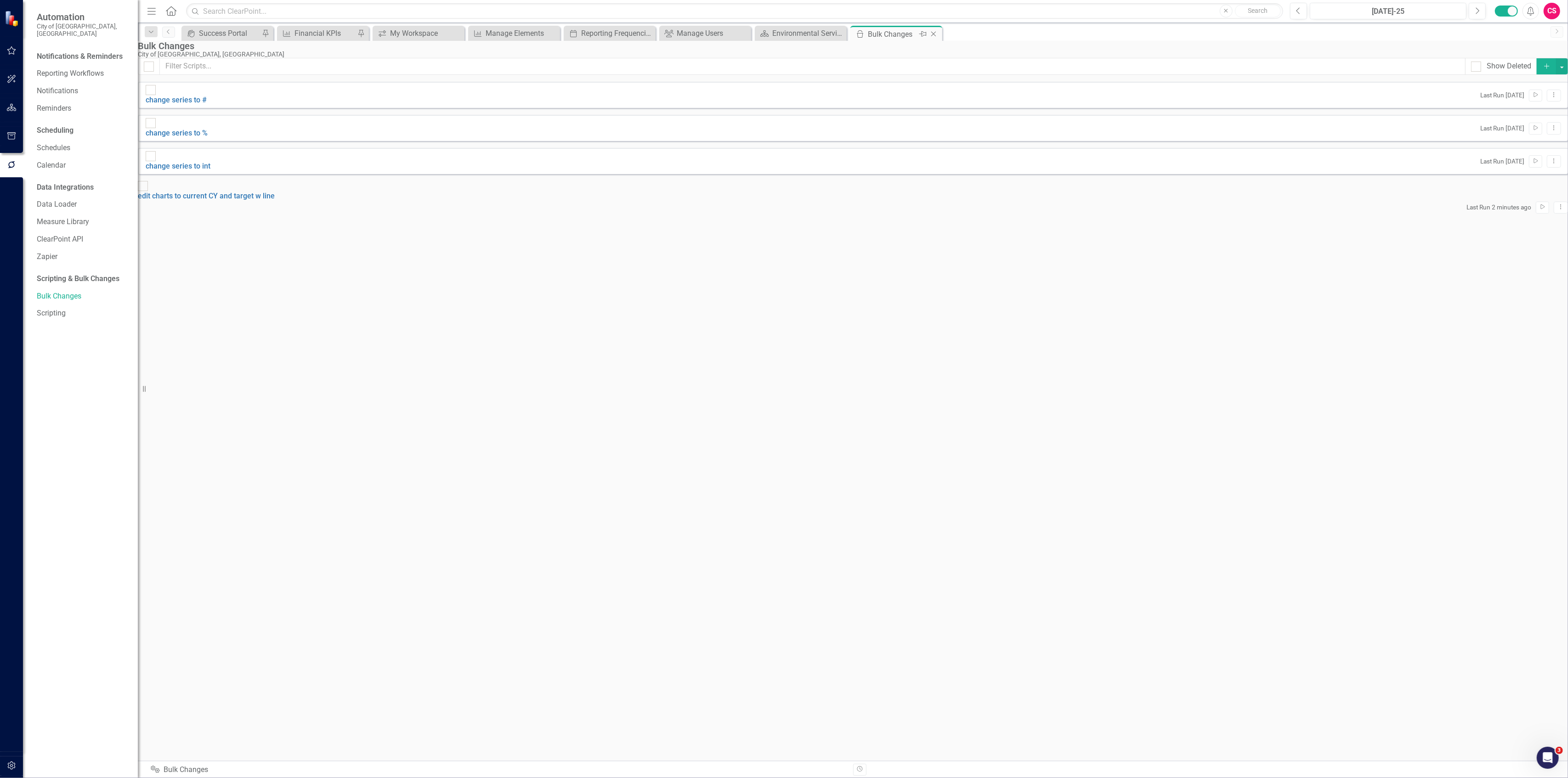
click at [933, 37] on div "Close" at bounding box center [933, 33] width 11 height 11
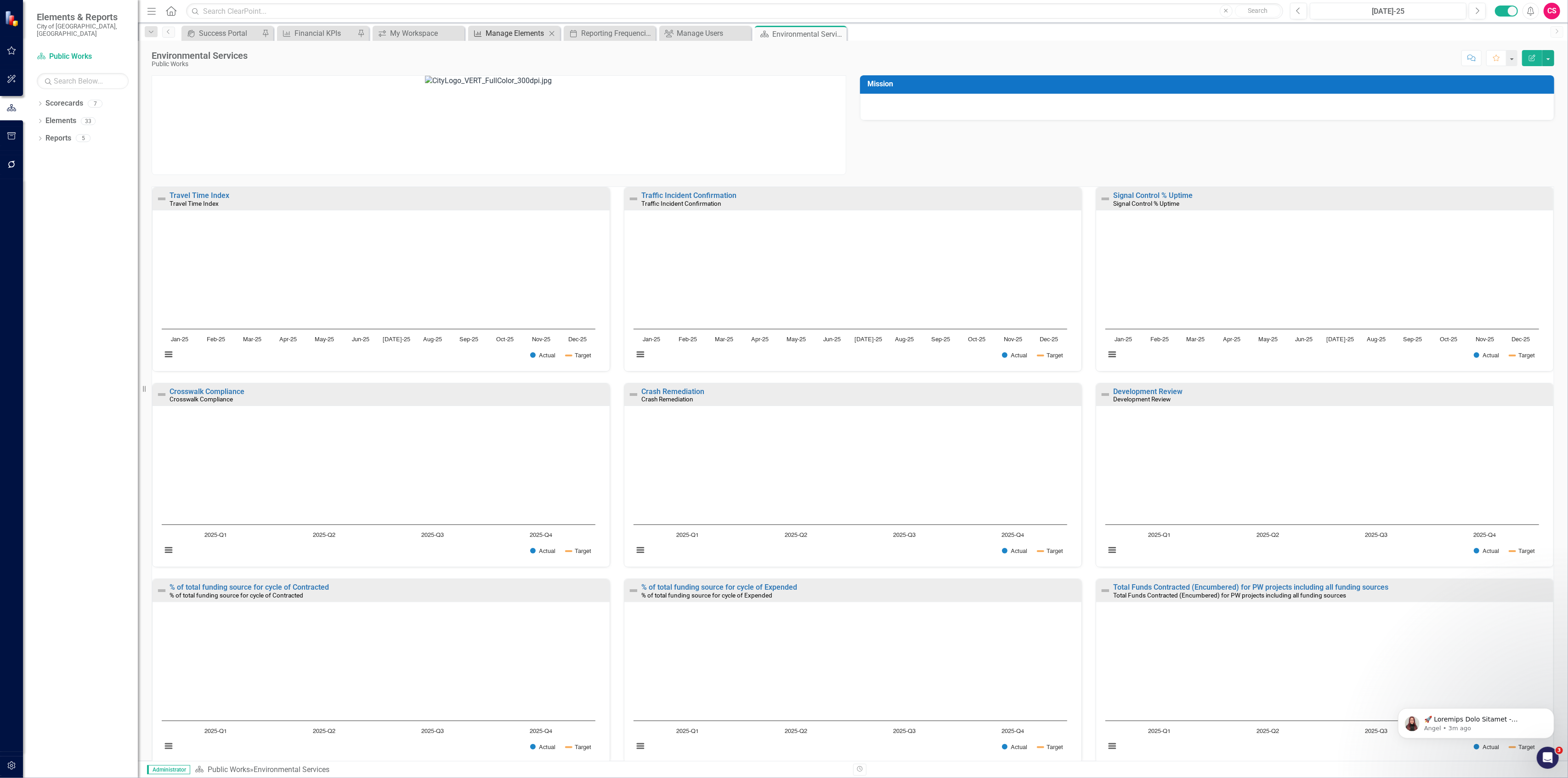
click at [525, 36] on div "Manage Elements" at bounding box center [515, 32] width 60 height 11
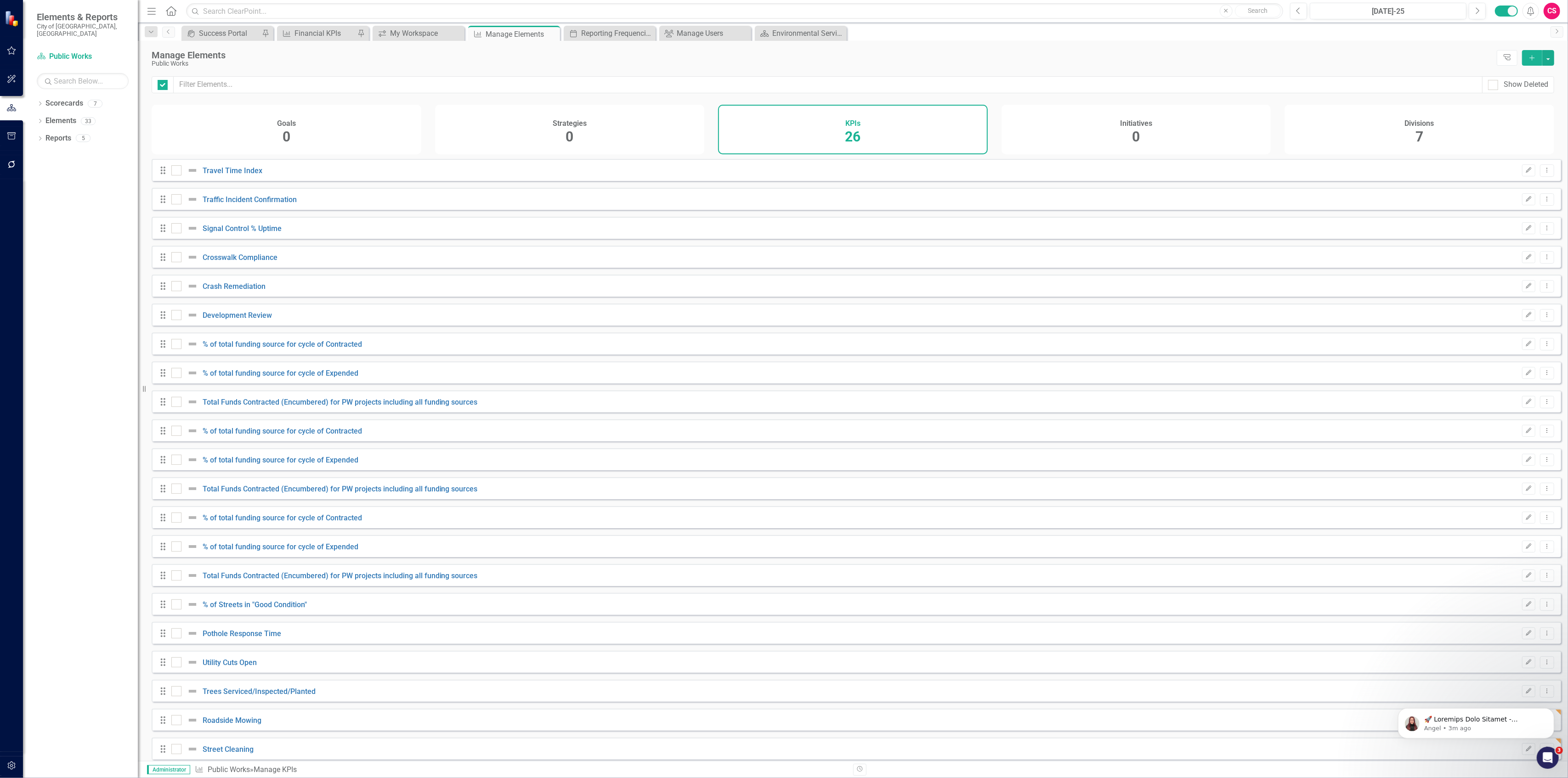
checkbox input "false"
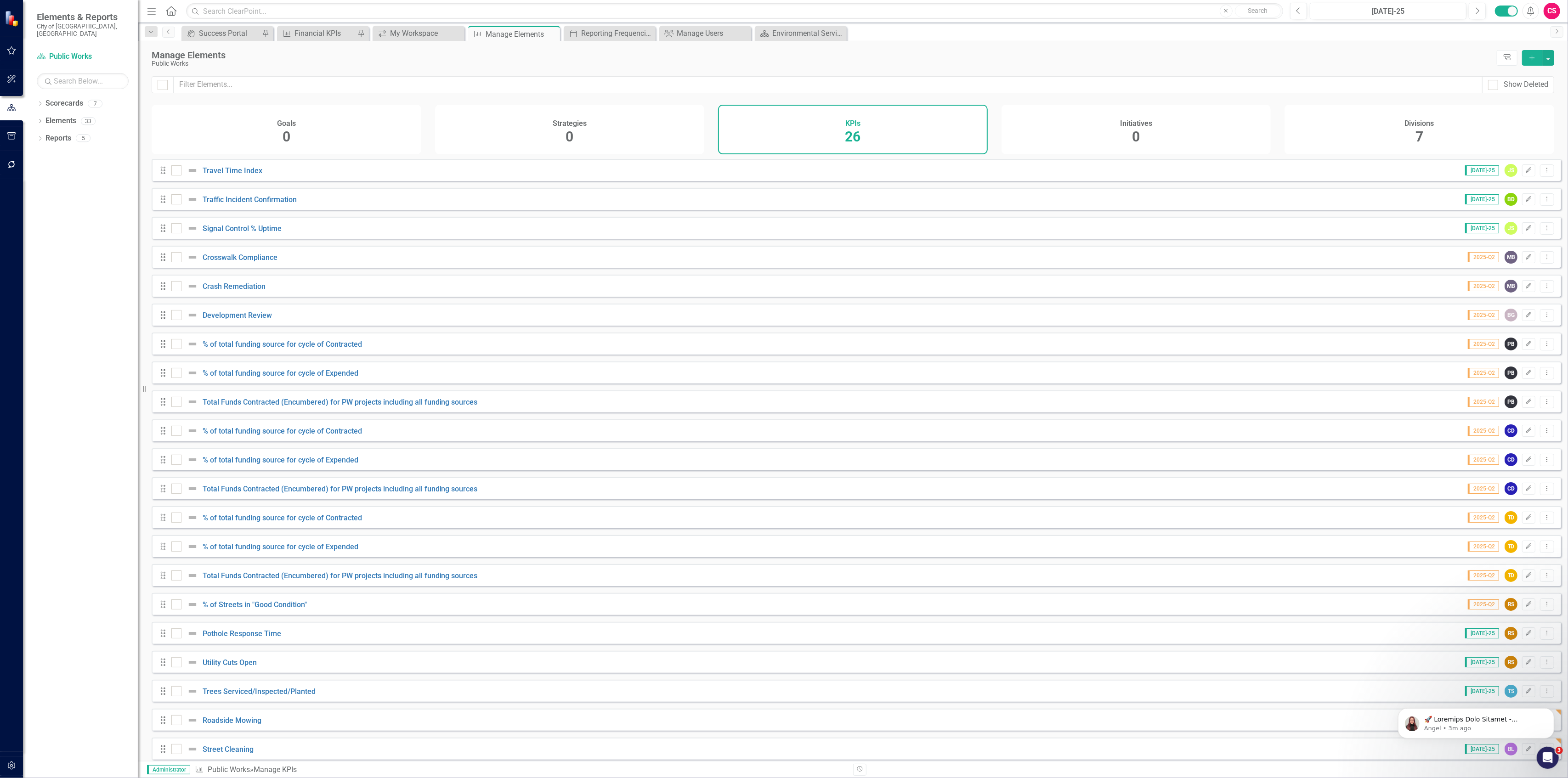
click at [1356, 129] on div "Divisions 7" at bounding box center [1419, 129] width 270 height 49
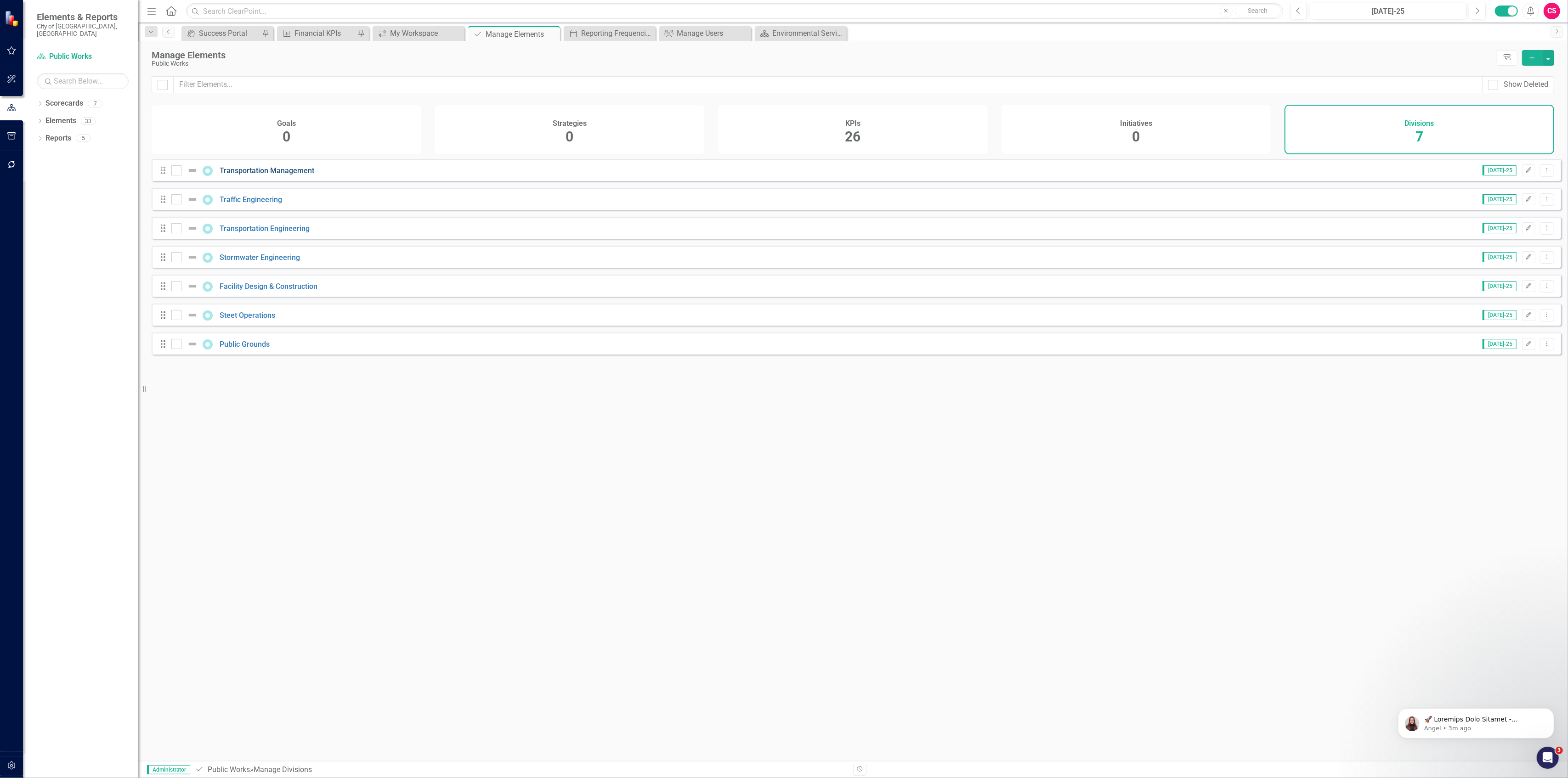
click at [231, 174] on link "Transportation Management" at bounding box center [267, 170] width 95 height 9
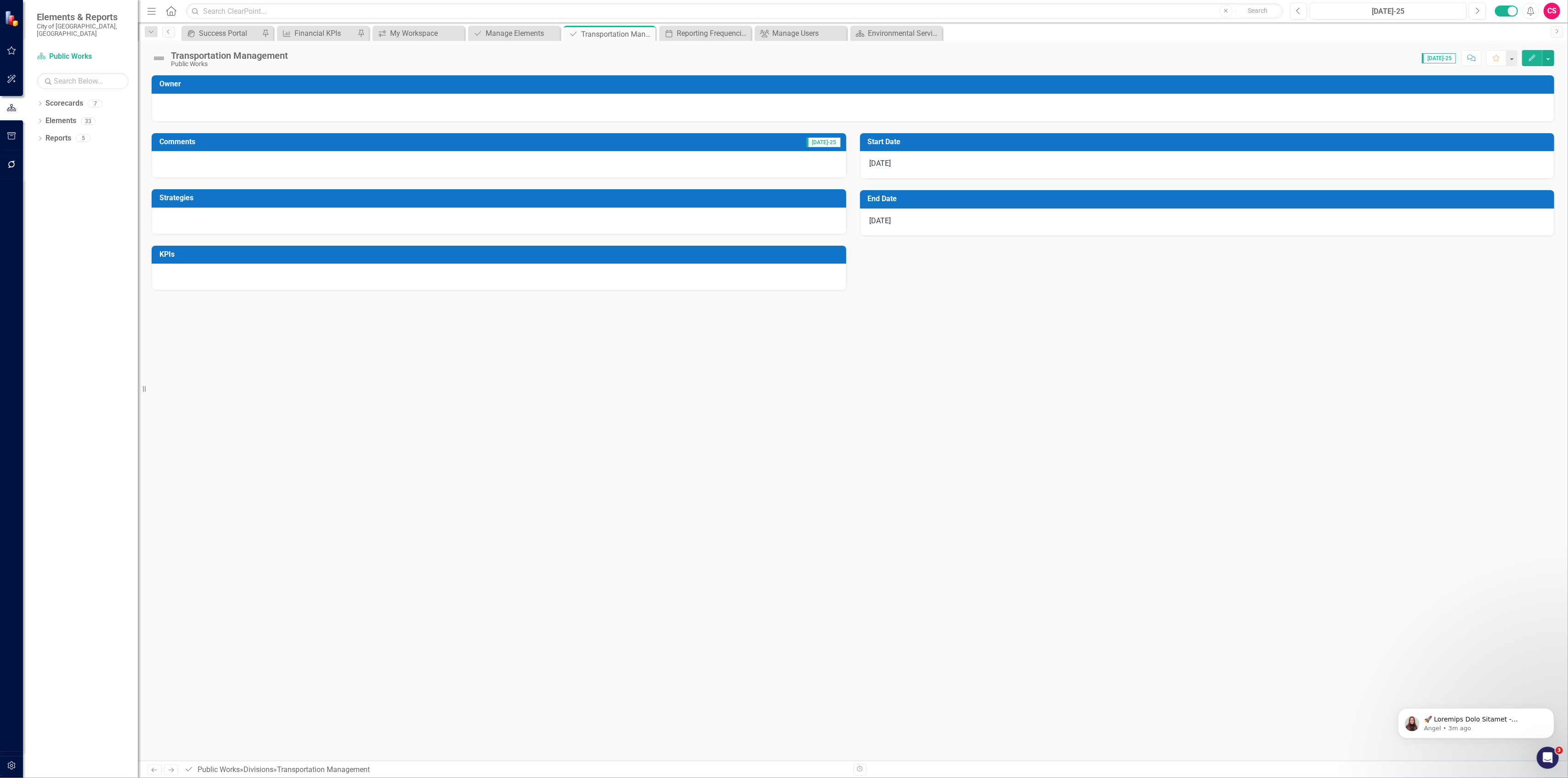
click at [393, 268] on div at bounding box center [498, 277] width 694 height 26
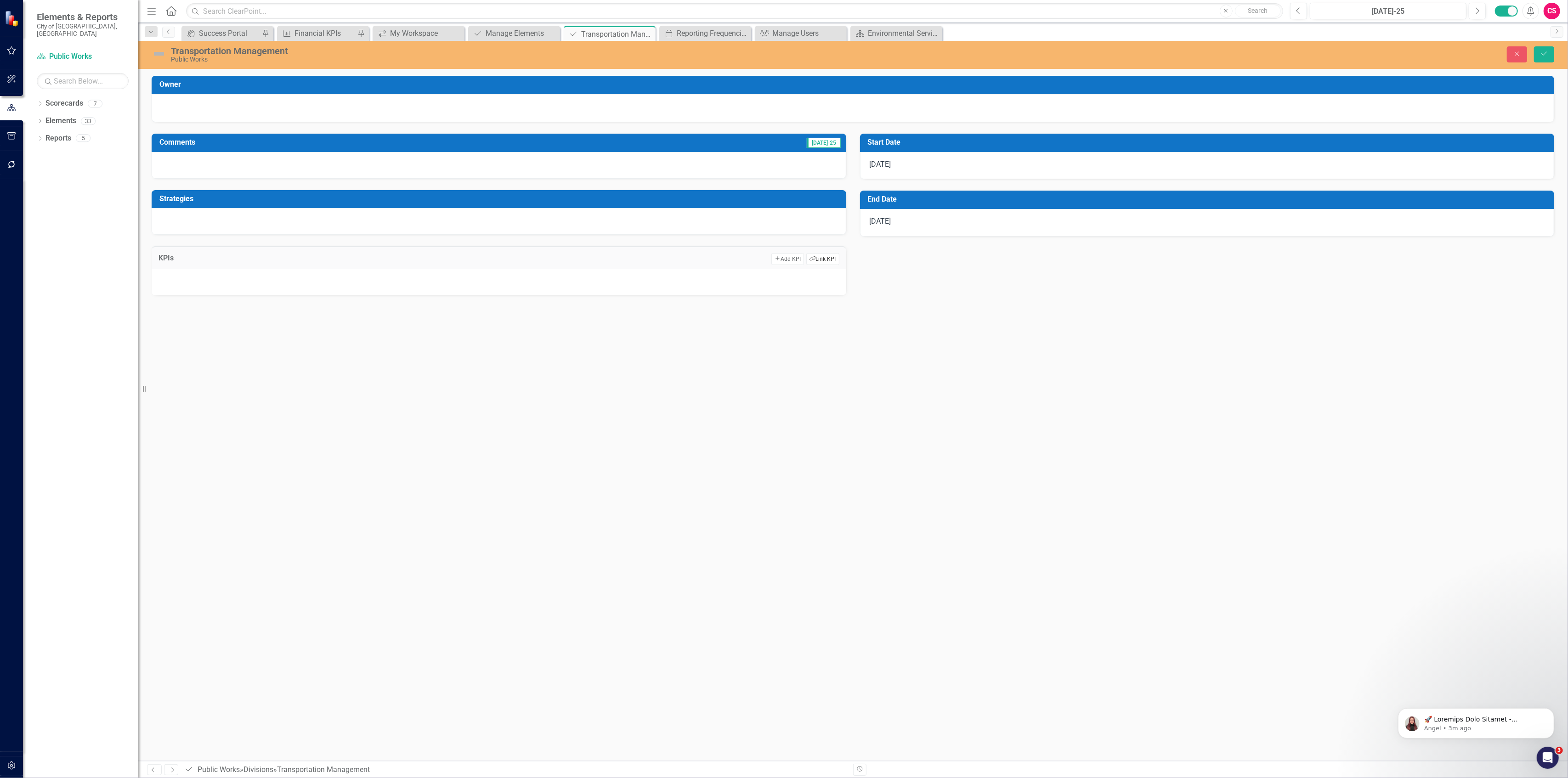
click at [813, 261] on button "Link Tag Link KPI" at bounding box center [822, 259] width 32 height 12
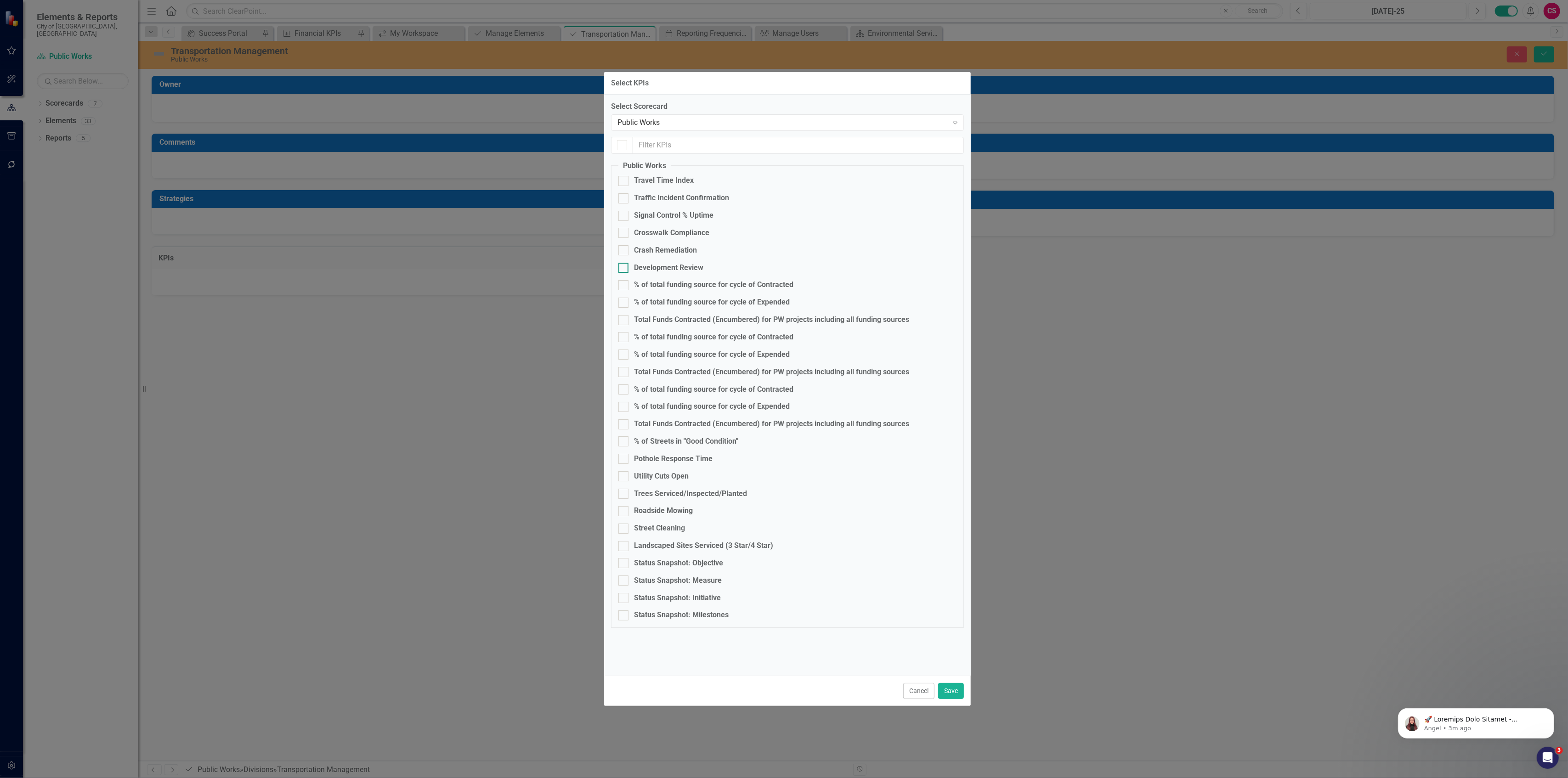
checkbox input "false"
click at [648, 182] on div "Travel Time Index" at bounding box center [663, 180] width 60 height 10
click at [624, 182] on input "Travel Time Index" at bounding box center [621, 179] width 6 height 6
checkbox input "true"
click at [645, 201] on div "Traffic Incident Confirmation" at bounding box center [681, 197] width 95 height 10
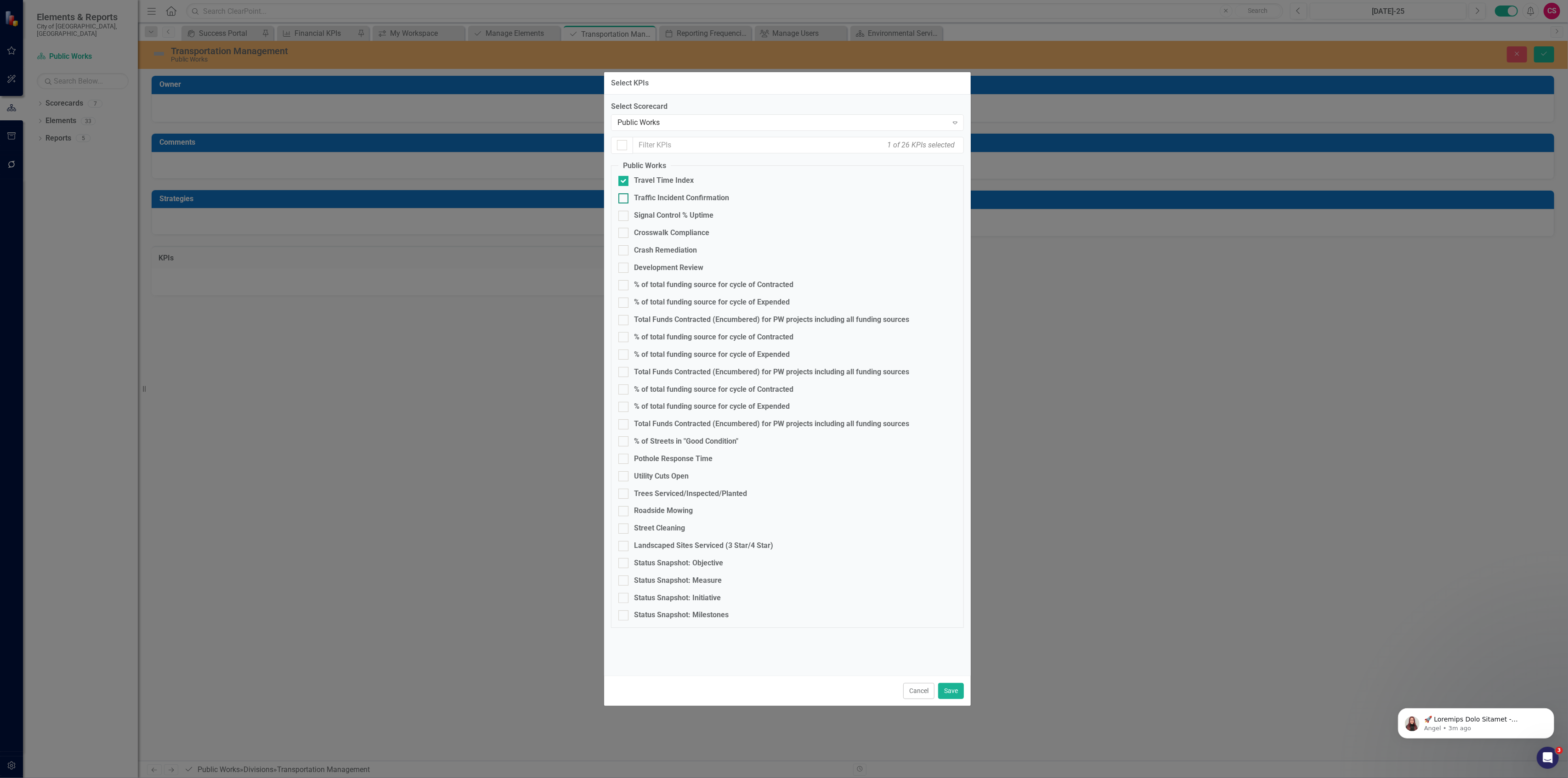
click at [624, 199] on input "Traffic Incident Confirmation" at bounding box center [621, 196] width 6 height 6
checkbox input "true"
click at [651, 217] on div "Signal Control % Uptime" at bounding box center [673, 215] width 79 height 10
click at [624, 217] on input "Signal Control % Uptime" at bounding box center [621, 214] width 6 height 6
checkbox input "true"
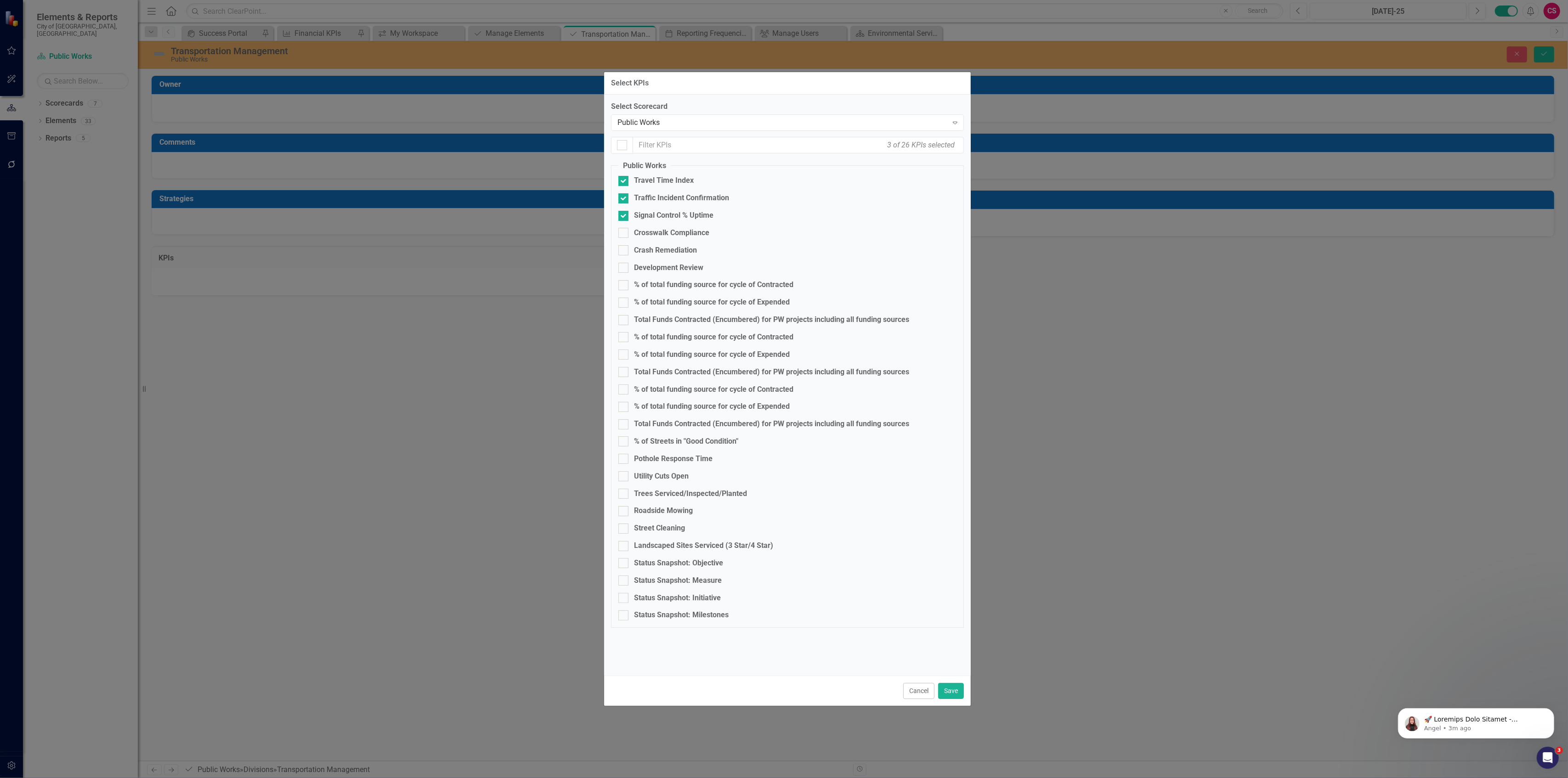
click at [949, 682] on div "Cancel Save" at bounding box center [787, 690] width 366 height 31
click at [951, 685] on button "Save" at bounding box center [951, 690] width 26 height 16
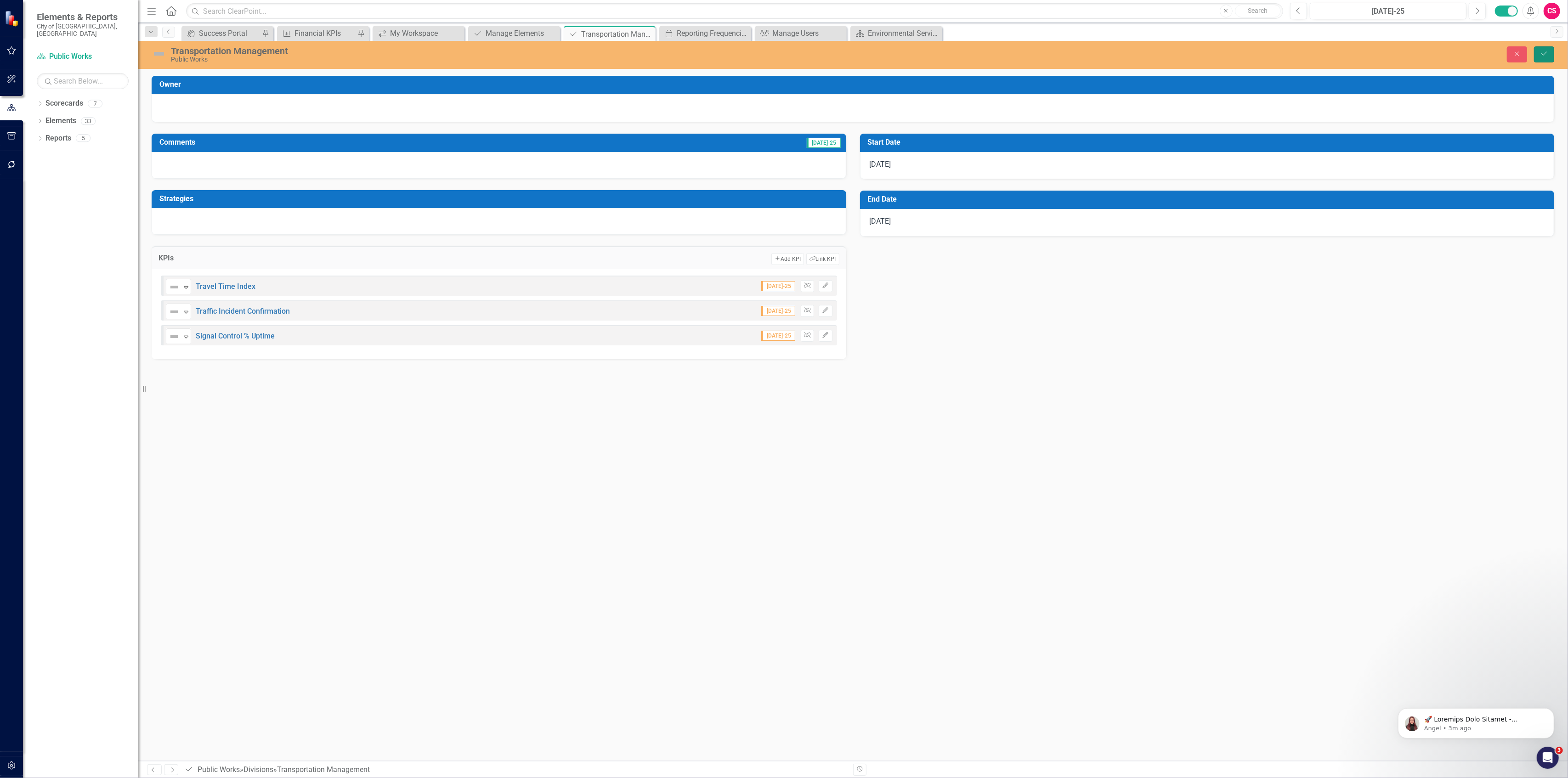
click at [1541, 54] on icon "Save" at bounding box center [1544, 54] width 9 height 7
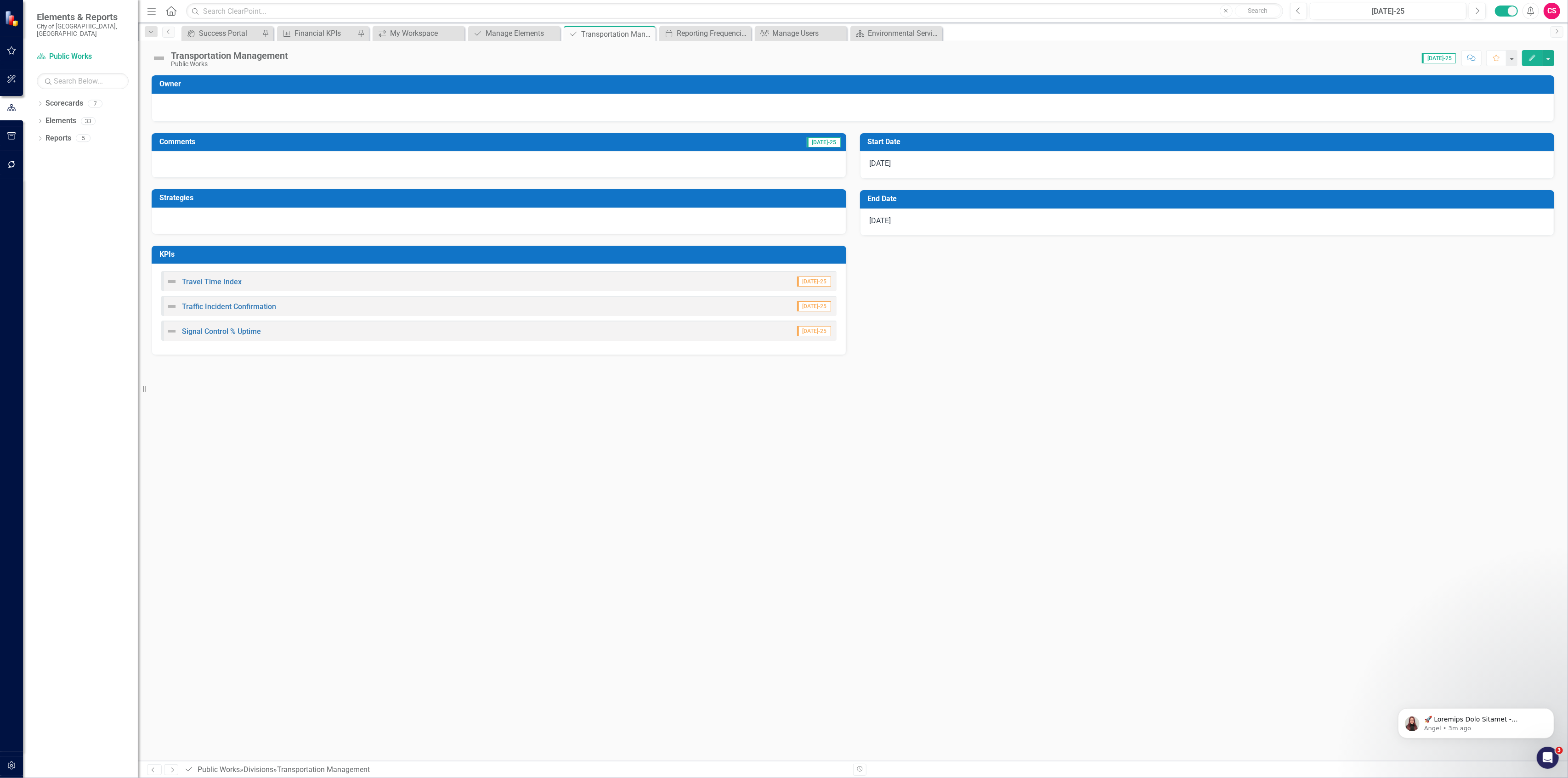
drag, startPoint x: 178, startPoint y: 771, endPoint x: 188, endPoint y: 764, distance: 12.2
click at [179, 772] on link "Next" at bounding box center [171, 769] width 14 height 11
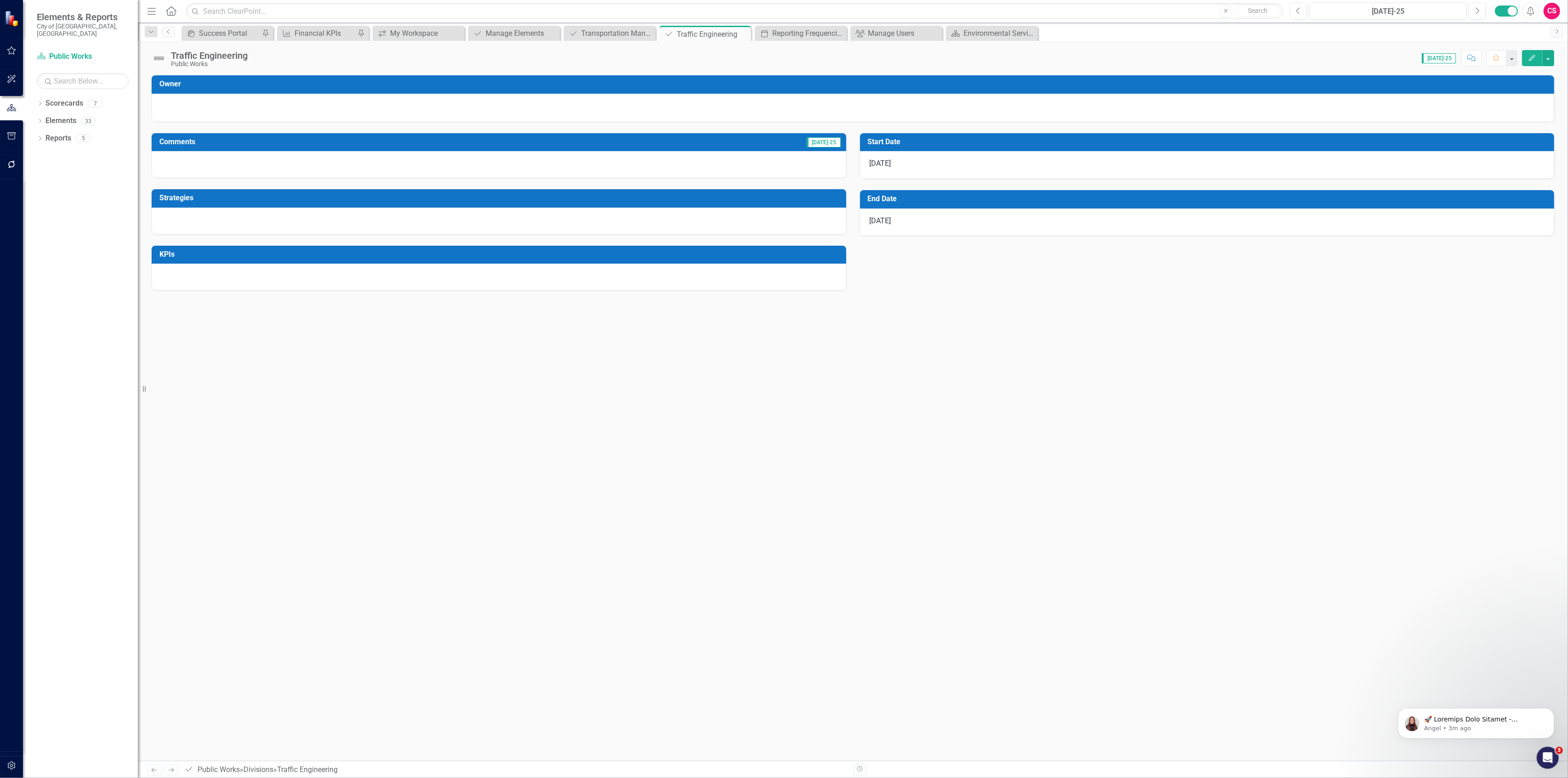
click at [465, 271] on div at bounding box center [498, 277] width 694 height 26
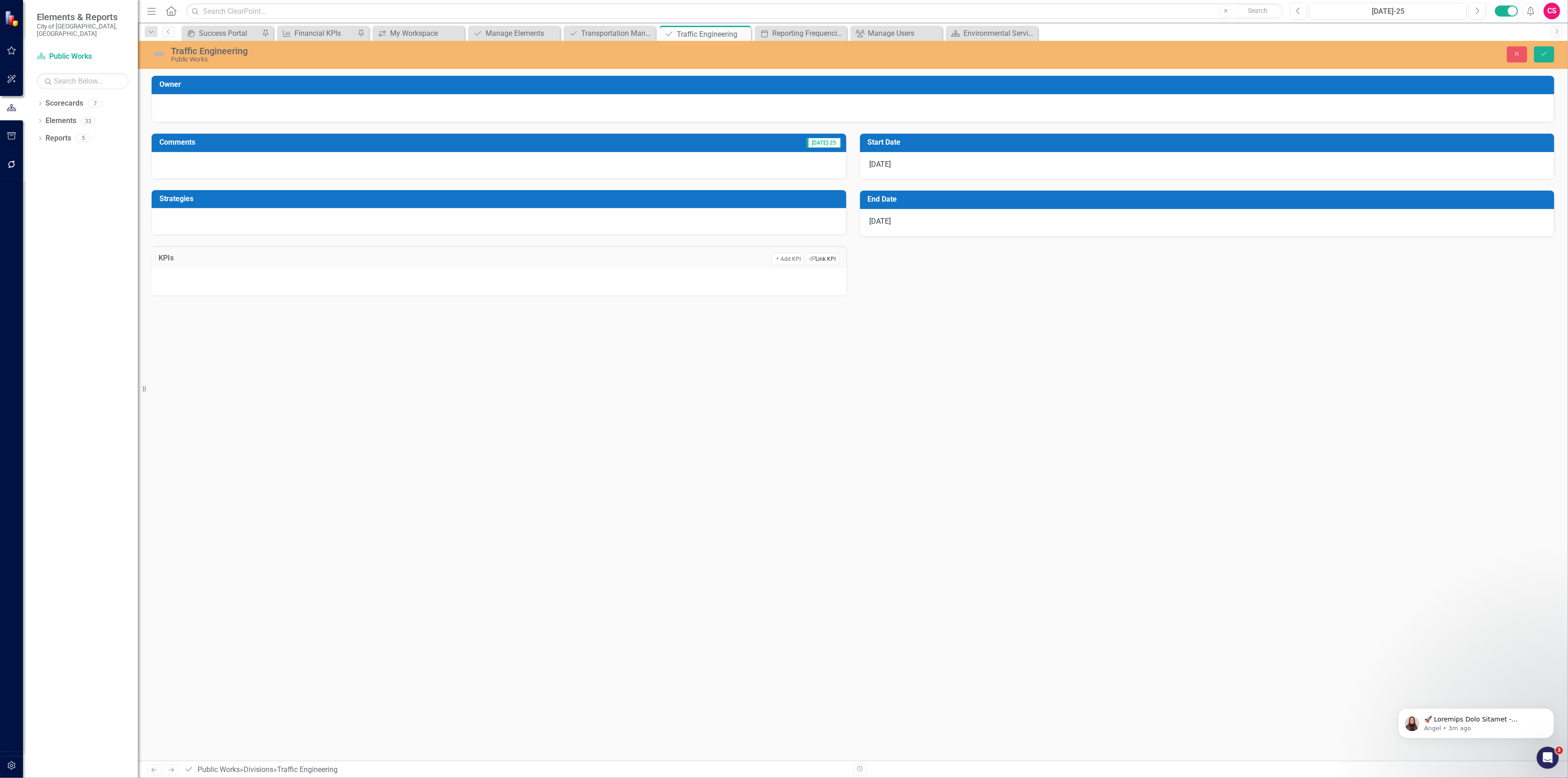
click at [818, 258] on button "Link Tag Link KPI" at bounding box center [822, 259] width 32 height 12
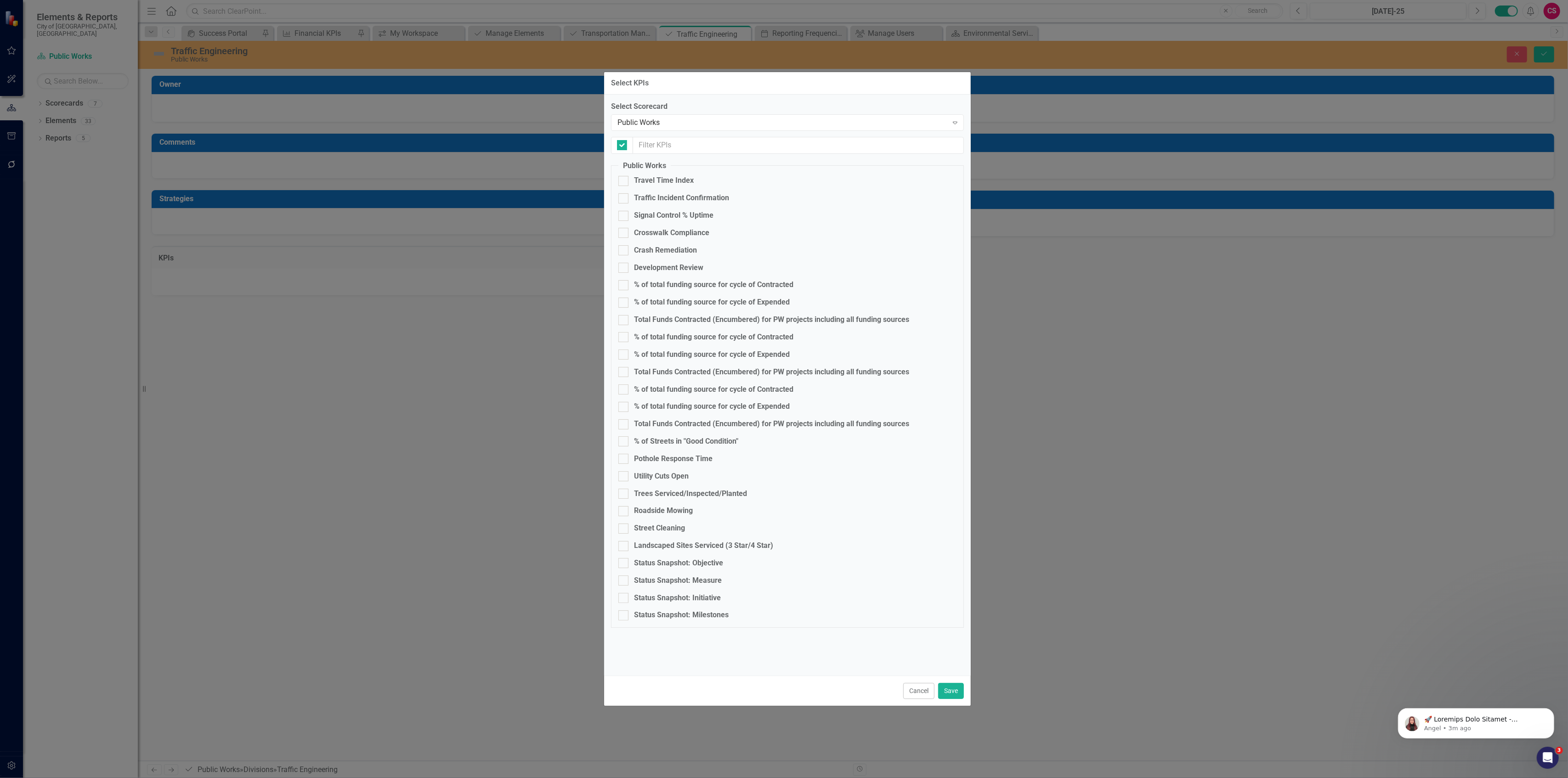
checkbox input "false"
click at [674, 232] on div "Crosswalk Compliance" at bounding box center [671, 232] width 75 height 10
click at [624, 232] on input "Crosswalk Compliance" at bounding box center [621, 230] width 6 height 6
checkbox input "true"
click at [658, 248] on div "Crash Remediation" at bounding box center [665, 250] width 63 height 10
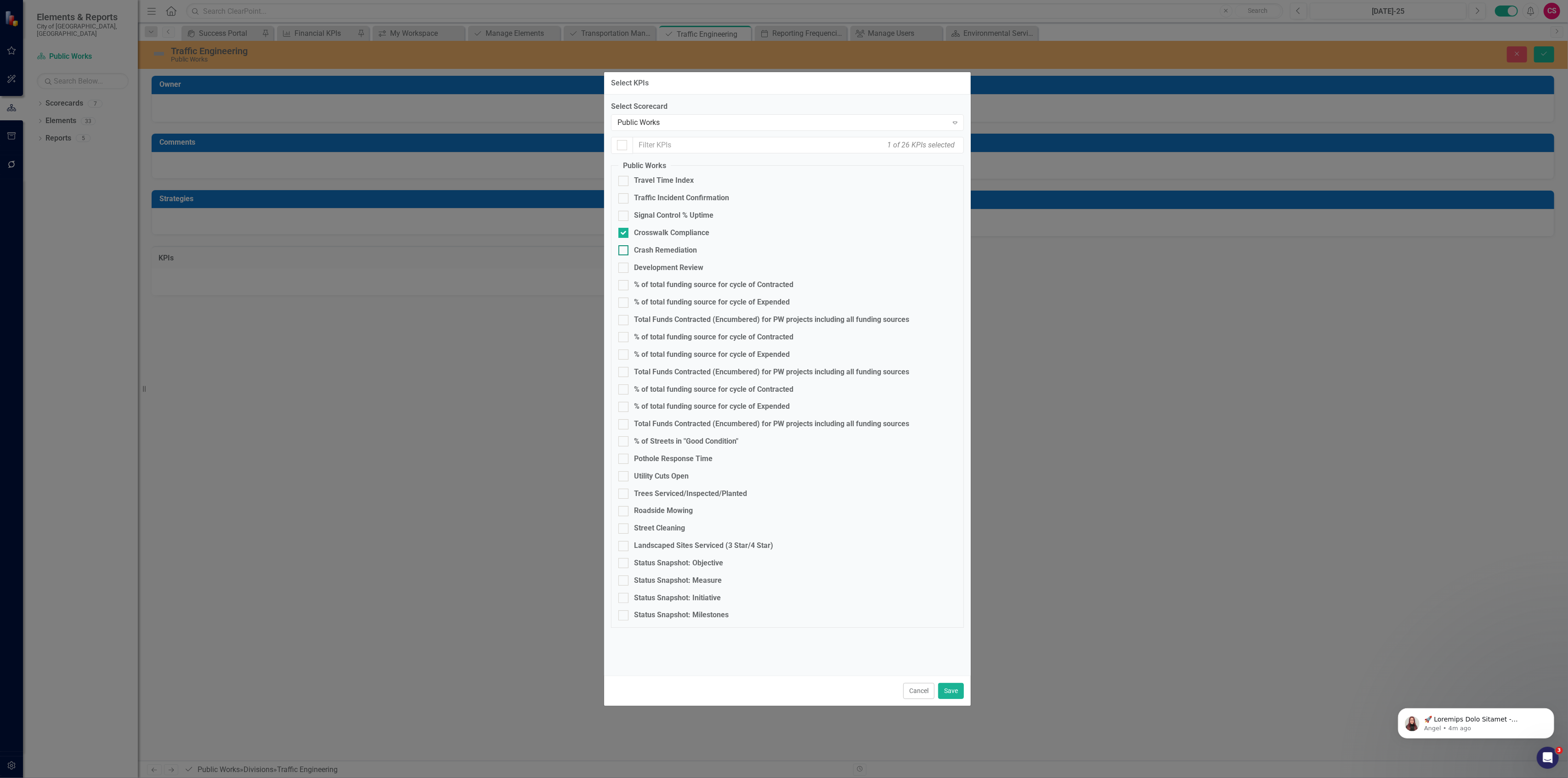
click at [624, 248] on input "Crash Remediation" at bounding box center [621, 248] width 6 height 6
checkbox input "true"
click at [653, 267] on div "Development Review" at bounding box center [668, 267] width 69 height 10
click at [624, 267] on input "Development Review" at bounding box center [621, 265] width 6 height 6
checkbox input "true"
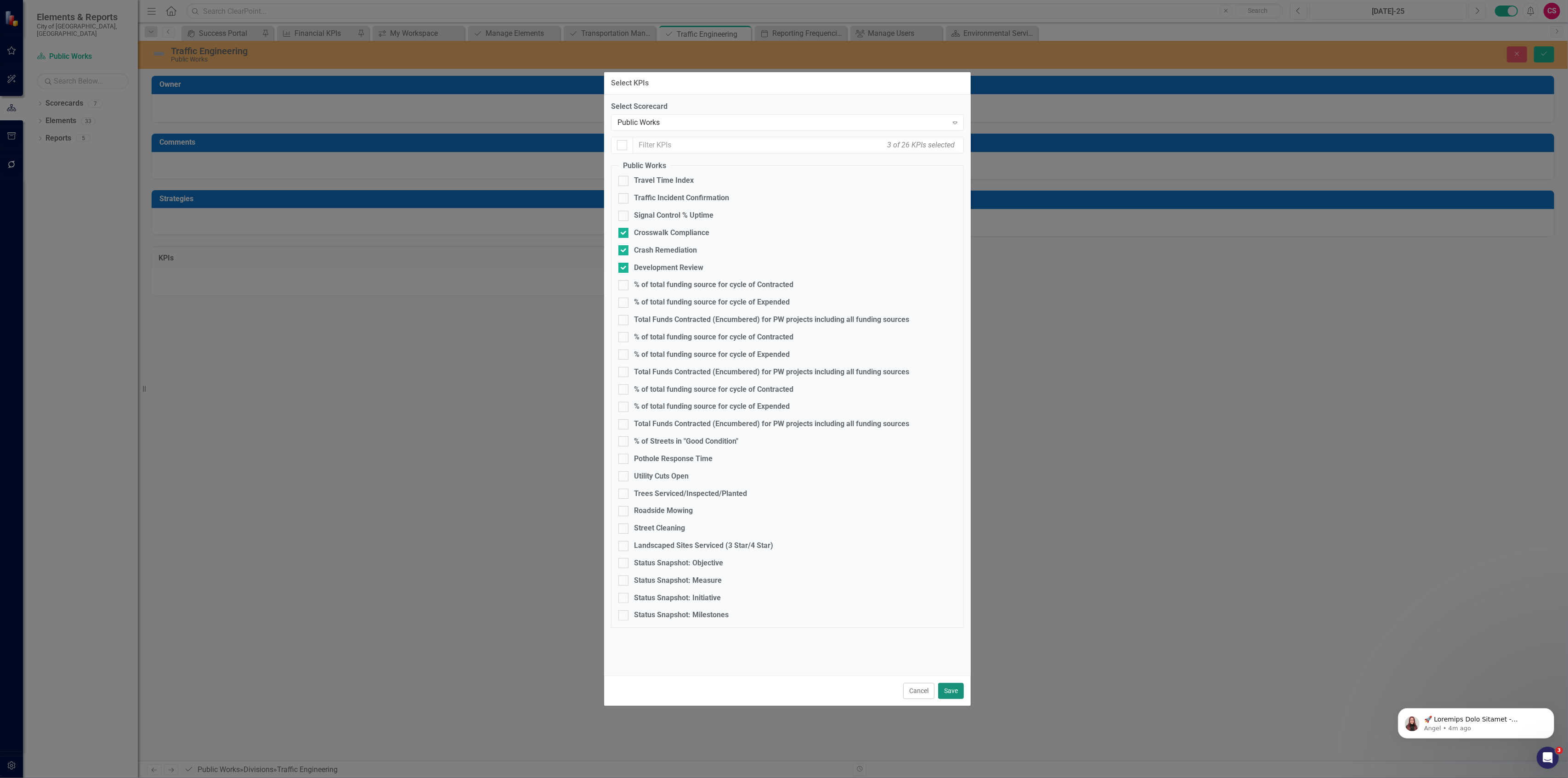
click at [951, 696] on button "Save" at bounding box center [951, 690] width 26 height 16
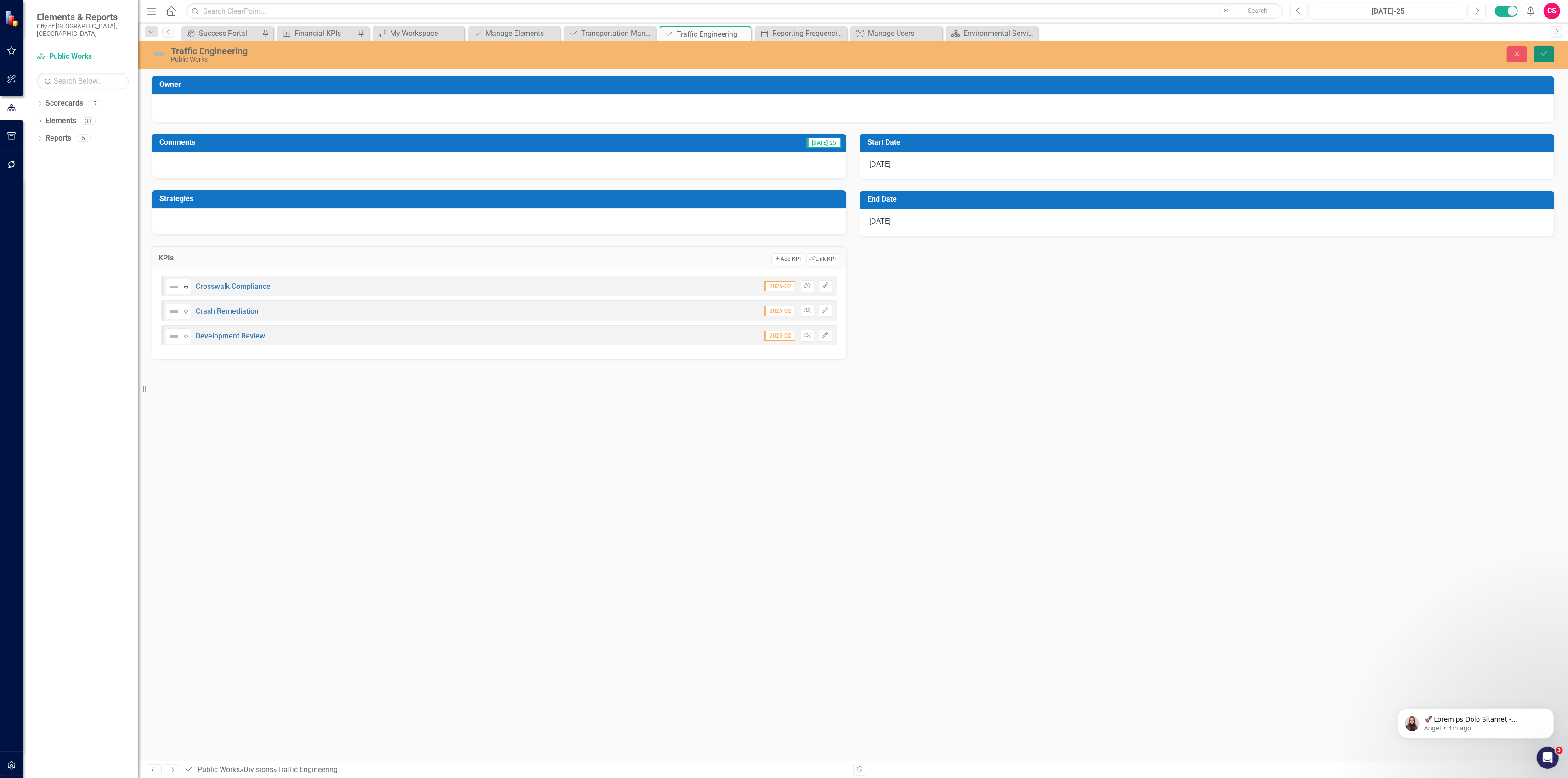
click at [1544, 55] on icon "Save" at bounding box center [1544, 54] width 9 height 7
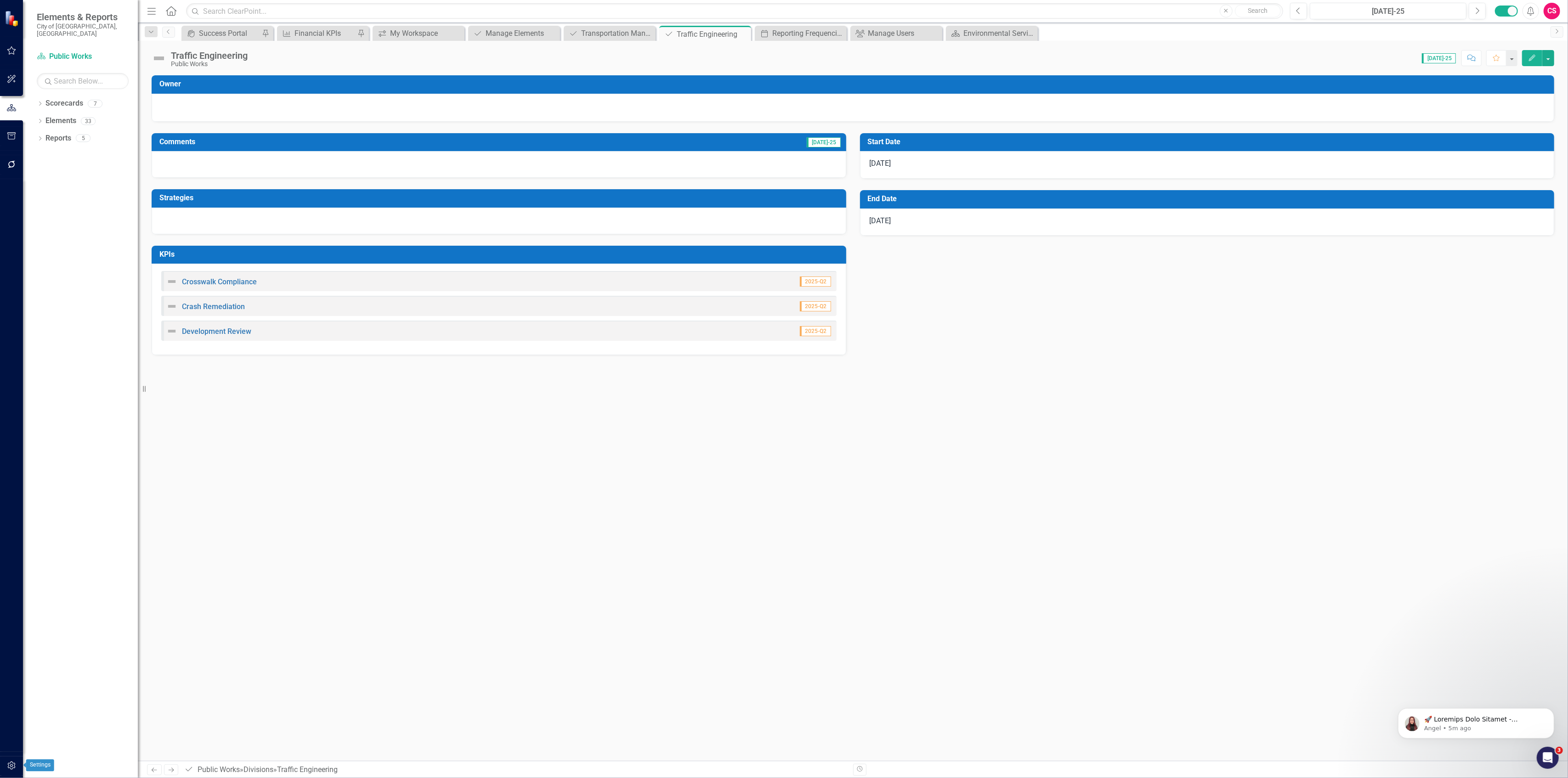
drag, startPoint x: 9, startPoint y: 768, endPoint x: 141, endPoint y: 607, distance: 208.2
click at [10, 769] on icon "button" at bounding box center [11, 765] width 9 height 8
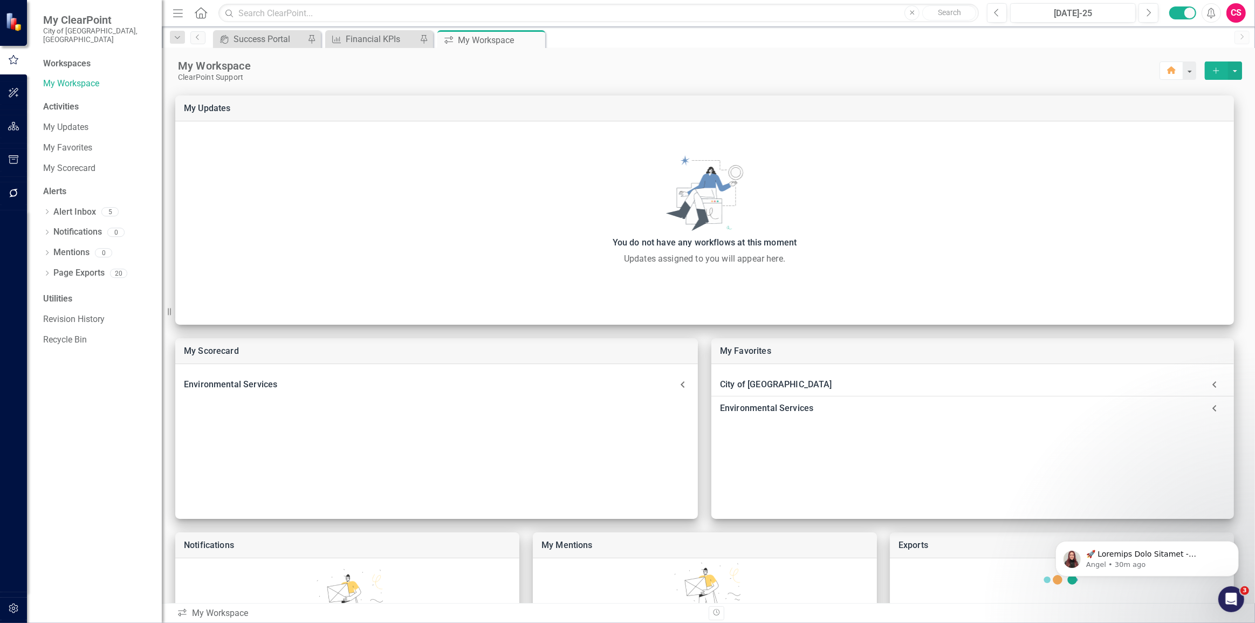
click at [20, 126] on button "button" at bounding box center [14, 126] width 24 height 23
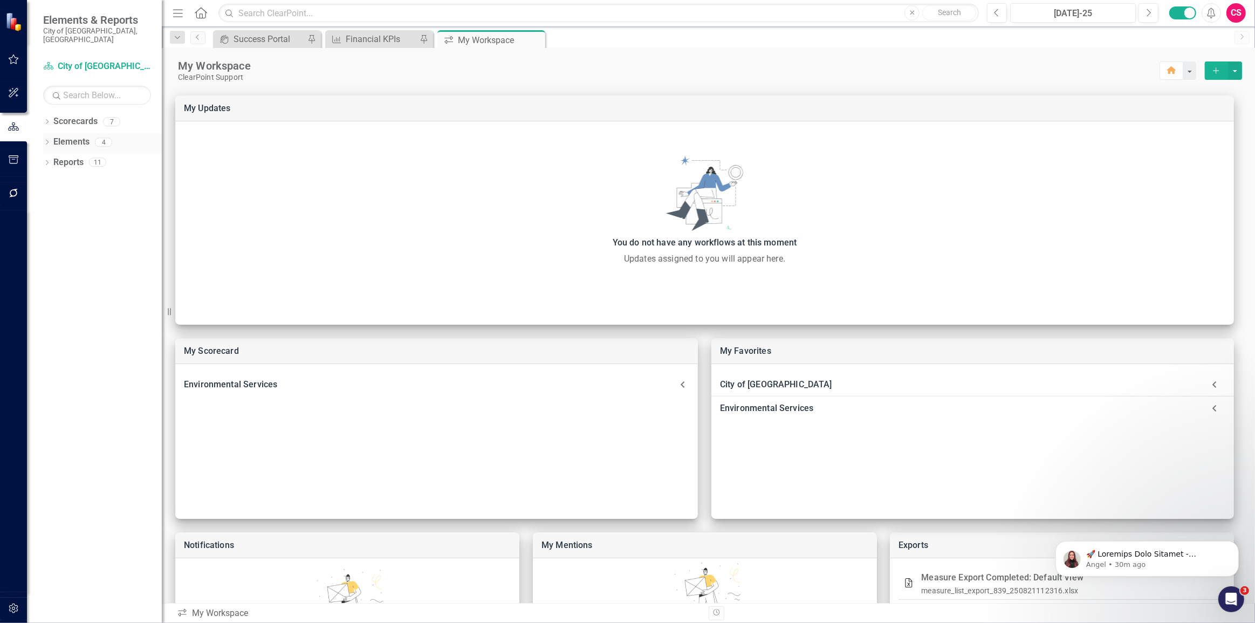
click at [49, 140] on icon "Dropdown" at bounding box center [47, 143] width 8 height 6
click at [47, 120] on icon "Dropdown" at bounding box center [47, 123] width 8 height 6
click at [53, 139] on icon "Dropdown" at bounding box center [53, 142] width 8 height 6
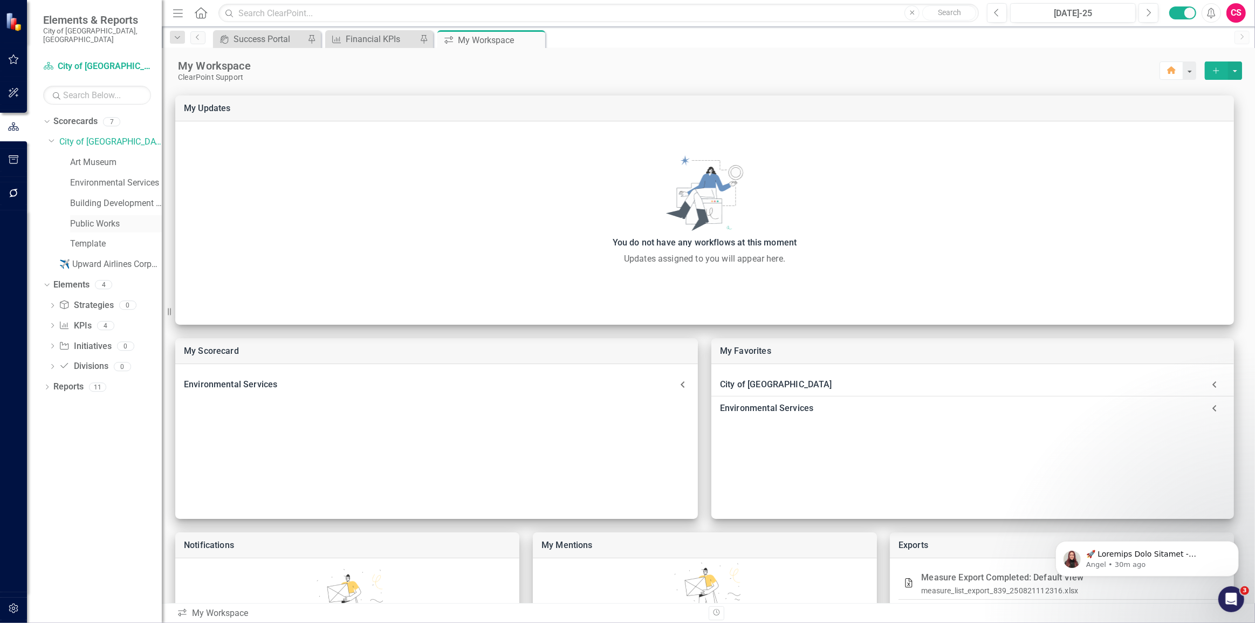
click at [97, 218] on link "Public Works" at bounding box center [116, 224] width 92 height 12
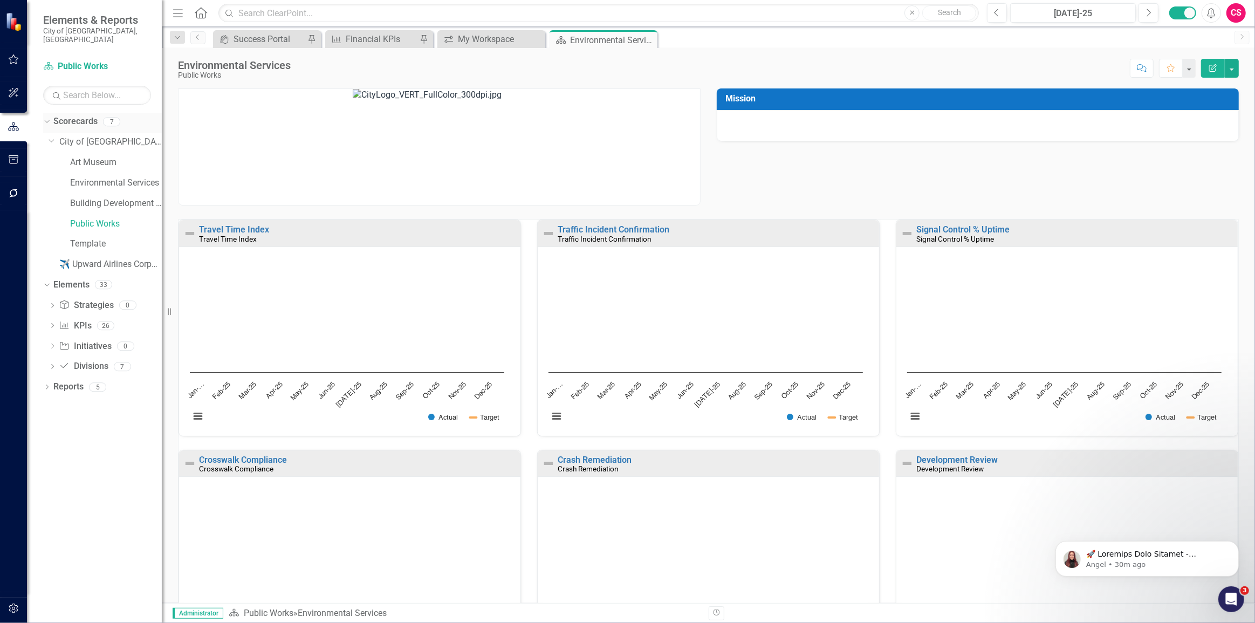
click at [43, 118] on icon "Dropdown" at bounding box center [46, 122] width 6 height 8
click at [75, 177] on link "KPI KPIs" at bounding box center [75, 183] width 32 height 12
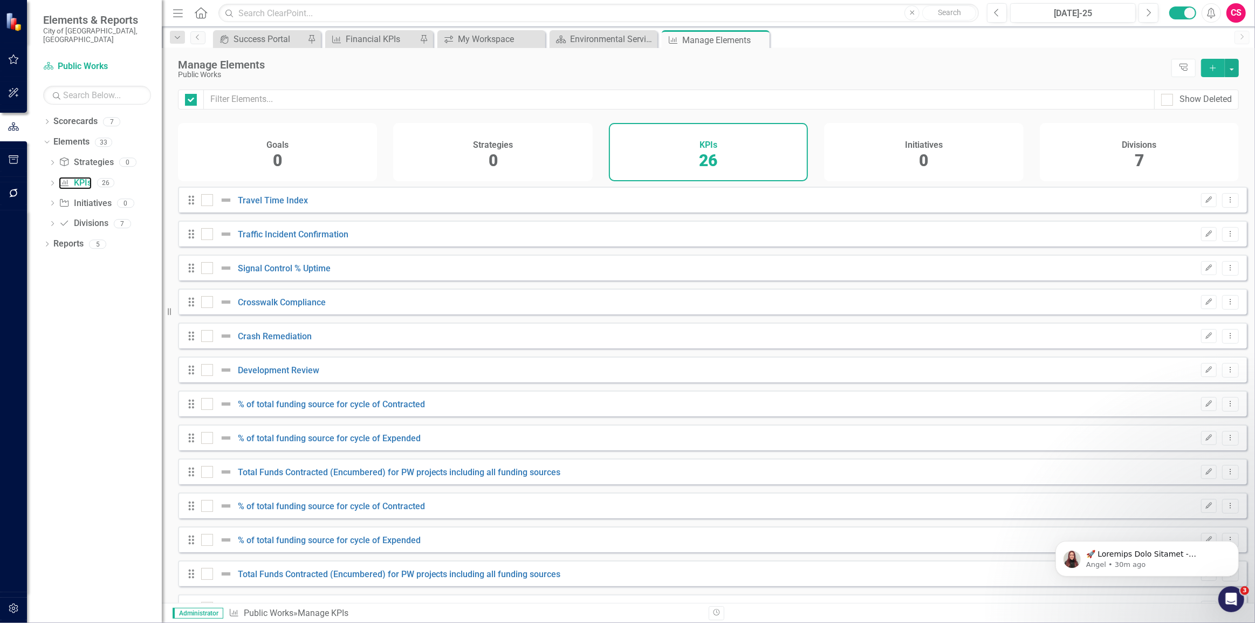
checkbox input "false"
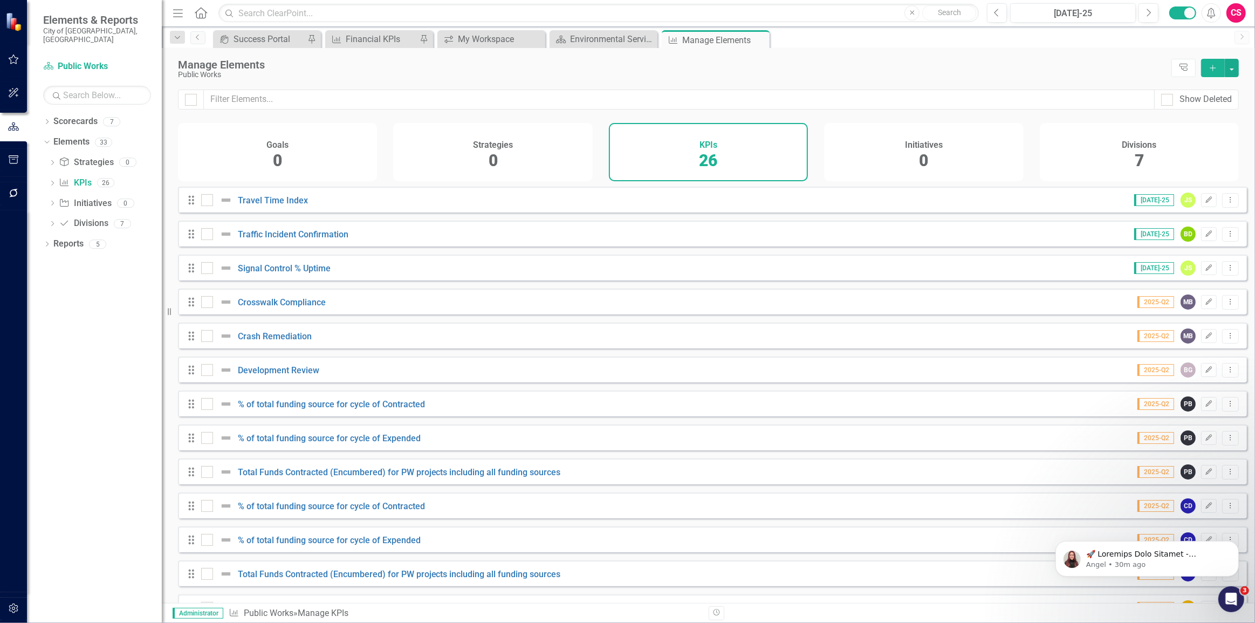
click at [1122, 140] on h4 "Divisions" at bounding box center [1139, 145] width 35 height 10
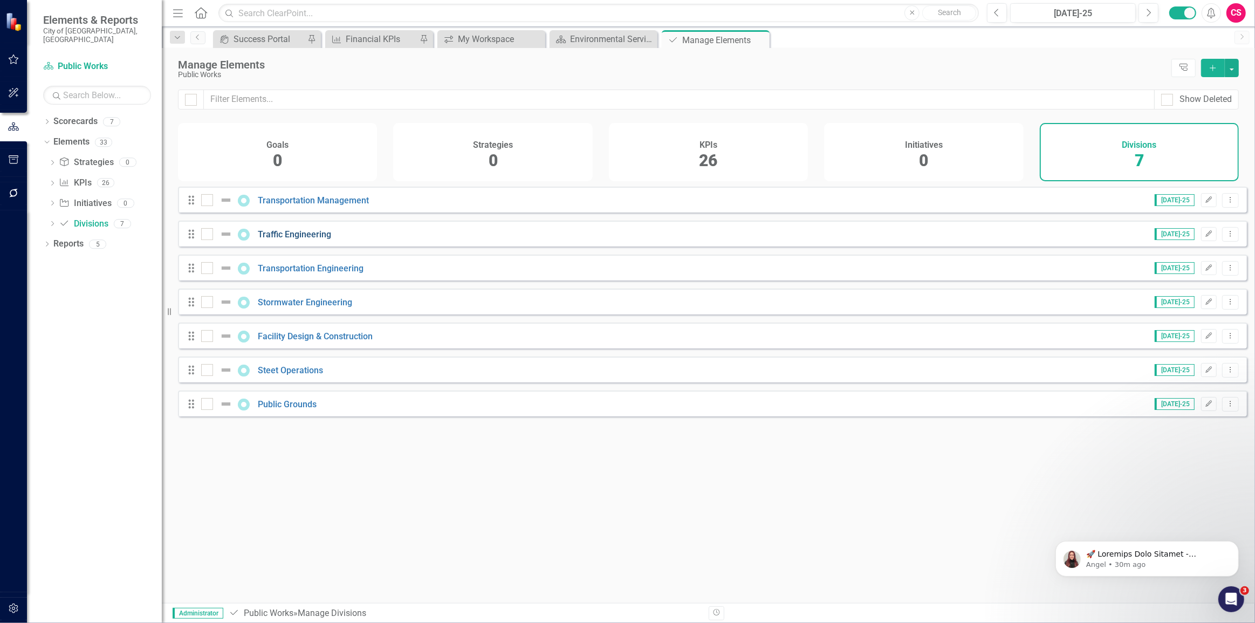
click at [312, 239] on link "Traffic Engineering" at bounding box center [294, 234] width 73 height 10
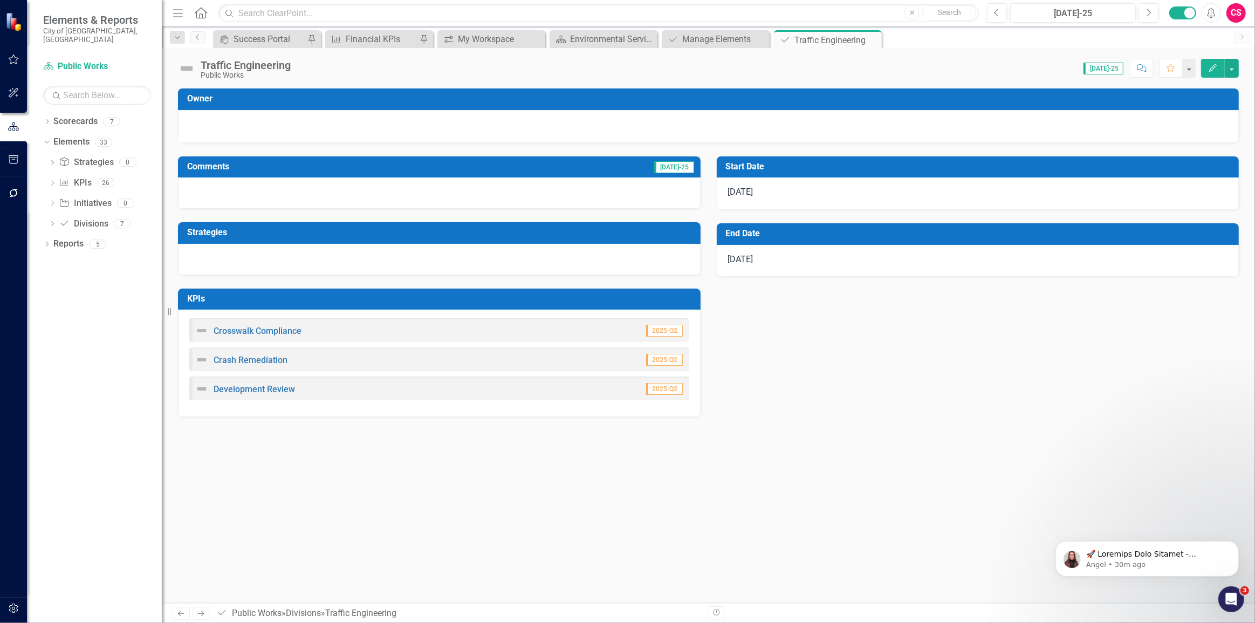
click at [205, 610] on icon "Next" at bounding box center [200, 613] width 9 height 7
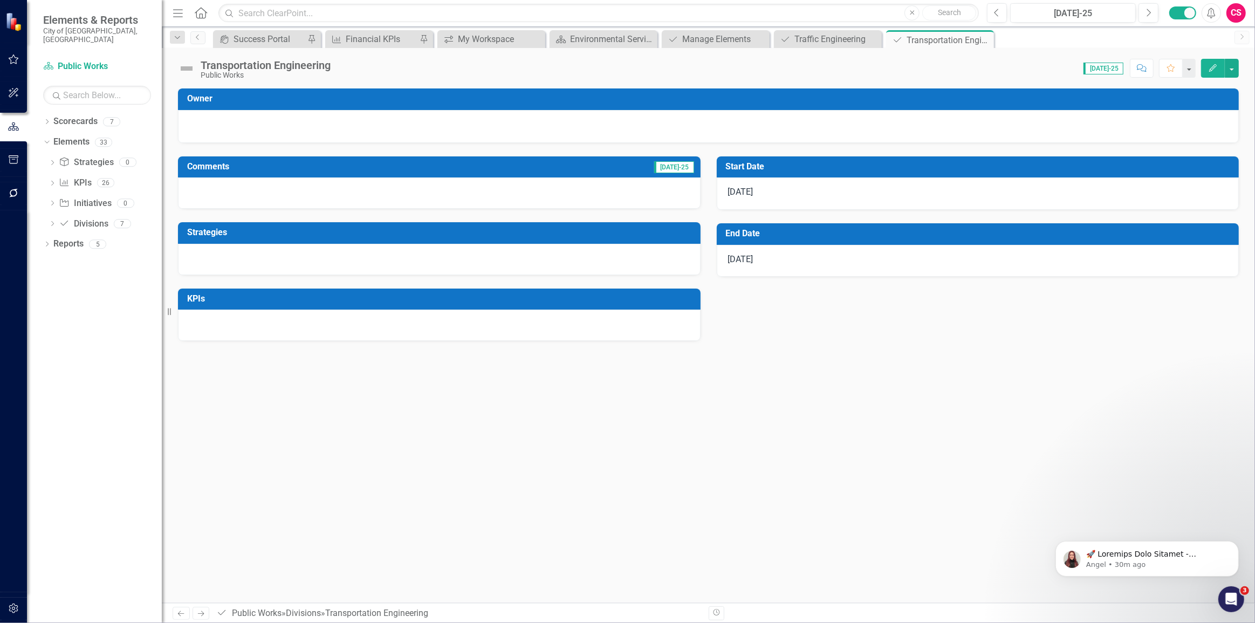
click at [464, 297] on h3 "KPIs" at bounding box center [441, 299] width 508 height 10
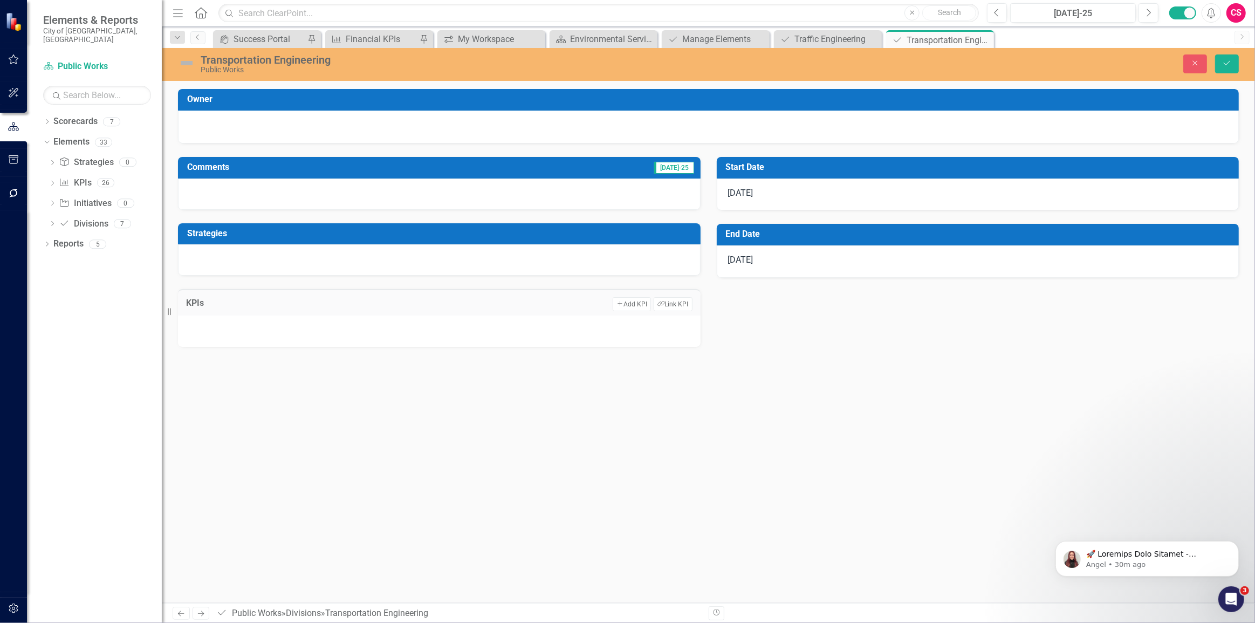
click at [651, 305] on div "Add Add KPI Link Tag Link KPI" at bounding box center [653, 304] width 80 height 14
click at [661, 304] on icon "Link Tag" at bounding box center [660, 304] width 7 height 6
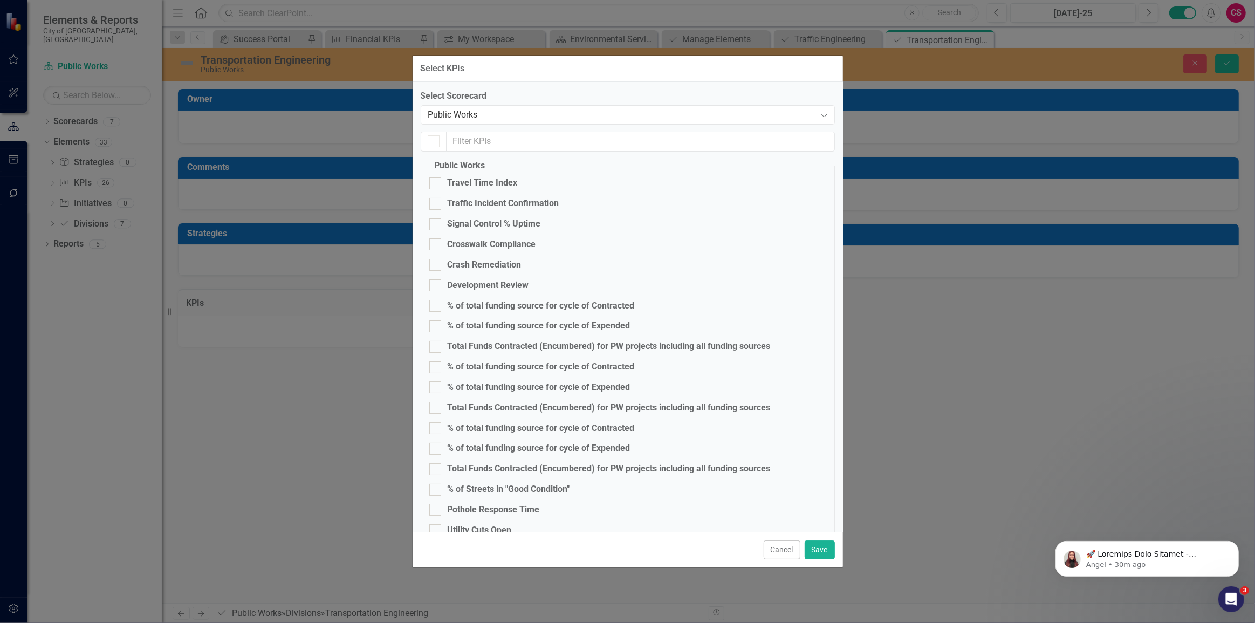
checkbox input "false"
click at [476, 307] on div "% of total funding source for cycle of Contracted" at bounding box center [541, 306] width 187 height 12
click at [436, 307] on input "% of total funding source for cycle of Contracted" at bounding box center [432, 303] width 7 height 7
checkbox input "true"
click at [483, 329] on div "% of total funding source for cycle of Expended" at bounding box center [539, 326] width 183 height 12
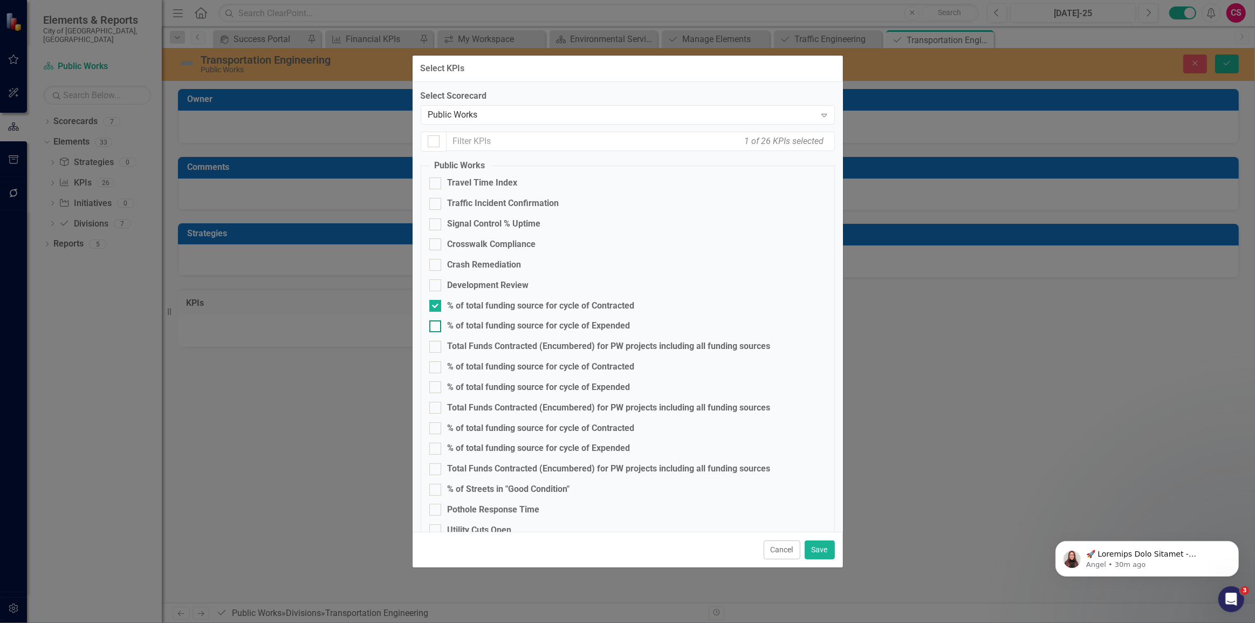
click at [436, 327] on input "% of total funding source for cycle of Expended" at bounding box center [432, 323] width 7 height 7
checkbox input "true"
click at [470, 345] on div "Total Funds Contracted (Encumbered) for PW projects including all funding sourc…" at bounding box center [609, 346] width 323 height 12
click at [436, 345] on input "Total Funds Contracted (Encumbered) for PW projects including all funding sourc…" at bounding box center [432, 344] width 7 height 7
checkbox input "true"
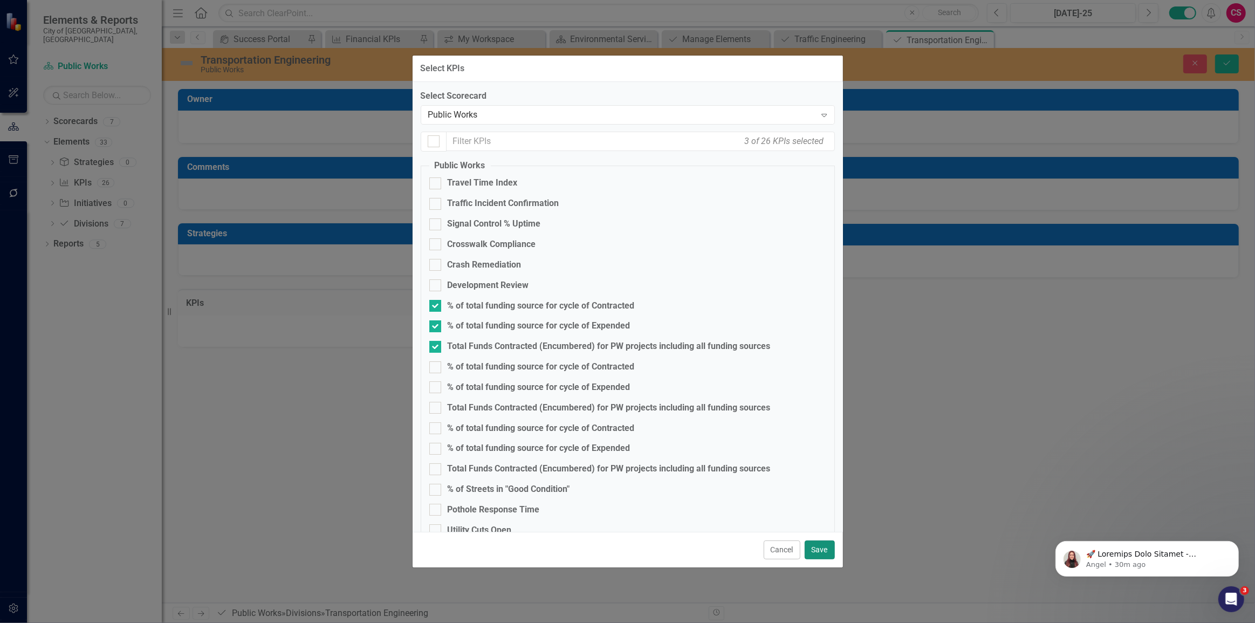
click at [809, 557] on button "Save" at bounding box center [820, 549] width 30 height 19
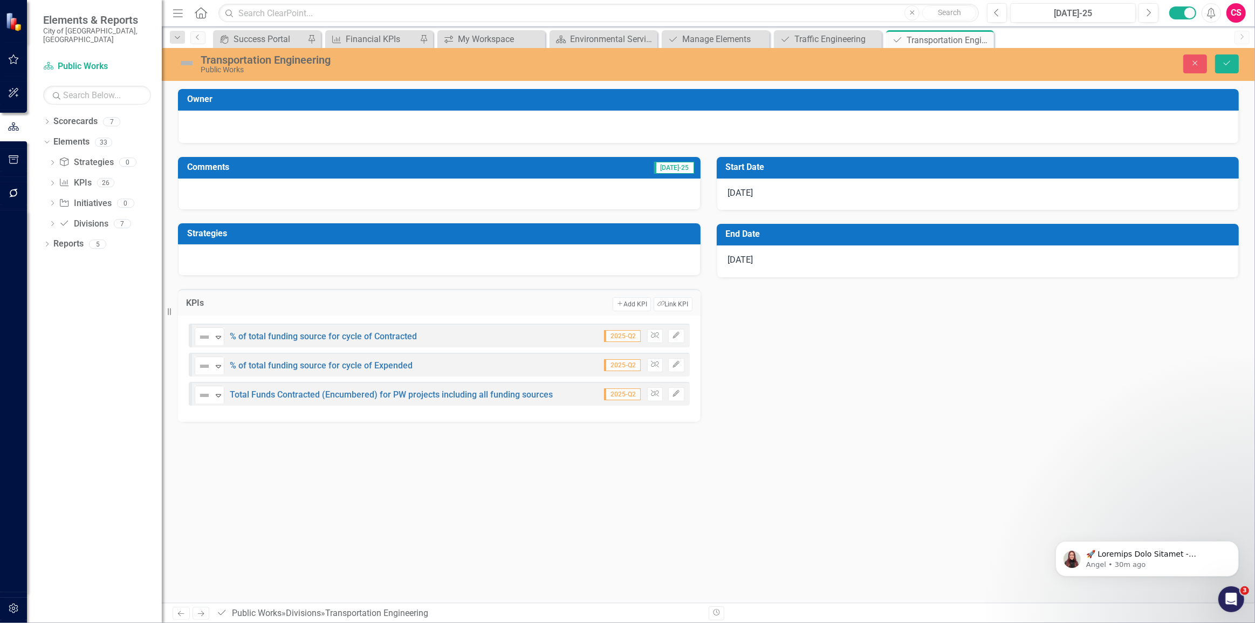
click at [1242, 63] on div "Close Save" at bounding box center [1027, 63] width 440 height 19
click at [1230, 66] on icon "Save" at bounding box center [1227, 63] width 10 height 8
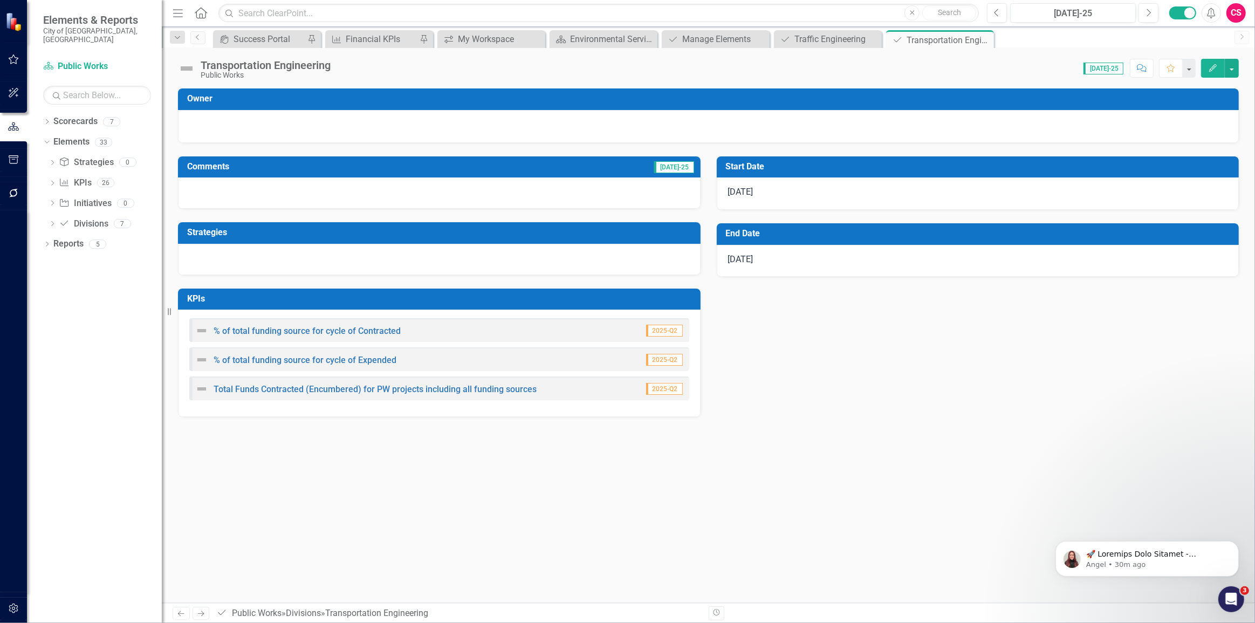
click at [207, 609] on link "Next" at bounding box center [201, 613] width 17 height 13
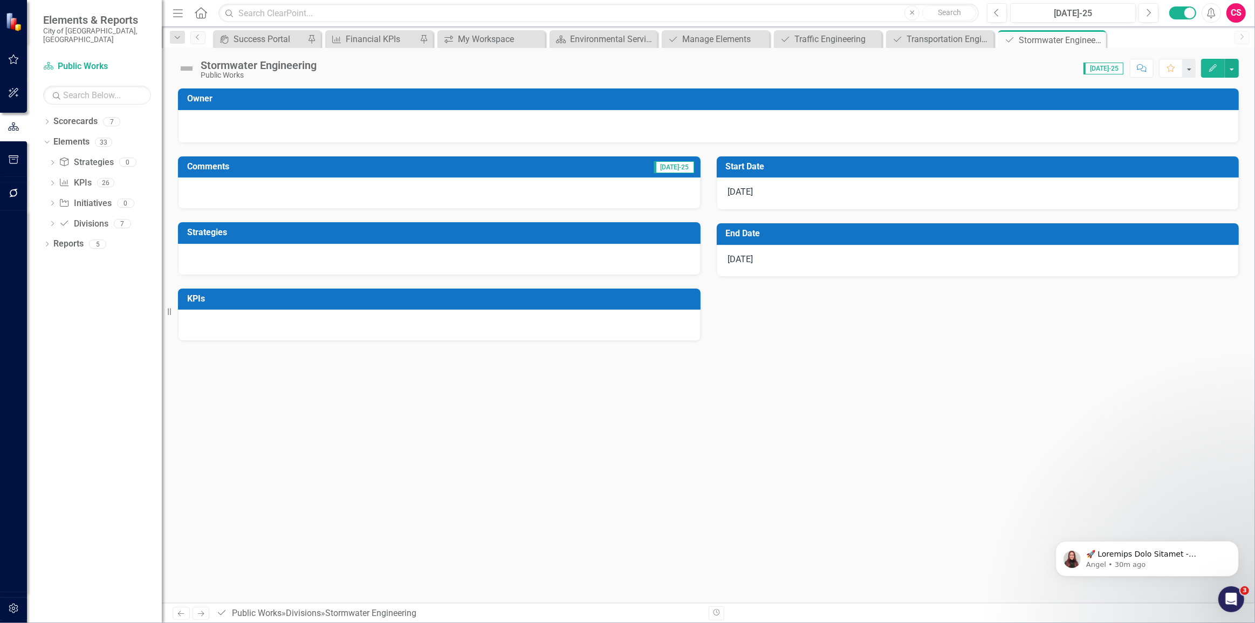
click at [615, 326] on div at bounding box center [439, 325] width 523 height 31
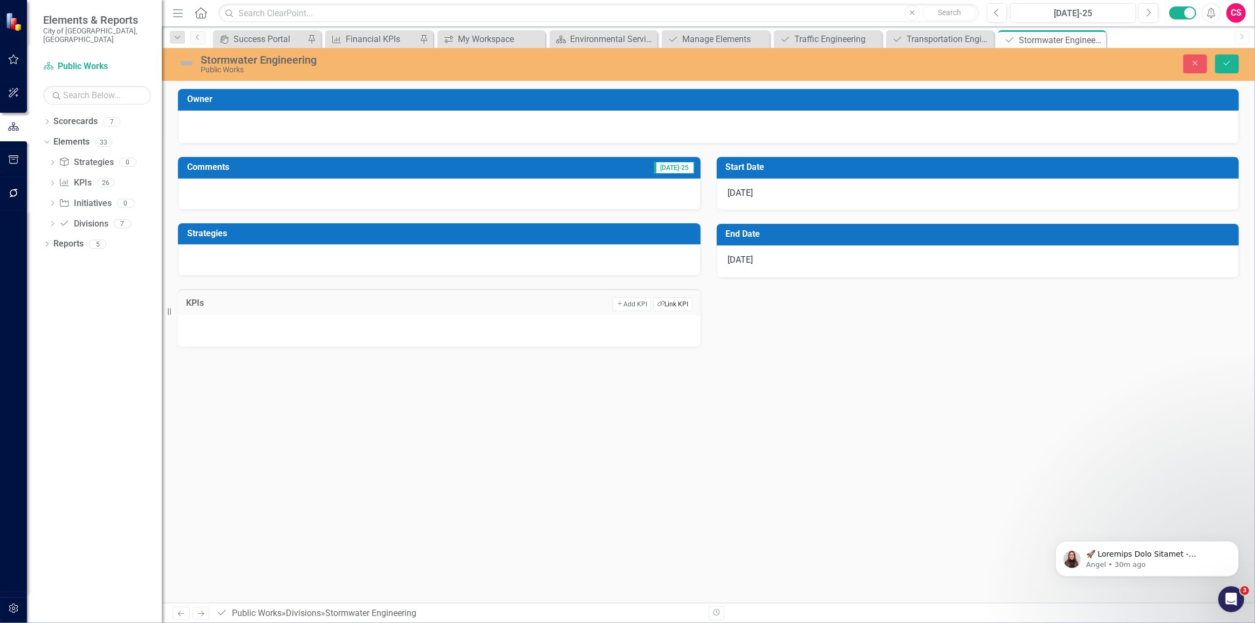
click at [671, 302] on button "Link Tag Link KPI" at bounding box center [673, 304] width 38 height 14
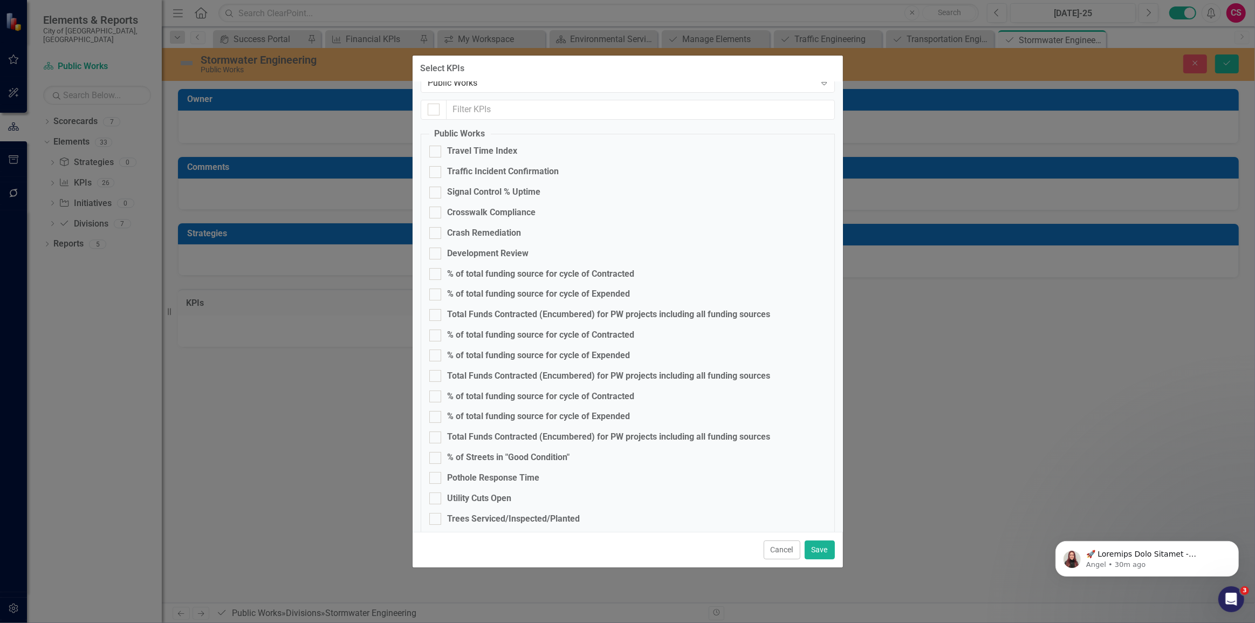
scroll to position [49, 0]
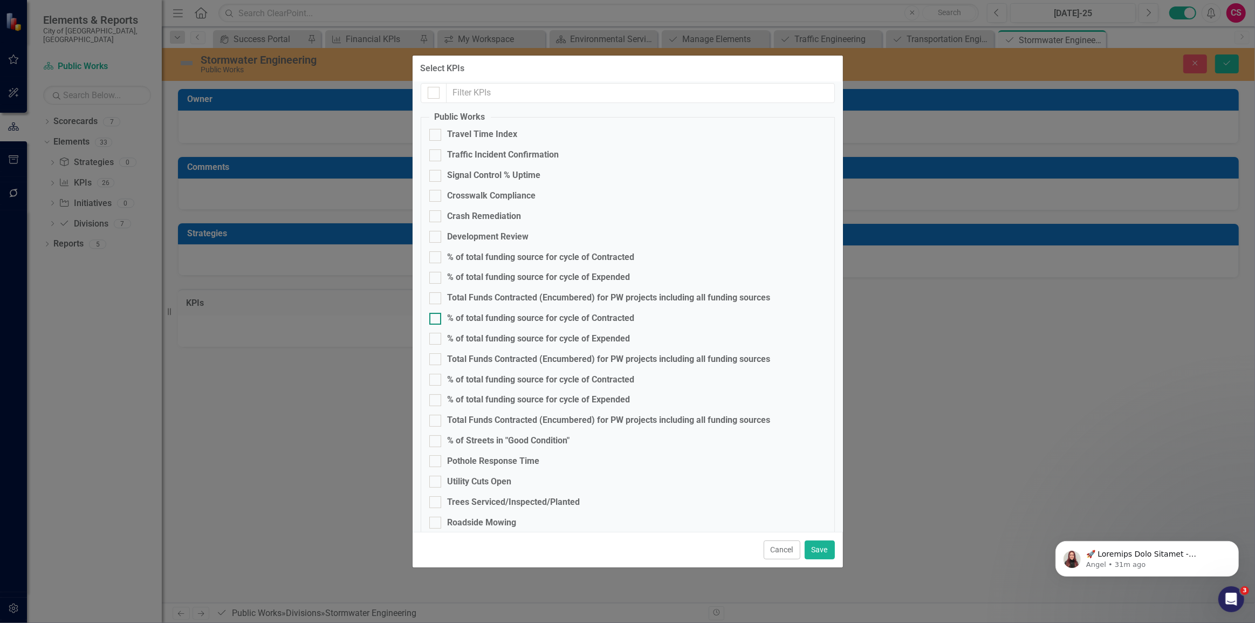
drag, startPoint x: 469, startPoint y: 313, endPoint x: 474, endPoint y: 321, distance: 10.2
click at [469, 313] on div "% of total funding source for cycle of Contracted" at bounding box center [541, 318] width 187 height 12
click at [436, 313] on input "% of total funding source for cycle of Contracted" at bounding box center [432, 316] width 7 height 7
checkbox input "true"
drag, startPoint x: 468, startPoint y: 335, endPoint x: 474, endPoint y: 341, distance: 8.8
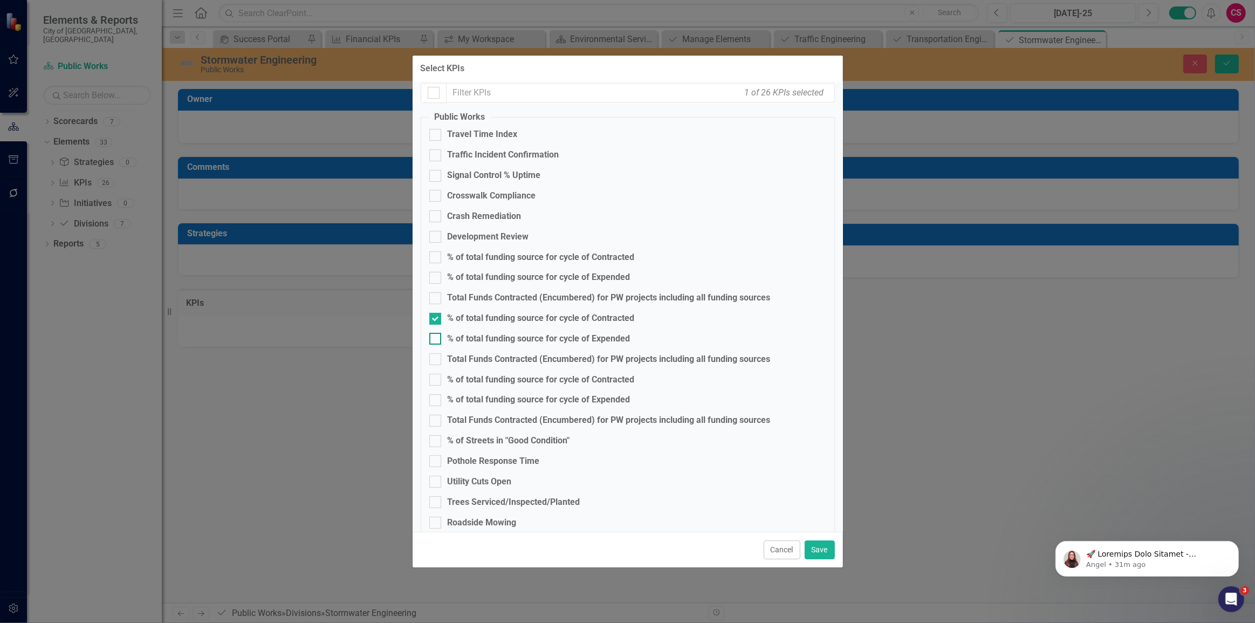
click at [468, 336] on div "% of total funding source for cycle of Expended" at bounding box center [539, 339] width 183 height 12
click at [436, 336] on input "% of total funding source for cycle of Expended" at bounding box center [432, 336] width 7 height 7
checkbox input "true"
click at [476, 356] on div "Total Funds Contracted (Encumbered) for PW projects including all funding sourc…" at bounding box center [609, 359] width 323 height 12
click at [436, 356] on input "Total Funds Contracted (Encumbered) for PW projects including all funding sourc…" at bounding box center [432, 356] width 7 height 7
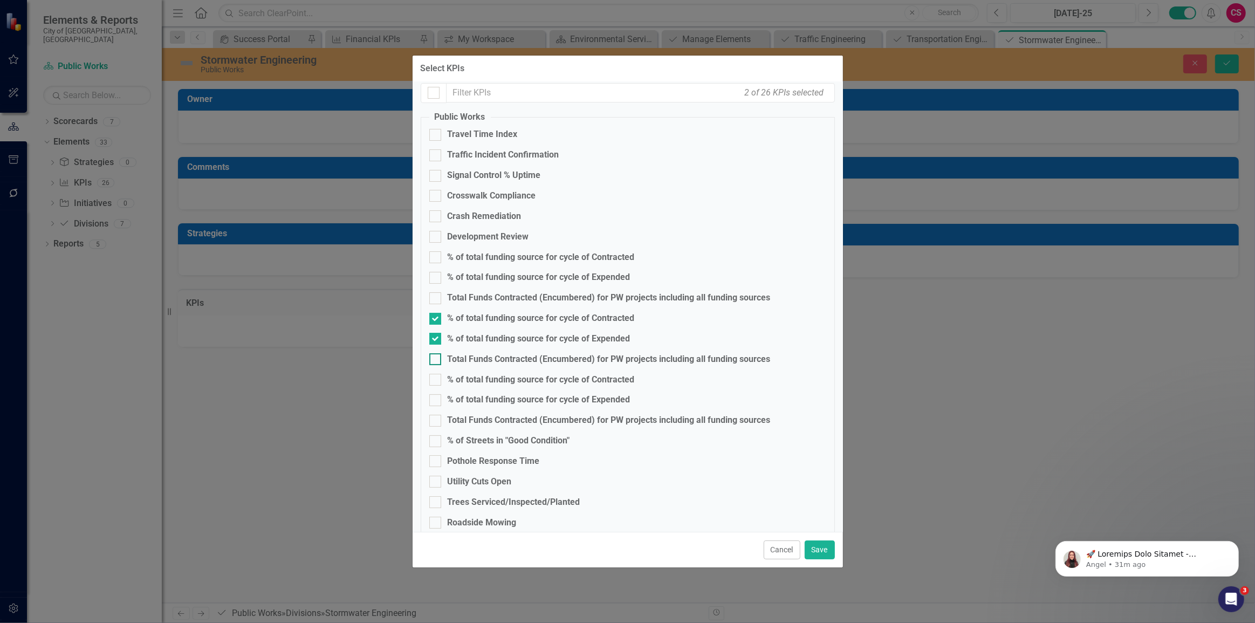
checkbox input "true"
click at [823, 547] on button "Save" at bounding box center [820, 549] width 30 height 19
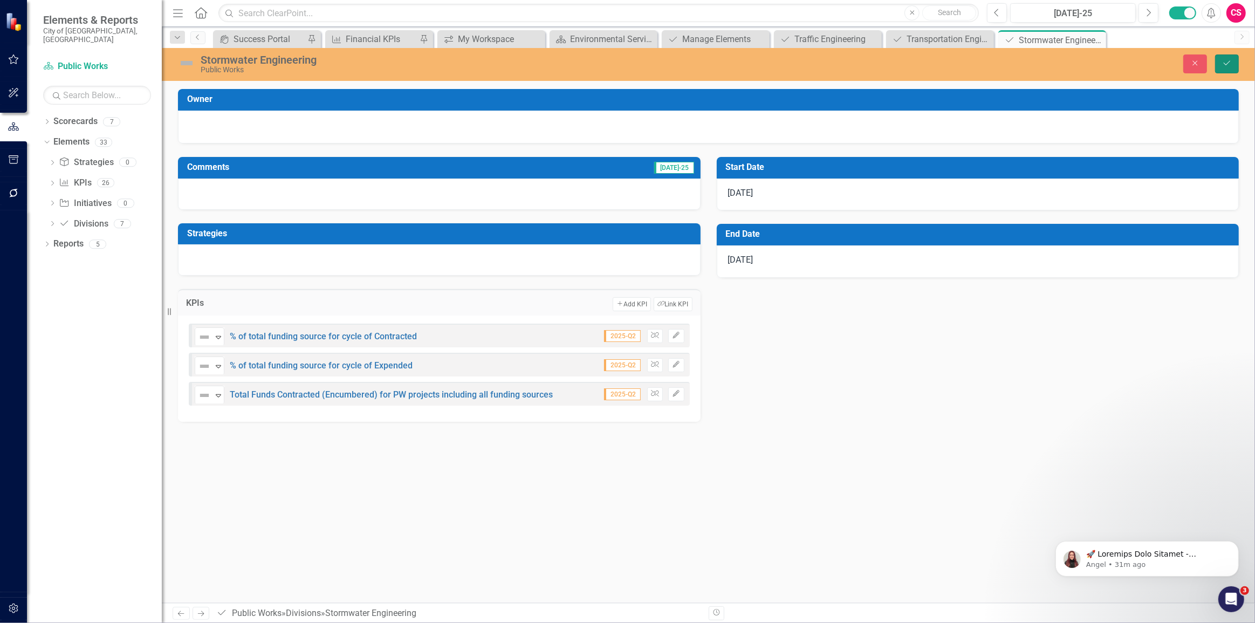
click at [1230, 61] on icon "Save" at bounding box center [1227, 63] width 10 height 8
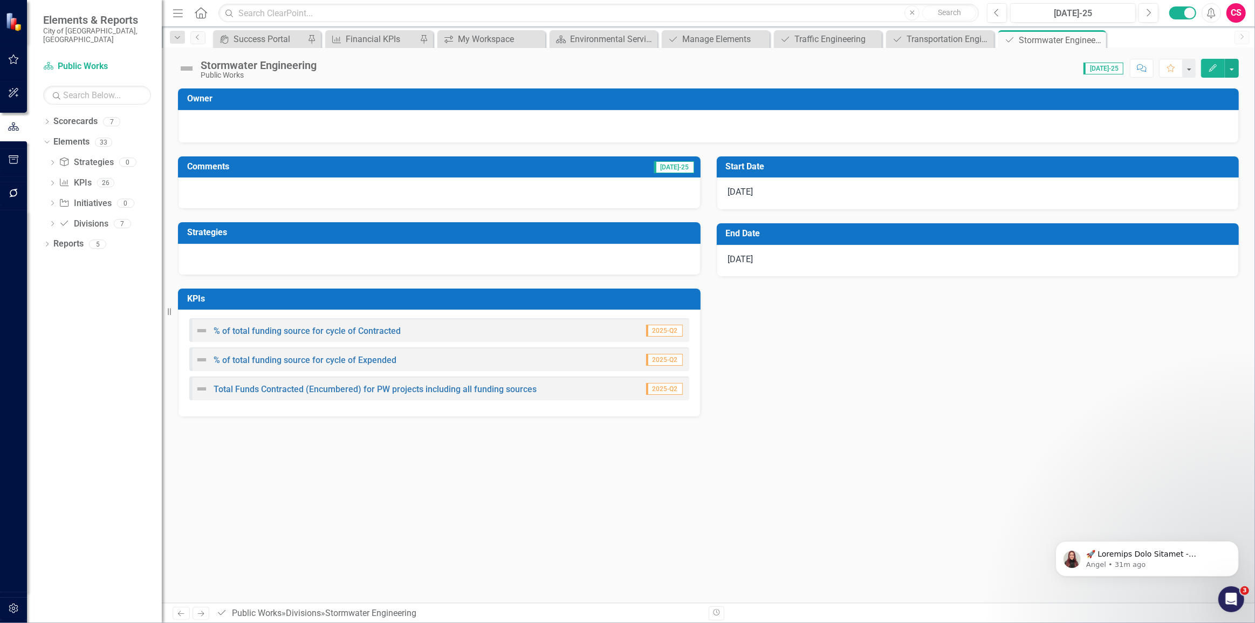
click at [207, 613] on link "Next" at bounding box center [201, 613] width 17 height 13
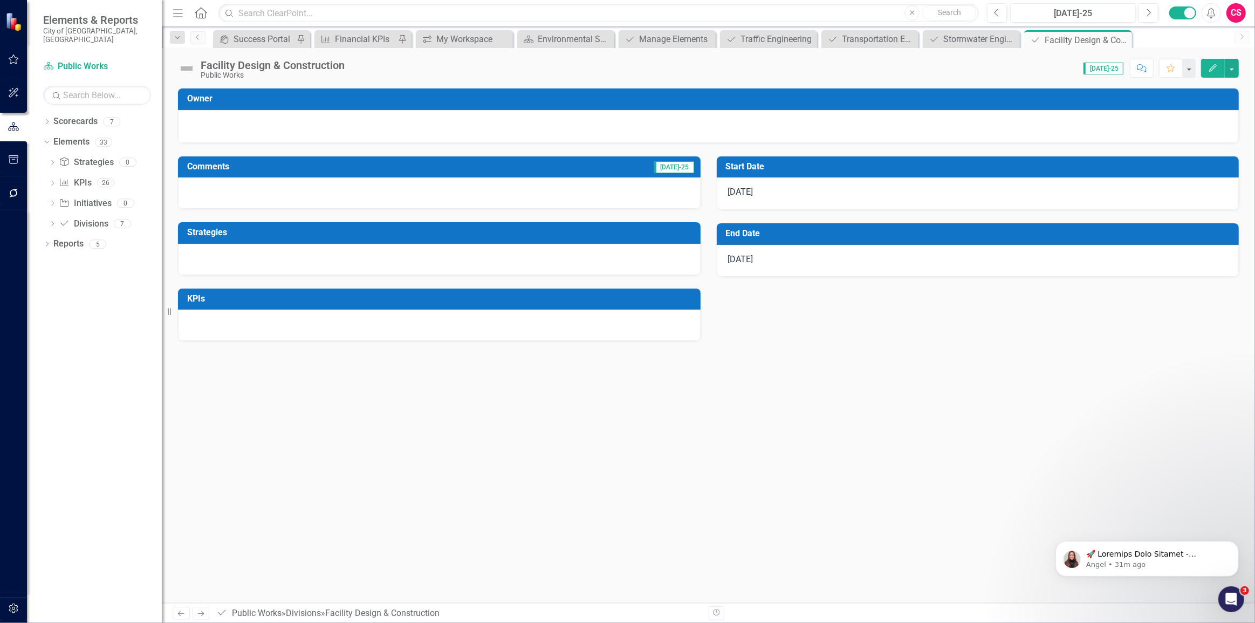
click at [437, 318] on div at bounding box center [439, 325] width 523 height 31
drag, startPoint x: 437, startPoint y: 318, endPoint x: 600, endPoint y: 304, distance: 164.0
click at [437, 318] on div at bounding box center [439, 325] width 523 height 31
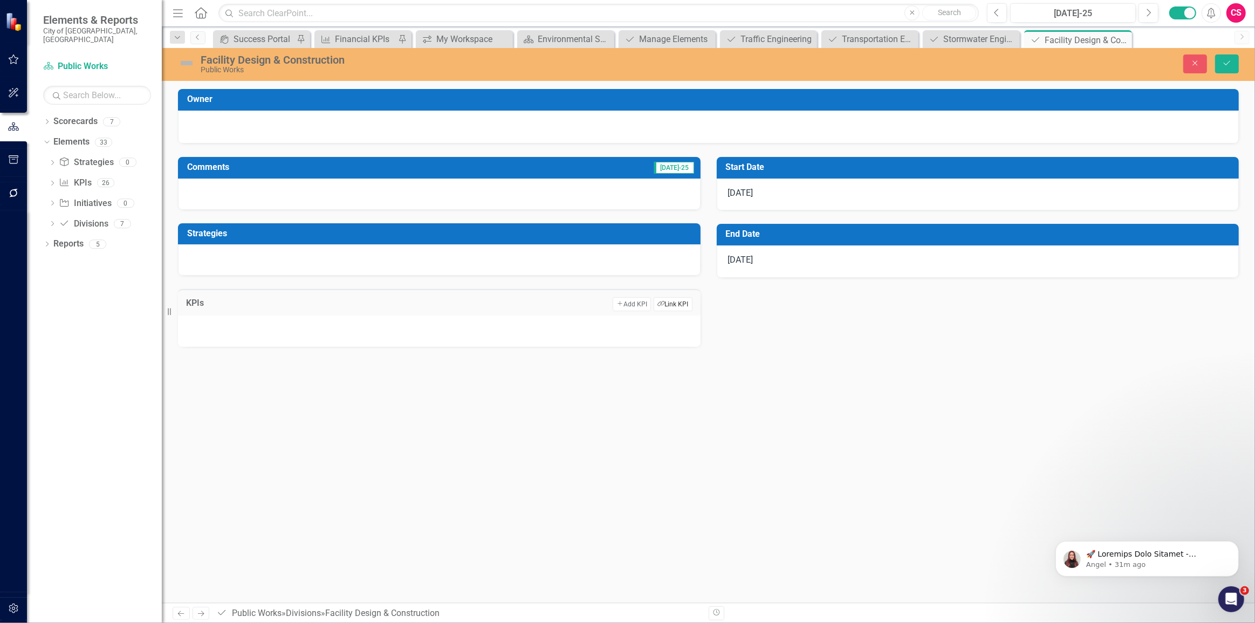
click at [672, 308] on button "Link Tag Link KPI" at bounding box center [673, 304] width 38 height 14
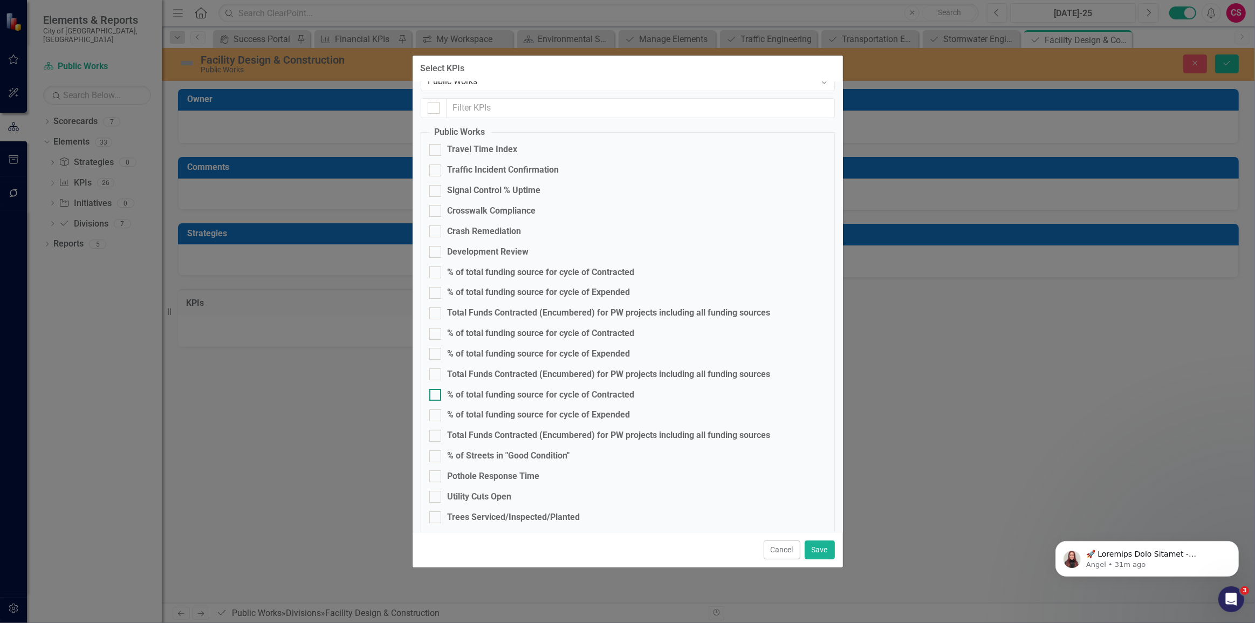
scroll to position [49, 0]
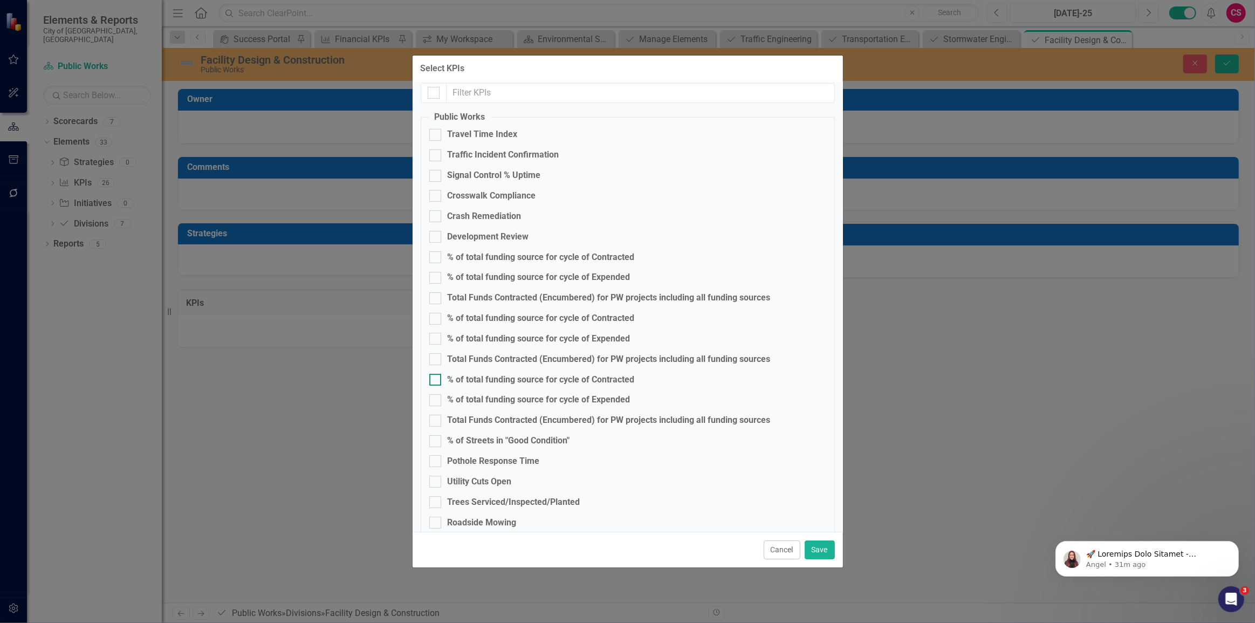
click at [478, 380] on div "% of total funding source for cycle of Contracted" at bounding box center [541, 380] width 187 height 12
click at [436, 380] on input "% of total funding source for cycle of Contracted" at bounding box center [432, 377] width 7 height 7
checkbox input "true"
click at [469, 402] on div "% of total funding source for cycle of Expended" at bounding box center [539, 400] width 183 height 12
click at [436, 401] on input "% of total funding source for cycle of Expended" at bounding box center [432, 397] width 7 height 7
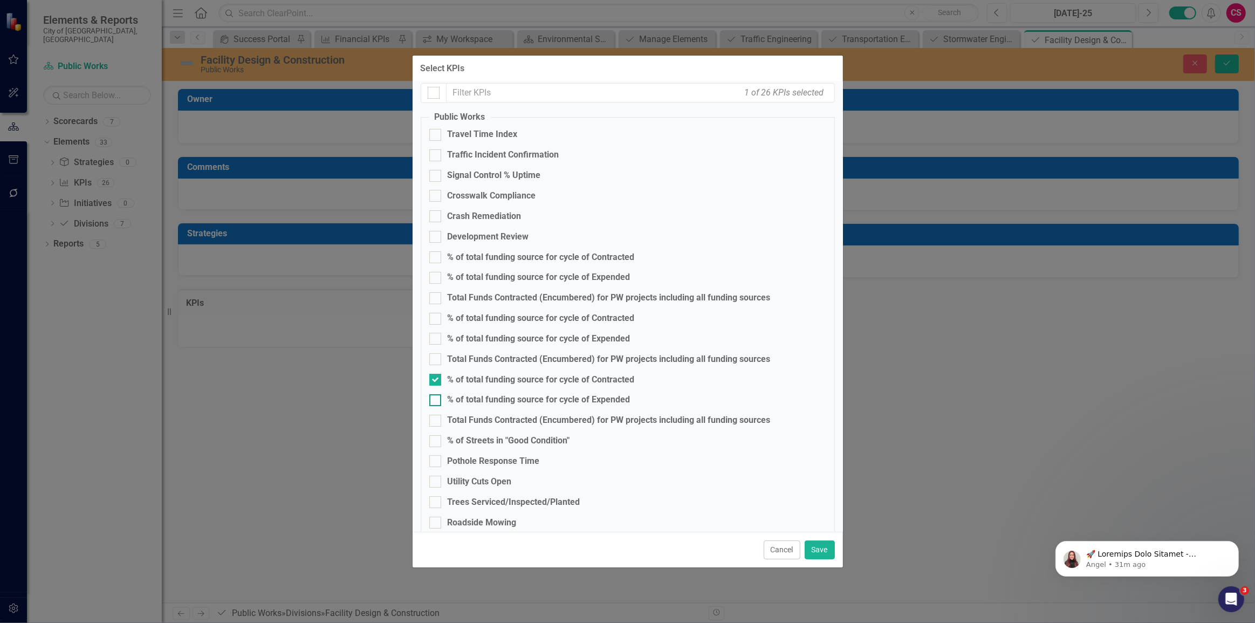
checkbox input "true"
click at [468, 420] on div "Total Funds Contracted (Encumbered) for PW projects including all funding sourc…" at bounding box center [609, 420] width 323 height 12
click at [436, 420] on input "Total Funds Contracted (Encumbered) for PW projects including all funding sourc…" at bounding box center [432, 418] width 7 height 7
checkbox input "true"
click at [815, 544] on button "Save" at bounding box center [820, 549] width 30 height 19
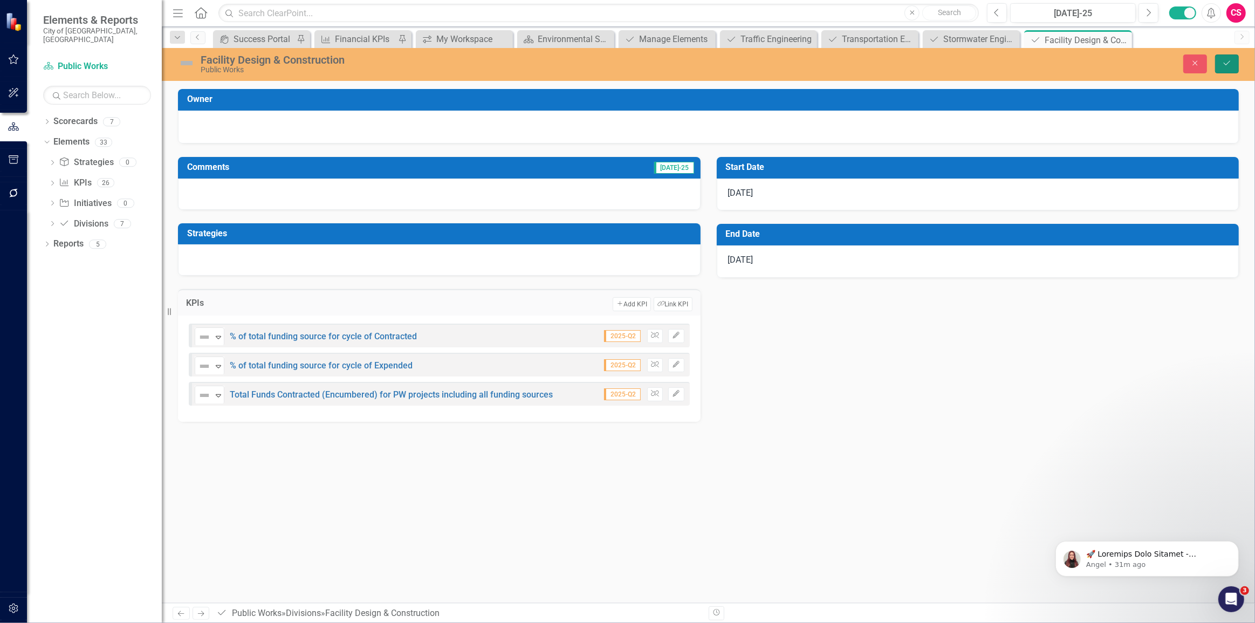
drag, startPoint x: 1230, startPoint y: 59, endPoint x: 983, endPoint y: 203, distance: 286.4
click at [1230, 60] on icon "Save" at bounding box center [1227, 63] width 10 height 8
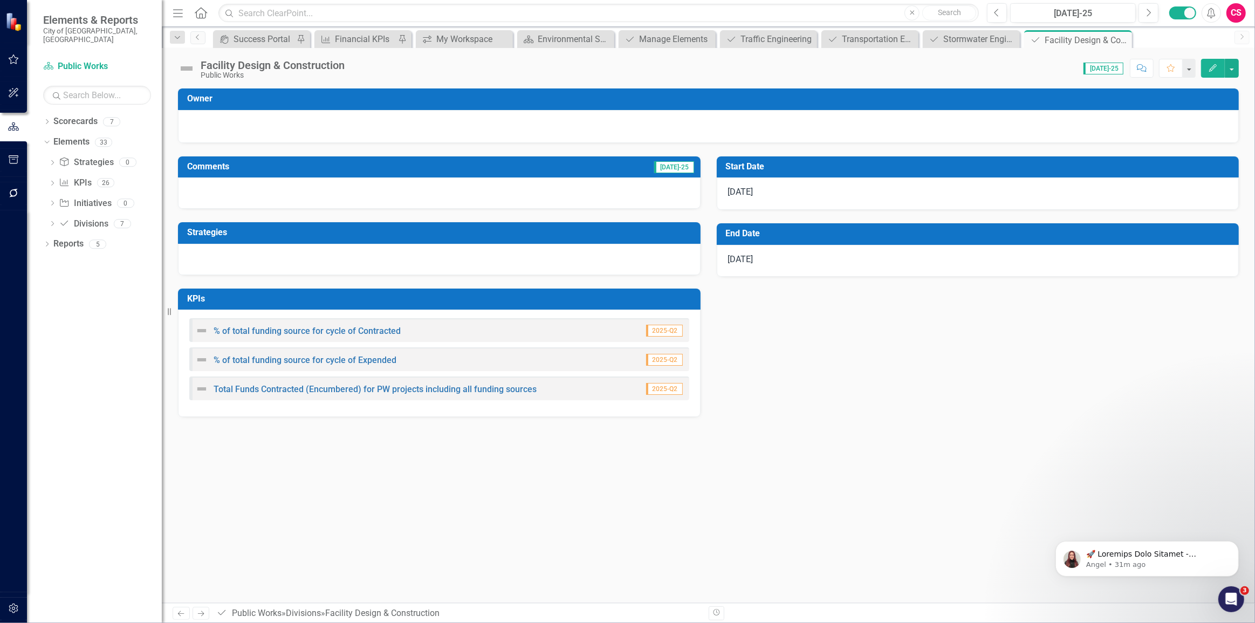
click at [204, 614] on icon at bounding box center [201, 613] width 6 height 5
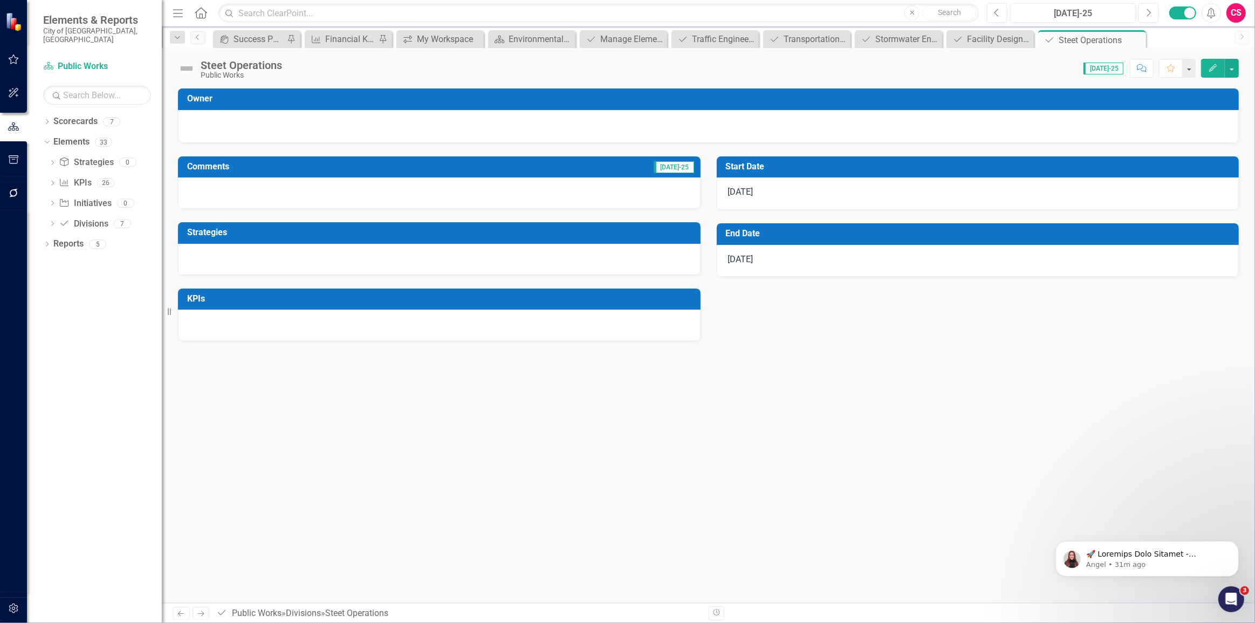
click at [388, 338] on div at bounding box center [439, 325] width 523 height 31
click at [388, 335] on div at bounding box center [439, 325] width 523 height 31
click at [629, 305] on td "KPIs" at bounding box center [441, 300] width 508 height 18
click at [630, 305] on td "KPIs" at bounding box center [441, 300] width 508 height 18
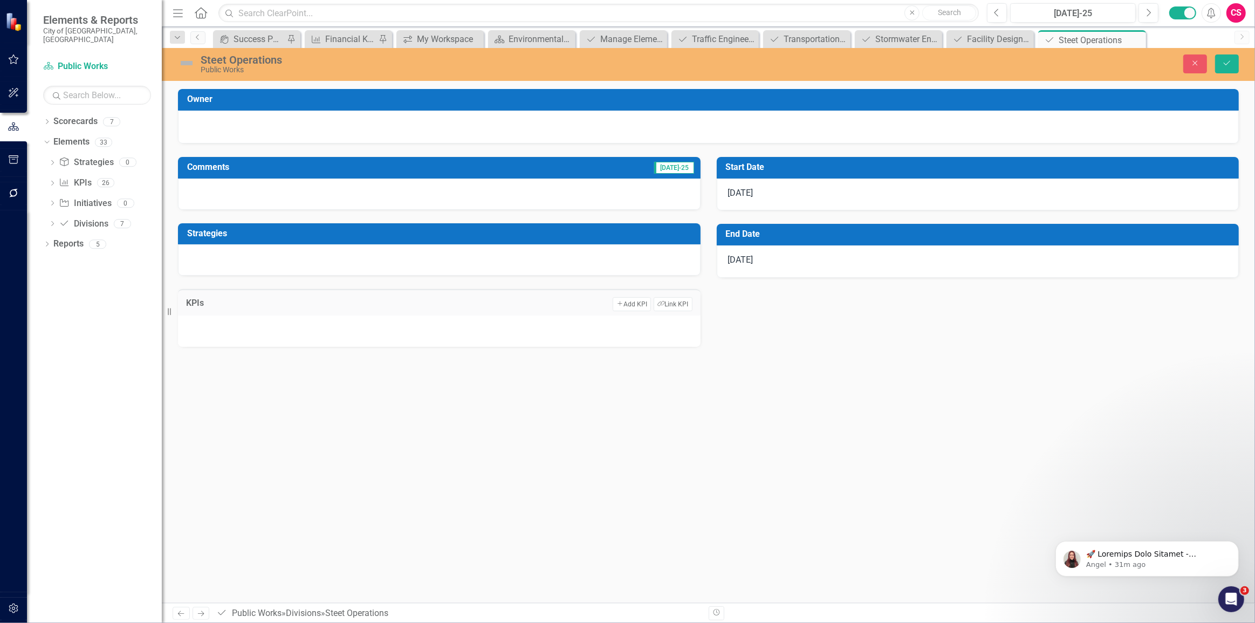
click at [670, 299] on button "Link Tag Link KPI" at bounding box center [673, 304] width 38 height 14
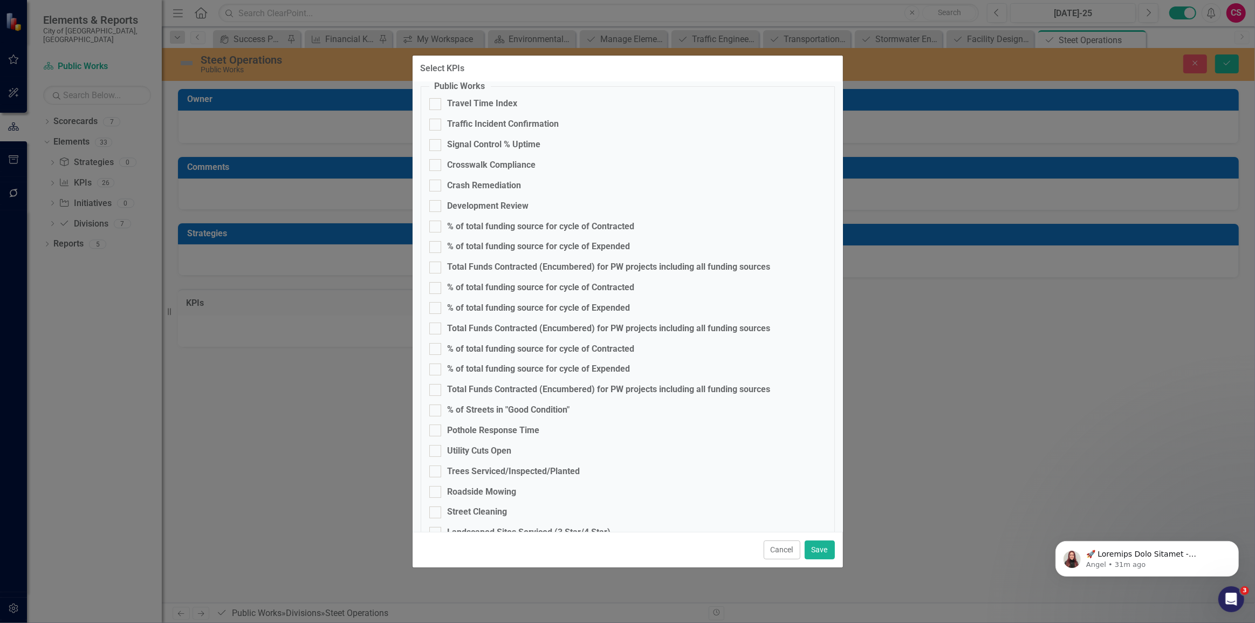
scroll to position [98, 0]
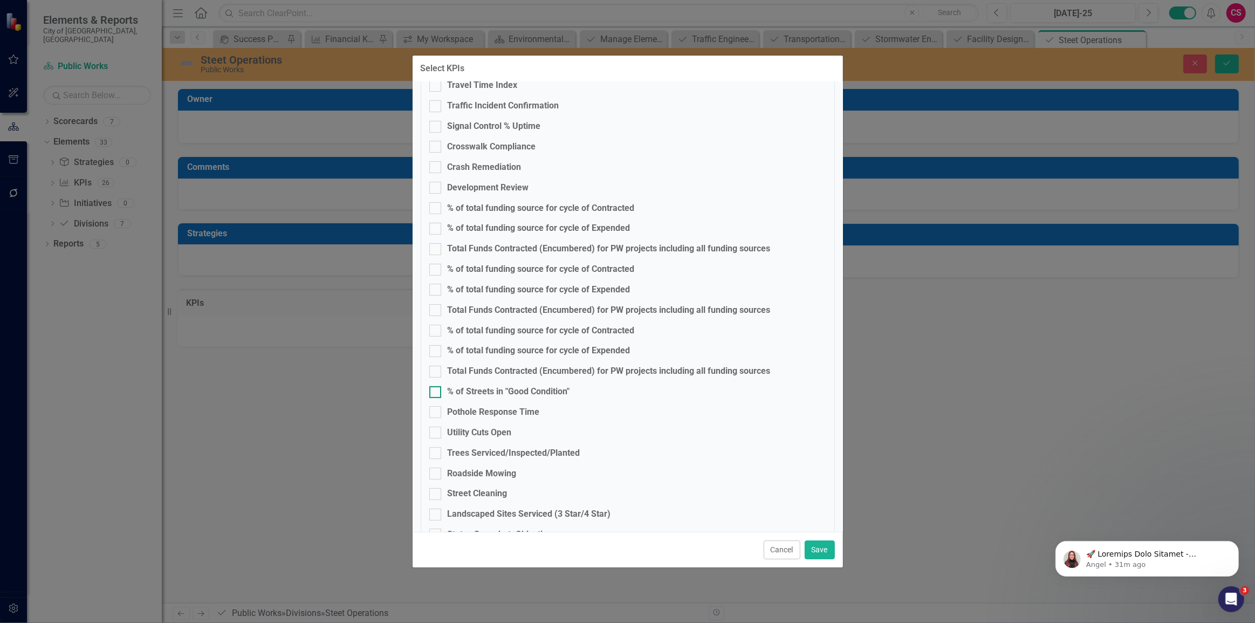
click at [493, 395] on div "% of Streets in "Good Condition"" at bounding box center [509, 392] width 122 height 12
click at [436, 393] on input "% of Streets in "Good Condition"" at bounding box center [432, 389] width 7 height 7
checkbox input "true"
click at [483, 413] on div "Pothole Response Time" at bounding box center [494, 412] width 92 height 12
click at [436, 413] on input "Pothole Response Time" at bounding box center [432, 409] width 7 height 7
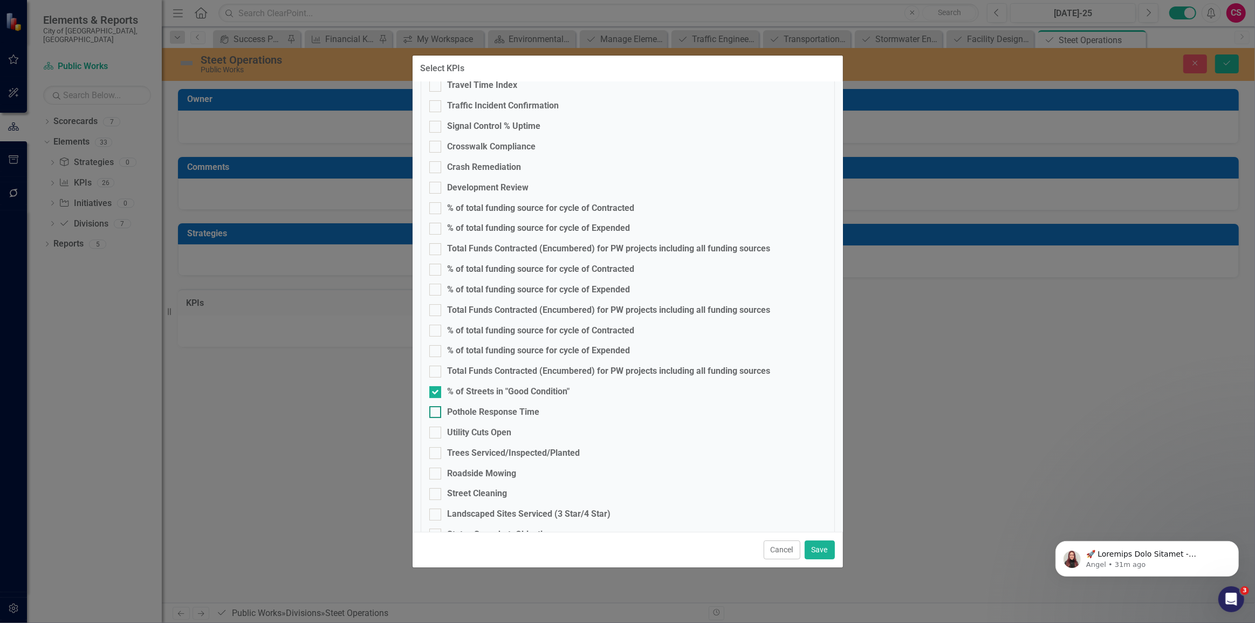
checkbox input "true"
click at [478, 438] on div "Utility Cuts Open" at bounding box center [480, 433] width 64 height 12
click at [436, 434] on input "Utility Cuts Open" at bounding box center [432, 430] width 7 height 7
checkbox input "true"
click at [816, 554] on button "Save" at bounding box center [820, 549] width 30 height 19
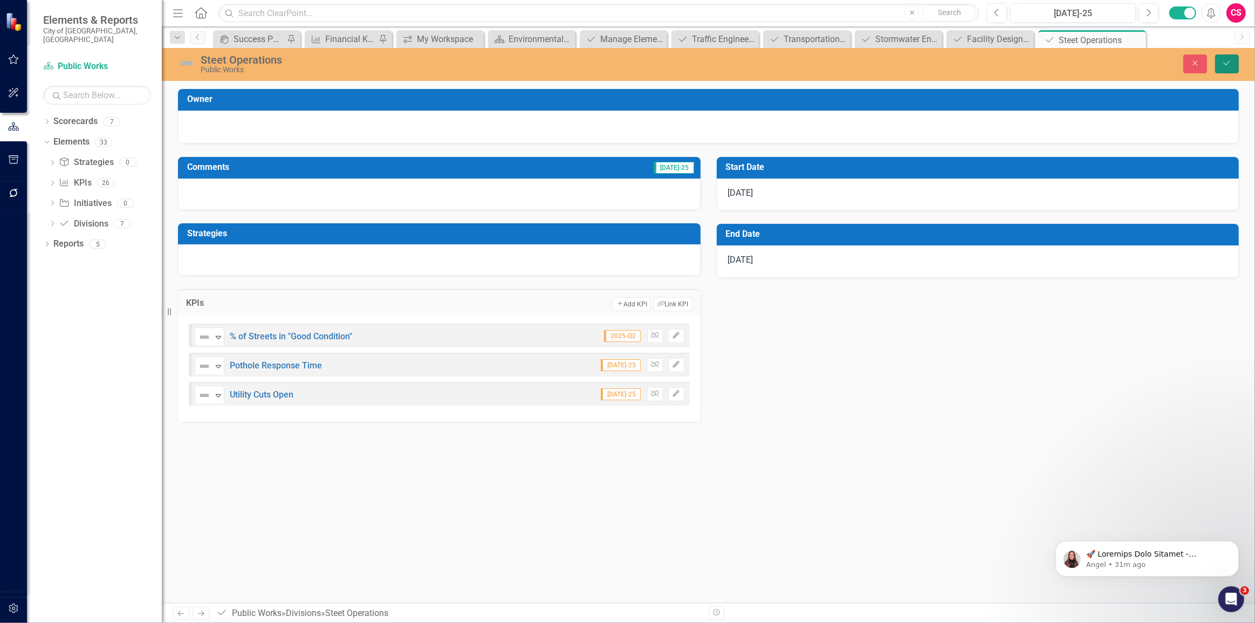
click at [1219, 56] on button "Save" at bounding box center [1227, 63] width 24 height 19
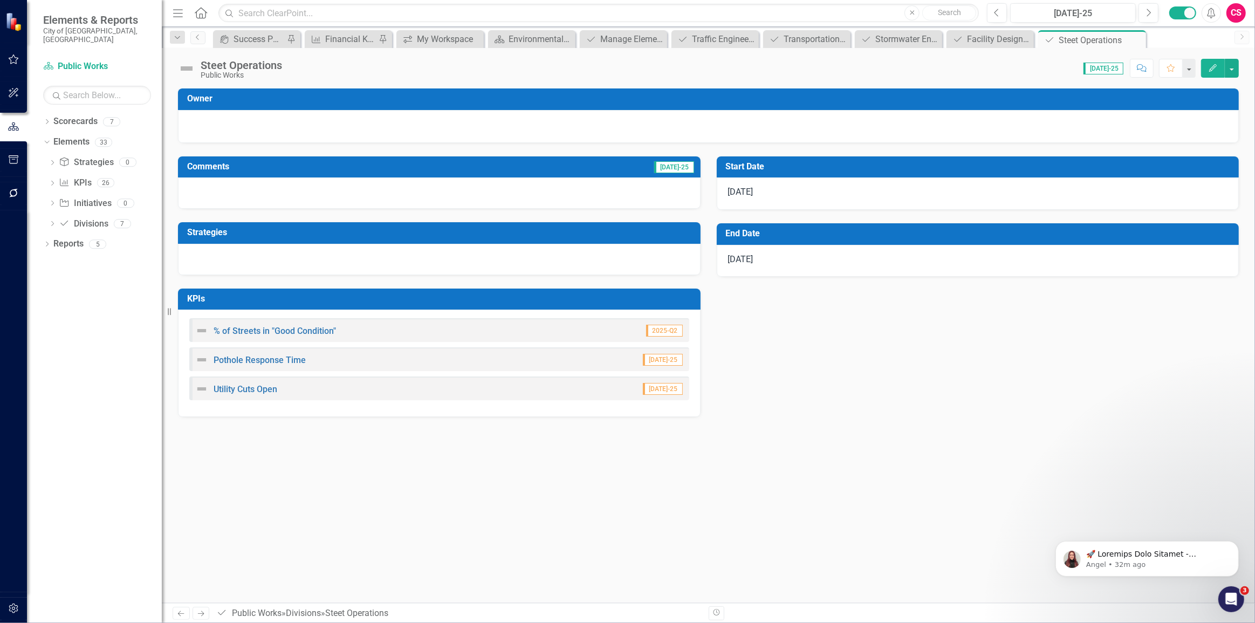
drag, startPoint x: 204, startPoint y: 617, endPoint x: 254, endPoint y: 620, distance: 49.7
click at [204, 617] on link "Next" at bounding box center [201, 613] width 17 height 13
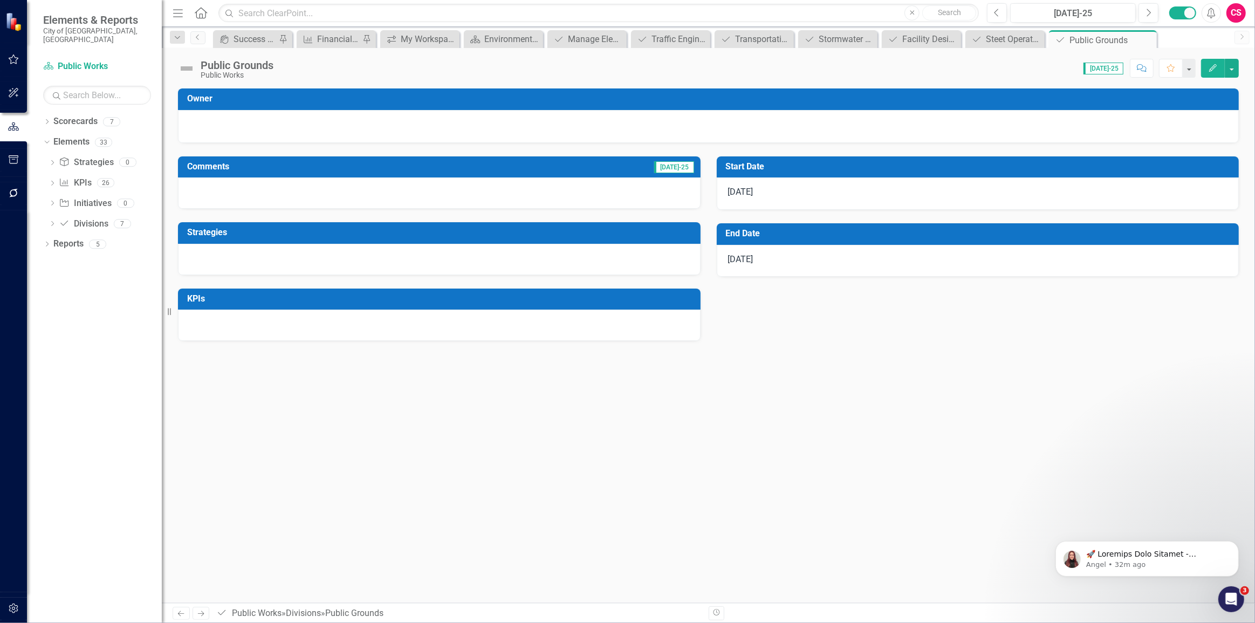
click at [516, 329] on div at bounding box center [439, 325] width 523 height 31
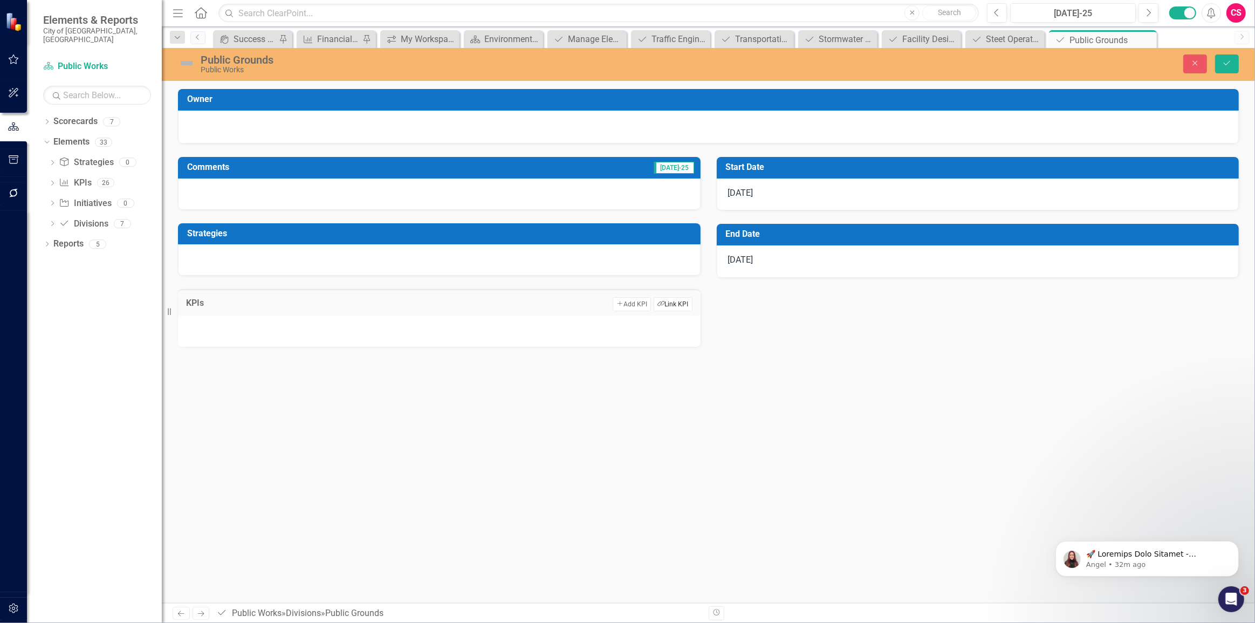
click at [665, 304] on button "Link Tag Link KPI" at bounding box center [673, 304] width 38 height 14
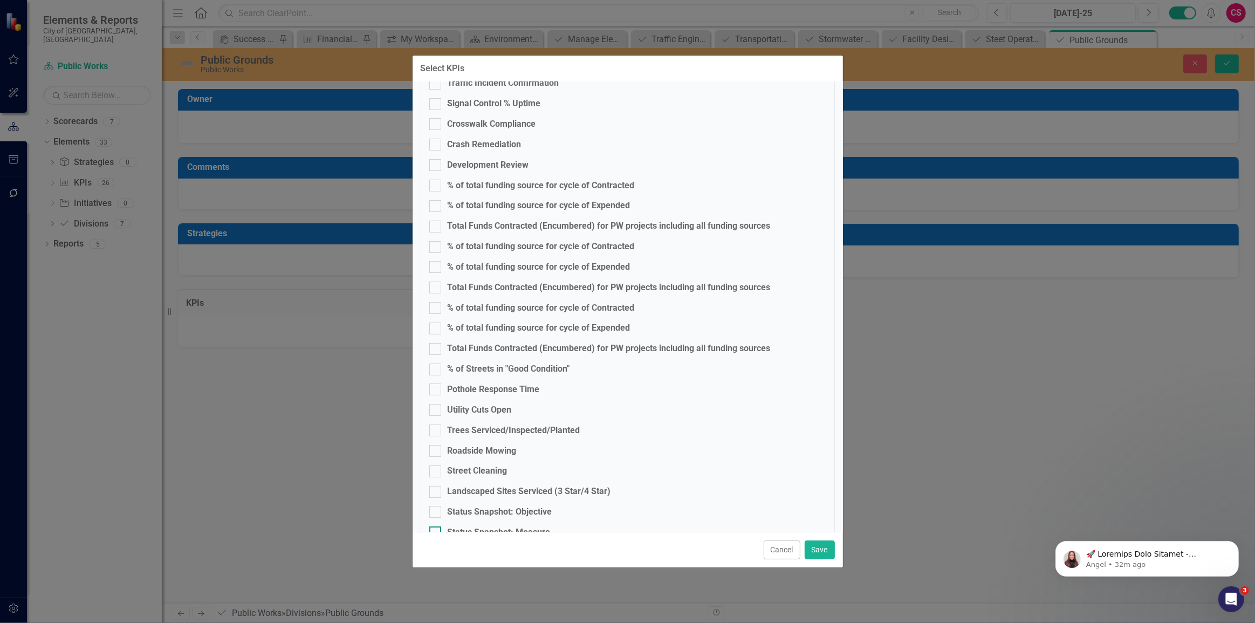
scroll to position [187, 0]
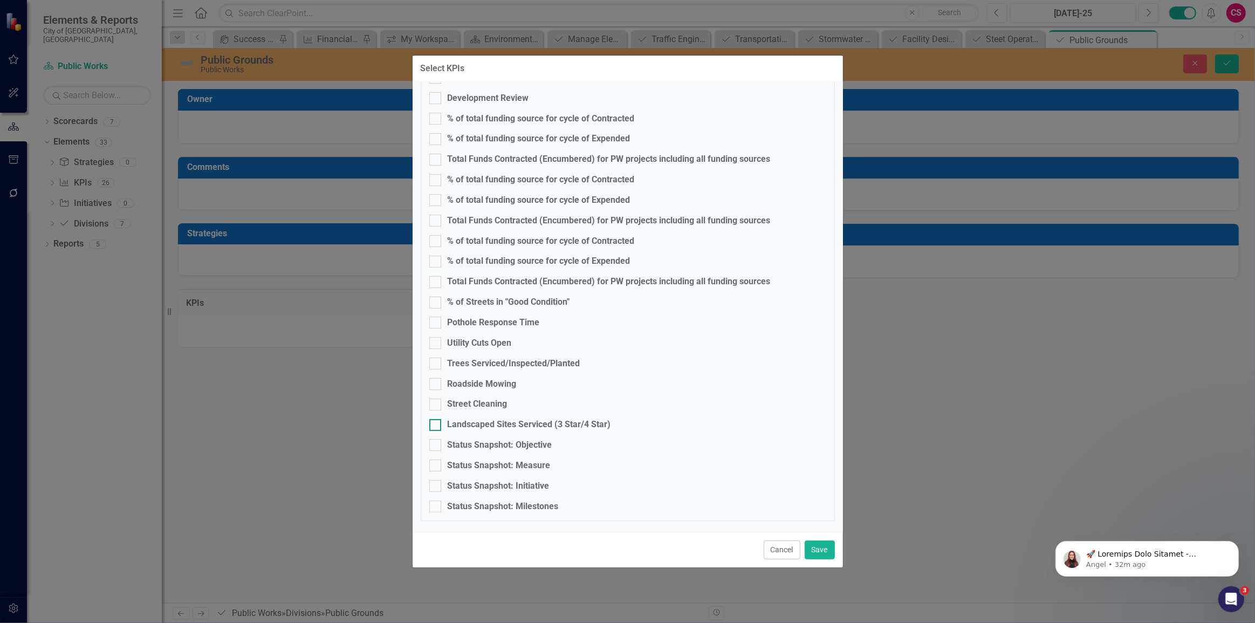
click at [464, 427] on div "Landscaped Sites Serviced (3 Star/4 Star)" at bounding box center [529, 424] width 163 height 12
click at [436, 426] on input "Landscaped Sites Serviced (3 Star/4 Star)" at bounding box center [432, 422] width 7 height 7
checkbox input "true"
click at [463, 409] on div "Street Cleaning" at bounding box center [478, 404] width 60 height 12
click at [436, 406] on input "Street Cleaning" at bounding box center [432, 402] width 7 height 7
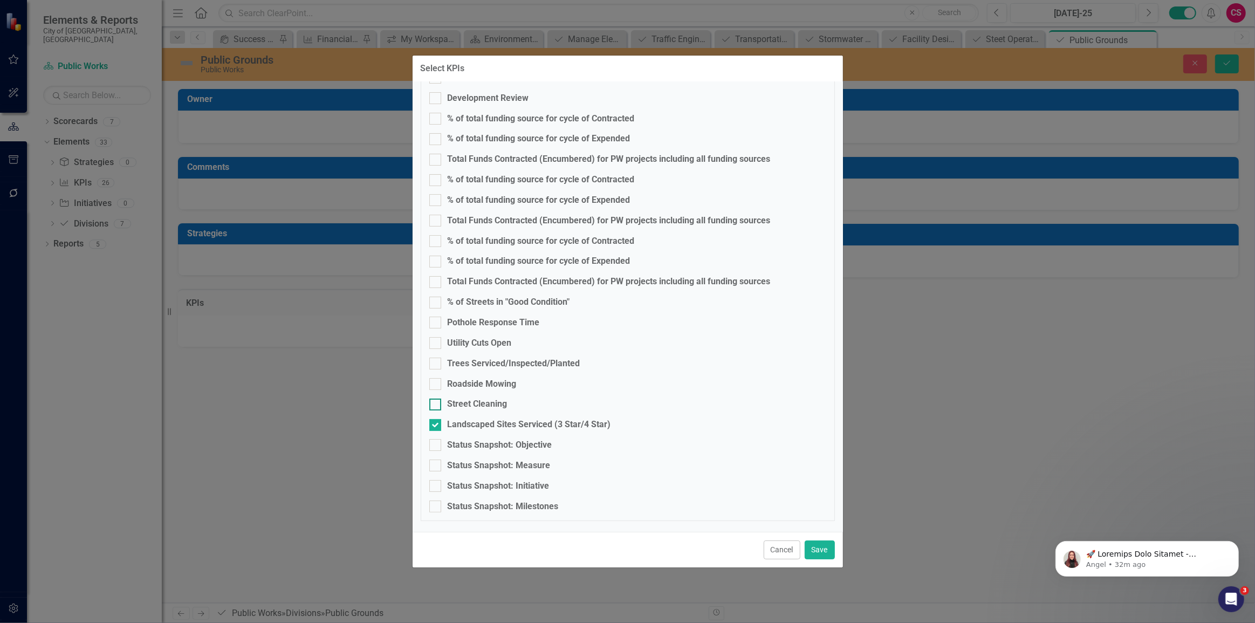
checkbox input "true"
click at [458, 384] on div "Roadside Mowing" at bounding box center [482, 384] width 69 height 12
click at [436, 384] on input "Roadside Mowing" at bounding box center [432, 381] width 7 height 7
checkbox input "true"
click at [462, 361] on div "Trees Serviced/Inspected/Planted" at bounding box center [514, 364] width 133 height 12
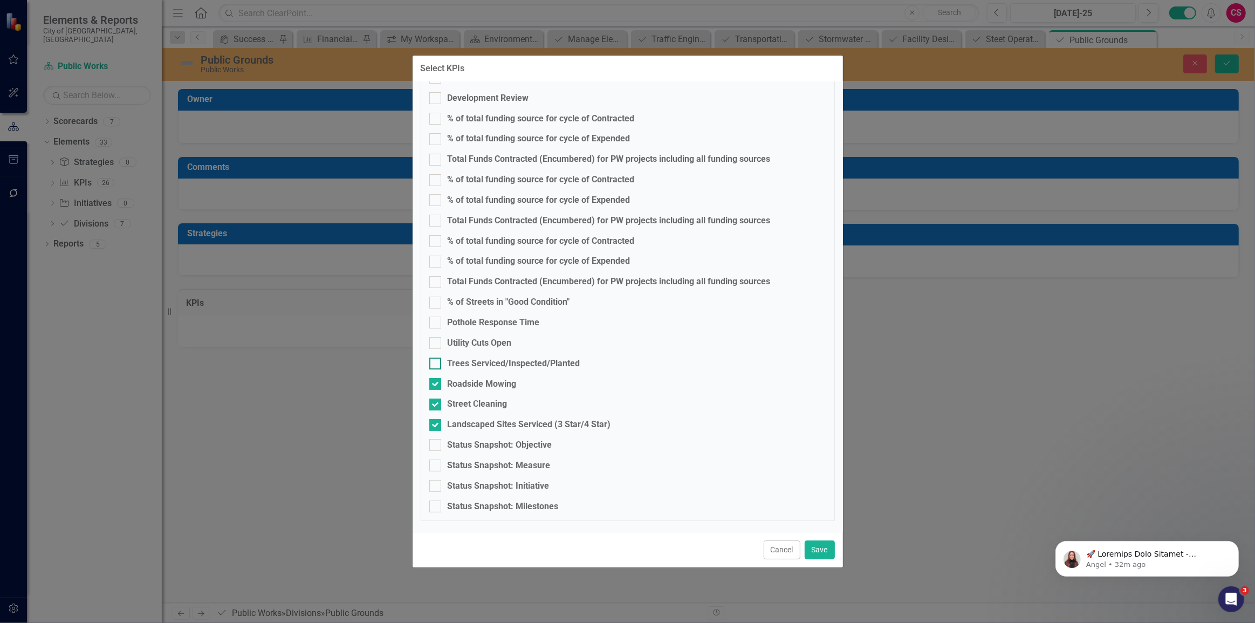
click at [436, 361] on input "Trees Serviced/Inspected/Planted" at bounding box center [432, 361] width 7 height 7
checkbox input "true"
click at [830, 546] on button "Save" at bounding box center [820, 549] width 30 height 19
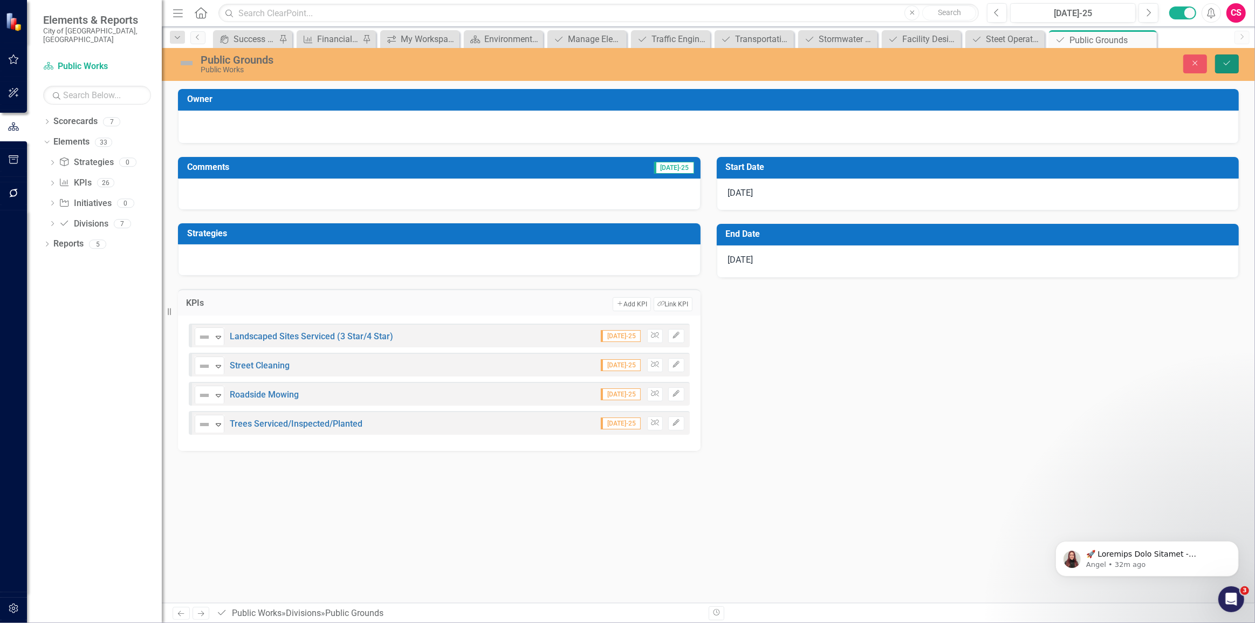
click at [1232, 62] on button "Save" at bounding box center [1227, 63] width 24 height 19
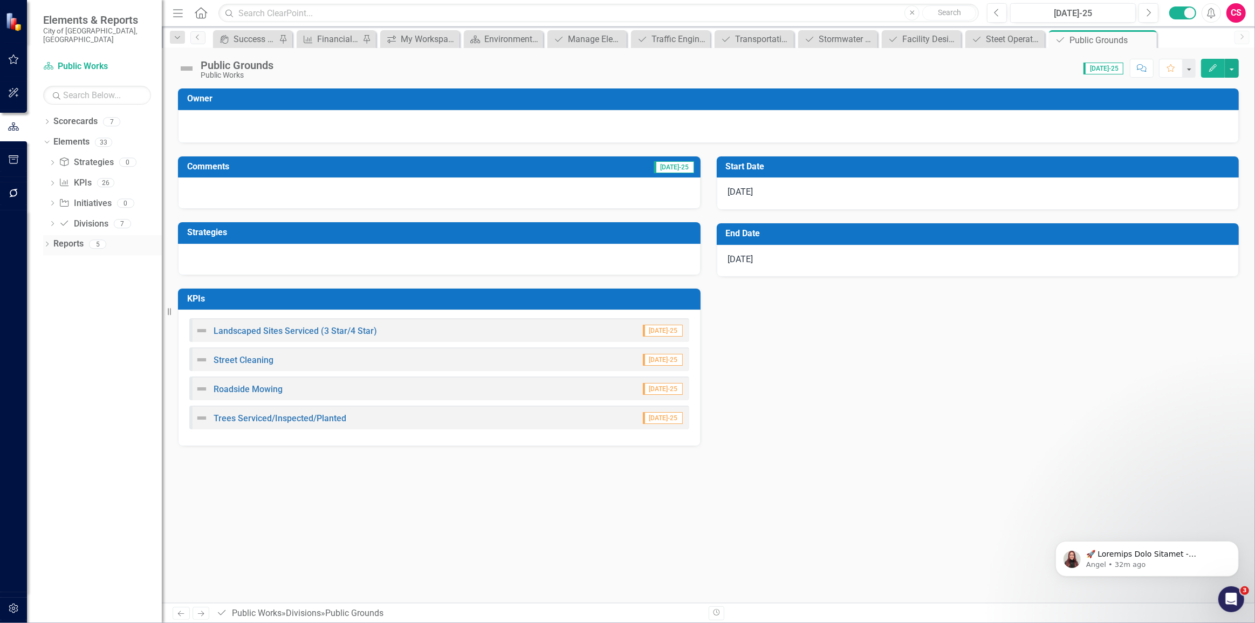
click at [47, 242] on icon "Dropdown" at bounding box center [47, 245] width 8 height 6
click at [53, 340] on icon "Dropdown" at bounding box center [52, 343] width 8 height 6
click at [75, 298] on link "KPI KPIs" at bounding box center [74, 304] width 32 height 12
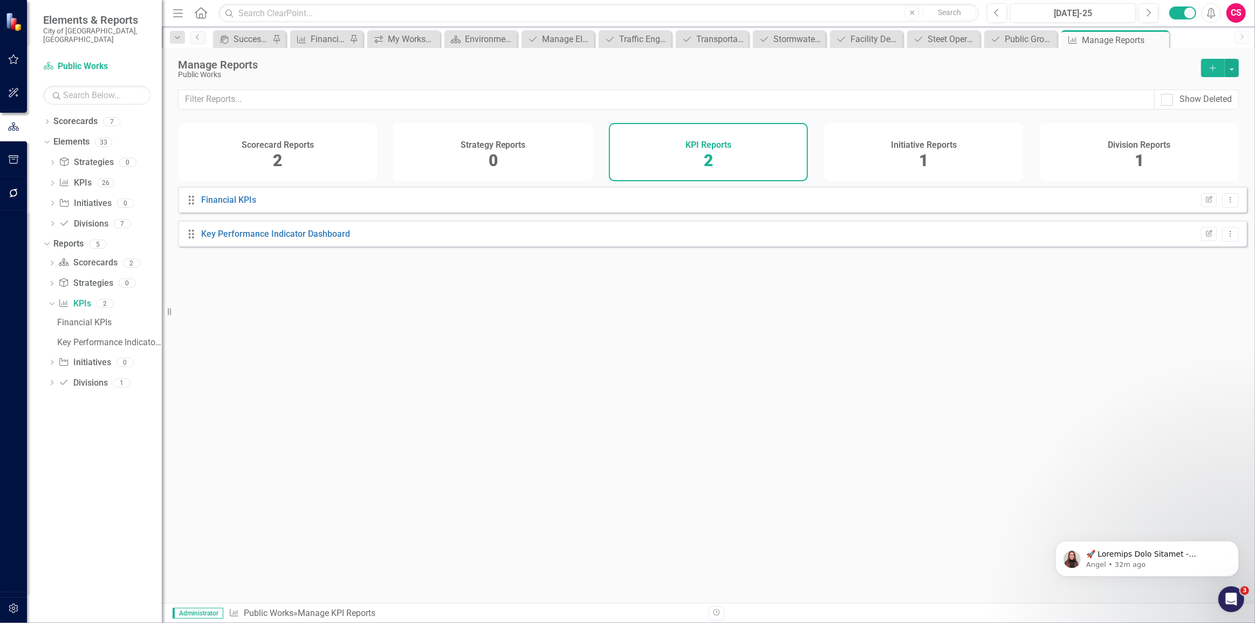
click at [1232, 211] on div "Drag Financial KPIs Edit Report Dropdown Menu" at bounding box center [712, 200] width 1069 height 26
click at [1231, 210] on div "Drag Financial KPIs Edit Report Dropdown Menu" at bounding box center [712, 200] width 1069 height 26
click at [1227, 208] on button "Dropdown Menu" at bounding box center [1230, 200] width 17 height 15
click at [1177, 293] on link "Trash Delete Report" at bounding box center [1185, 285] width 89 height 20
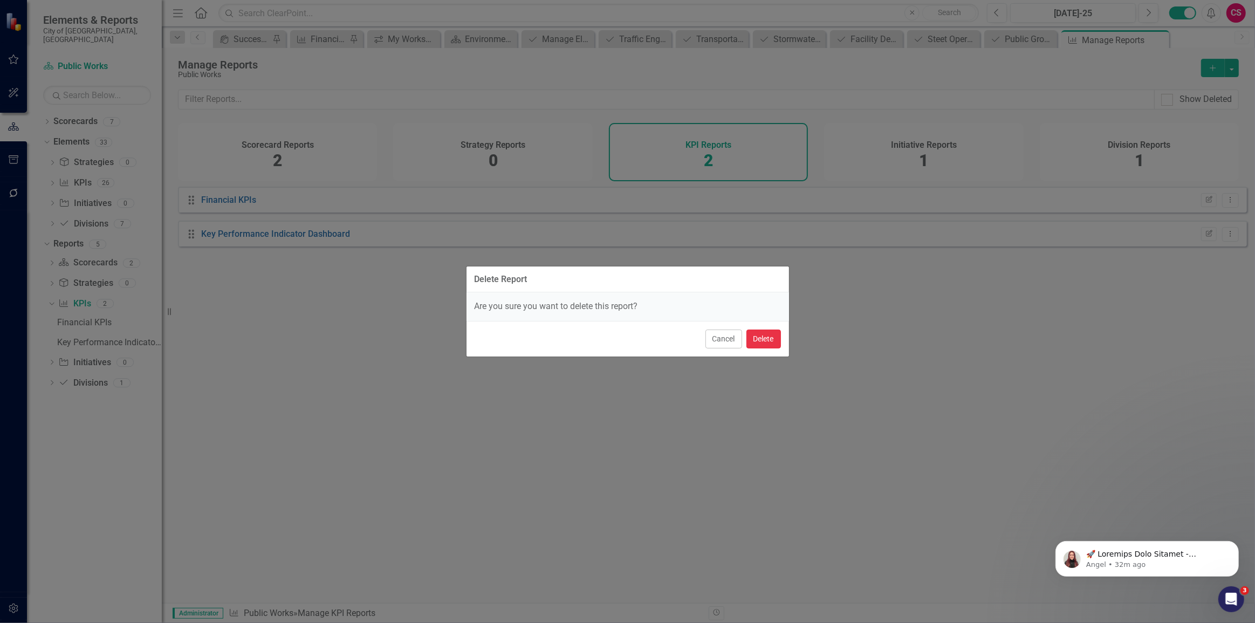
drag, startPoint x: 762, startPoint y: 340, endPoint x: 725, endPoint y: 286, distance: 65.5
click at [760, 340] on button "Delete" at bounding box center [763, 338] width 35 height 19
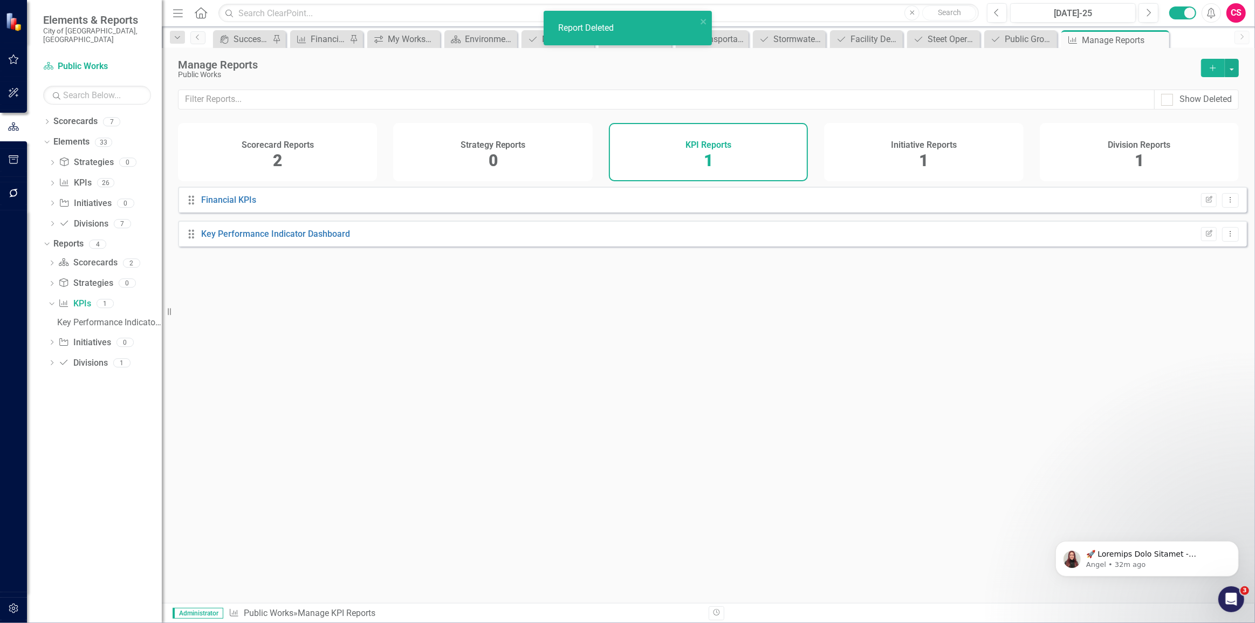
click at [906, 163] on div "Initiative Reports 1" at bounding box center [923, 152] width 199 height 58
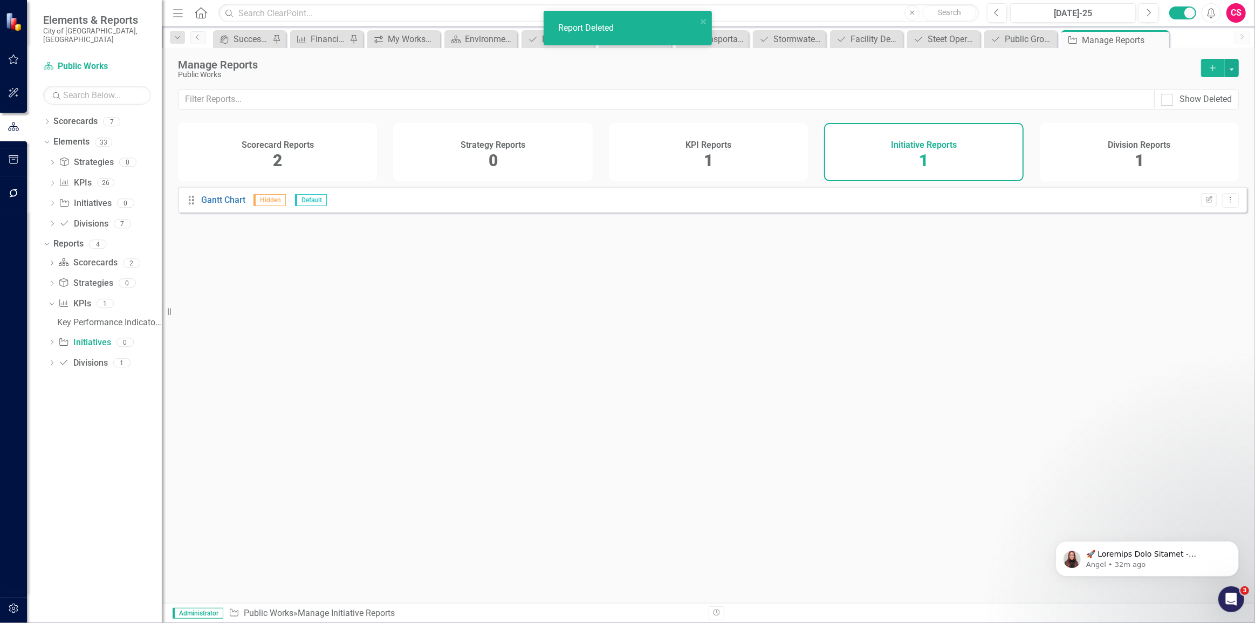
click at [1069, 144] on div "Division Reports 1" at bounding box center [1139, 152] width 199 height 58
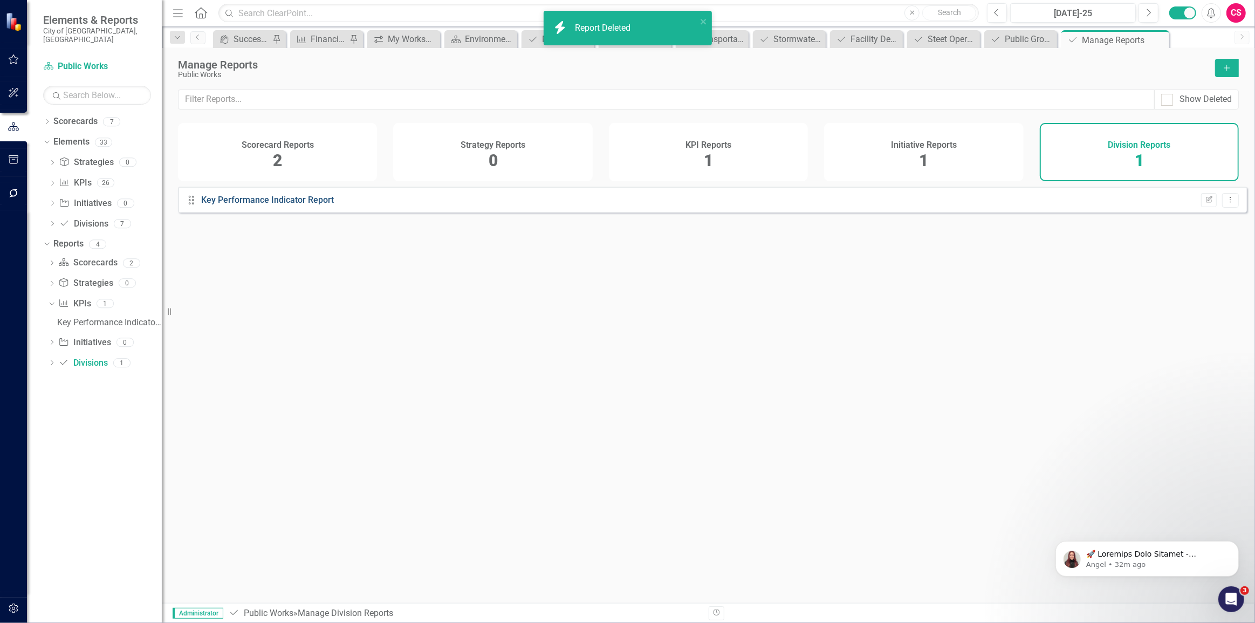
click at [243, 205] on link "Key Performance Indicator Report" at bounding box center [267, 200] width 133 height 10
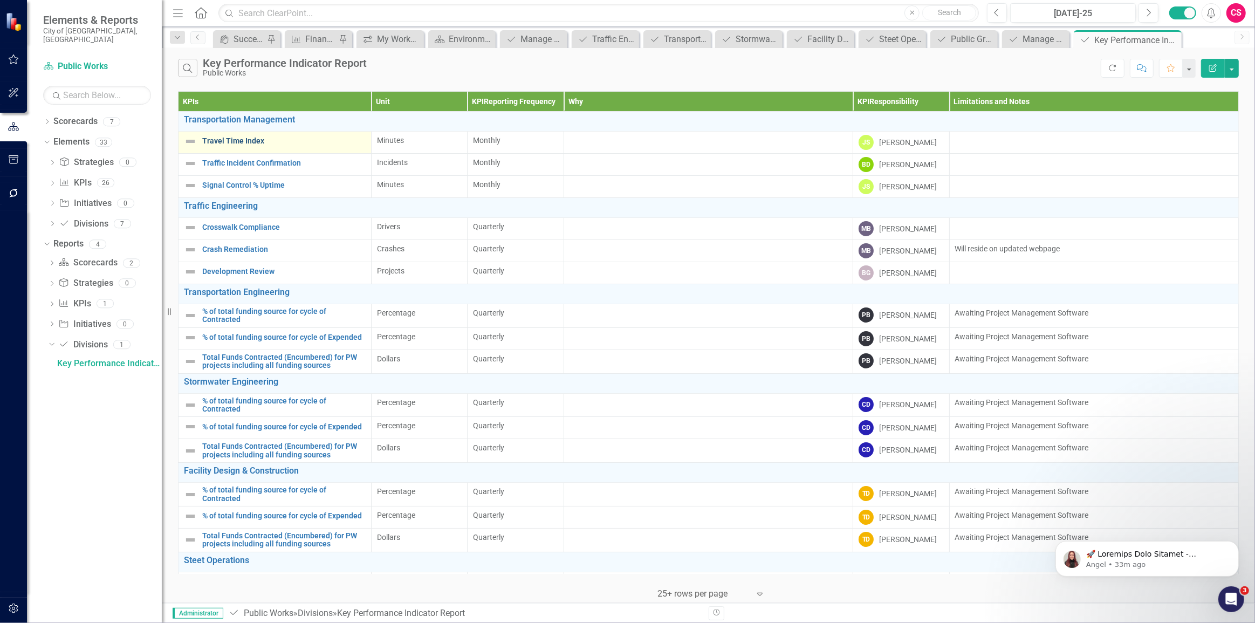
click at [227, 140] on link "Travel Time Index" at bounding box center [283, 141] width 163 height 8
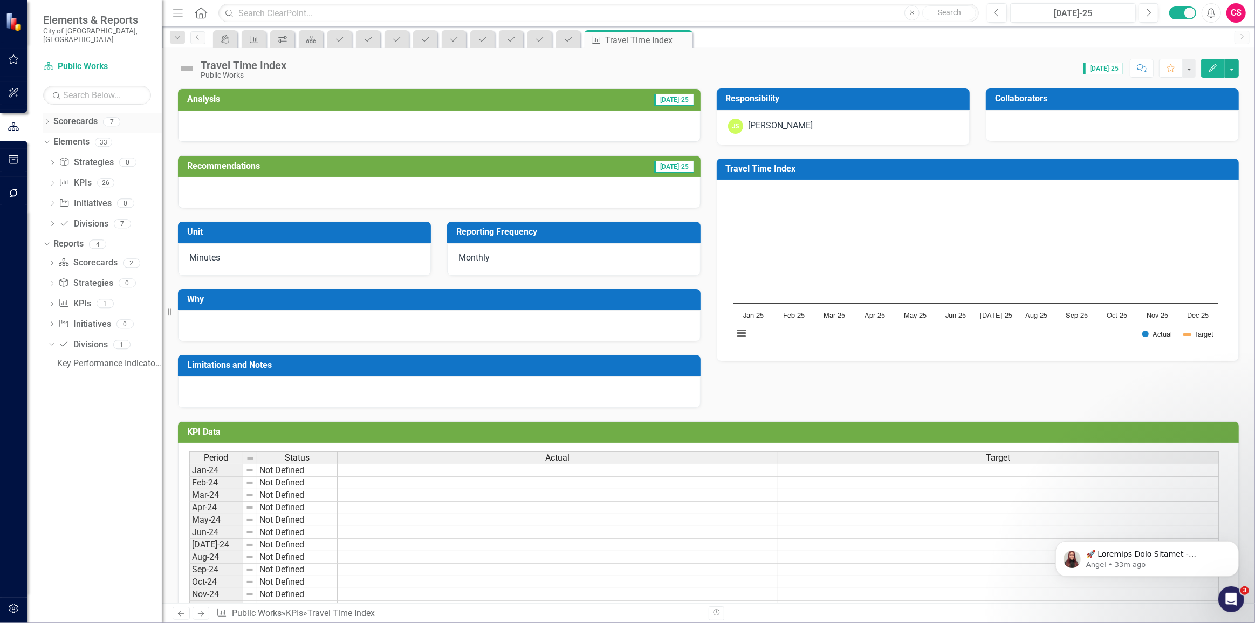
click at [45, 120] on icon "Dropdown" at bounding box center [47, 123] width 8 height 6
click at [53, 139] on icon "Dropdown" at bounding box center [53, 142] width 8 height 6
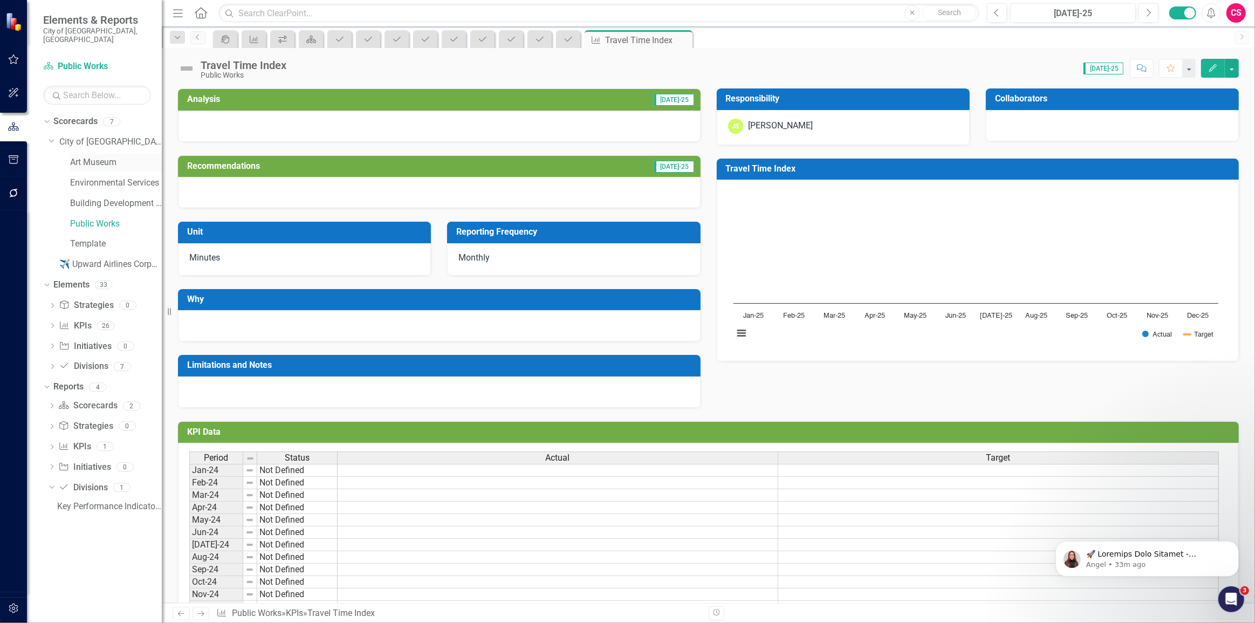
click at [82, 156] on link "Art Museum" at bounding box center [116, 162] width 92 height 12
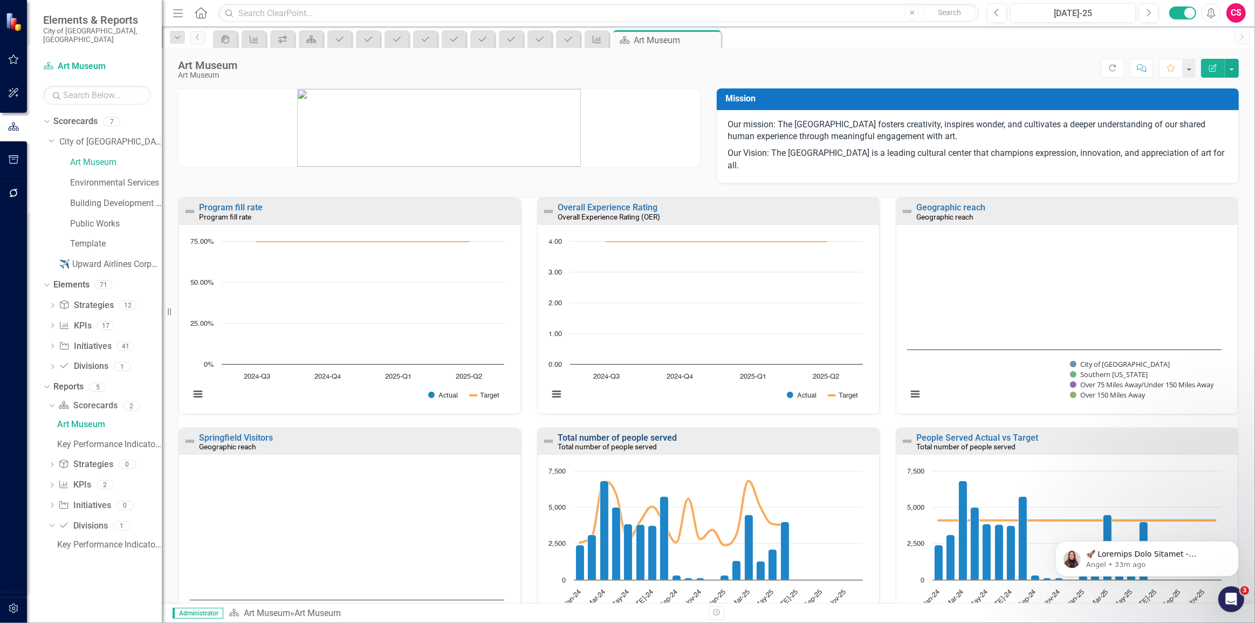
click at [615, 436] on link "Total number of people served" at bounding box center [617, 438] width 119 height 10
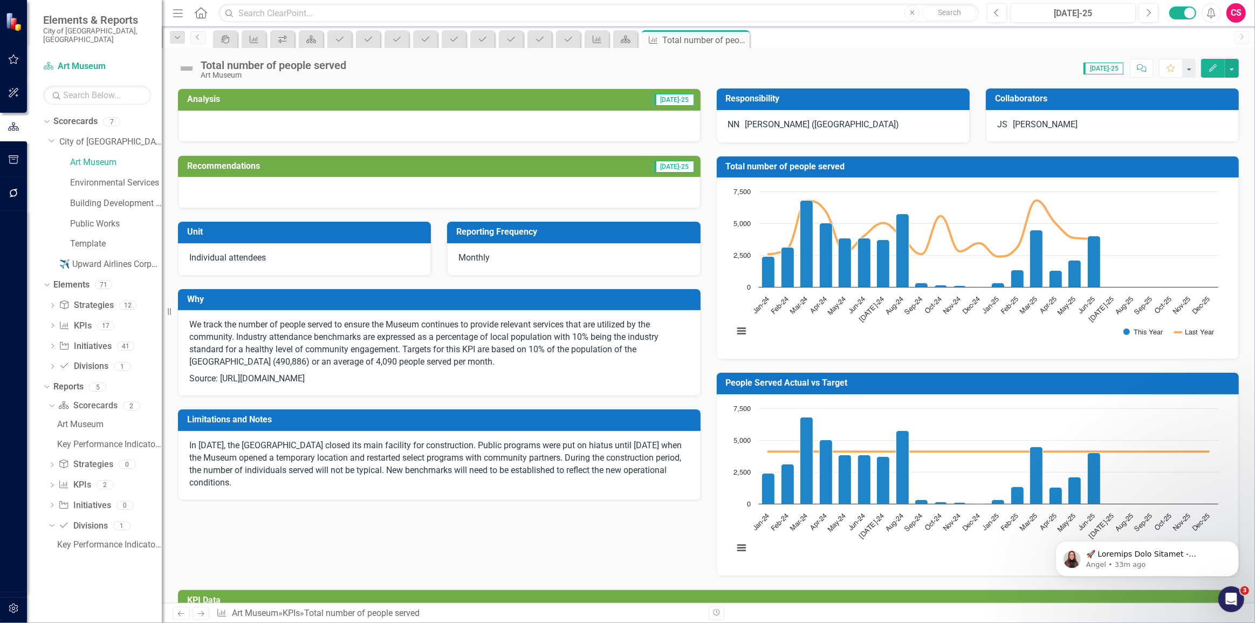
click at [189, 65] on img at bounding box center [186, 68] width 17 height 17
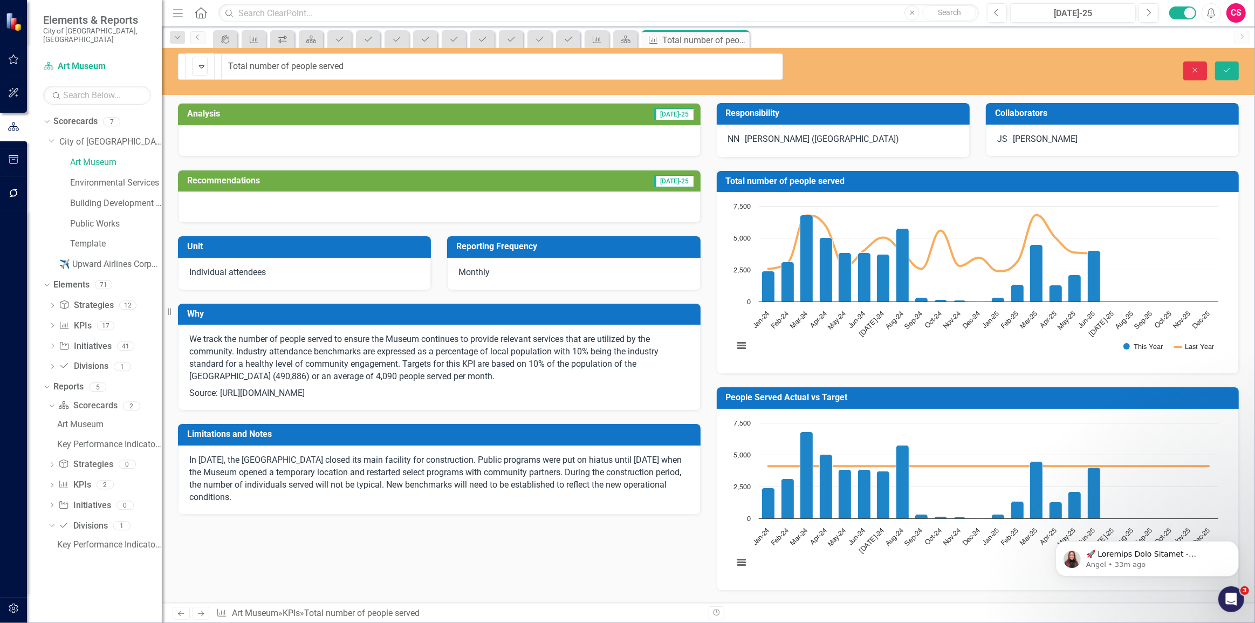
click at [1198, 66] on icon "Close" at bounding box center [1195, 70] width 10 height 8
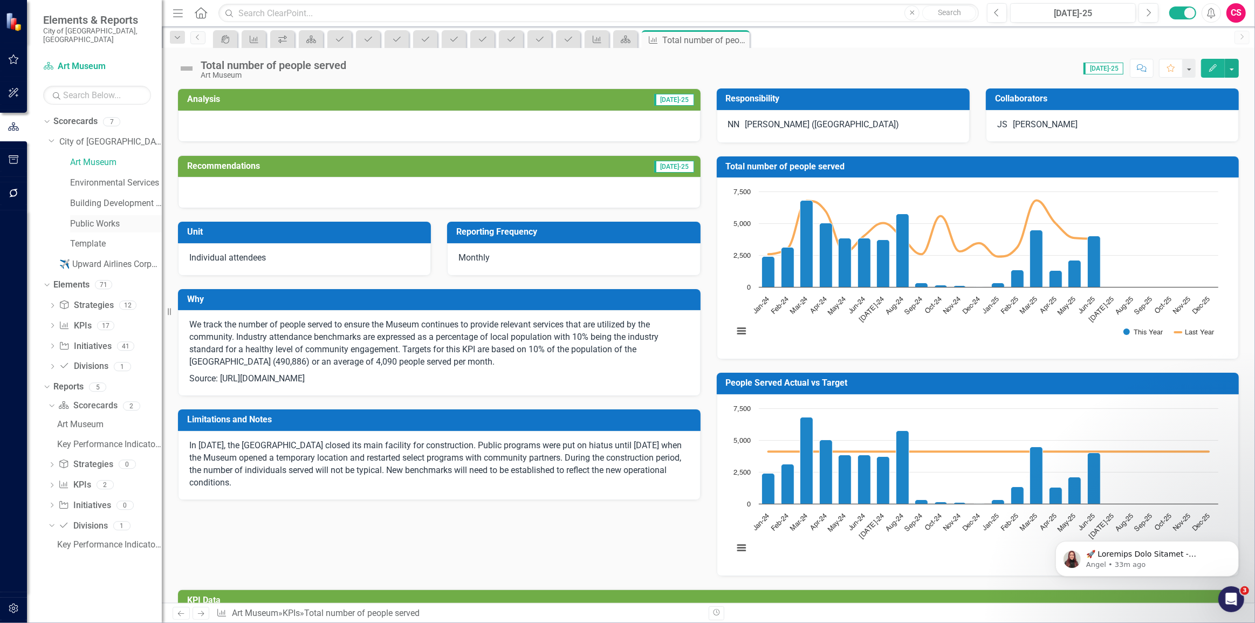
click at [89, 218] on link "Public Works" at bounding box center [116, 224] width 92 height 12
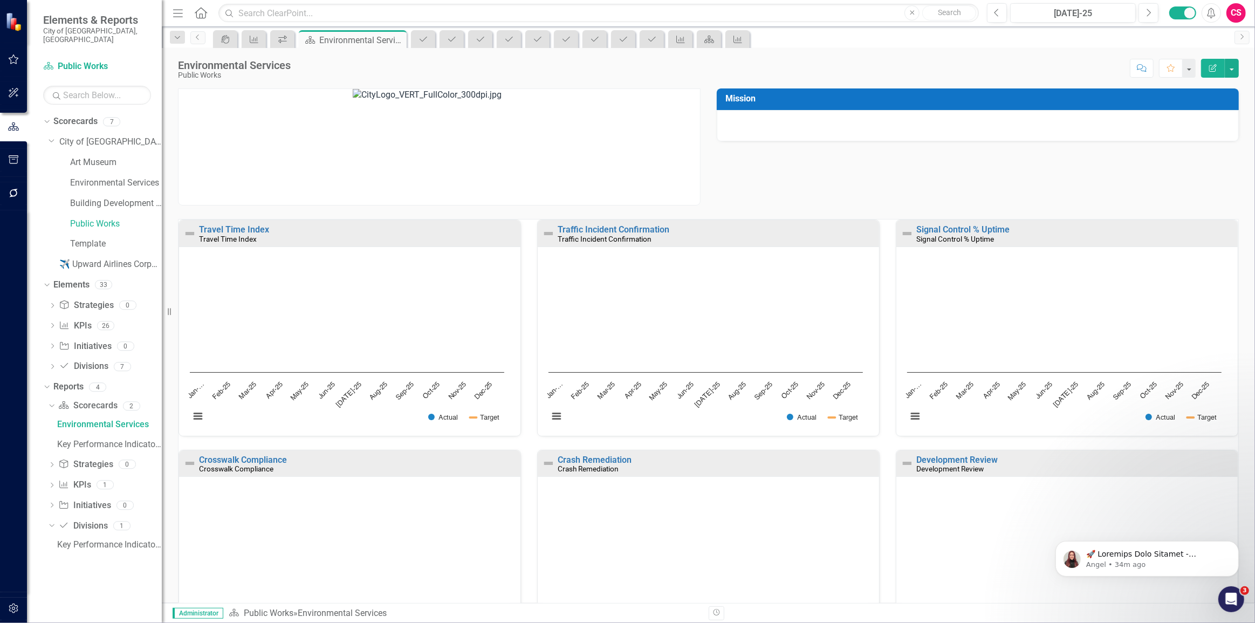
click at [26, 604] on div at bounding box center [13, 609] width 27 height 23
click at [21, 607] on button "button" at bounding box center [14, 609] width 24 height 23
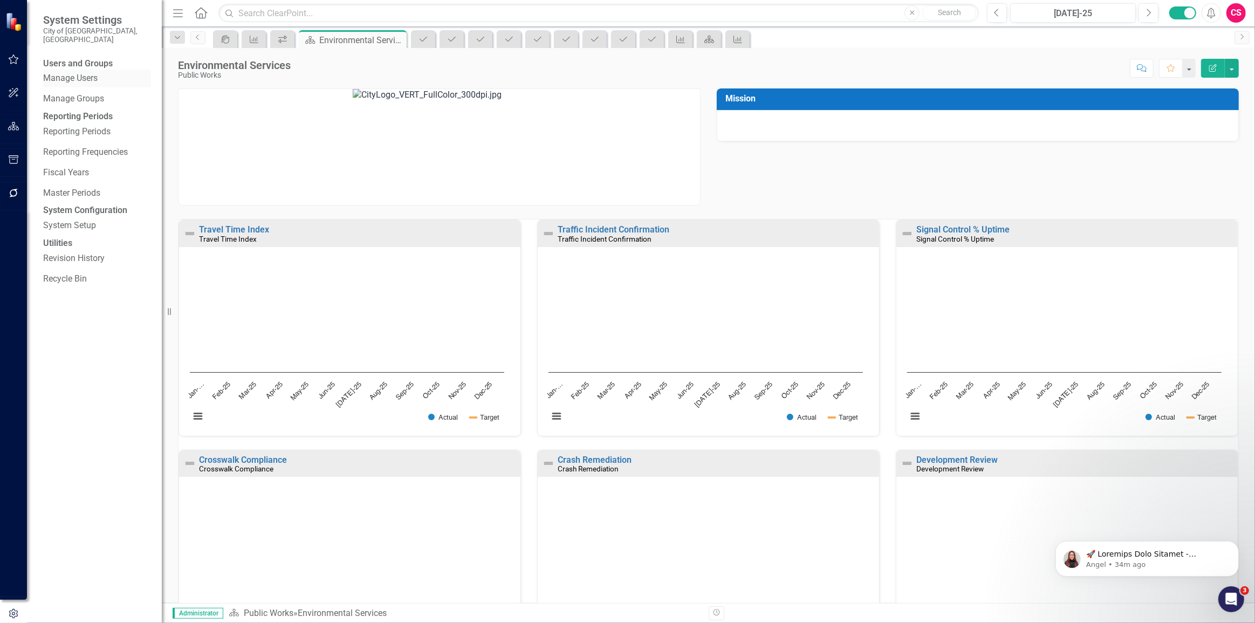
click at [74, 73] on link "Manage Users" at bounding box center [97, 78] width 108 height 12
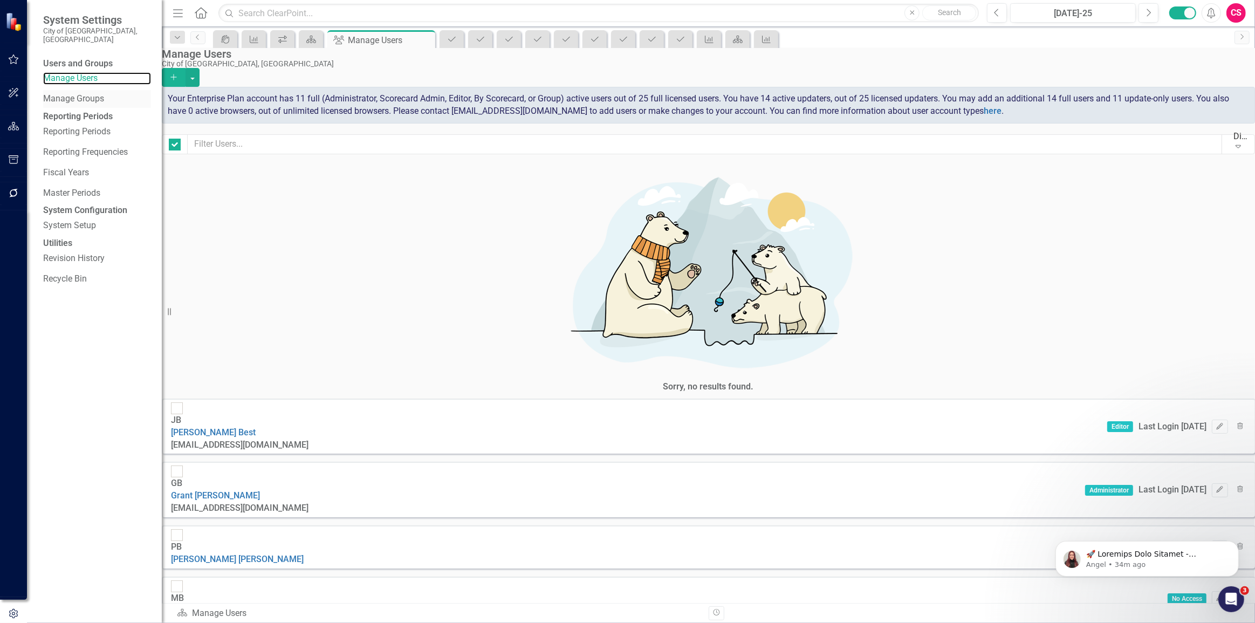
checkbox input "false"
